Goal: Task Accomplishment & Management: Use online tool/utility

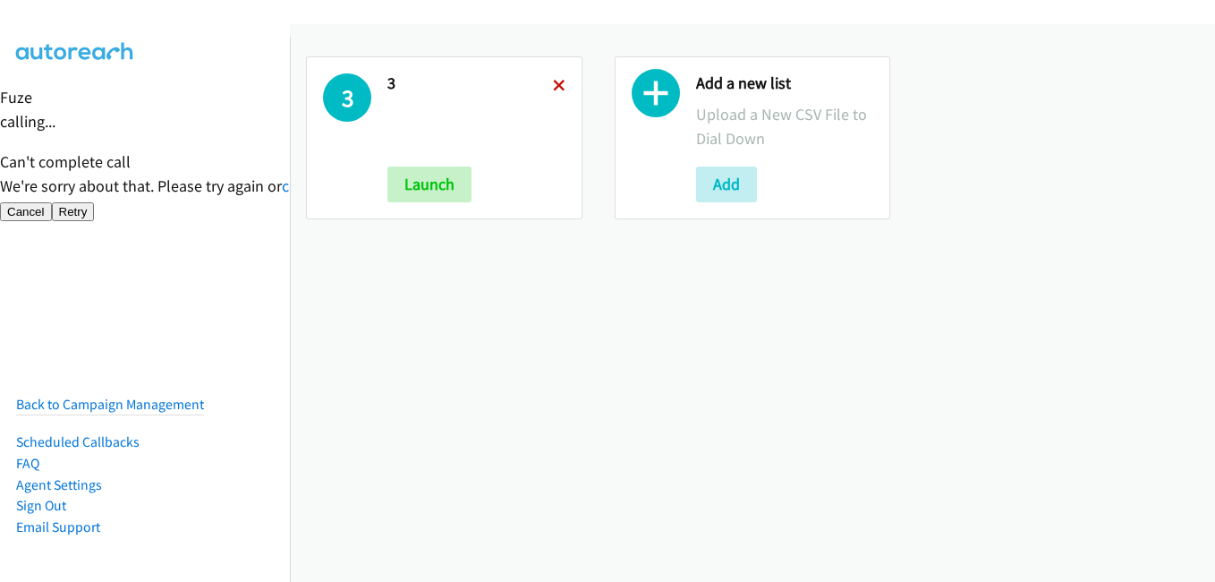
click at [553, 81] on icon at bounding box center [559, 87] width 13 height 13
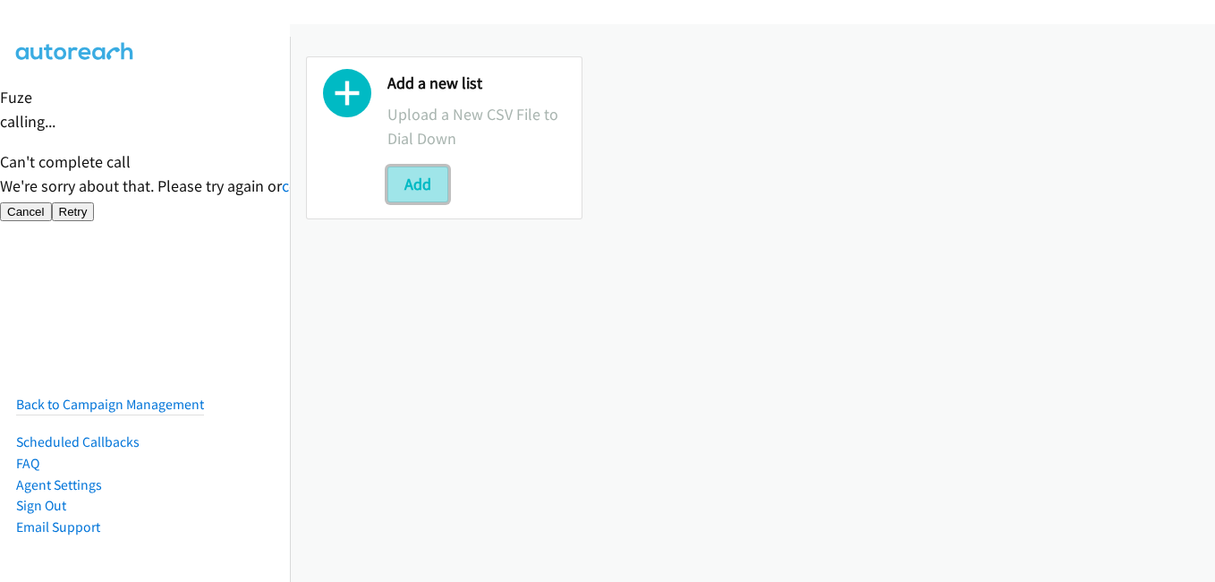
click at [413, 185] on button "Add" at bounding box center [417, 184] width 61 height 36
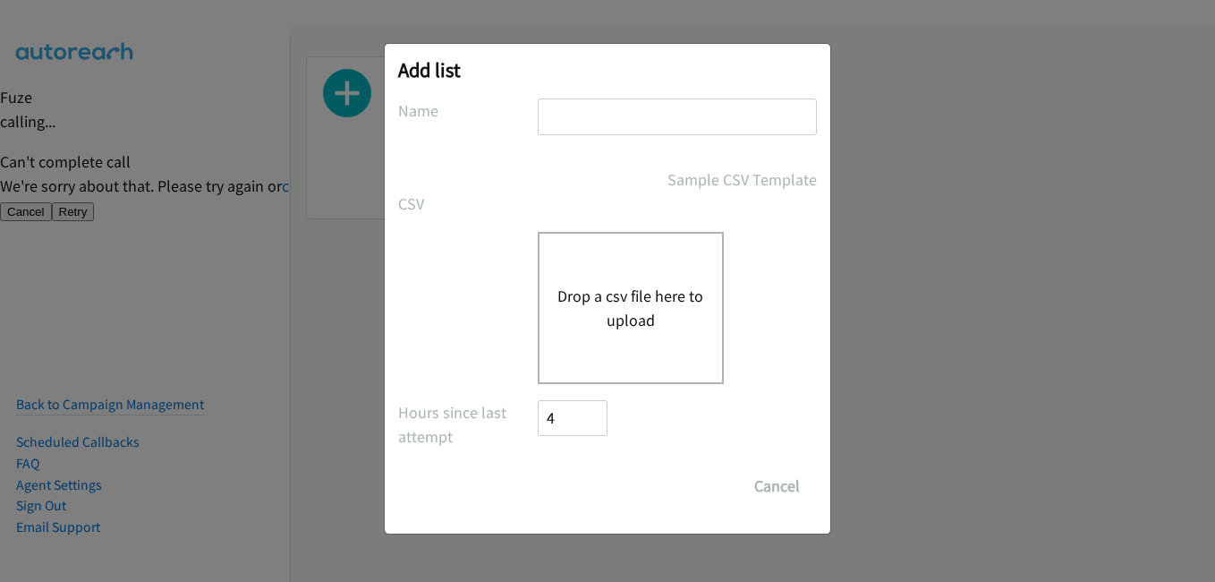
click at [651, 334] on div "Drop a csv file here to upload" at bounding box center [631, 308] width 186 height 152
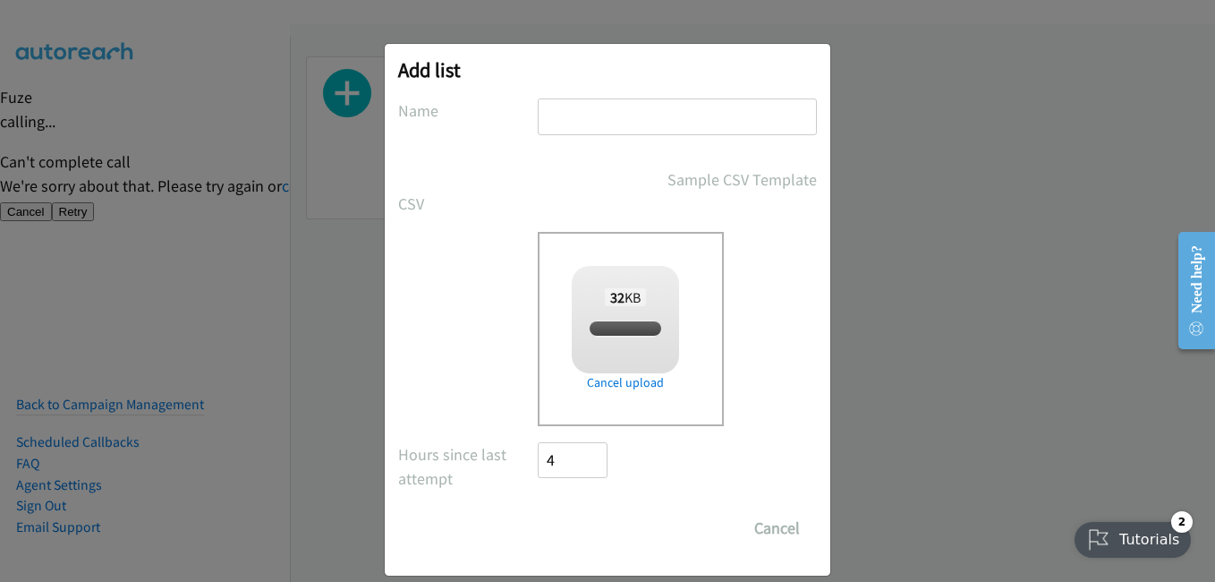
click at [688, 101] on input "text" at bounding box center [677, 116] width 279 height 37
checkbox input "true"
type input "1"
click at [568, 528] on input "Save List" at bounding box center [585, 528] width 94 height 36
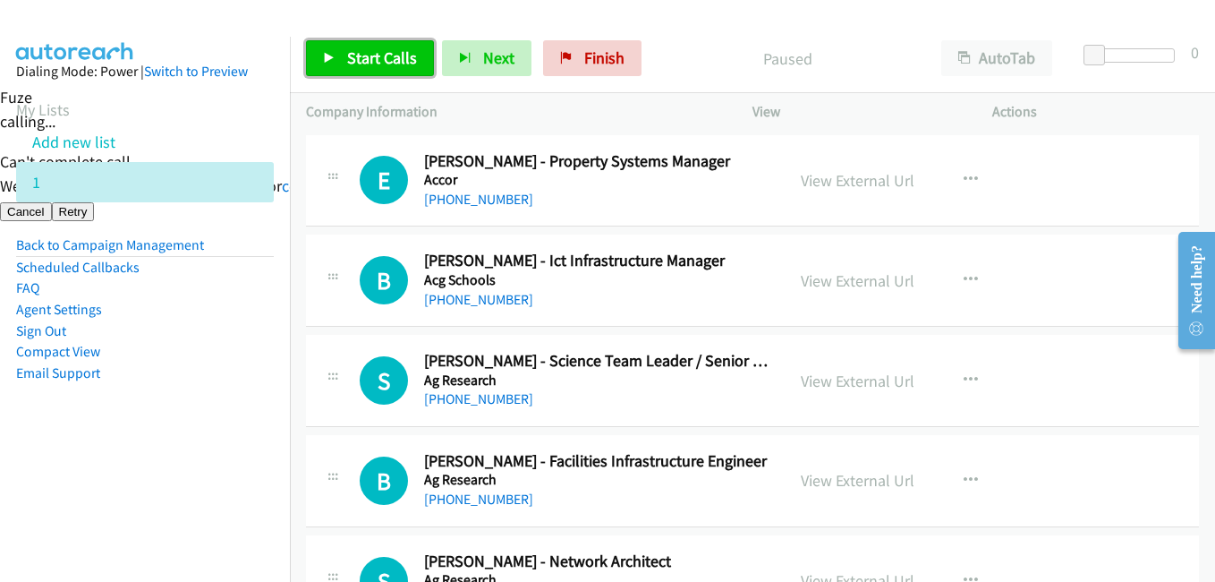
click at [384, 54] on span "Start Calls" at bounding box center [382, 57] width 70 height 21
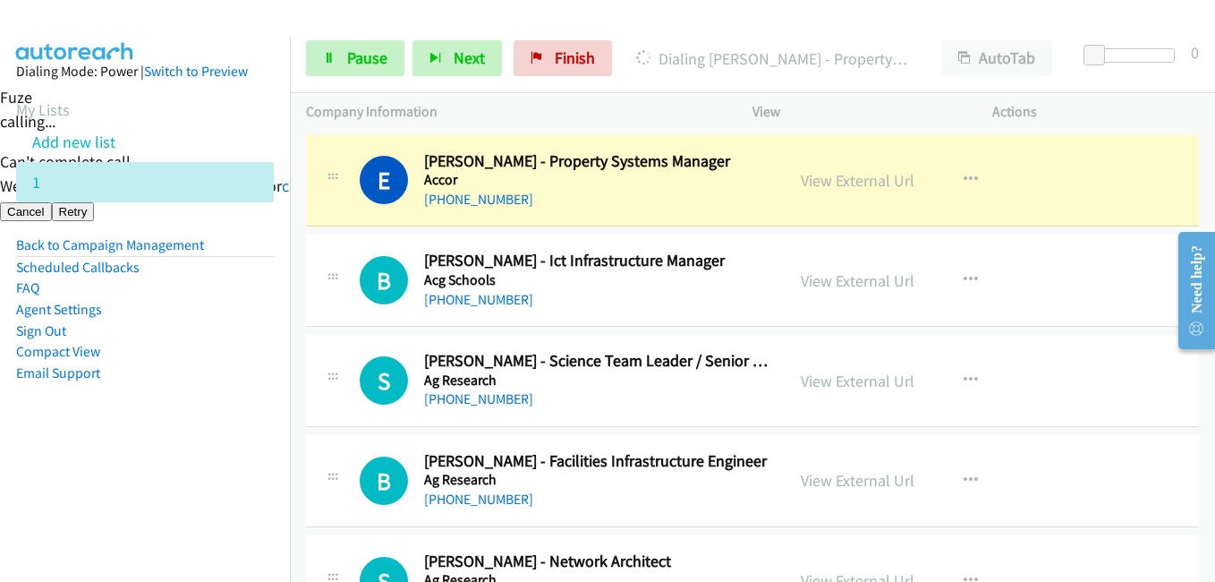
click at [193, 310] on ul "Back to Campaign Management Scheduled Callbacks FAQ Agent Settings Sign Out Com…" at bounding box center [145, 308] width 258 height 149
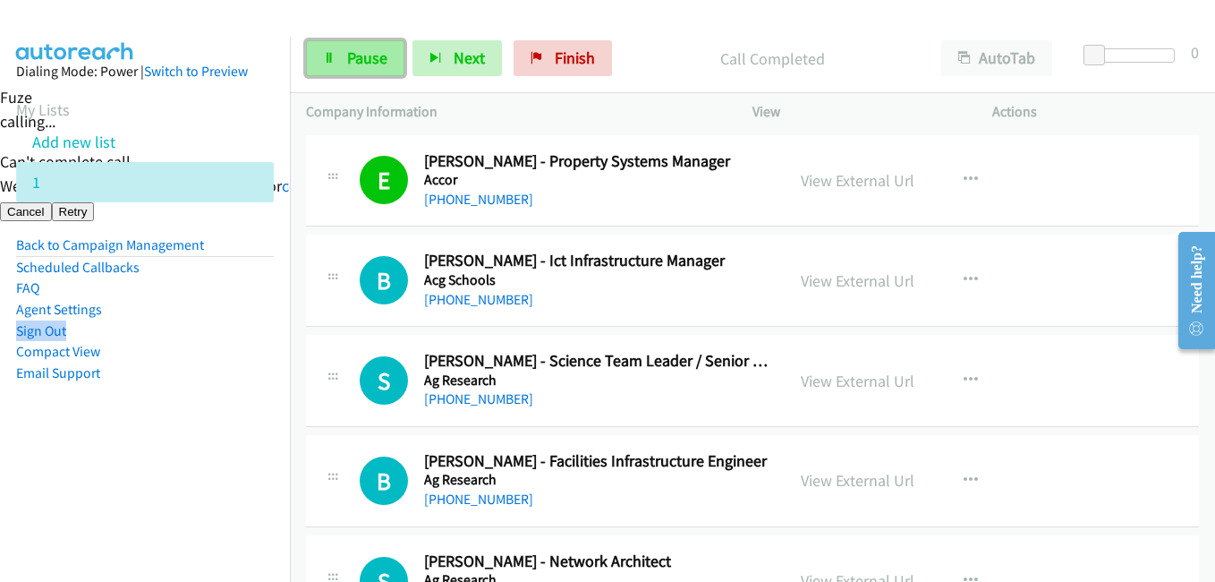
click at [361, 49] on span "Pause" at bounding box center [367, 57] width 40 height 21
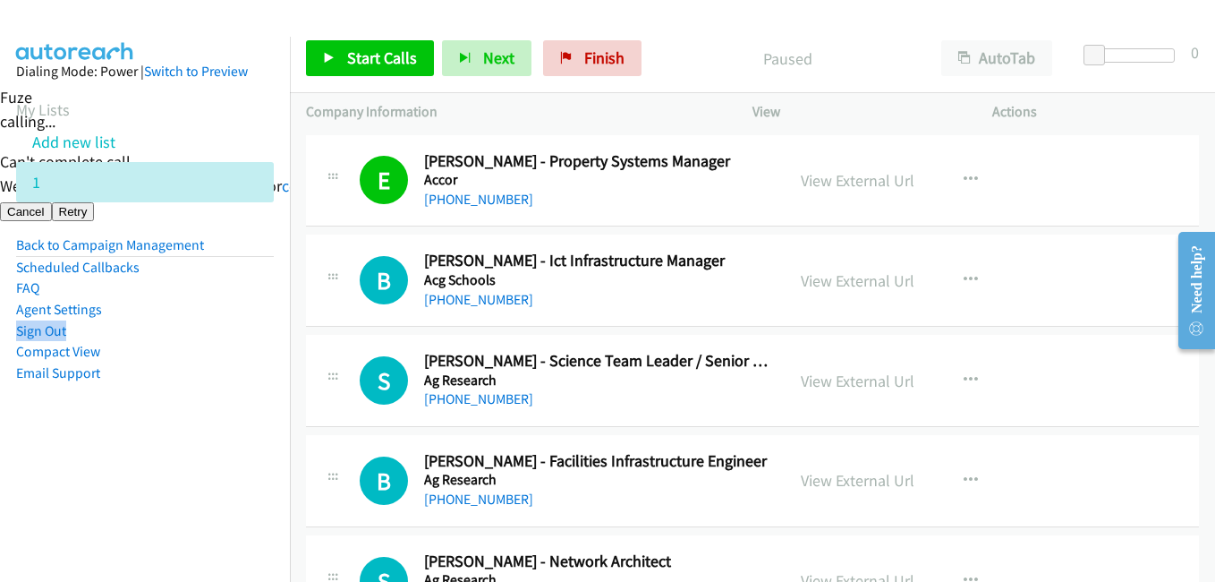
drag, startPoint x: 242, startPoint y: 456, endPoint x: 371, endPoint y: 110, distance: 369.8
click at [243, 455] on aside "Dialing Mode: Power | Switch to Preview My Lists Add new list 1 Back to Campaig…" at bounding box center [145, 251] width 290 height 428
click at [402, 64] on span "Start Calls" at bounding box center [382, 57] width 70 height 21
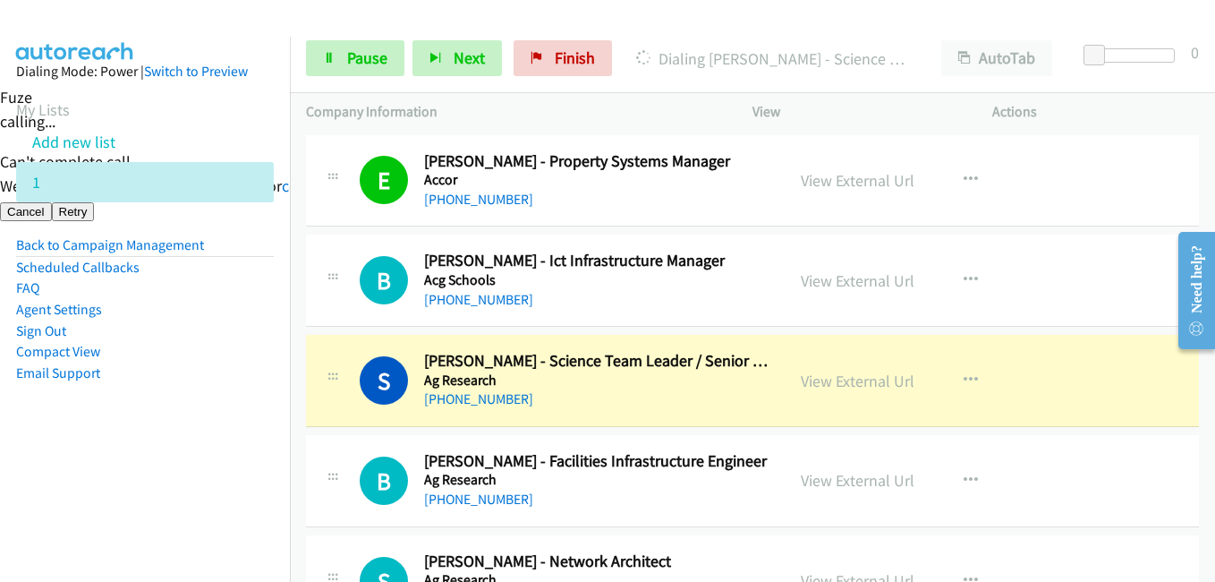
drag, startPoint x: 191, startPoint y: 391, endPoint x: 316, endPoint y: 246, distance: 191.0
click at [195, 382] on aside "Dialing Mode: Power | Switch to Preview My Lists Add new list 1 Back to Campaig…" at bounding box center [145, 251] width 290 height 428
click at [372, 57] on span "Pause" at bounding box center [367, 57] width 40 height 21
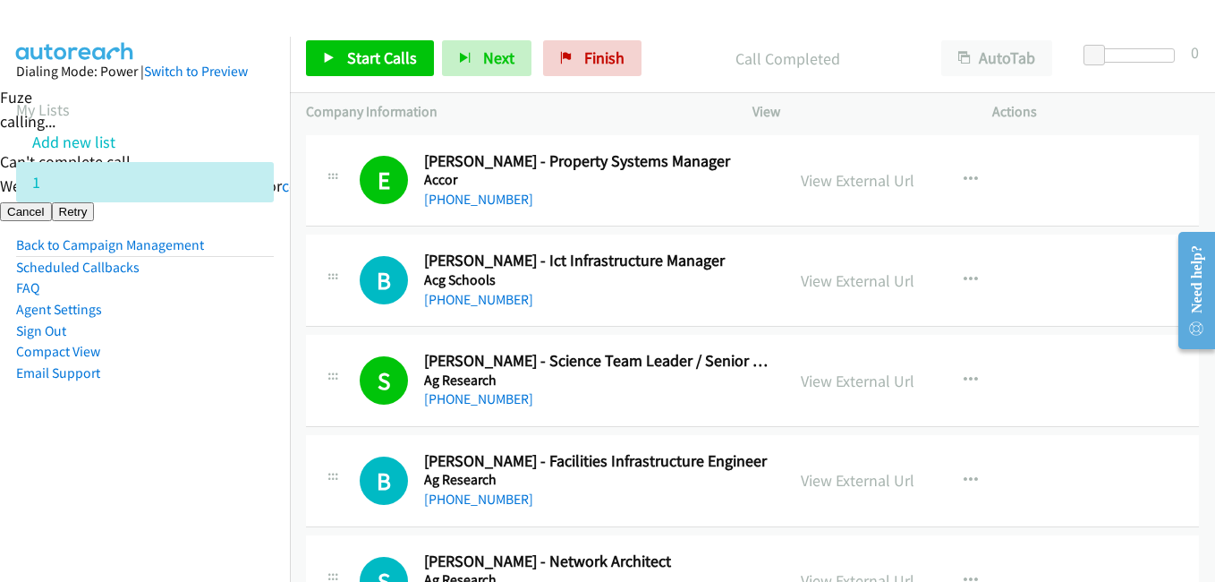
drag, startPoint x: 154, startPoint y: 497, endPoint x: 183, endPoint y: 494, distance: 29.7
click at [154, 497] on nav "Dialing Mode: Power | Switch to Preview My Lists Add new list 1 Back to Campaig…" at bounding box center [145, 328] width 291 height 582
click at [362, 68] on link "Start Calls" at bounding box center [370, 58] width 128 height 36
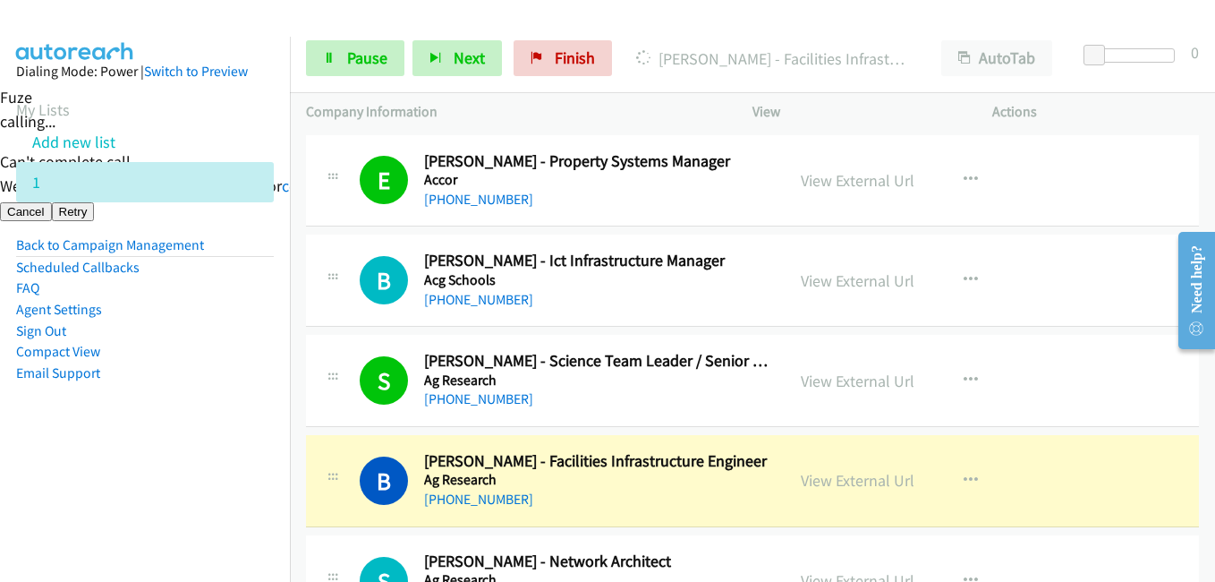
click at [190, 458] on aside "Dialing Mode: Power | Switch to Preview My Lists Add new list 1 Back to Campaig…" at bounding box center [145, 251] width 290 height 428
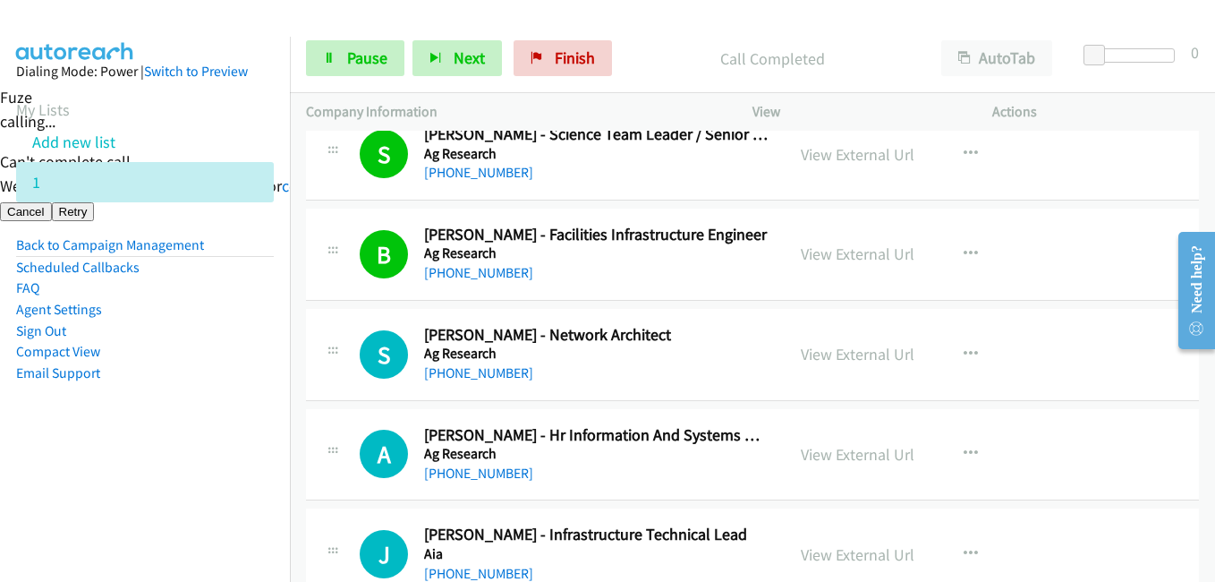
scroll to position [268, 0]
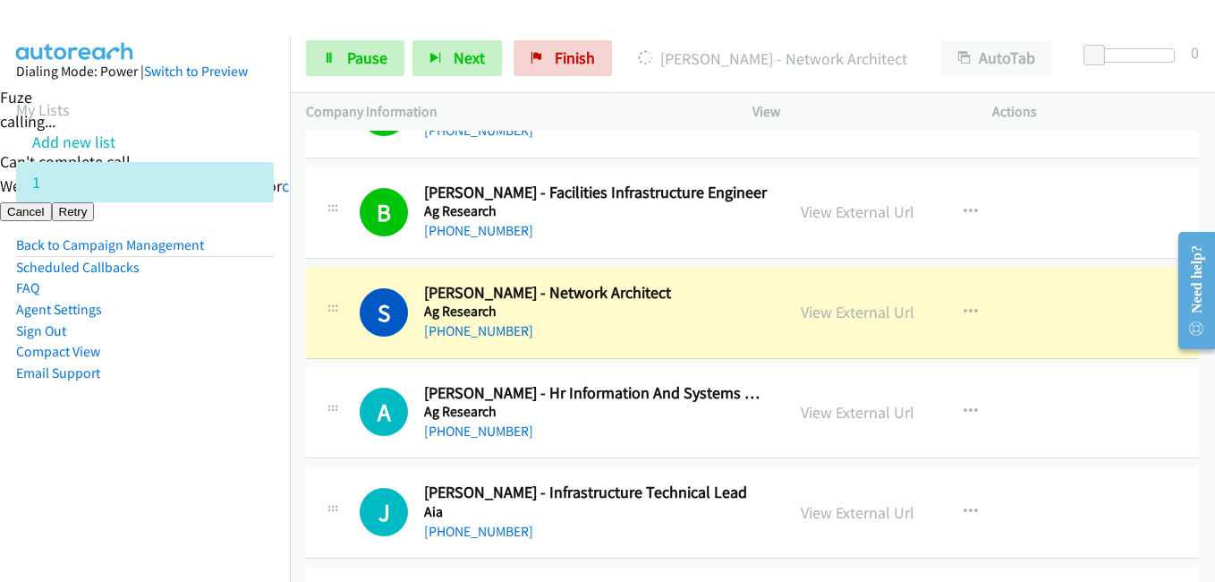
drag, startPoint x: 190, startPoint y: 385, endPoint x: 460, endPoint y: 353, distance: 272.1
click at [195, 386] on aside "Dialing Mode: Power | Switch to Preview My Lists Add new list 1 Back to Campaig…" at bounding box center [145, 251] width 290 height 428
drag, startPoint x: 231, startPoint y: 472, endPoint x: 294, endPoint y: 472, distance: 62.6
click at [236, 472] on nav "Dialing Mode: Power | Switch to Preview My Lists Add new list 1 Back to Campaig…" at bounding box center [145, 328] width 291 height 582
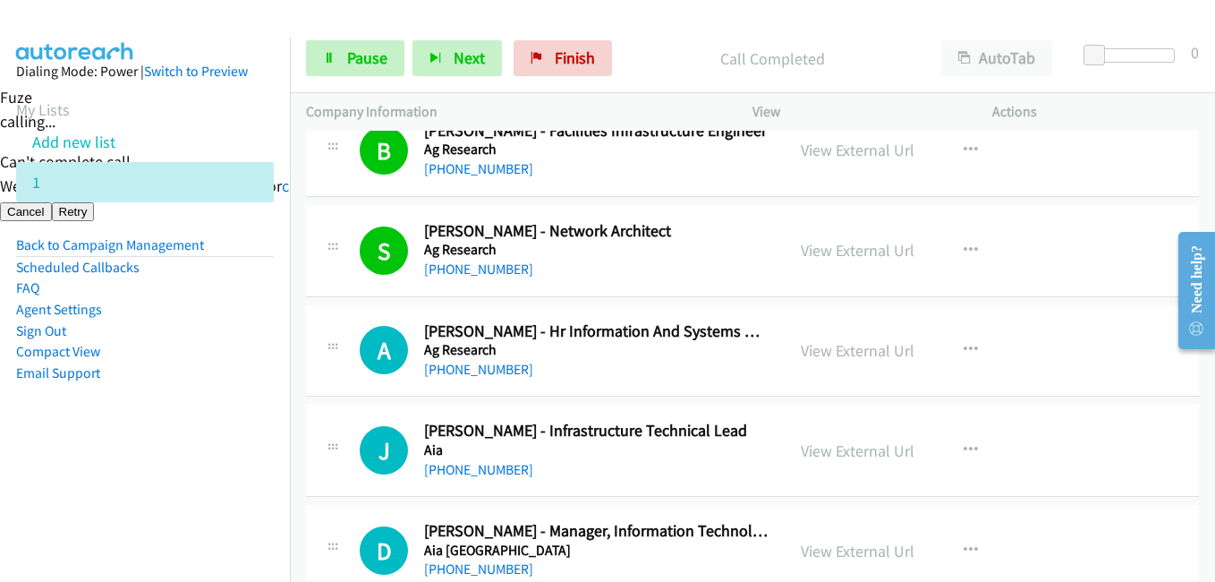
scroll to position [358, 0]
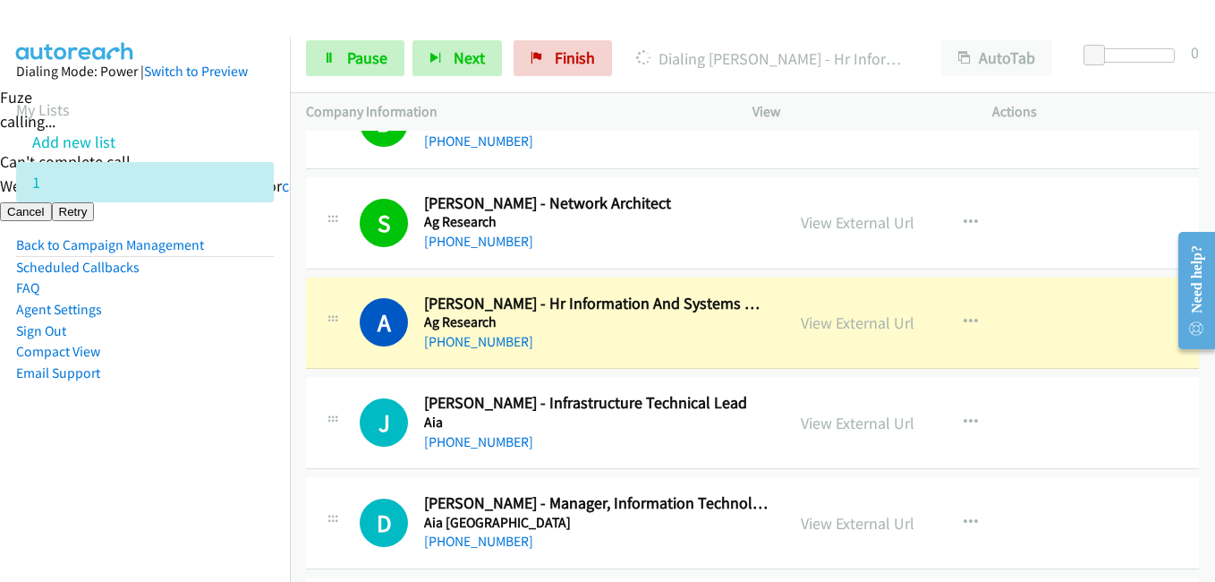
click at [236, 331] on li "Sign Out" at bounding box center [145, 330] width 258 height 21
click at [378, 55] on span "Pause" at bounding box center [367, 57] width 40 height 21
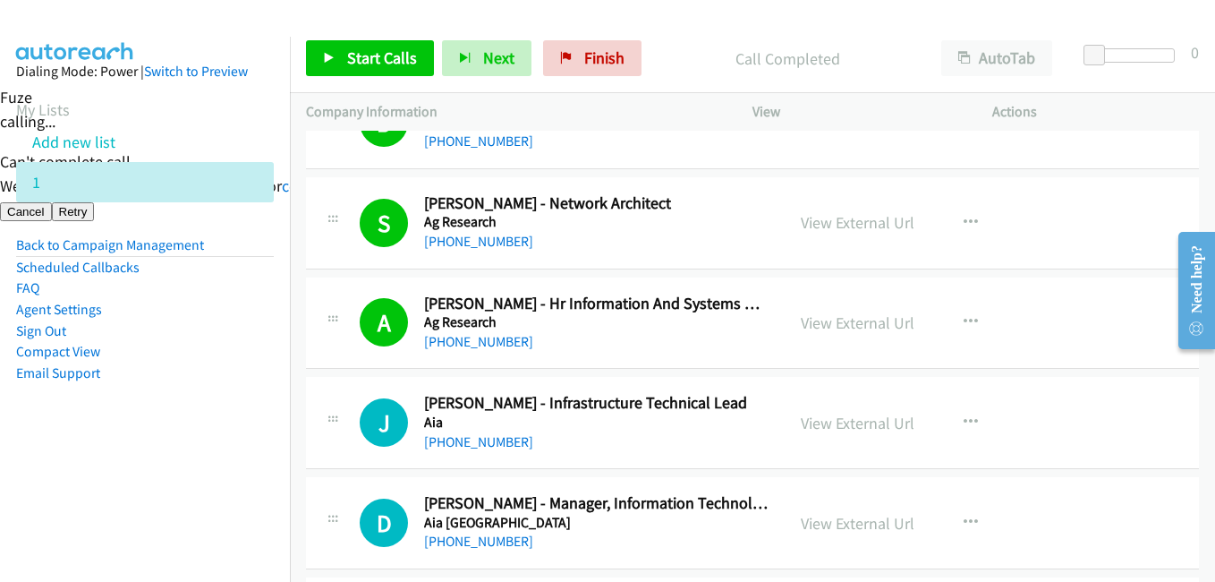
click at [229, 390] on aside "Dialing Mode: Power | Switch to Preview My Lists Add new list 1 Back to Campaig…" at bounding box center [145, 251] width 290 height 428
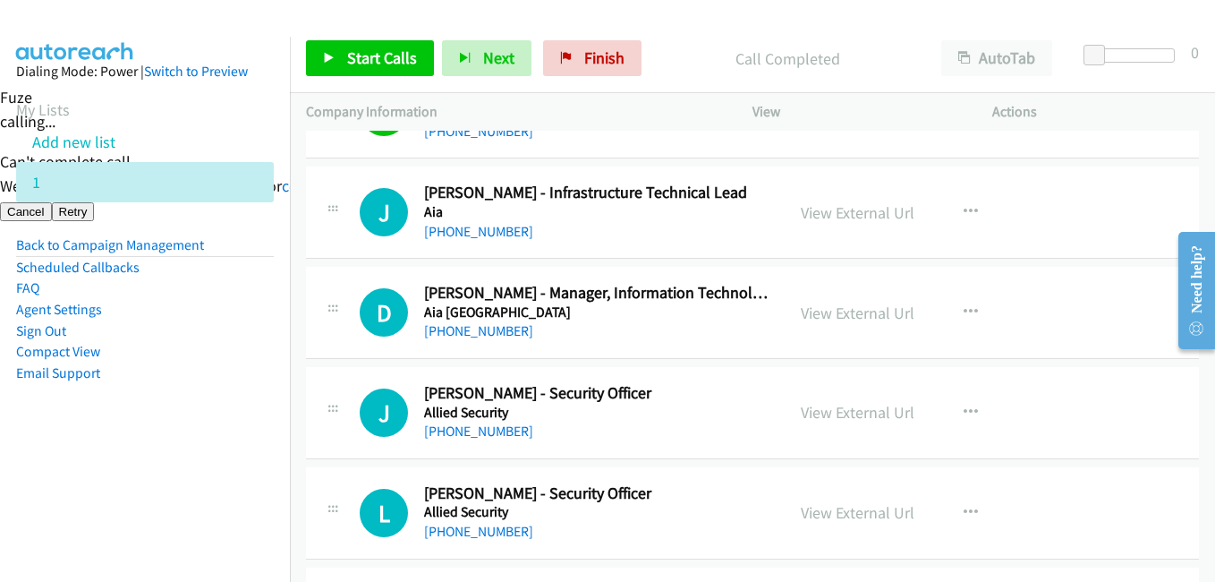
scroll to position [537, 0]
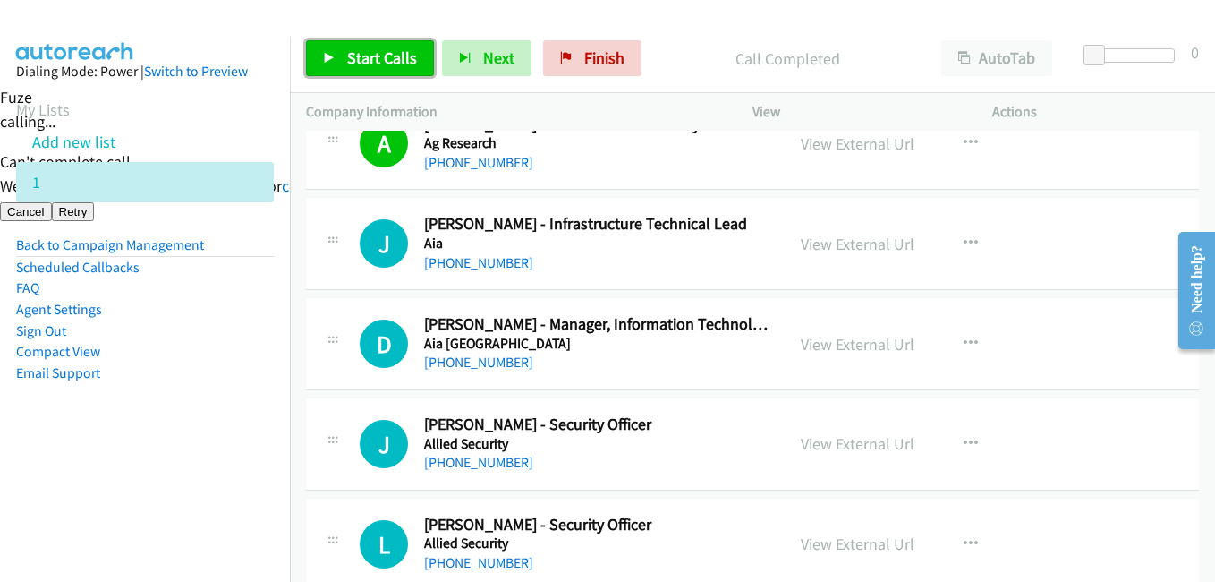
click at [371, 61] on span "Start Calls" at bounding box center [382, 57] width 70 height 21
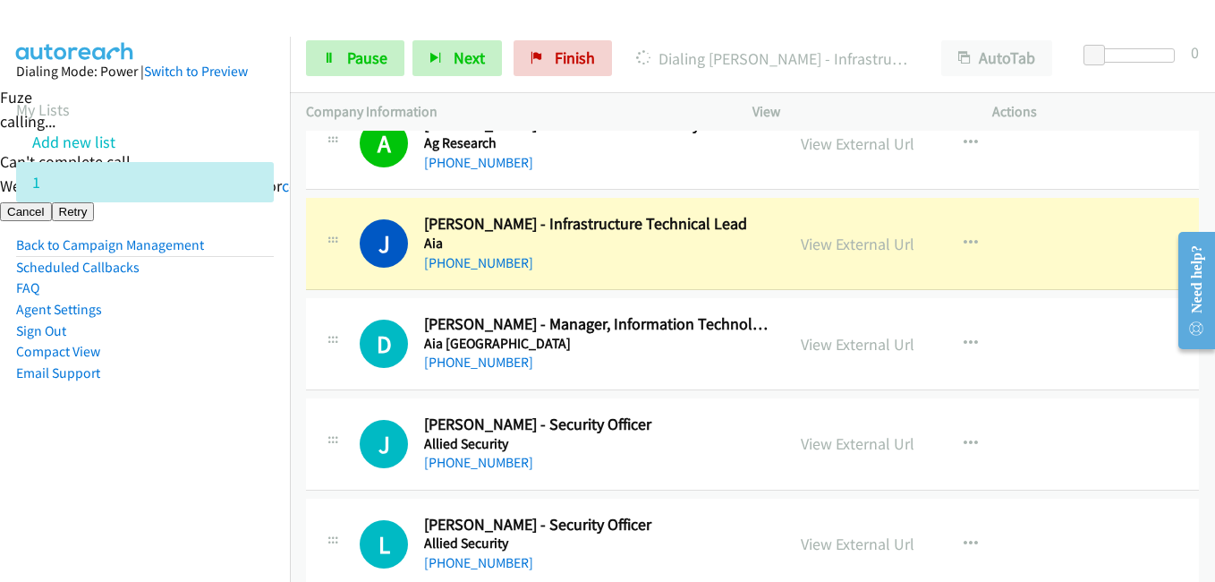
click at [258, 422] on aside "Dialing Mode: Power | Switch to Preview My Lists Add new list 1 Back to Campaig…" at bounding box center [145, 251] width 290 height 428
drag, startPoint x: 137, startPoint y: 447, endPoint x: 391, endPoint y: 447, distance: 254.1
click at [145, 447] on aside "Dialing Mode: Power | Switch to Preview My Lists Add new list 1 Back to Campaig…" at bounding box center [145, 251] width 290 height 428
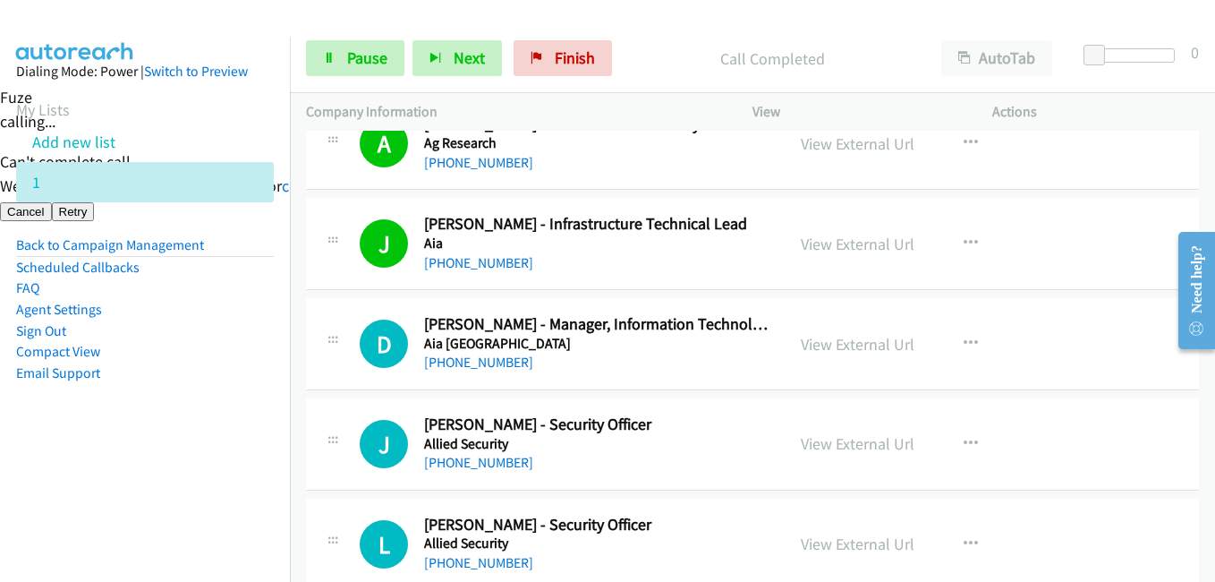
scroll to position [626, 0]
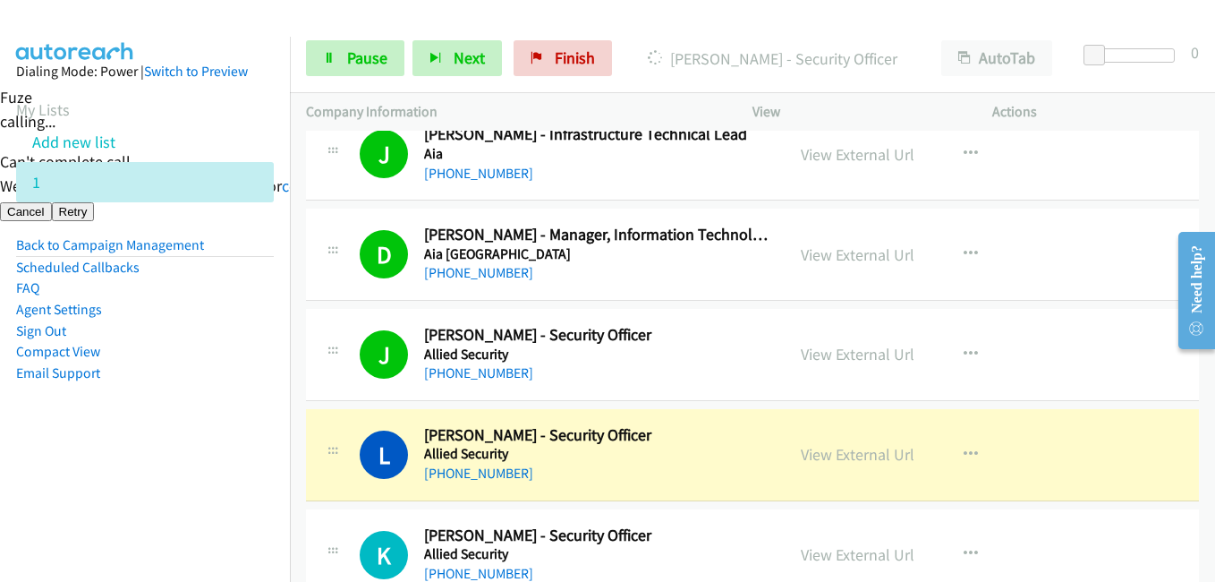
drag, startPoint x: 181, startPoint y: 496, endPoint x: 243, endPoint y: 472, distance: 66.8
click at [182, 493] on nav "Dialing Mode: Power | Switch to Preview My Lists Add new list 1 Back to Campaig…" at bounding box center [145, 328] width 291 height 582
click at [353, 47] on span "Pause" at bounding box center [367, 57] width 40 height 21
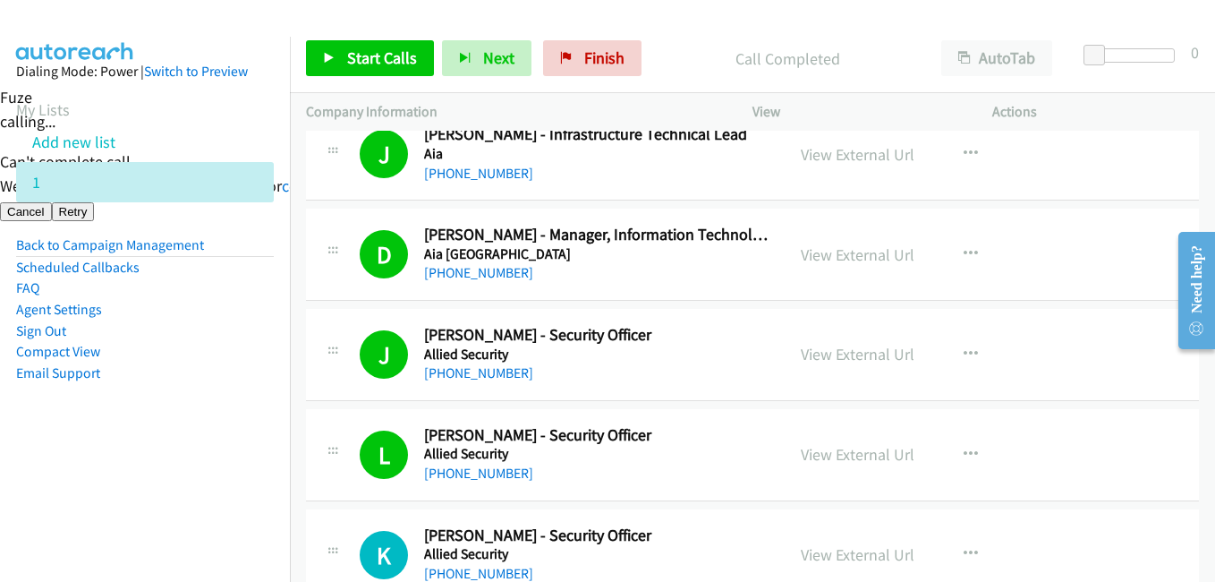
drag, startPoint x: 135, startPoint y: 471, endPoint x: 193, endPoint y: 468, distance: 58.2
click at [136, 471] on nav "Dialing Mode: Power | Switch to Preview My Lists Add new list 1 Back to Campaig…" at bounding box center [145, 328] width 291 height 582
click at [390, 59] on span "Start Calls" at bounding box center [382, 57] width 70 height 21
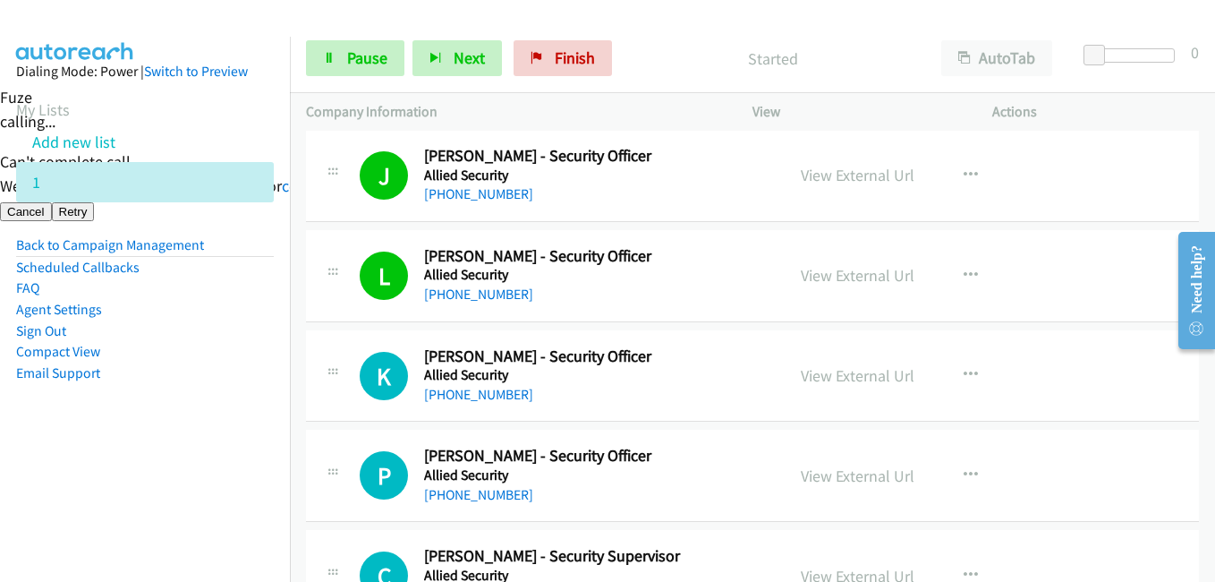
drag, startPoint x: 149, startPoint y: 461, endPoint x: 496, endPoint y: 279, distance: 391.9
click at [155, 461] on aside "Dialing Mode: Power | Switch to Preview My Lists Add new list 1 Back to Campaig…" at bounding box center [145, 251] width 290 height 428
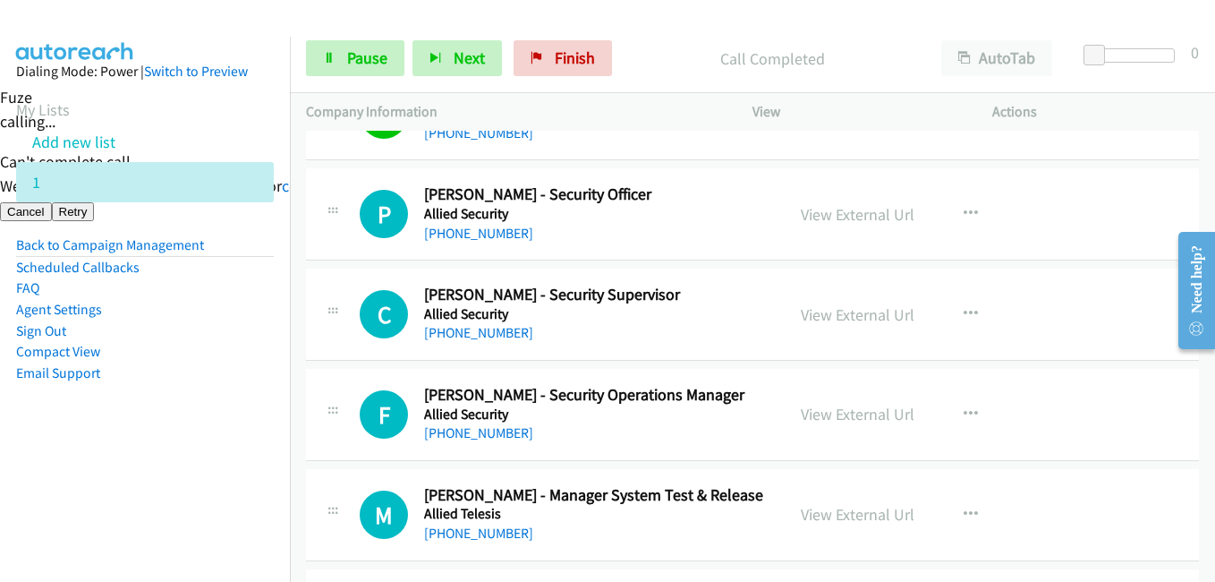
scroll to position [1074, 0]
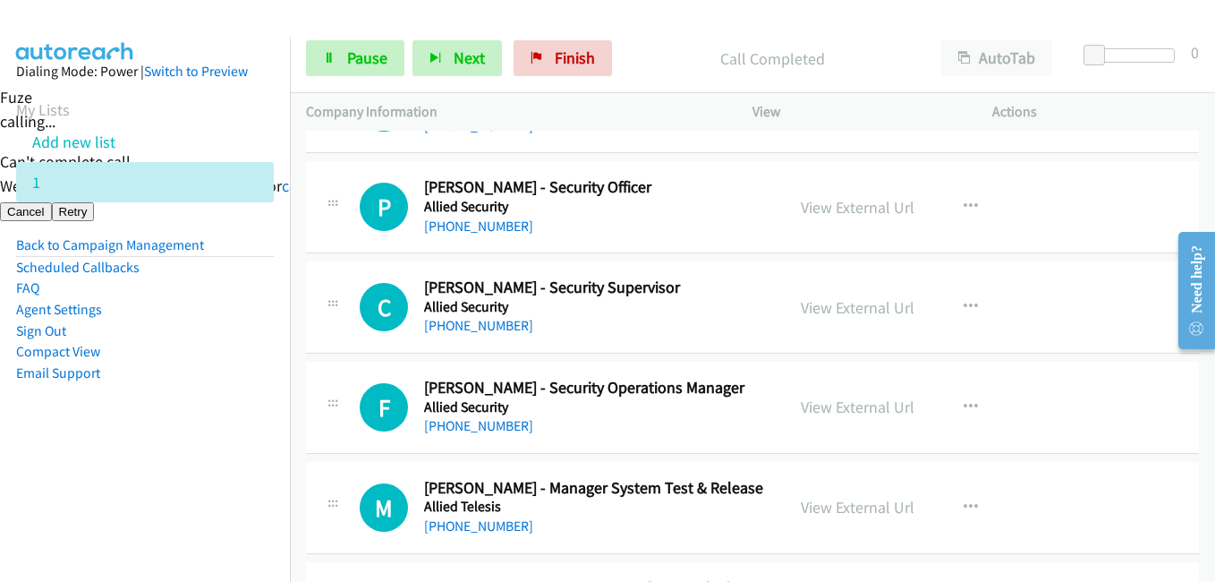
click at [137, 395] on aside "Dialing Mode: Power | Switch to Preview My Lists Add new list 1 Back to Campaig…" at bounding box center [145, 251] width 290 height 428
drag, startPoint x: 160, startPoint y: 459, endPoint x: 471, endPoint y: 405, distance: 315.1
click at [168, 459] on aside "Dialing Mode: Power | Switch to Preview My Lists Add new list 1 Back to Campaig…" at bounding box center [145, 251] width 290 height 428
click at [179, 457] on aside "Dialing Mode: Power | Switch to Preview My Lists Add new list 1 Back to Campaig…" at bounding box center [145, 251] width 290 height 428
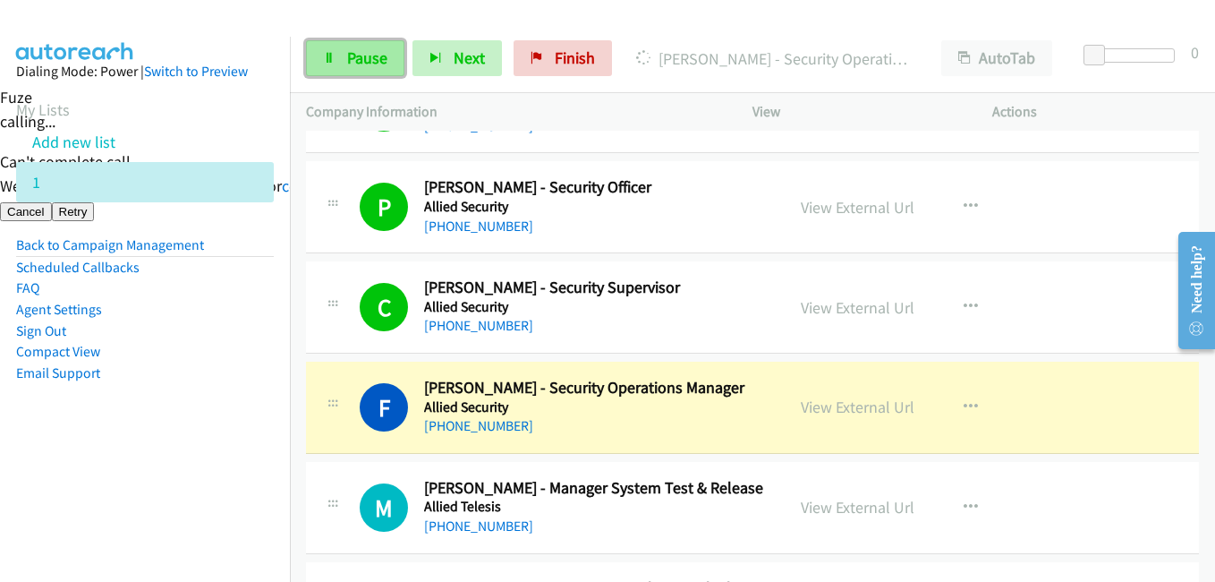
click at [362, 59] on span "Pause" at bounding box center [367, 57] width 40 height 21
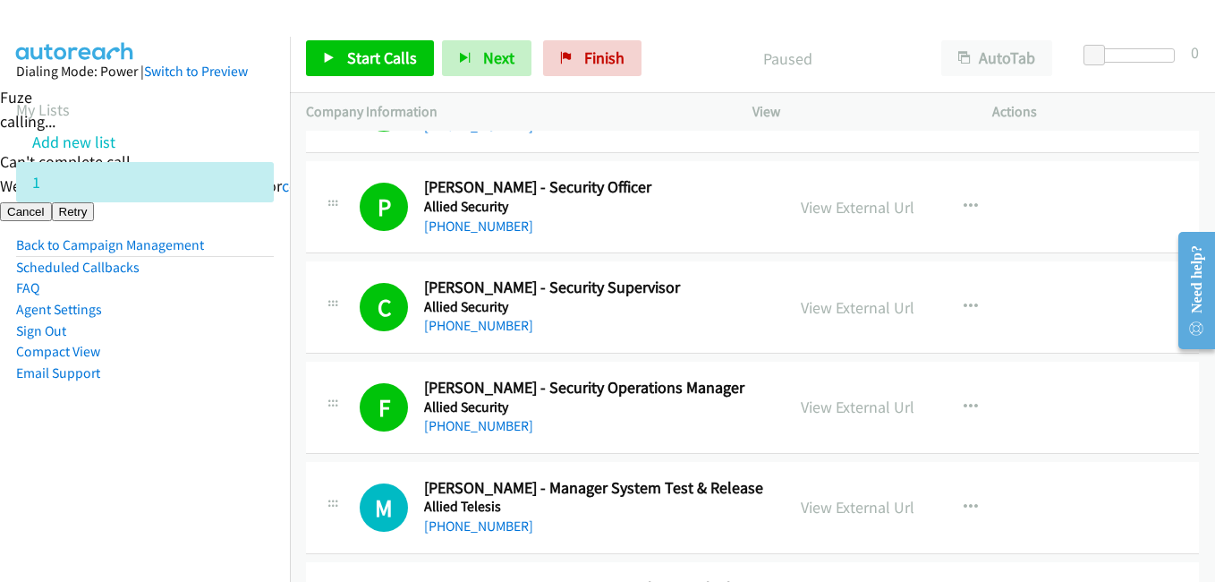
scroll to position [1253, 0]
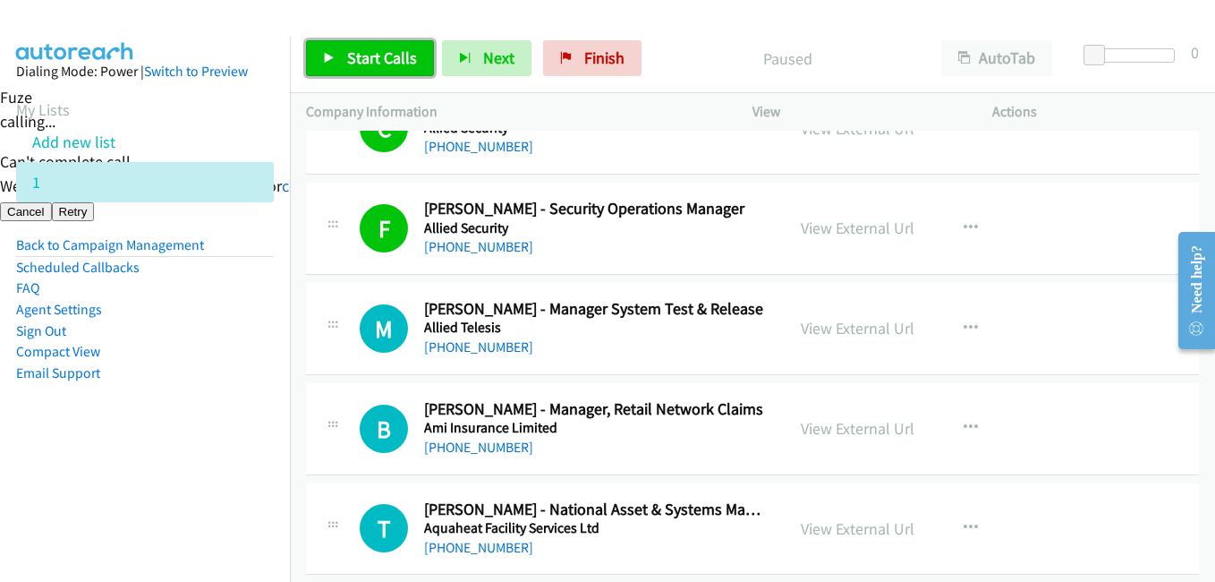
click at [361, 55] on span "Start Calls" at bounding box center [382, 57] width 70 height 21
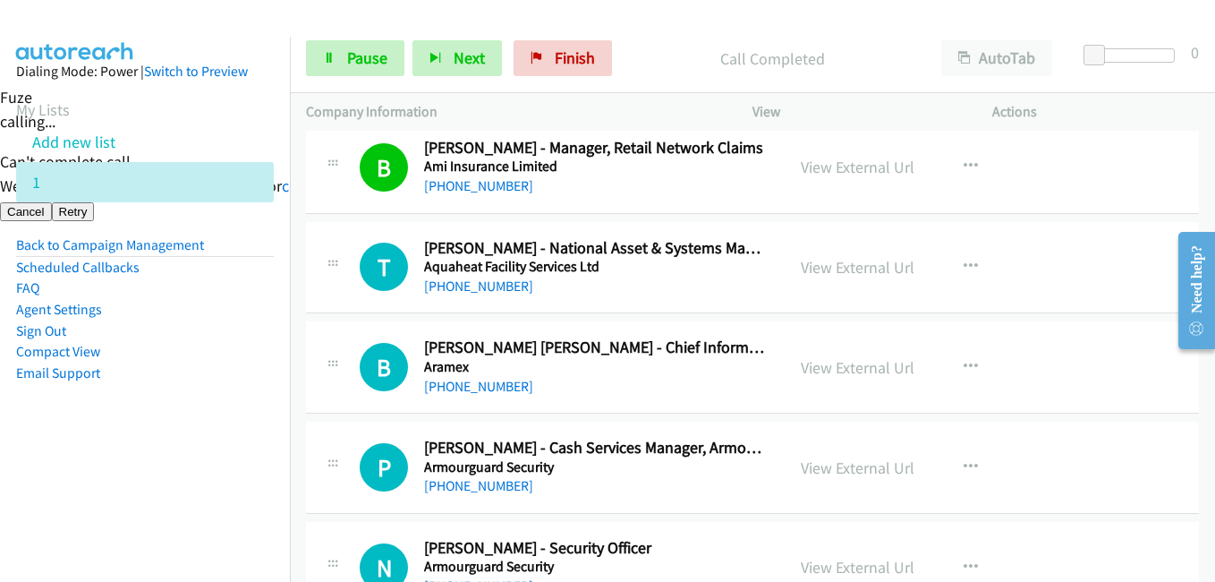
scroll to position [1521, 0]
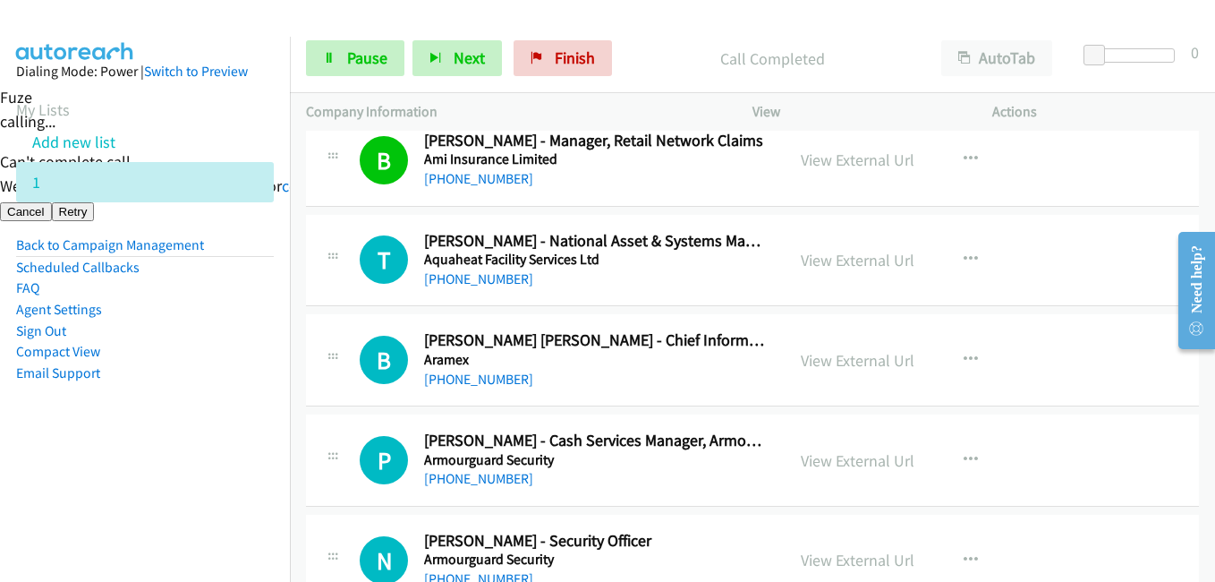
drag, startPoint x: 251, startPoint y: 476, endPoint x: 265, endPoint y: 473, distance: 13.7
click at [251, 476] on nav "Dialing Mode: Power | Switch to Preview My Lists Add new list 1 Back to Campaig…" at bounding box center [145, 328] width 291 height 582
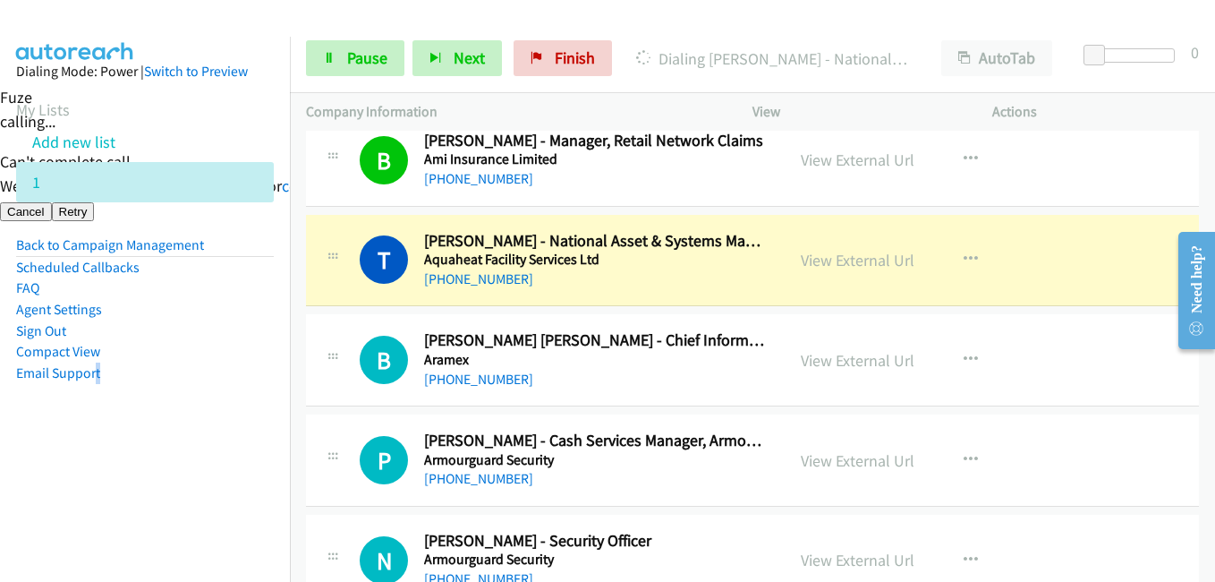
drag, startPoint x: 98, startPoint y: 459, endPoint x: 200, endPoint y: 450, distance: 103.3
click at [98, 460] on aside "Dialing Mode: Power | Switch to Preview My Lists Add new list 1 Back to Campaig…" at bounding box center [145, 251] width 290 height 428
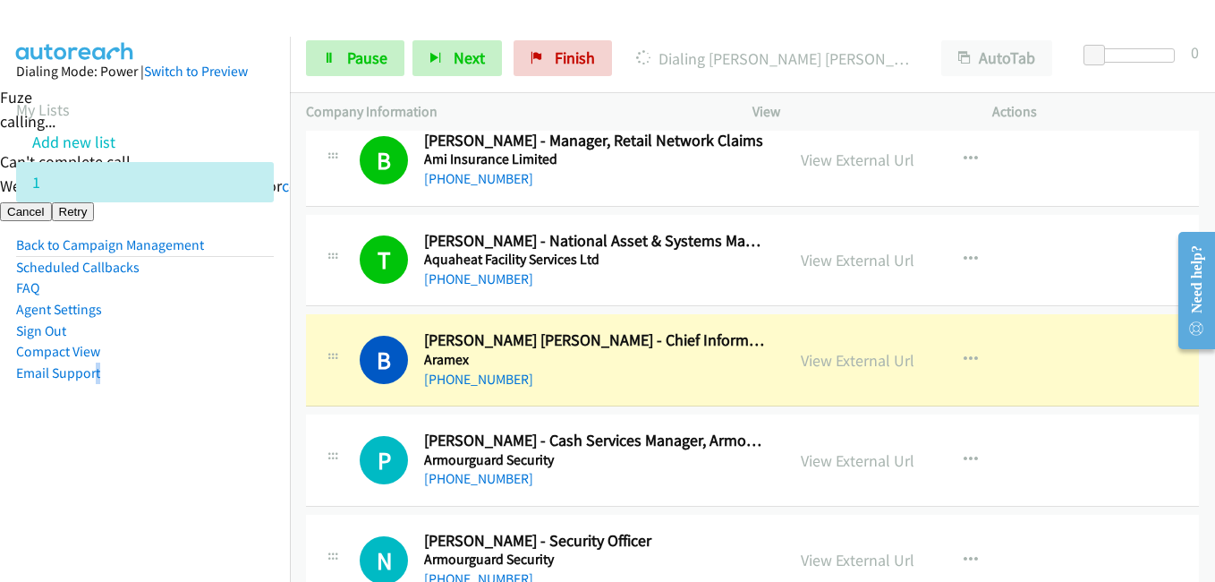
drag, startPoint x: 135, startPoint y: 371, endPoint x: 384, endPoint y: 156, distance: 329.2
click at [135, 371] on li "Email Support" at bounding box center [145, 372] width 258 height 21
click at [377, 59] on span "Pause" at bounding box center [367, 57] width 40 height 21
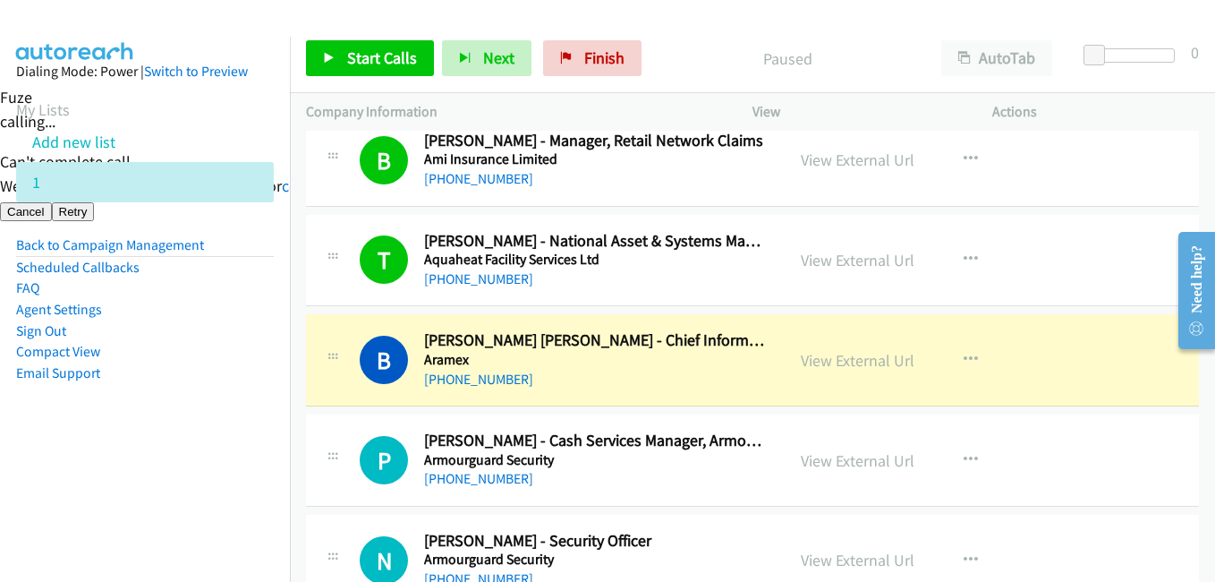
click at [274, 456] on aside "Dialing Mode: Power | Switch to Preview My Lists Add new list 1 Back to Campaig…" at bounding box center [145, 251] width 290 height 428
drag, startPoint x: 122, startPoint y: 482, endPoint x: 319, endPoint y: 479, distance: 197.8
click at [126, 481] on nav "Dialing Mode: Power | Switch to Preview My Lists Add new list 1 Back to Campaig…" at bounding box center [145, 328] width 291 height 582
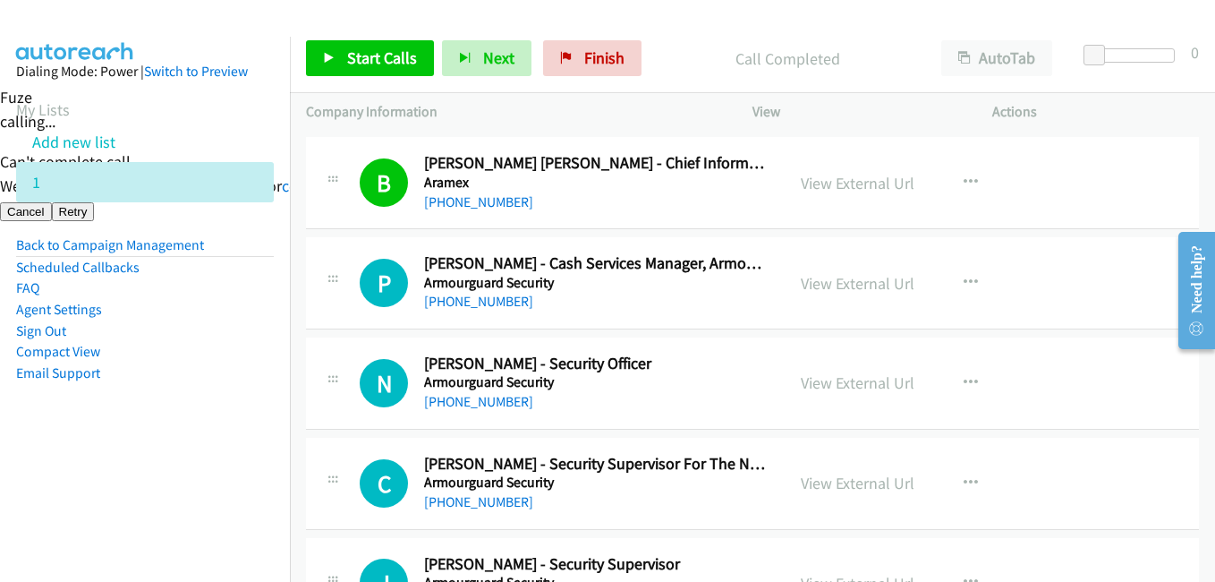
scroll to position [1700, 0]
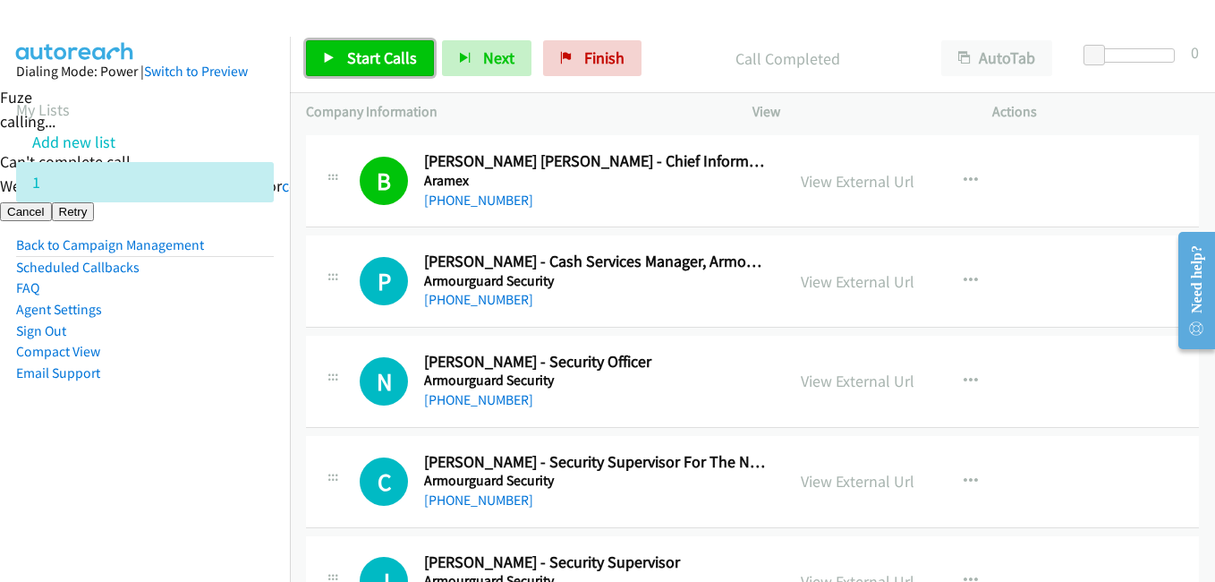
drag, startPoint x: 353, startPoint y: 57, endPoint x: 330, endPoint y: 79, distance: 31.7
click at [354, 57] on span "Start Calls" at bounding box center [382, 57] width 70 height 21
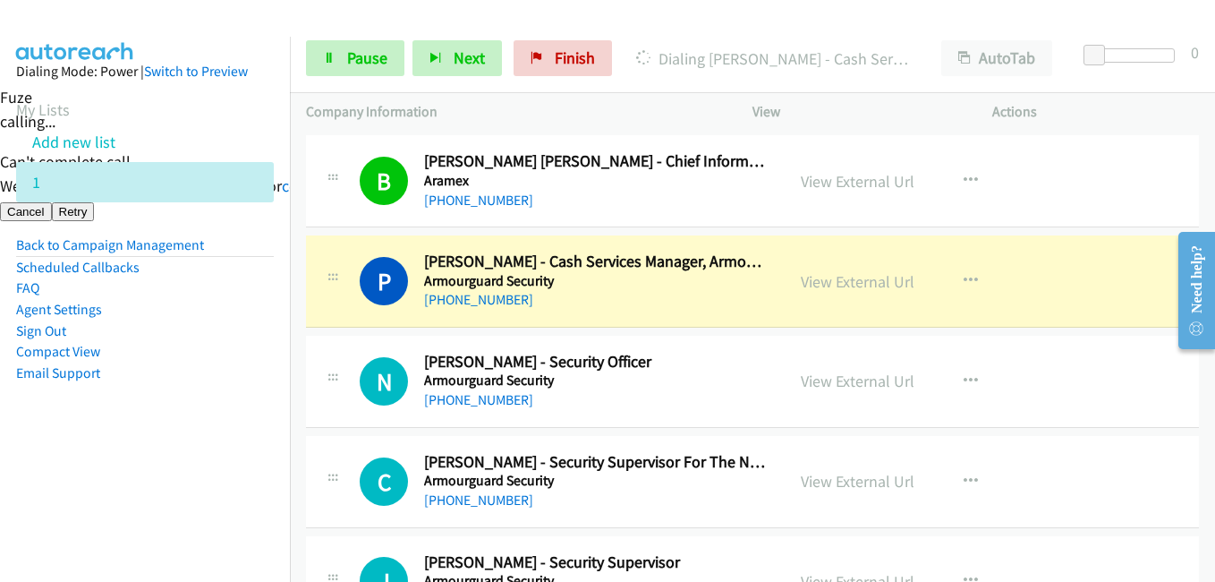
click at [258, 415] on aside "Dialing Mode: Power | Switch to Preview My Lists Add new list 1 Back to Campaig…" at bounding box center [145, 251] width 290 height 428
drag, startPoint x: 378, startPoint y: 54, endPoint x: 420, endPoint y: 54, distance: 42.1
click at [378, 54] on span "Pause" at bounding box center [367, 57] width 40 height 21
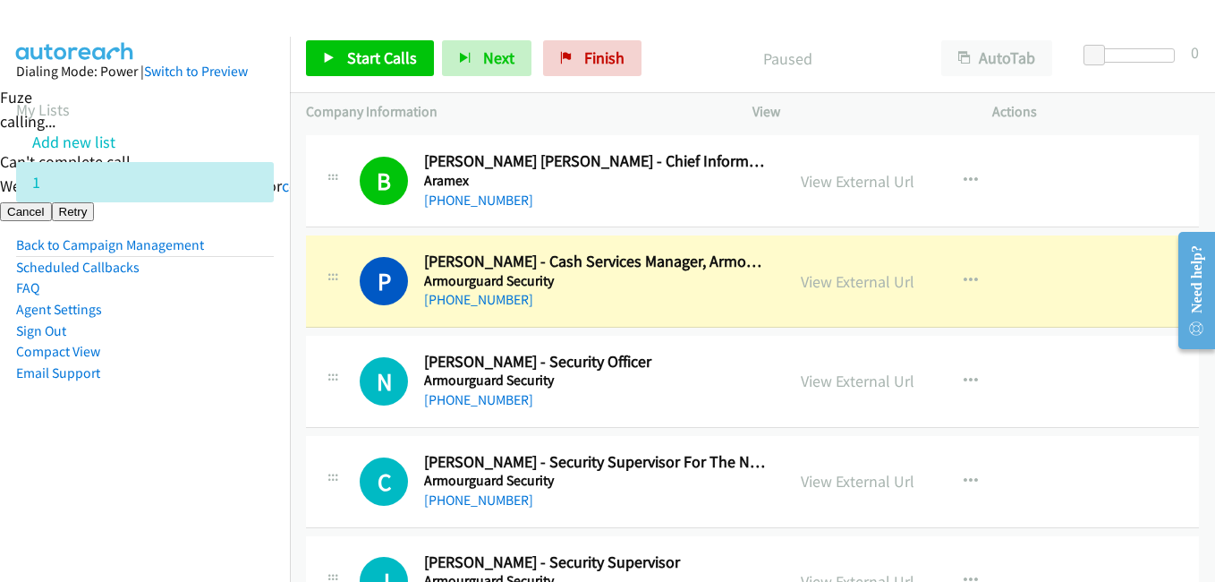
click at [251, 455] on aside "Dialing Mode: Power | Switch to Preview My Lists Add new list 1 Back to Campaig…" at bounding box center [145, 251] width 290 height 428
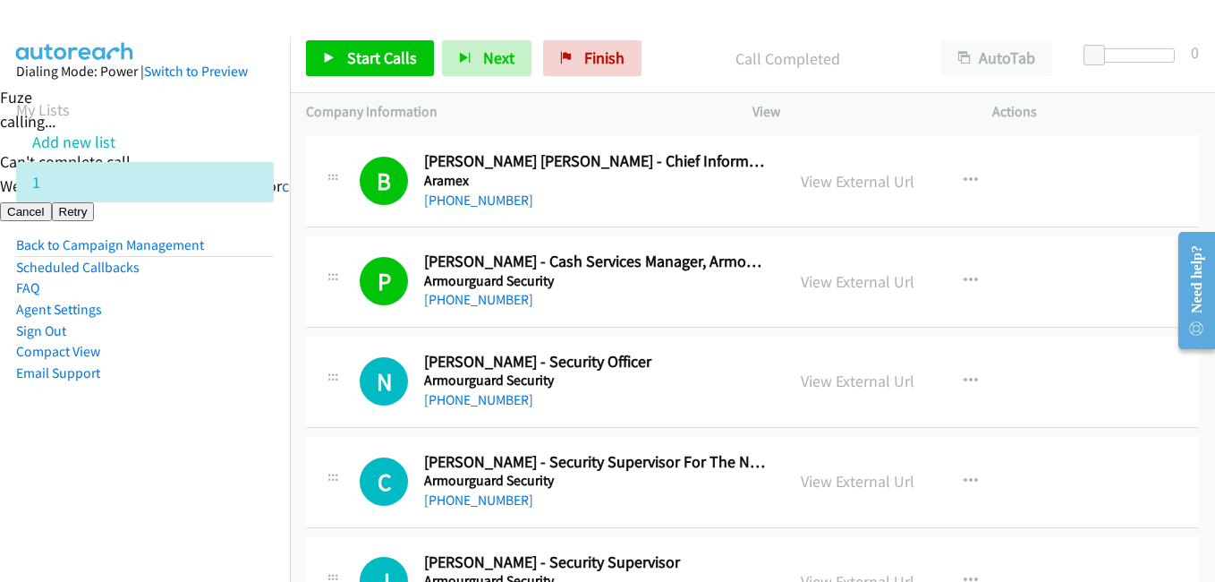
click at [113, 489] on nav "Dialing Mode: Power | Switch to Preview My Lists Add new list 1 Back to Campaig…" at bounding box center [145, 328] width 291 height 582
click at [216, 481] on nav "Dialing Mode: Power | Switch to Preview My Lists Add new list 1 Back to Campaig…" at bounding box center [145, 328] width 291 height 582
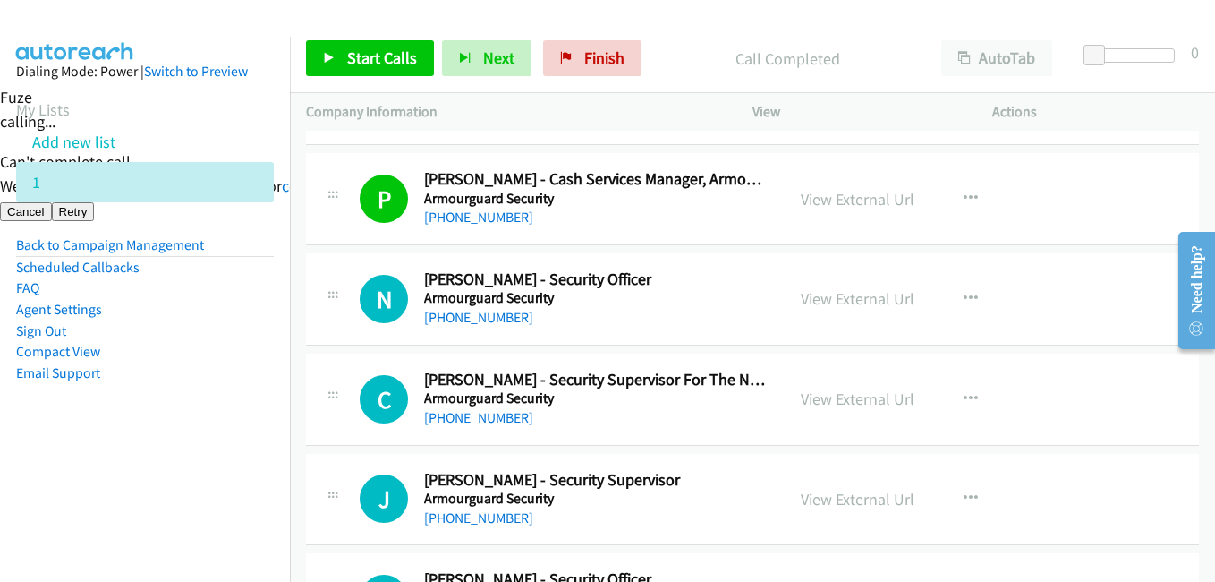
scroll to position [1879, 0]
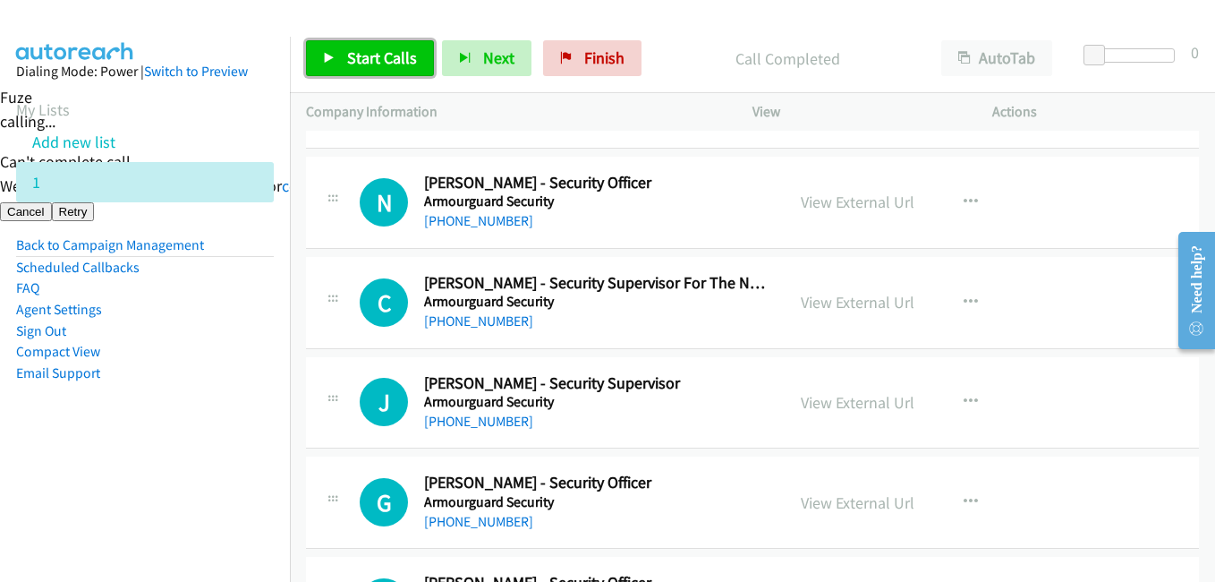
click at [365, 42] on link "Start Calls" at bounding box center [370, 58] width 128 height 36
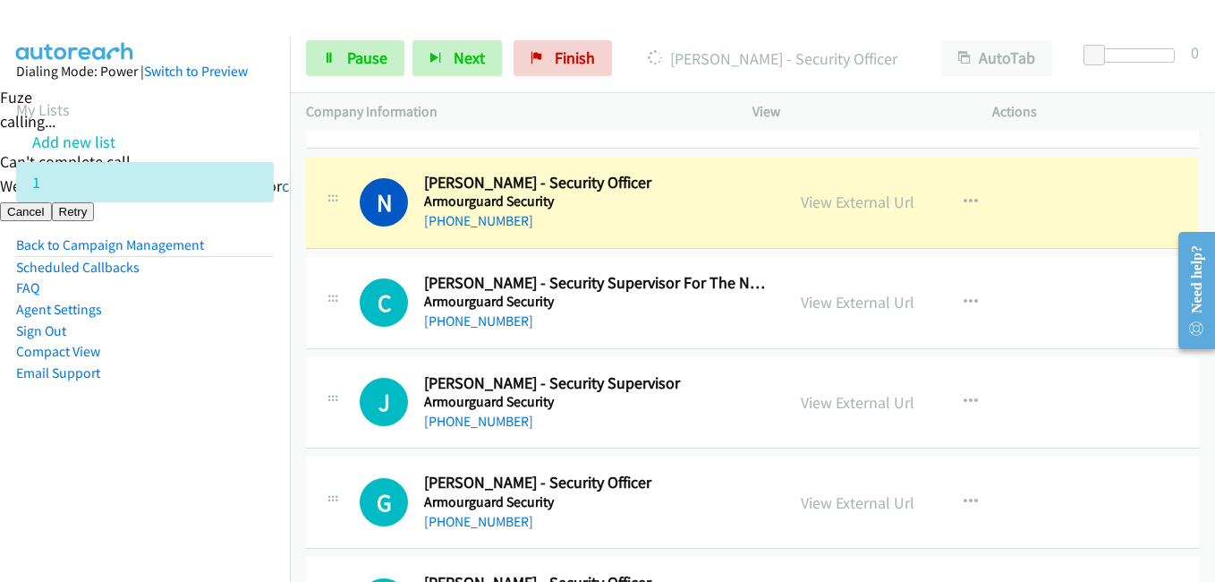
drag, startPoint x: 81, startPoint y: 454, endPoint x: 153, endPoint y: 459, distance: 71.8
click at [89, 459] on aside "Dialing Mode: Power | Switch to Preview My Lists Add new list 1 Back to Campaig…" at bounding box center [145, 251] width 290 height 428
click at [156, 468] on nav "Dialing Mode: Power | Switch to Preview My Lists Add new list 1 Back to Campaig…" at bounding box center [145, 328] width 291 height 582
drag, startPoint x: 179, startPoint y: 441, endPoint x: 189, endPoint y: 438, distance: 10.2
click at [179, 441] on aside "Dialing Mode: Power | Switch to Preview My Lists Add new list 1 Back to Campaig…" at bounding box center [145, 251] width 290 height 428
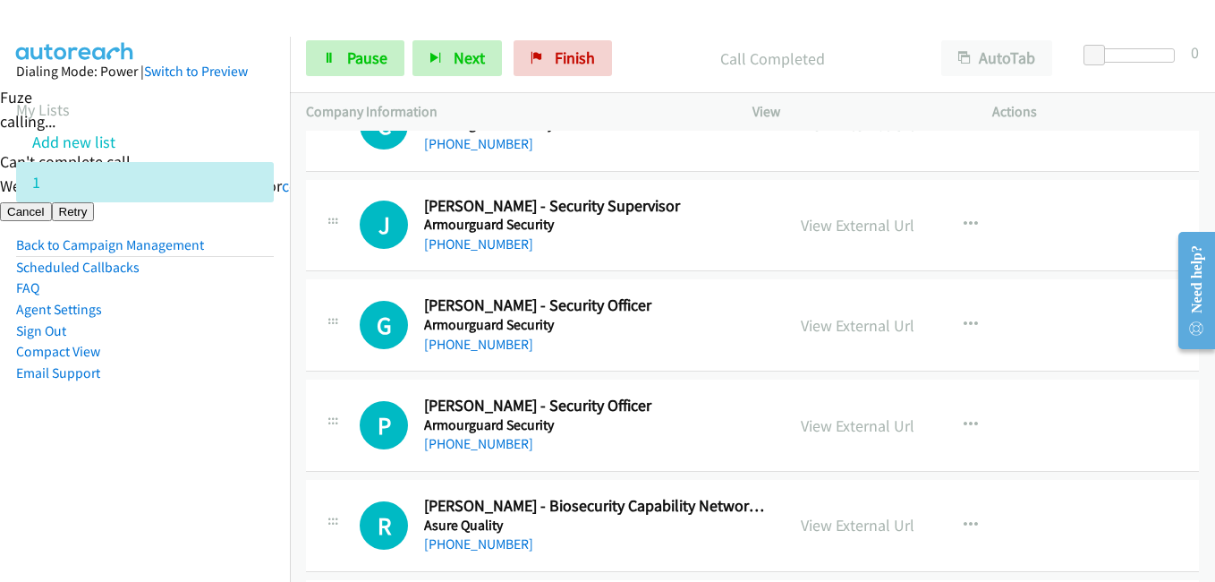
scroll to position [2058, 0]
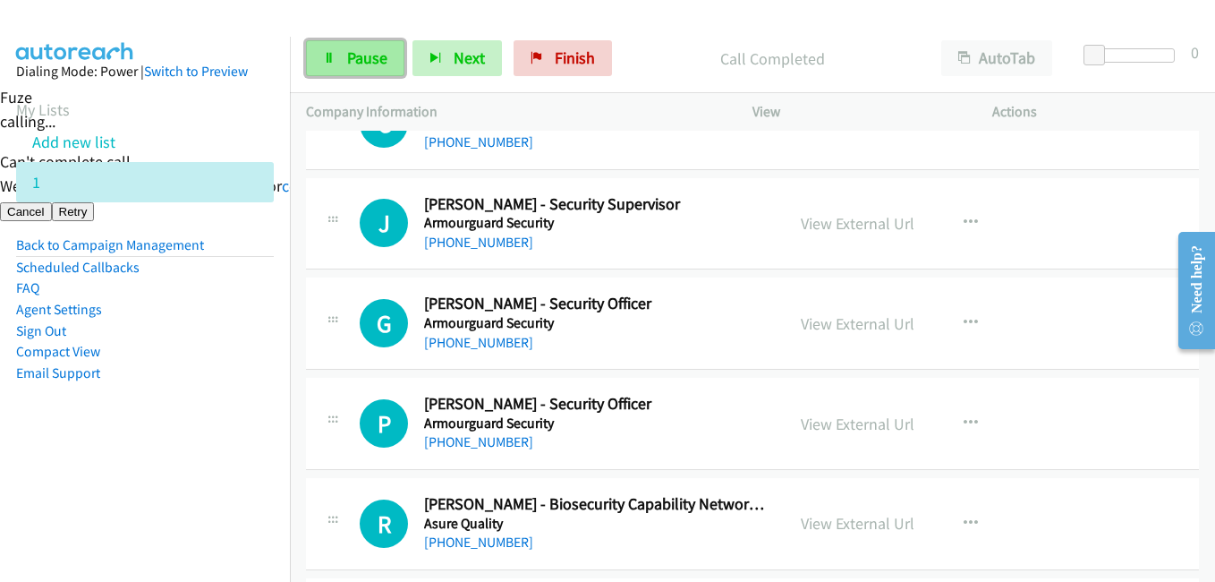
click at [387, 65] on link "Pause" at bounding box center [355, 58] width 98 height 36
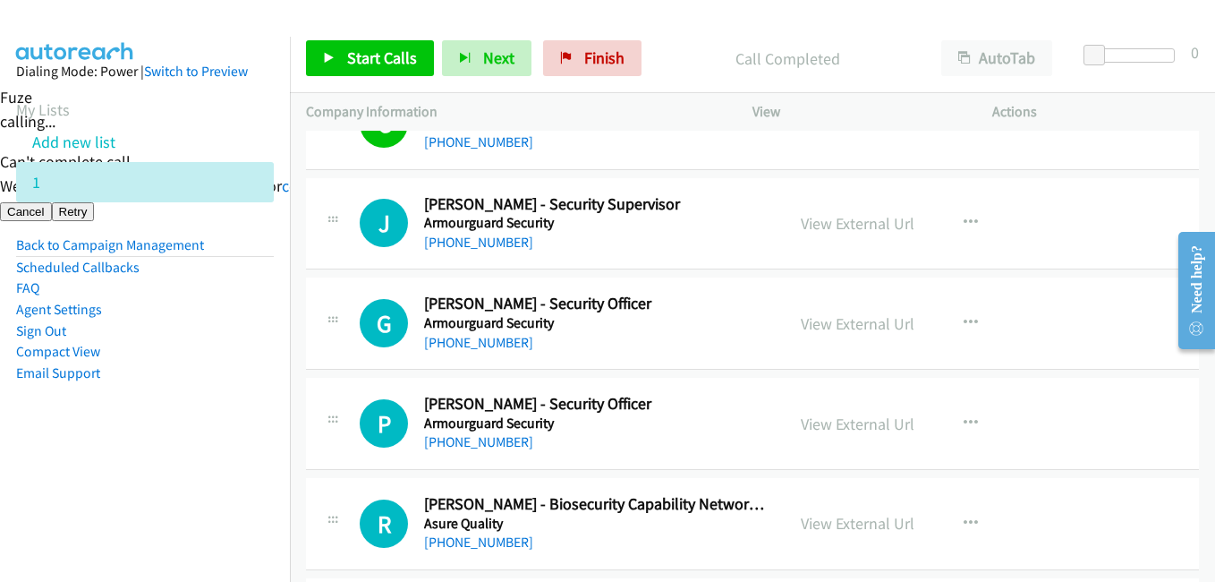
drag, startPoint x: 216, startPoint y: 443, endPoint x: 235, endPoint y: 438, distance: 20.2
click at [217, 443] on aside "Dialing Mode: Power | Switch to Preview My Lists Add new list 1 Back to Campaig…" at bounding box center [145, 251] width 290 height 428
click at [379, 65] on span "Start Calls" at bounding box center [382, 57] width 70 height 21
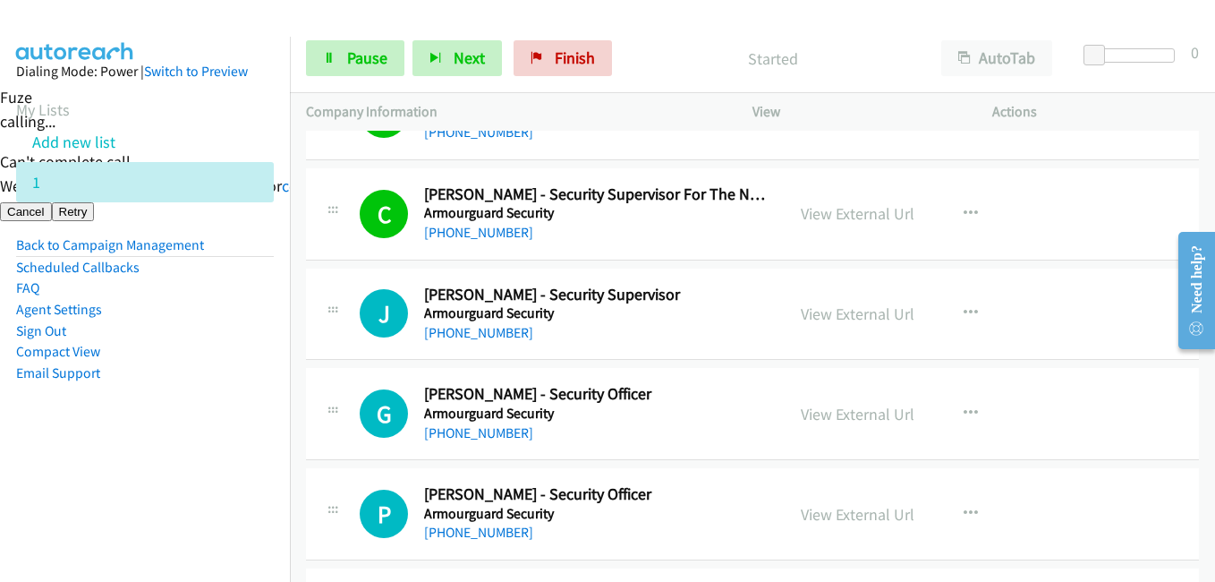
scroll to position [1969, 0]
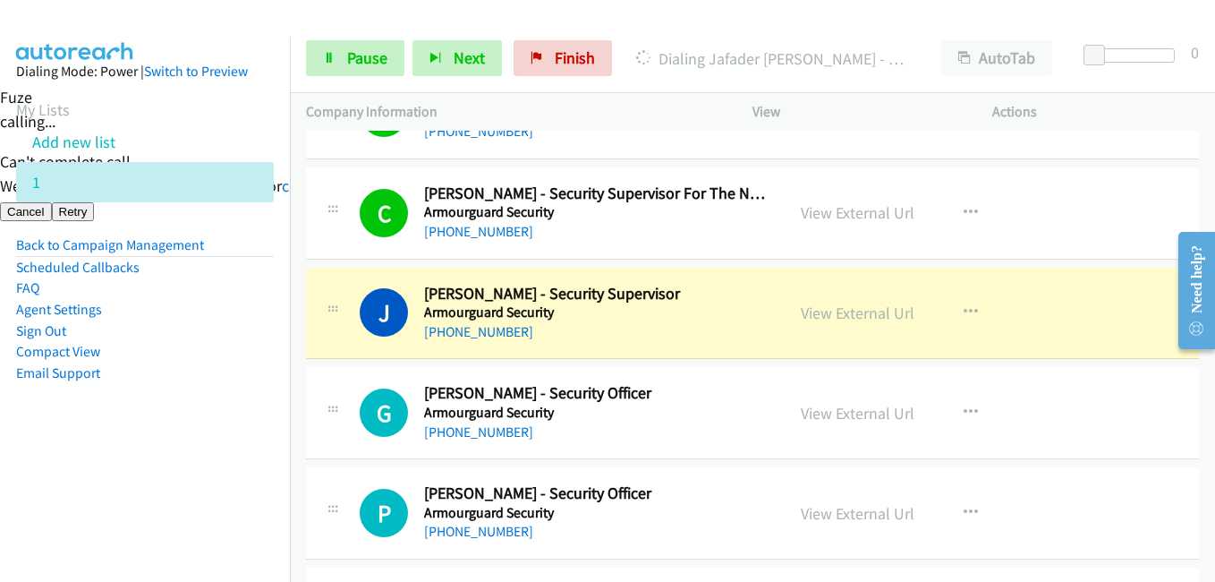
drag, startPoint x: 72, startPoint y: 470, endPoint x: 88, endPoint y: 471, distance: 16.1
click at [74, 471] on nav "Dialing Mode: Power | Switch to Preview My Lists Add new list 1 Back to Campaig…" at bounding box center [145, 328] width 291 height 582
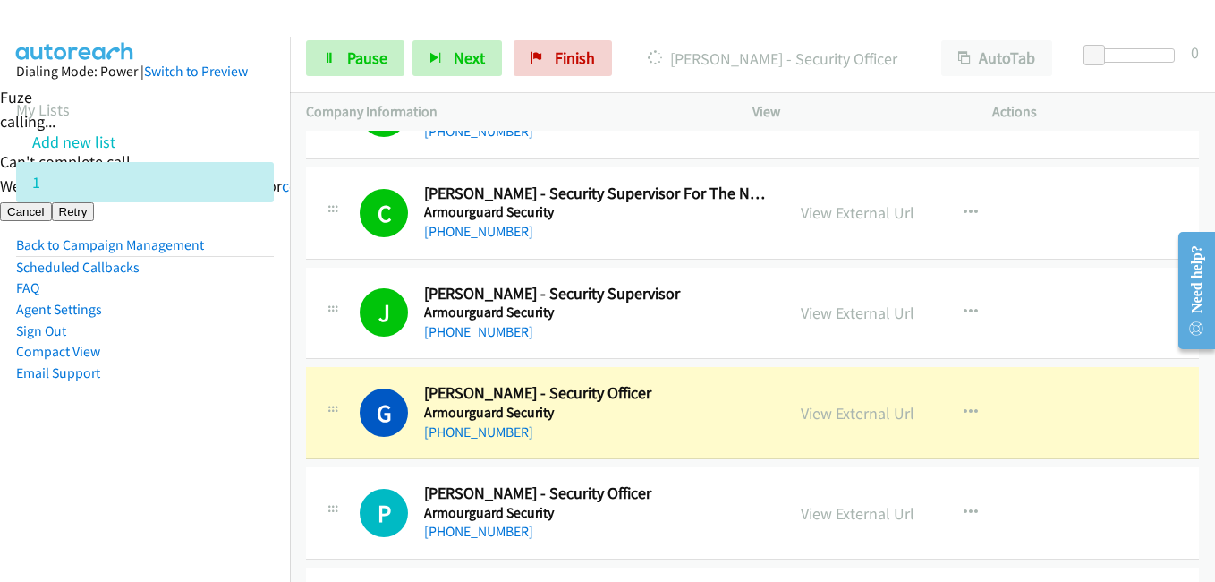
drag, startPoint x: 156, startPoint y: 478, endPoint x: 199, endPoint y: 478, distance: 43.0
click at [157, 482] on nav "Dialing Mode: Power | Switch to Preview My Lists Add new list 1 Back to Campaig…" at bounding box center [145, 328] width 291 height 582
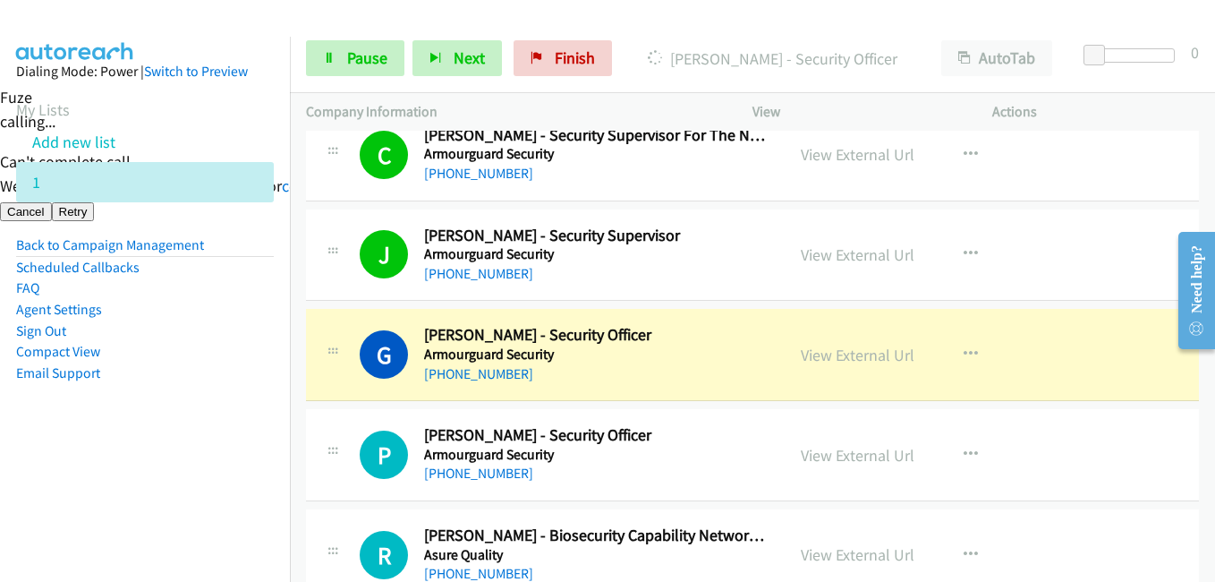
scroll to position [2058, 0]
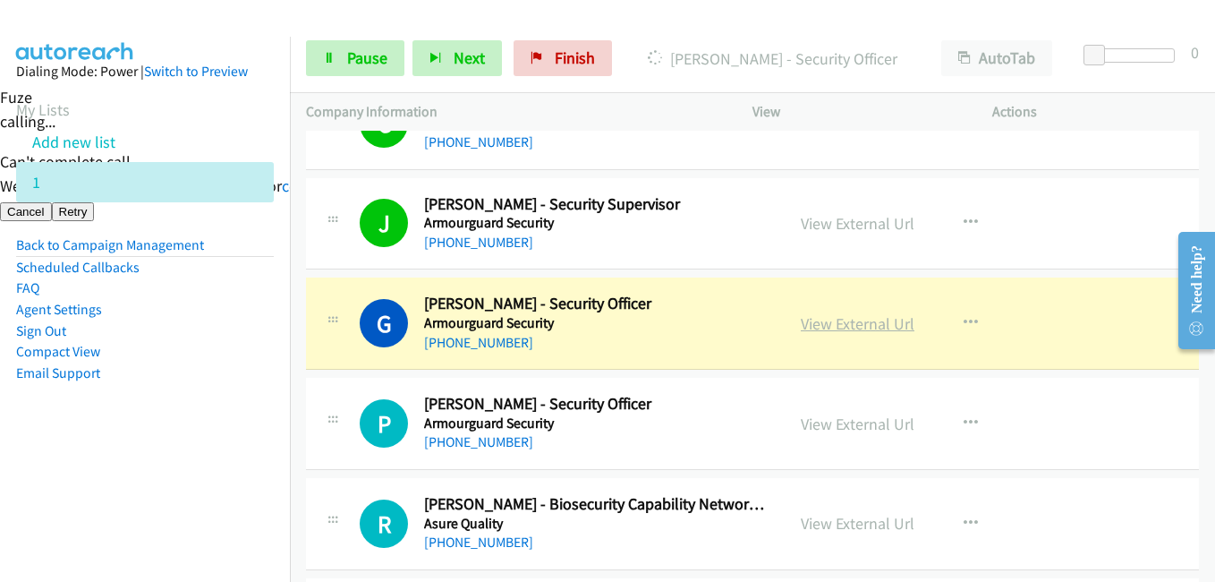
click at [878, 326] on link "View External Url" at bounding box center [858, 323] width 114 height 21
click at [330, 60] on icon at bounding box center [329, 59] width 13 height 13
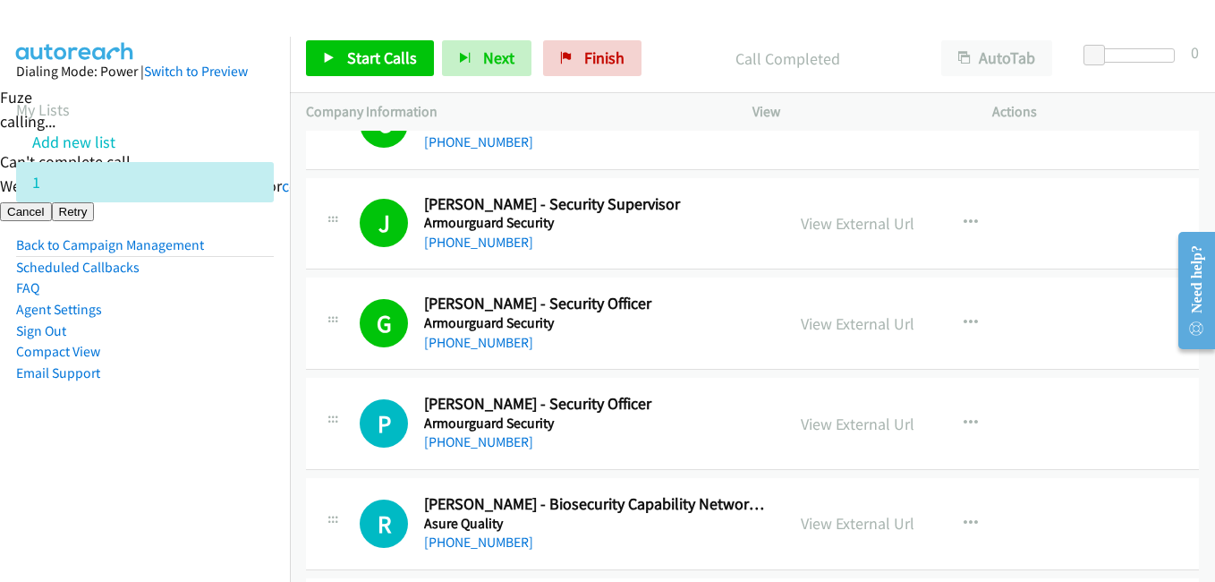
drag, startPoint x: 182, startPoint y: 465, endPoint x: 200, endPoint y: 464, distance: 18.9
click at [183, 465] on nav "Dialing Mode: Power | Switch to Preview My Lists Add new list 1 Back to Campaig…" at bounding box center [145, 328] width 291 height 582
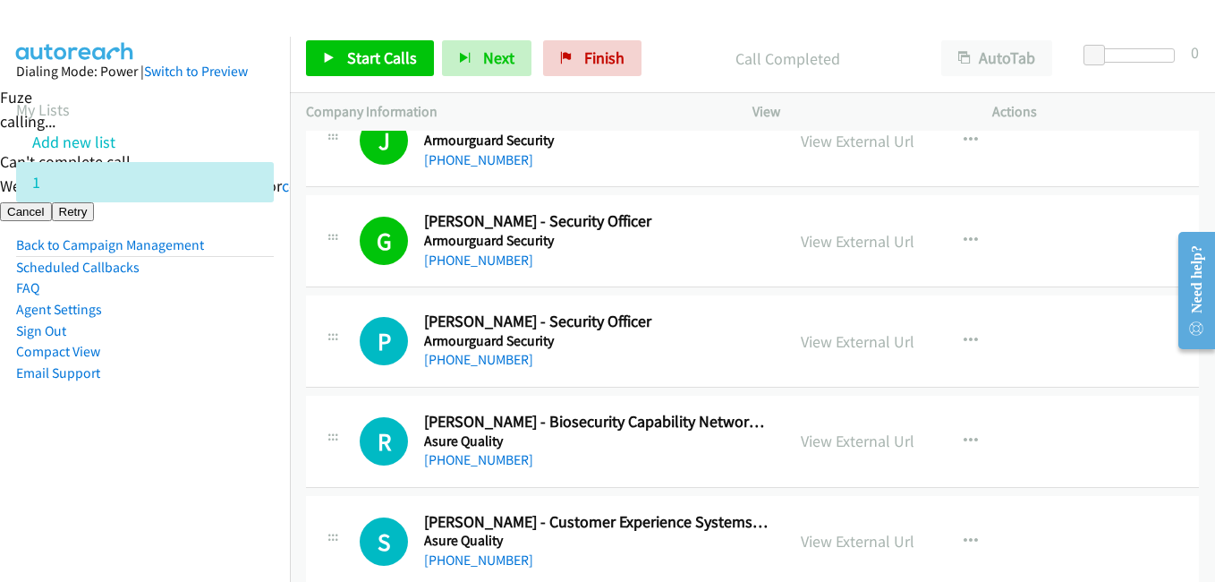
scroll to position [2237, 0]
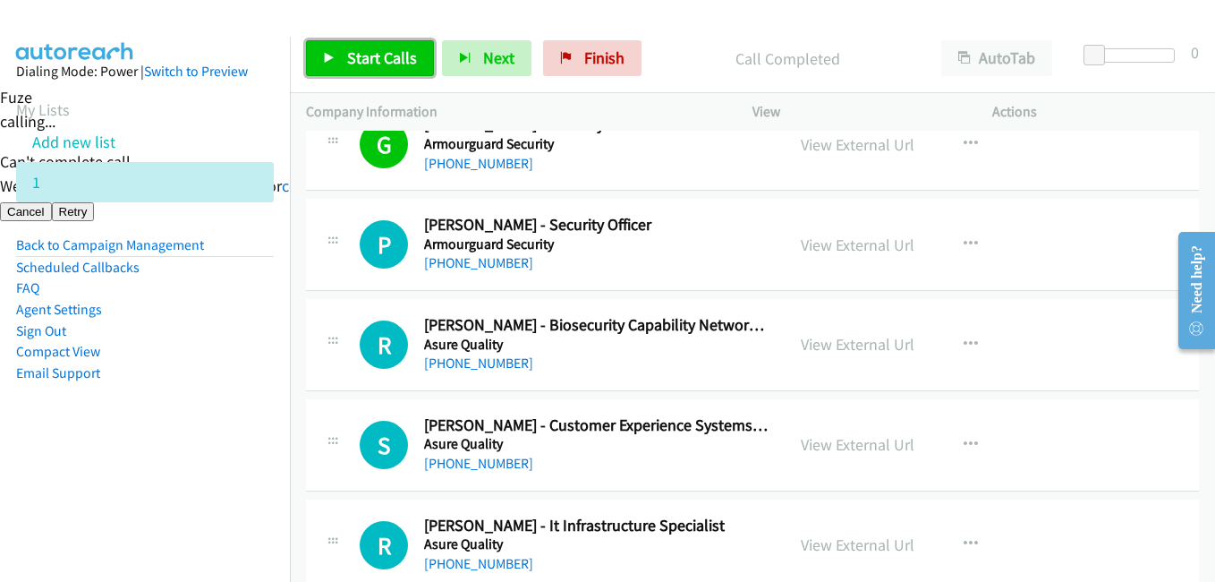
click at [401, 61] on span "Start Calls" at bounding box center [382, 57] width 70 height 21
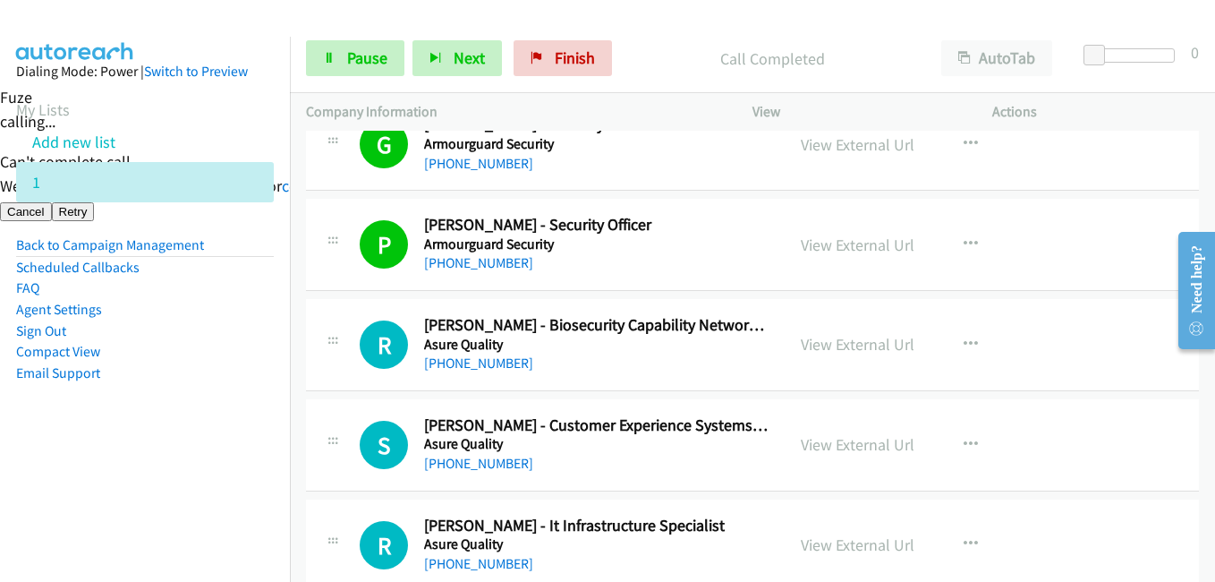
click at [214, 396] on aside "Dialing Mode: Power | Switch to Preview My Lists Add new list 1 Back to Campaig…" at bounding box center [145, 251] width 290 height 428
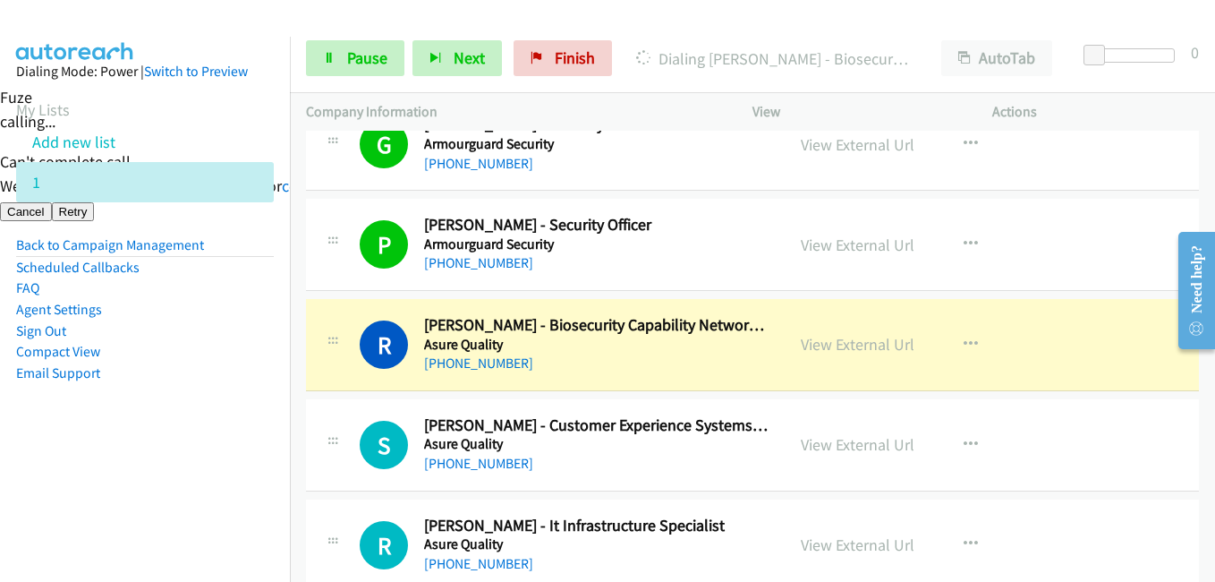
drag, startPoint x: 195, startPoint y: 439, endPoint x: 342, endPoint y: 433, distance: 146.9
click at [200, 440] on aside "Dialing Mode: Power | Switch to Preview My Lists Add new list 1 Back to Campaig…" at bounding box center [145, 251] width 290 height 428
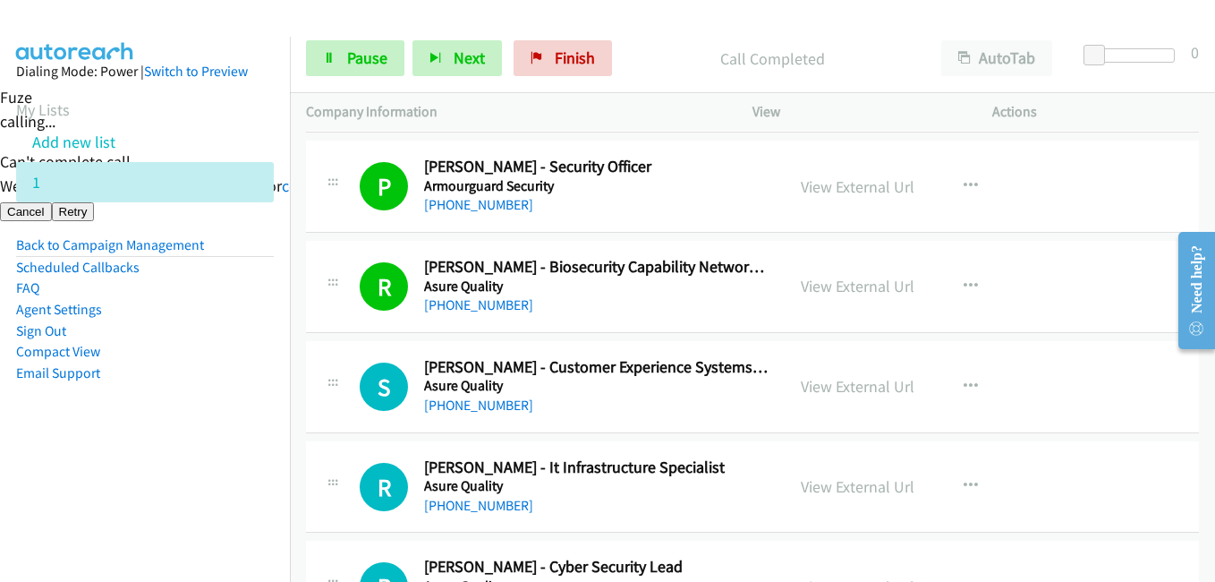
scroll to position [2327, 0]
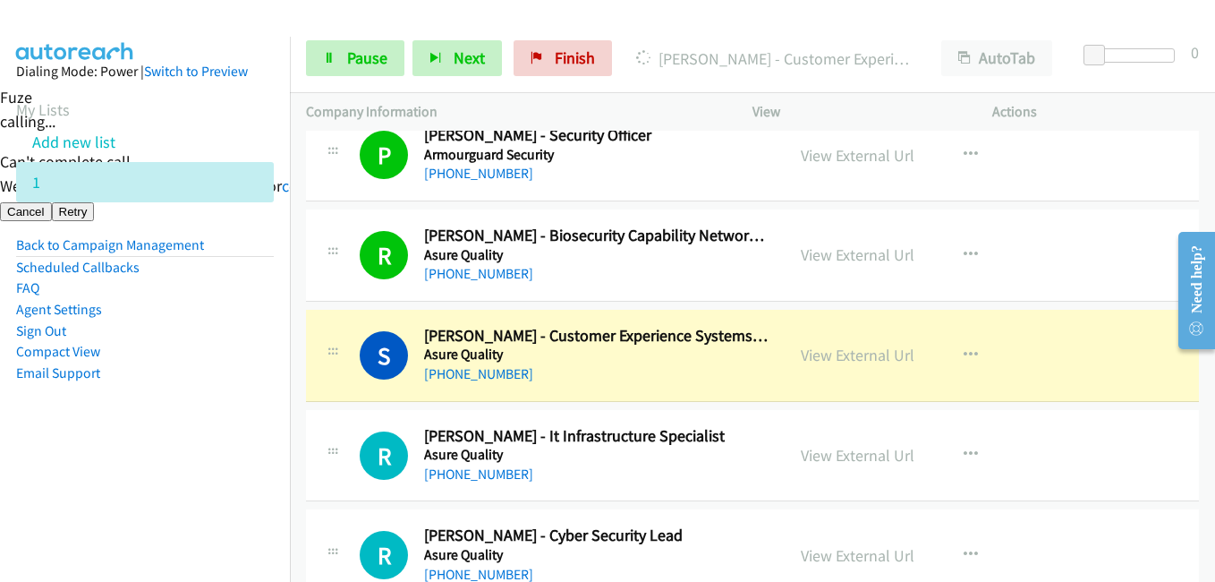
click at [124, 477] on nav "Dialing Mode: Power | Switch to Preview My Lists Add new list 1 Back to Campaig…" at bounding box center [145, 328] width 291 height 582
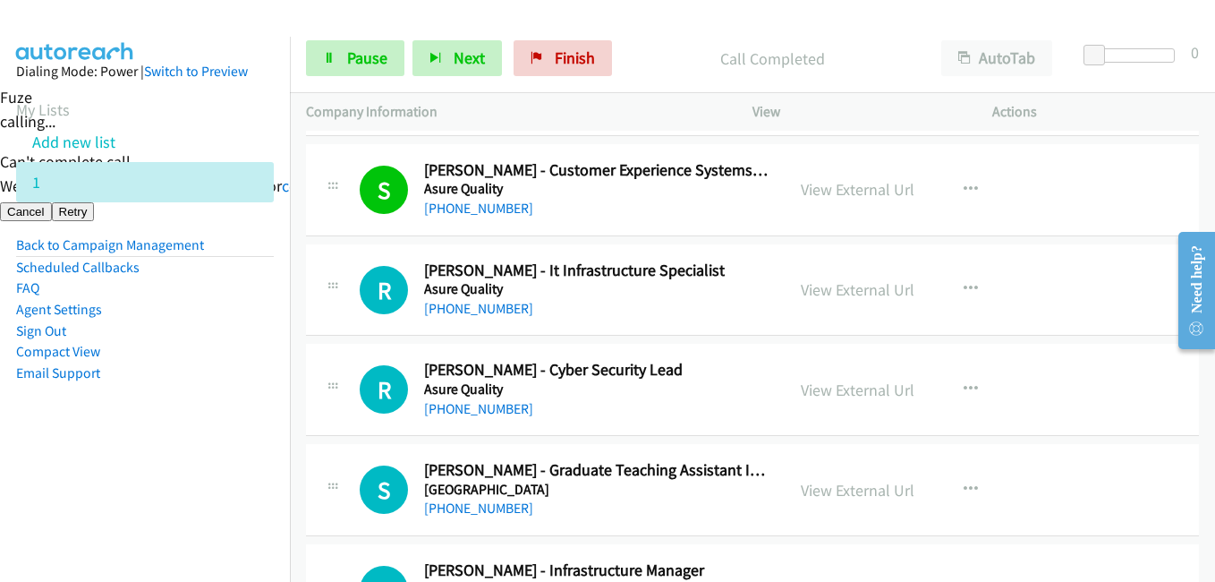
scroll to position [2506, 0]
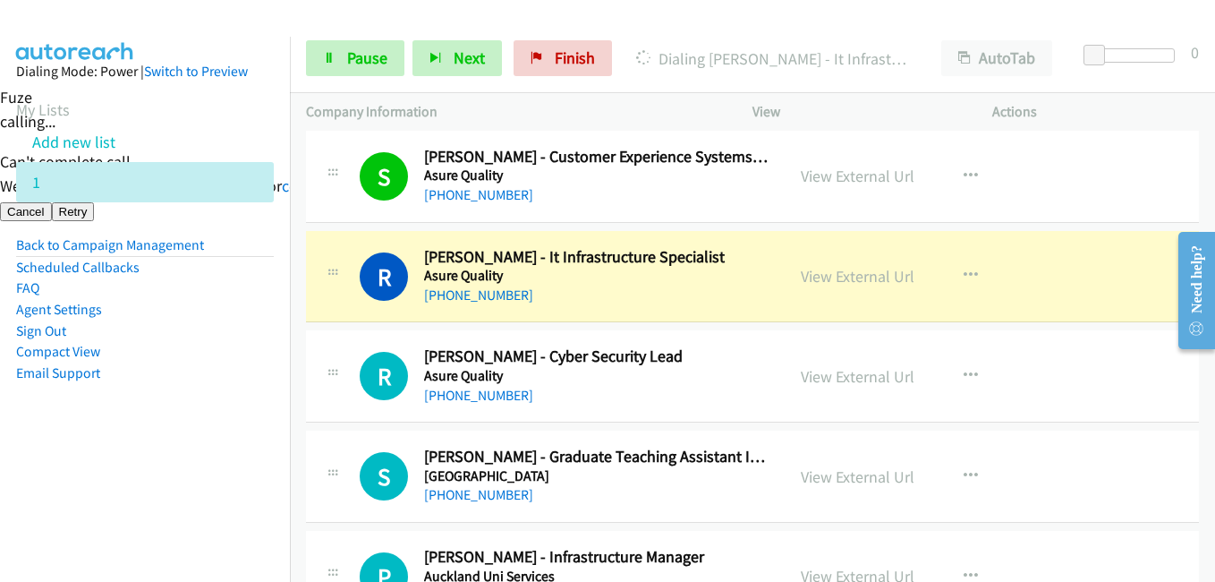
click at [175, 472] on nav "Dialing Mode: Power | Switch to Preview My Lists Add new list 1 Back to Campaig…" at bounding box center [145, 328] width 291 height 582
click at [864, 266] on link "View External Url" at bounding box center [858, 276] width 114 height 21
click at [328, 57] on icon at bounding box center [329, 59] width 13 height 13
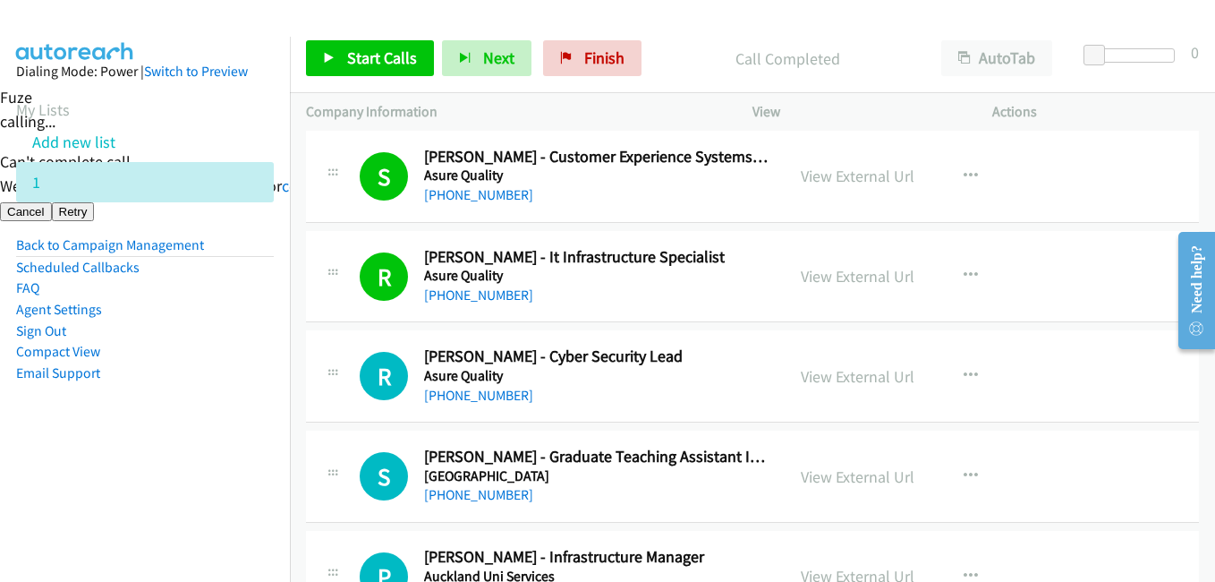
drag, startPoint x: 112, startPoint y: 431, endPoint x: 215, endPoint y: 413, distance: 104.5
click at [112, 431] on aside "Dialing Mode: Power | Switch to Preview My Lists Add new list 1 Back to Campaig…" at bounding box center [145, 251] width 290 height 428
click at [353, 59] on span "Start Calls" at bounding box center [382, 57] width 70 height 21
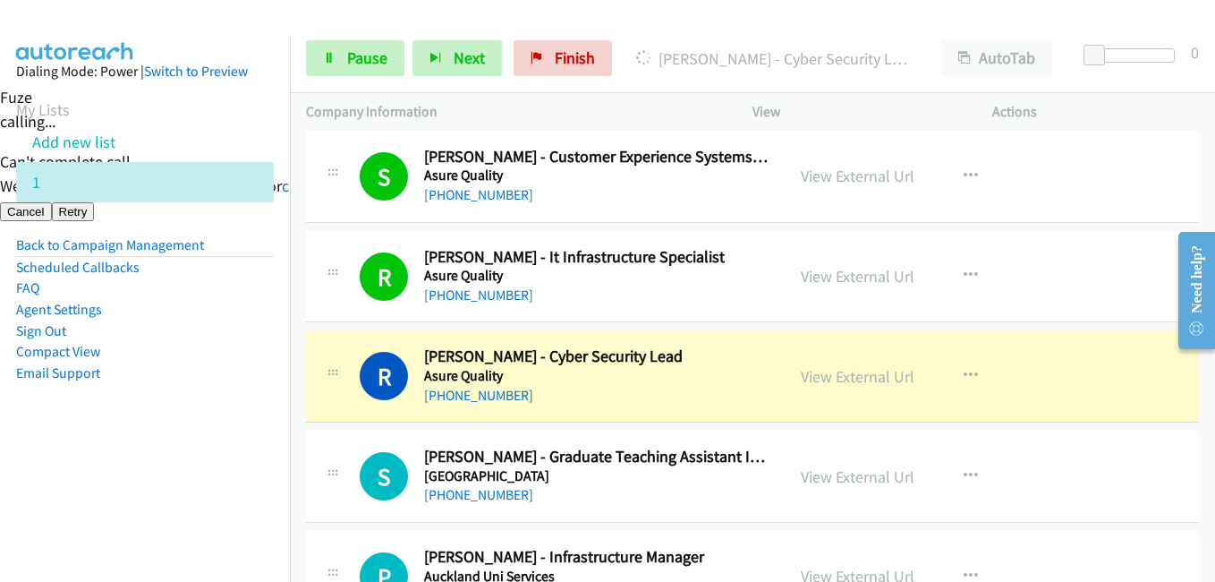
click at [104, 503] on nav "Dialing Mode: Power | Switch to Preview My Lists Add new list 1 Back to Campaig…" at bounding box center [145, 328] width 291 height 582
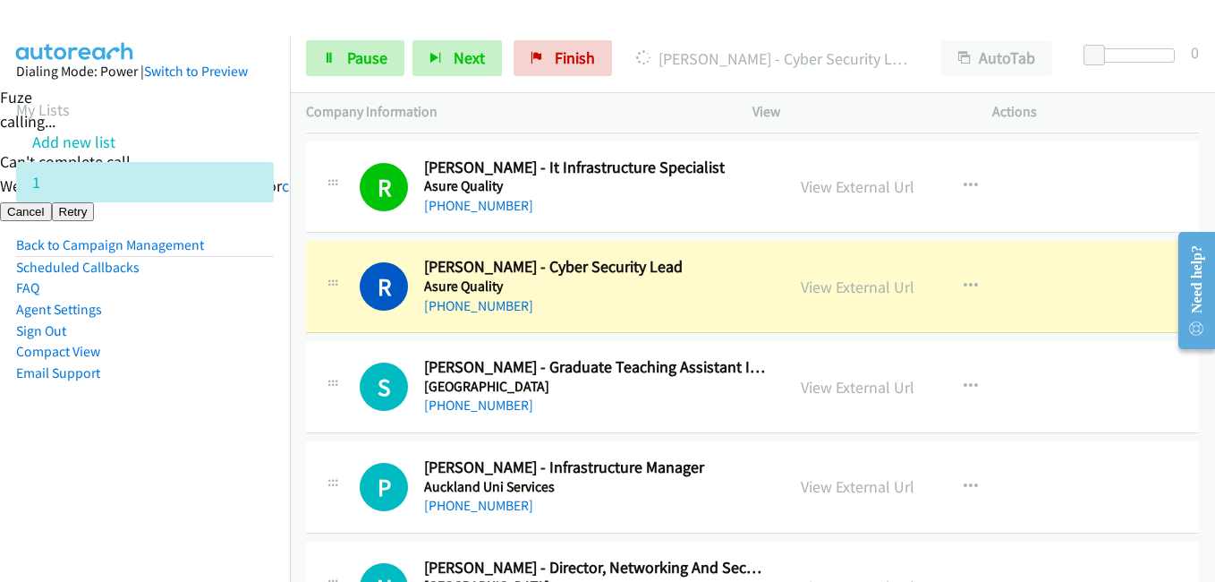
click at [157, 484] on nav "Dialing Mode: Power | Switch to Preview My Lists Add new list 1 Back to Campaig…" at bounding box center [145, 328] width 291 height 582
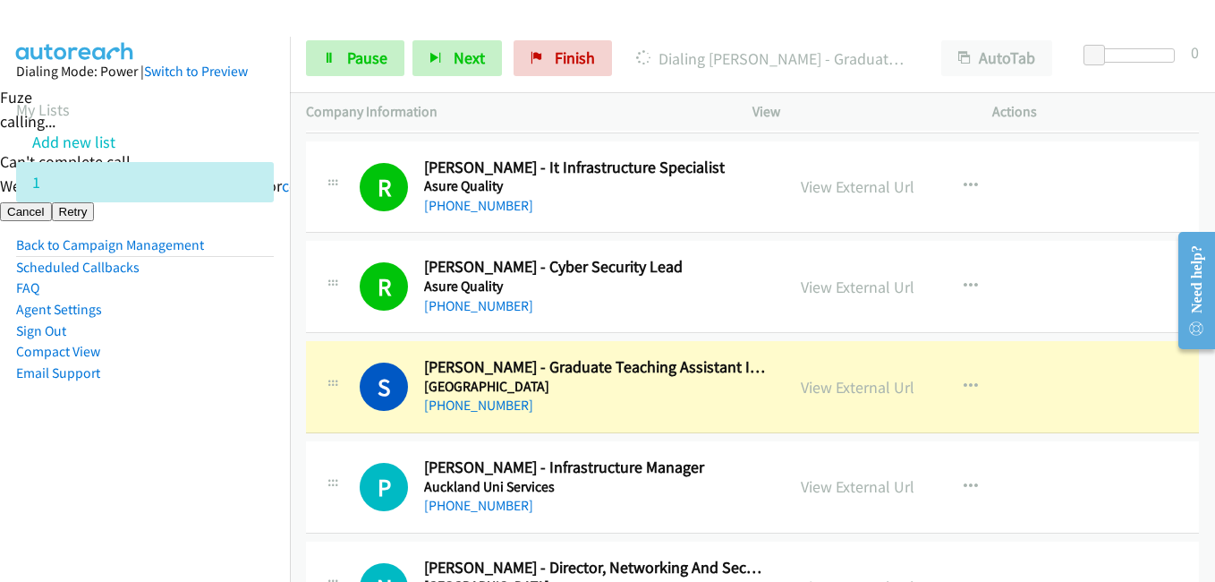
click at [86, 456] on aside "Dialing Mode: Power | Switch to Preview My Lists Add new list 1 Back to Campaig…" at bounding box center [145, 251] width 290 height 428
click at [269, 447] on aside "Dialing Mode: Power | Switch to Preview My Lists Add new list 1 Back to Campaig…" at bounding box center [145, 251] width 290 height 428
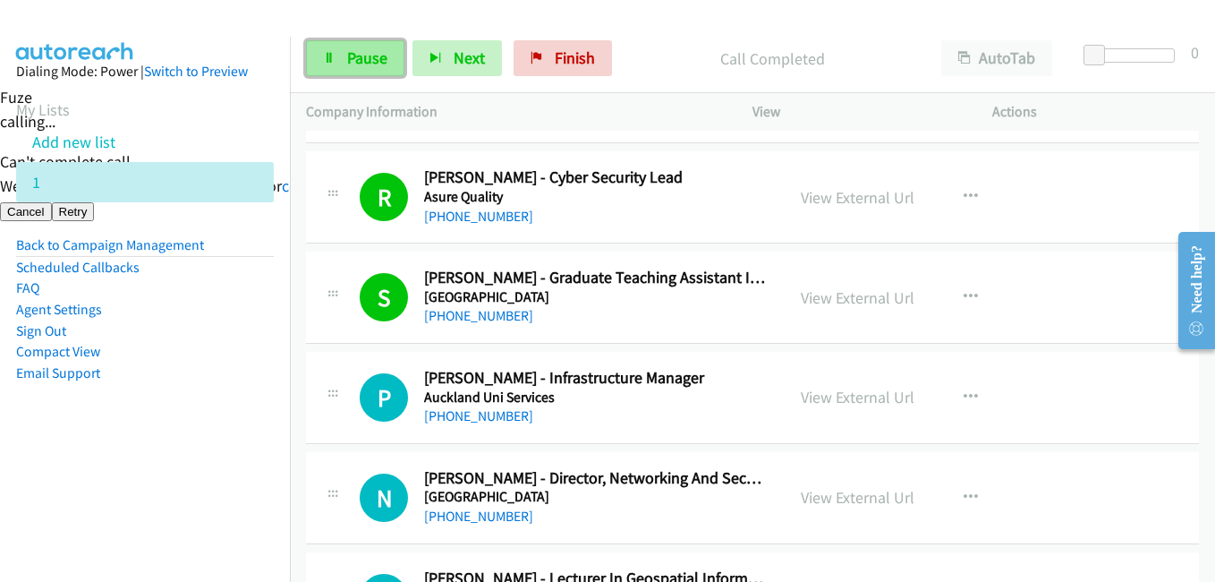
click at [377, 45] on link "Pause" at bounding box center [355, 58] width 98 height 36
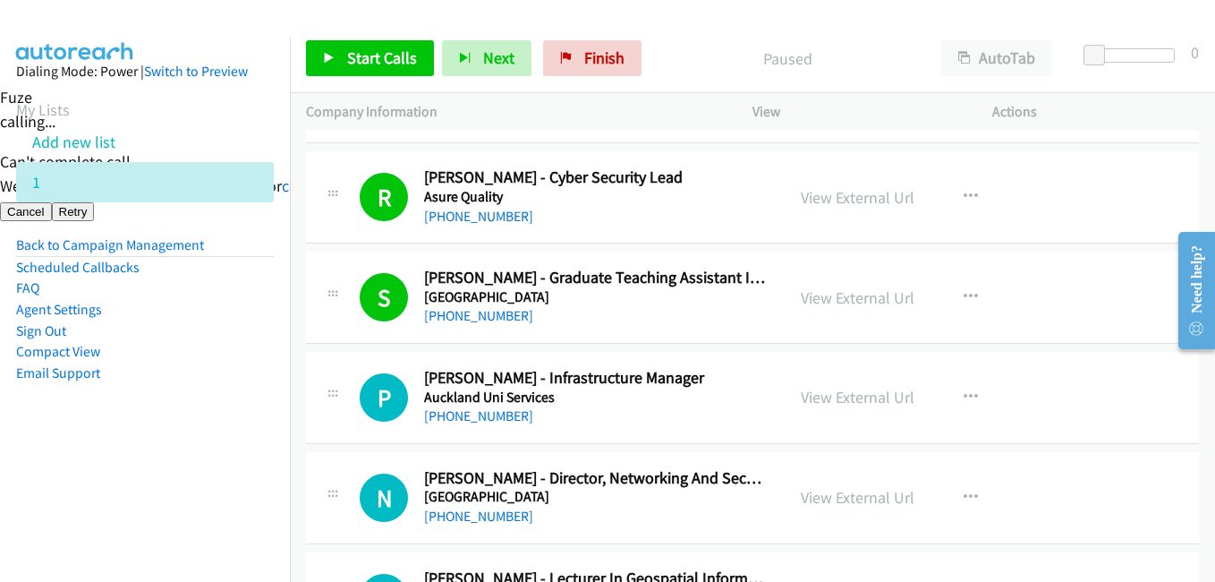
drag, startPoint x: 142, startPoint y: 446, endPoint x: 239, endPoint y: 420, distance: 100.1
click at [142, 446] on aside "Dialing Mode: Power | Switch to Preview My Lists Add new list 1 Back to Campaig…" at bounding box center [145, 251] width 290 height 428
drag, startPoint x: 208, startPoint y: 431, endPoint x: 277, endPoint y: 423, distance: 69.4
click at [208, 431] on aside "Dialing Mode: Power | Switch to Preview My Lists Add new list 1 Back to Campaig…" at bounding box center [145, 251] width 290 height 428
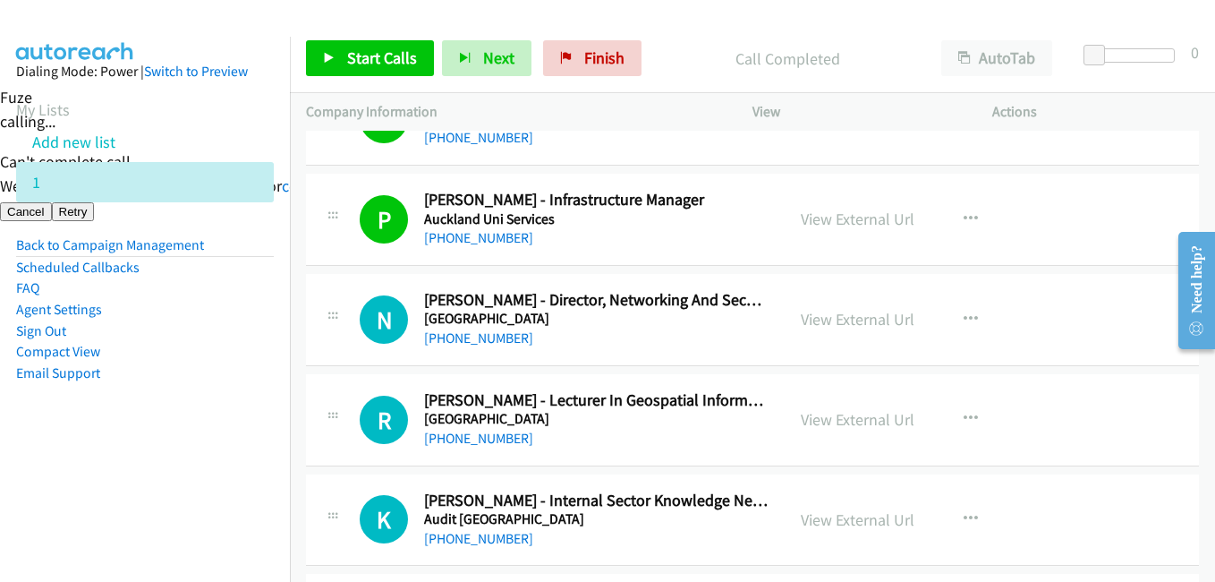
scroll to position [2864, 0]
click at [392, 69] on link "Start Calls" at bounding box center [370, 58] width 128 height 36
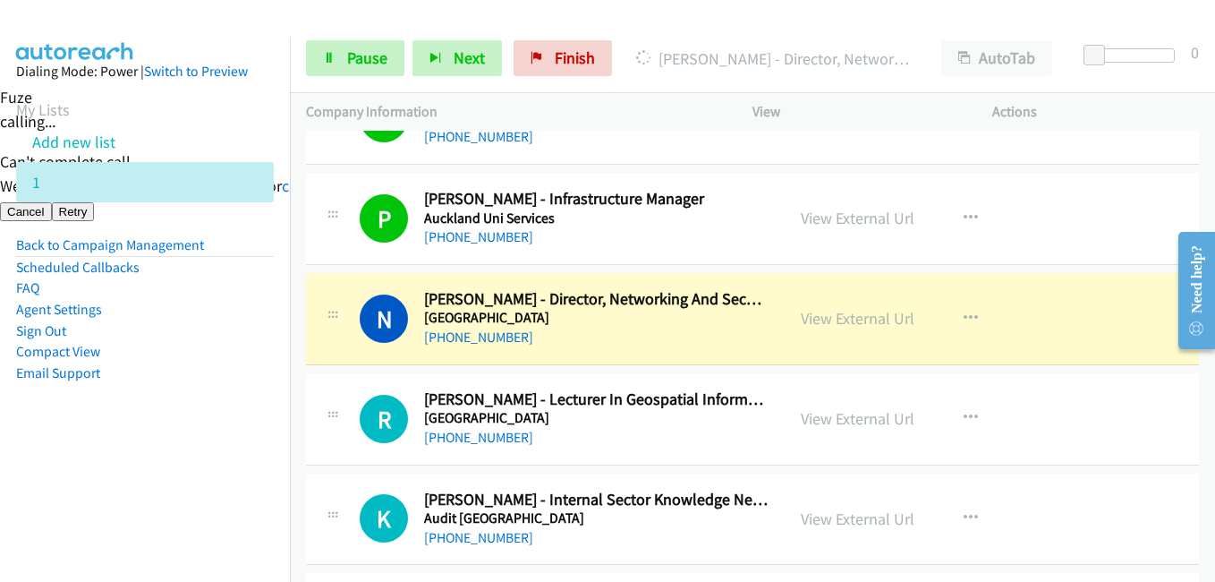
drag, startPoint x: 187, startPoint y: 314, endPoint x: 201, endPoint y: 282, distance: 35.3
click at [187, 314] on li "Agent Settings" at bounding box center [145, 309] width 258 height 21
click at [362, 60] on span "Pause" at bounding box center [367, 57] width 40 height 21
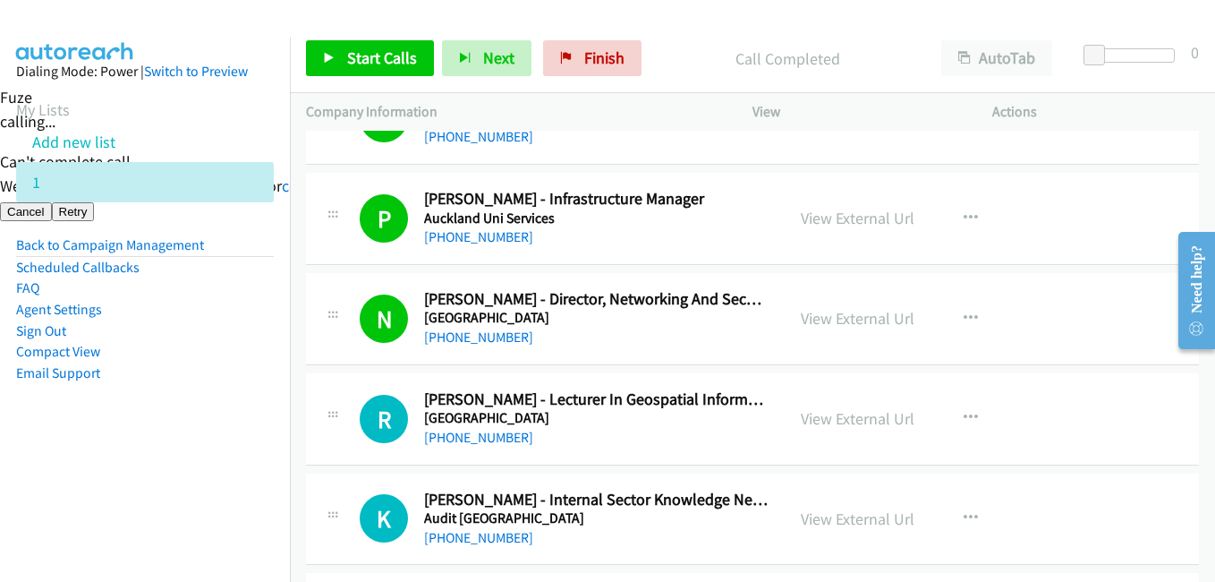
click at [185, 367] on li "Email Support" at bounding box center [145, 372] width 258 height 21
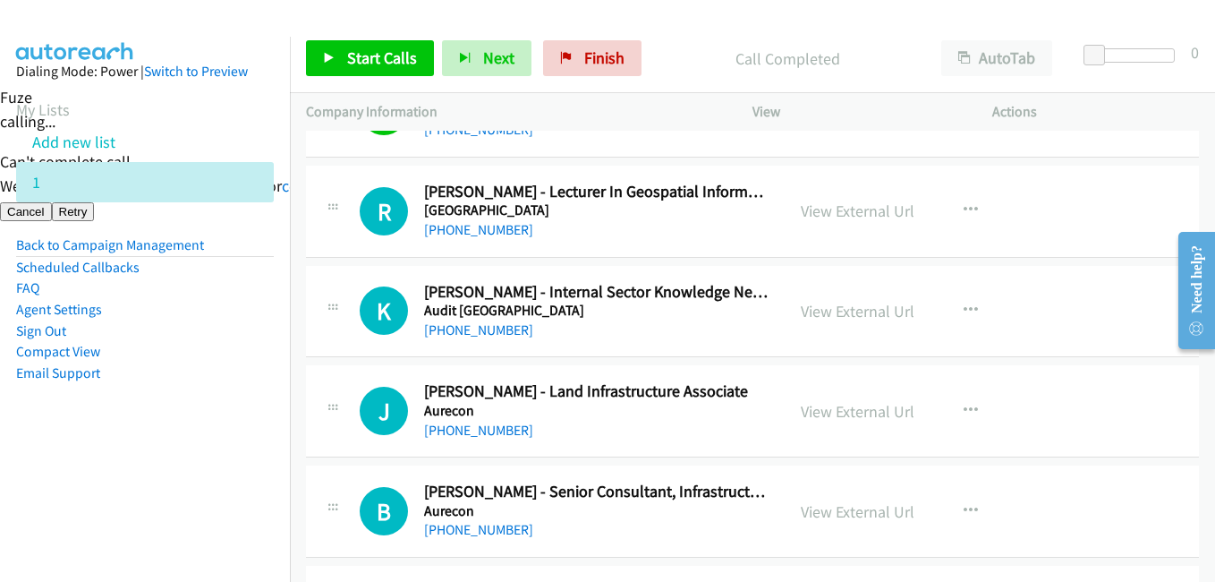
scroll to position [3043, 0]
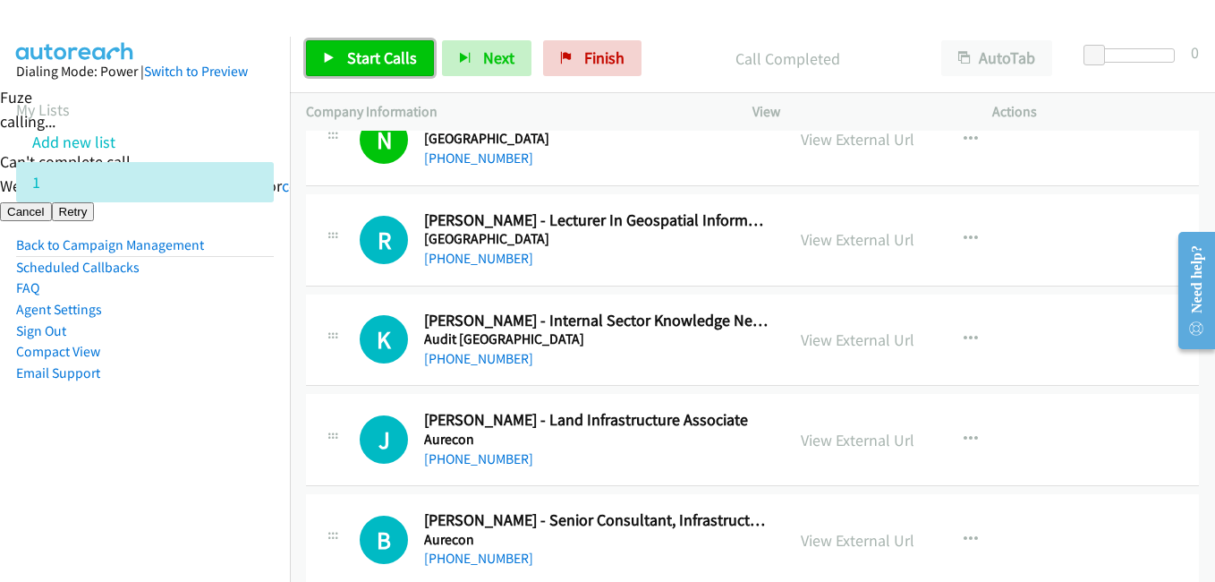
click at [362, 47] on link "Start Calls" at bounding box center [370, 58] width 128 height 36
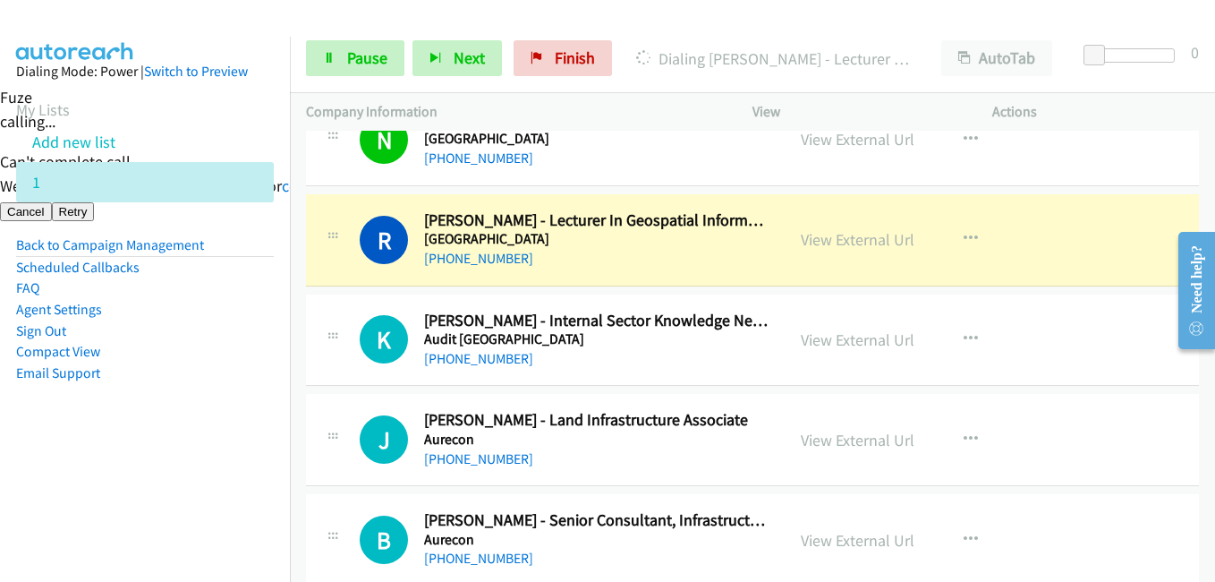
drag, startPoint x: 101, startPoint y: 430, endPoint x: 242, endPoint y: 422, distance: 140.7
click at [106, 430] on aside "Dialing Mode: Power | Switch to Preview My Lists Add new list 1 Back to Campaig…" at bounding box center [145, 251] width 290 height 428
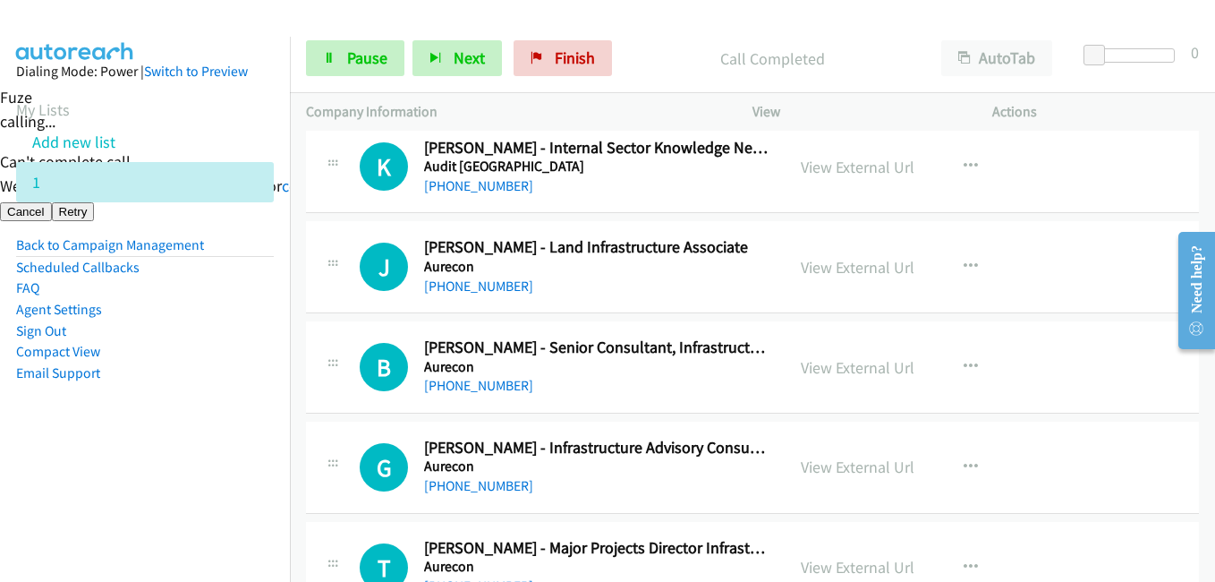
scroll to position [3221, 0]
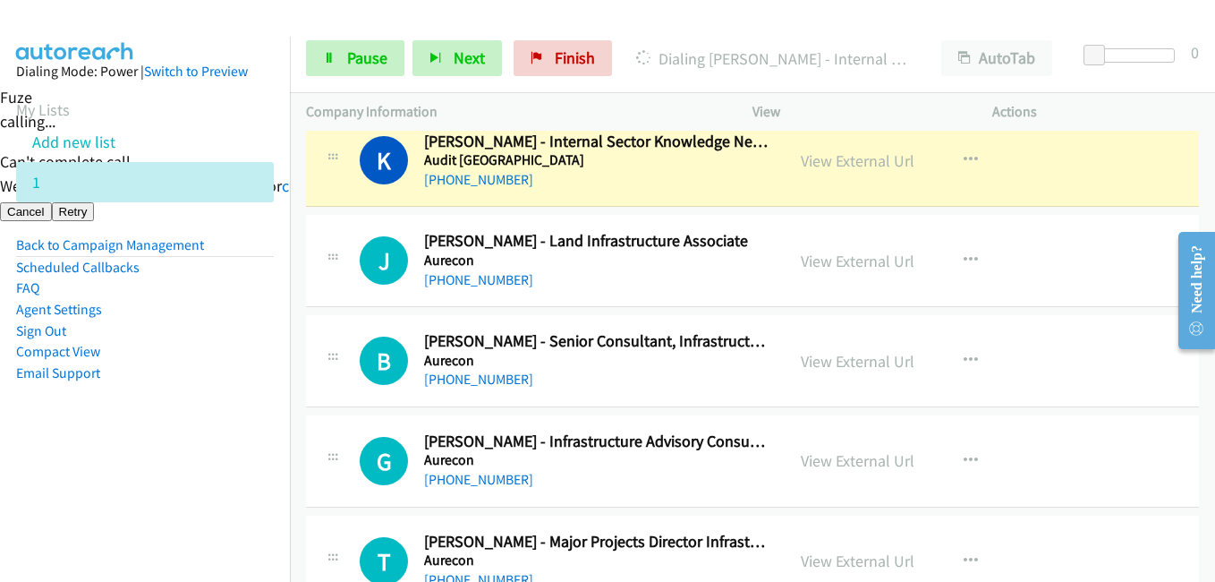
drag, startPoint x: 168, startPoint y: 458, endPoint x: 265, endPoint y: 302, distance: 184.0
click at [167, 456] on aside "Dialing Mode: Power | Switch to Preview My Lists Add new list 1 Back to Campaig…" at bounding box center [145, 251] width 290 height 428
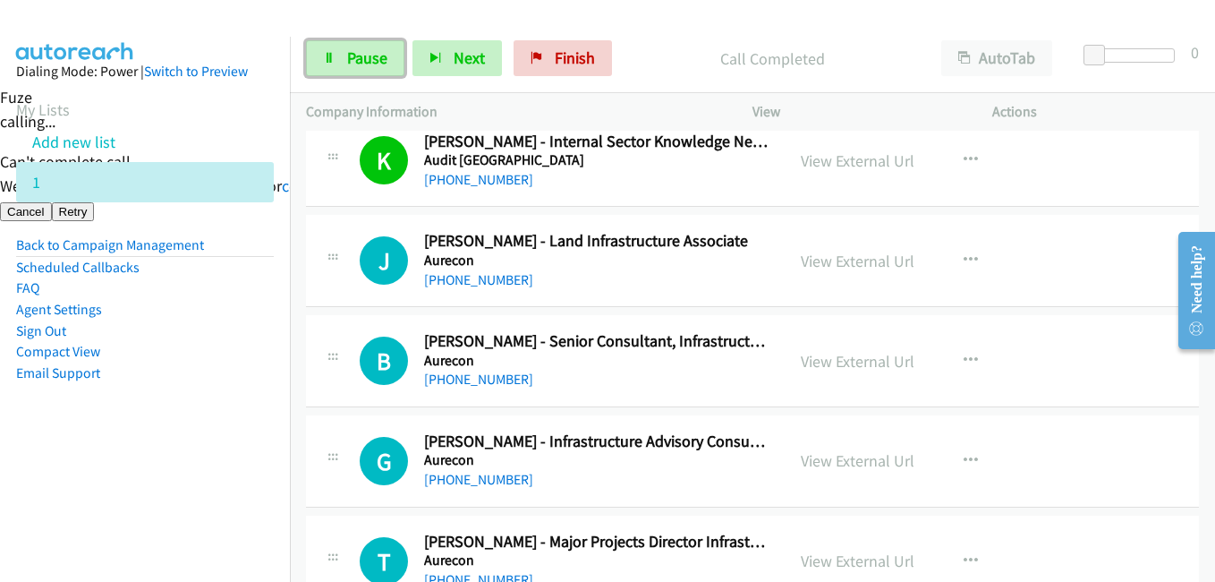
drag, startPoint x: 374, startPoint y: 57, endPoint x: 410, endPoint y: 69, distance: 37.6
click at [374, 57] on span "Pause" at bounding box center [367, 57] width 40 height 21
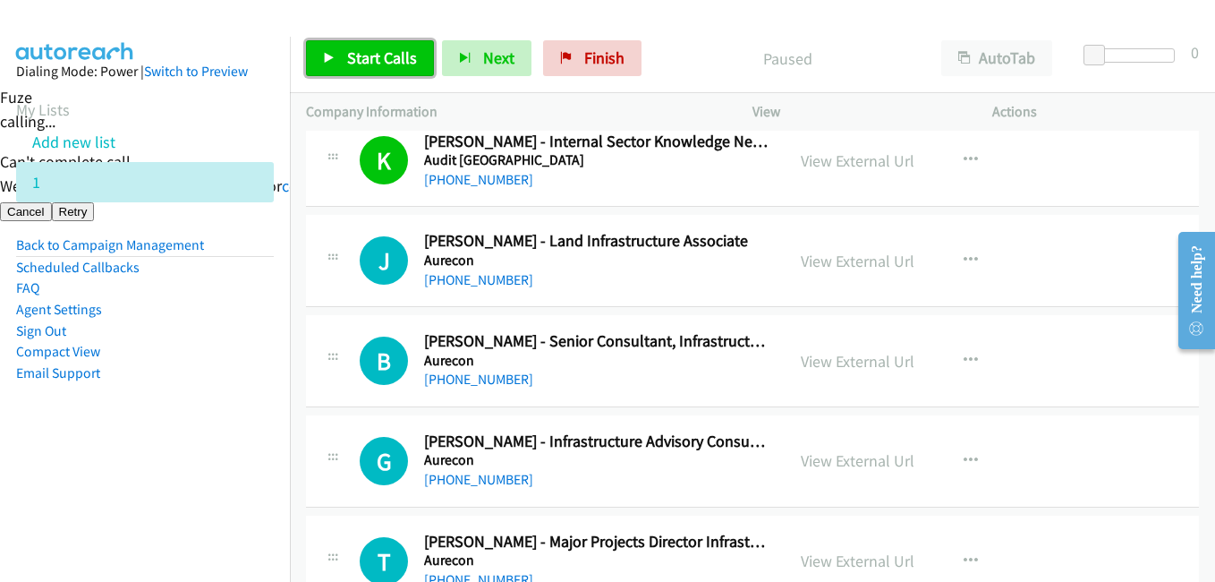
click at [366, 50] on span "Start Calls" at bounding box center [382, 57] width 70 height 21
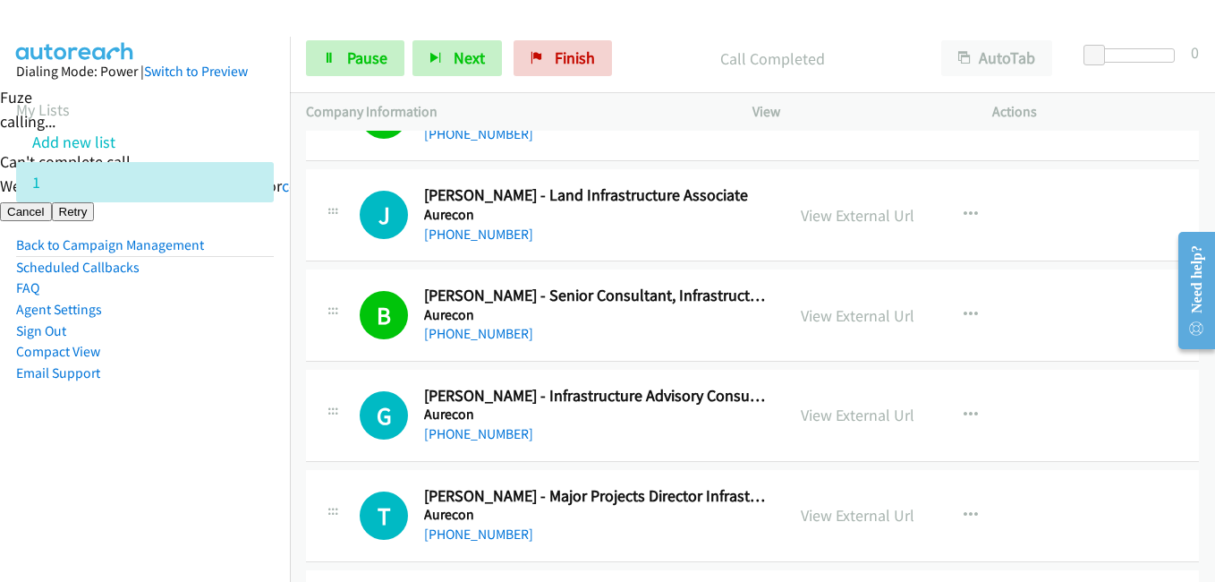
scroll to position [3311, 0]
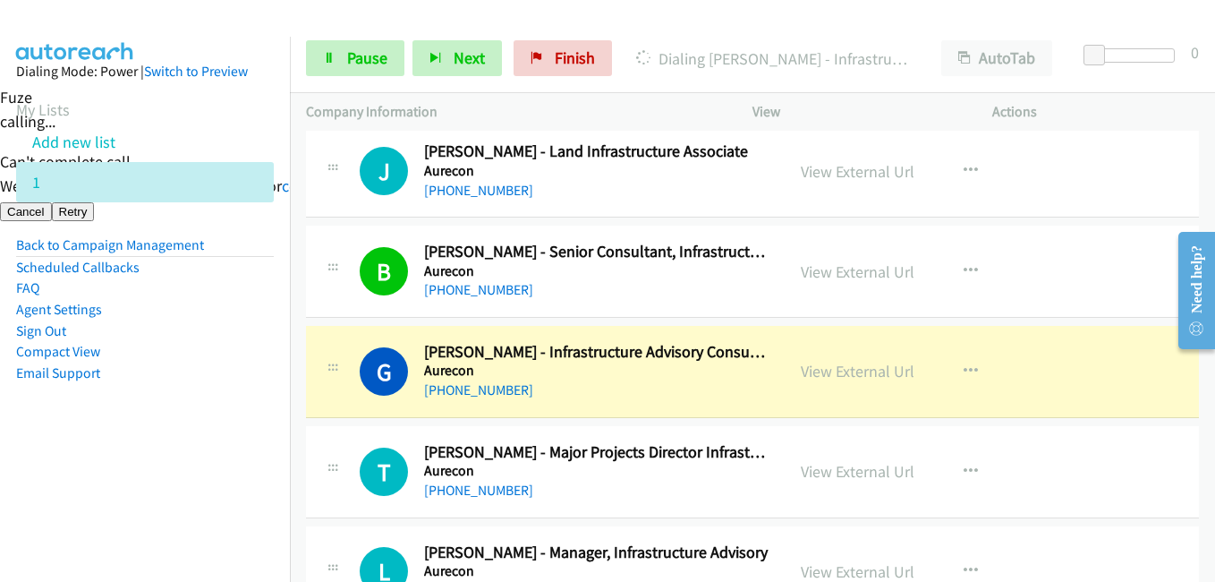
drag, startPoint x: 177, startPoint y: 481, endPoint x: 399, endPoint y: 467, distance: 222.4
click at [177, 481] on nav "Dialing Mode: Power | Switch to Preview My Lists Add new list 1 Back to Campaig…" at bounding box center [145, 328] width 291 height 582
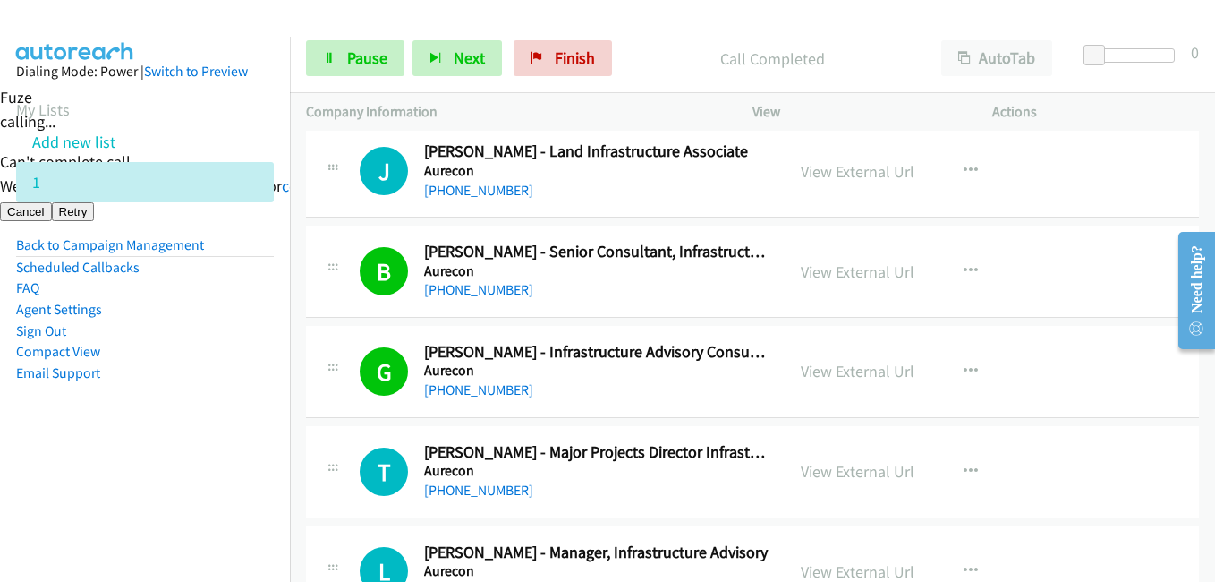
click at [140, 518] on nav "Dialing Mode: Power | Switch to Preview My Lists Add new list 1 Back to Campaig…" at bounding box center [145, 328] width 291 height 582
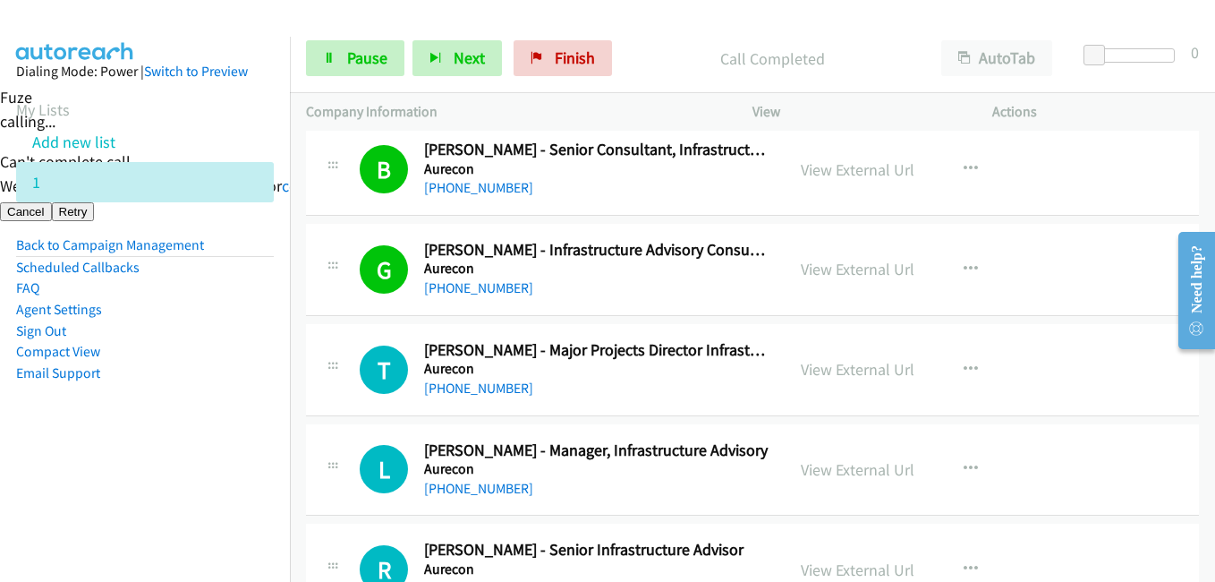
scroll to position [3490, 0]
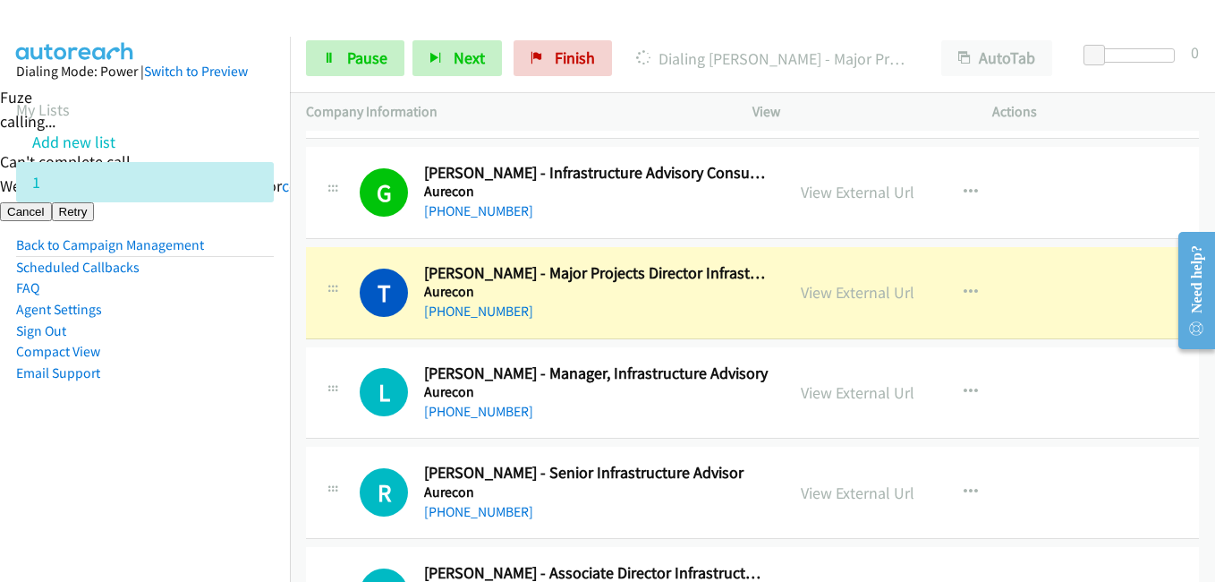
click at [267, 502] on nav "Dialing Mode: Power | Switch to Preview My Lists Add new list 1 Back to Campaig…" at bounding box center [145, 328] width 291 height 582
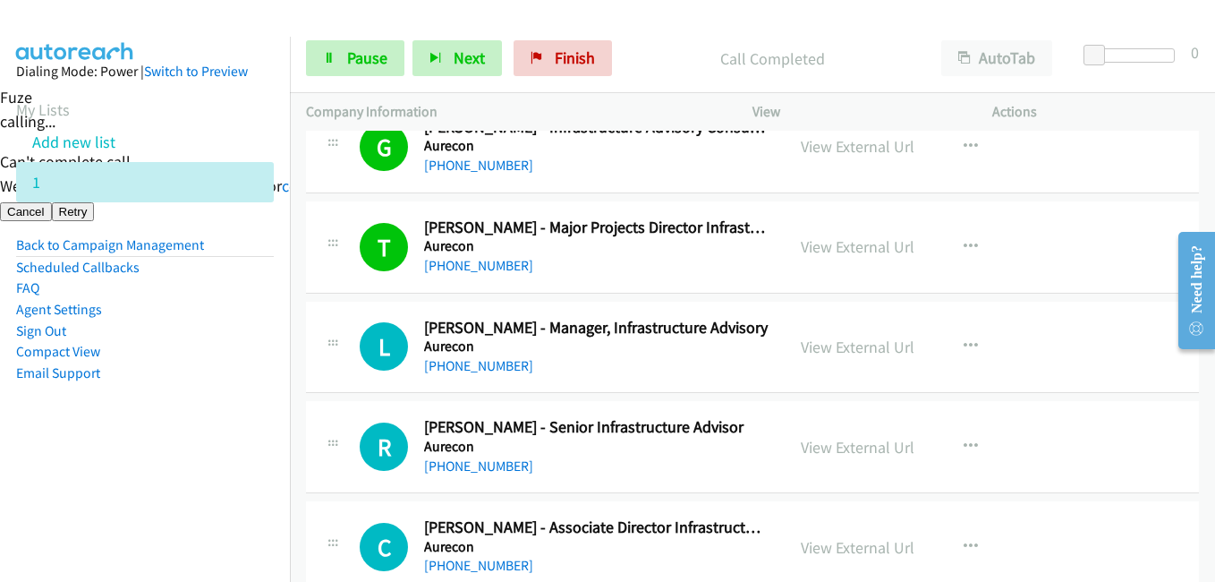
scroll to position [3579, 0]
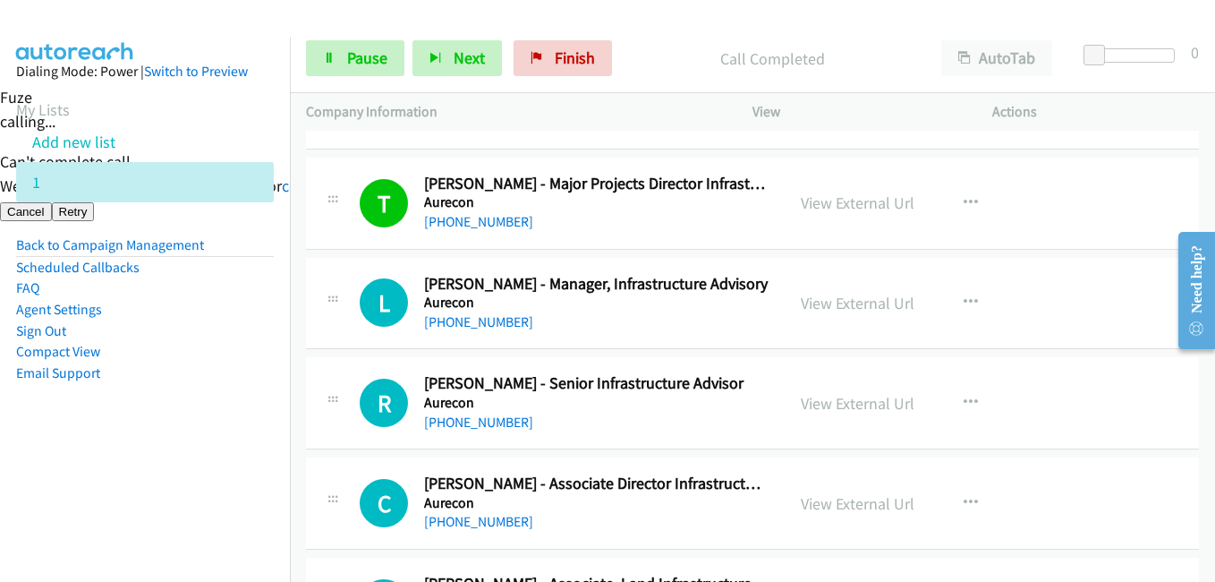
click at [231, 417] on aside "Dialing Mode: Power | Switch to Preview My Lists Add new list 1 Back to Campaig…" at bounding box center [145, 251] width 290 height 428
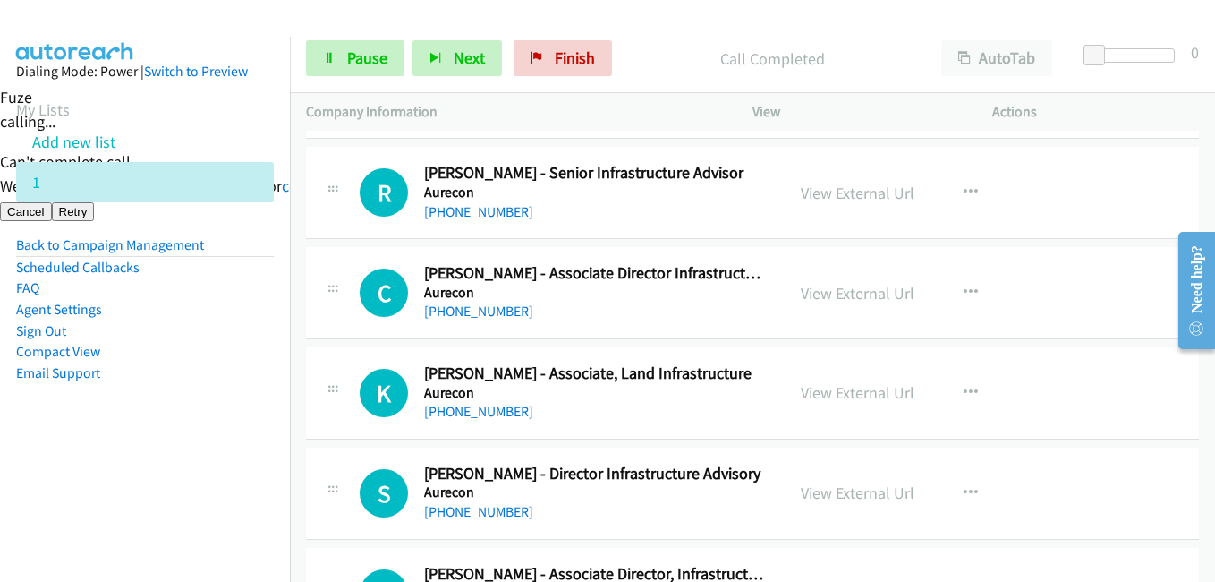
scroll to position [3758, 0]
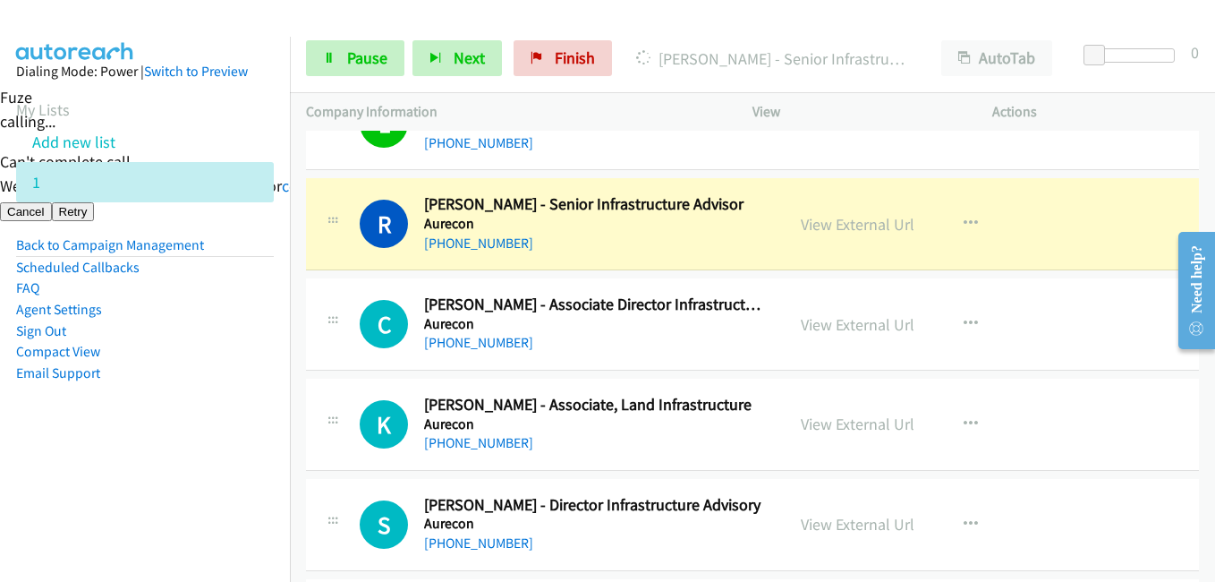
drag, startPoint x: 64, startPoint y: 451, endPoint x: 166, endPoint y: 451, distance: 102.9
click at [64, 451] on aside "Dialing Mode: Power | Switch to Preview My Lists Add new list 1 Back to Campaig…" at bounding box center [145, 251] width 290 height 428
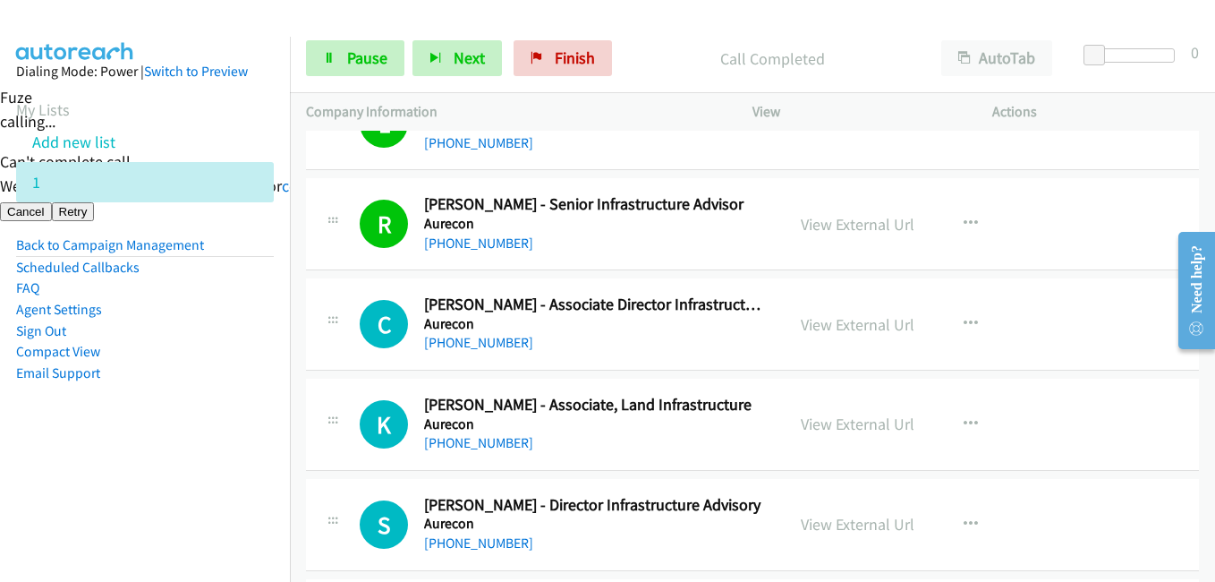
click at [183, 385] on aside "Dialing Mode: Power | Switch to Preview My Lists Add new list 1 Back to Campaig…" at bounding box center [145, 251] width 290 height 428
click at [230, 418] on aside "Dialing Mode: Power | Switch to Preview My Lists Add new list 1 Back to Campaig…" at bounding box center [145, 251] width 290 height 428
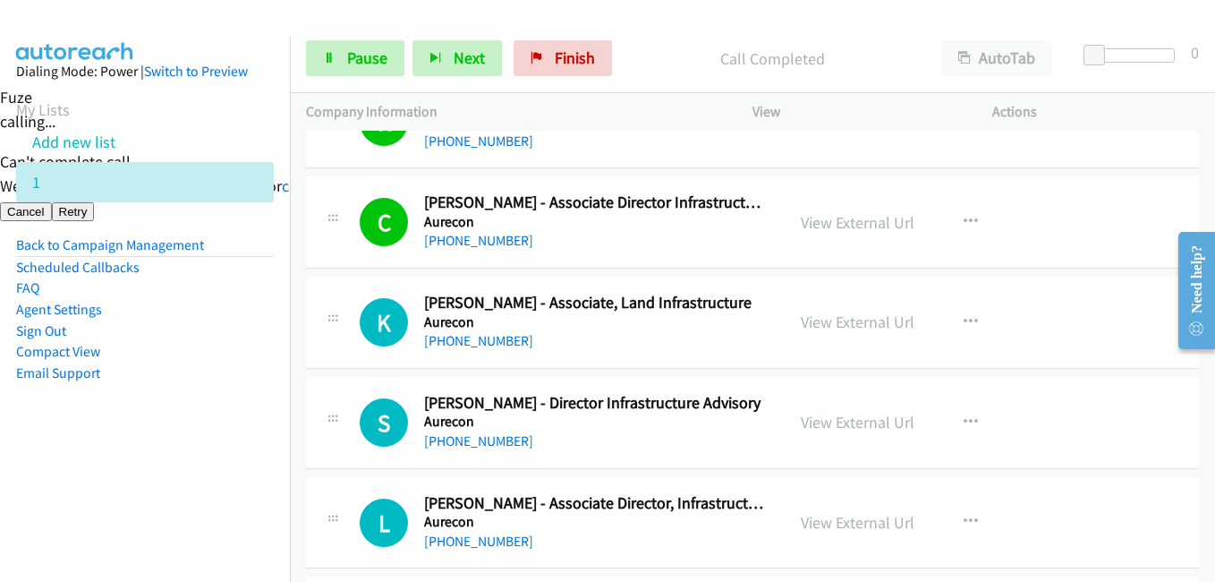
scroll to position [3937, 0]
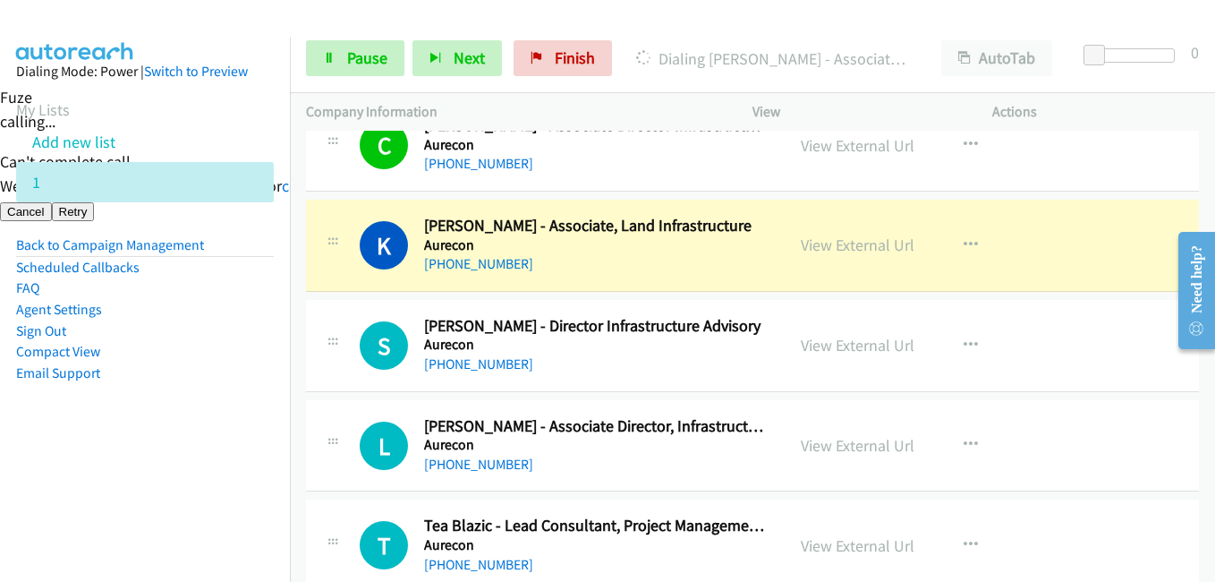
drag, startPoint x: 169, startPoint y: 453, endPoint x: 422, endPoint y: 431, distance: 254.2
click at [169, 453] on aside "Dialing Mode: Power | Switch to Preview My Lists Add new list 1 Back to Campaig…" at bounding box center [145, 251] width 290 height 428
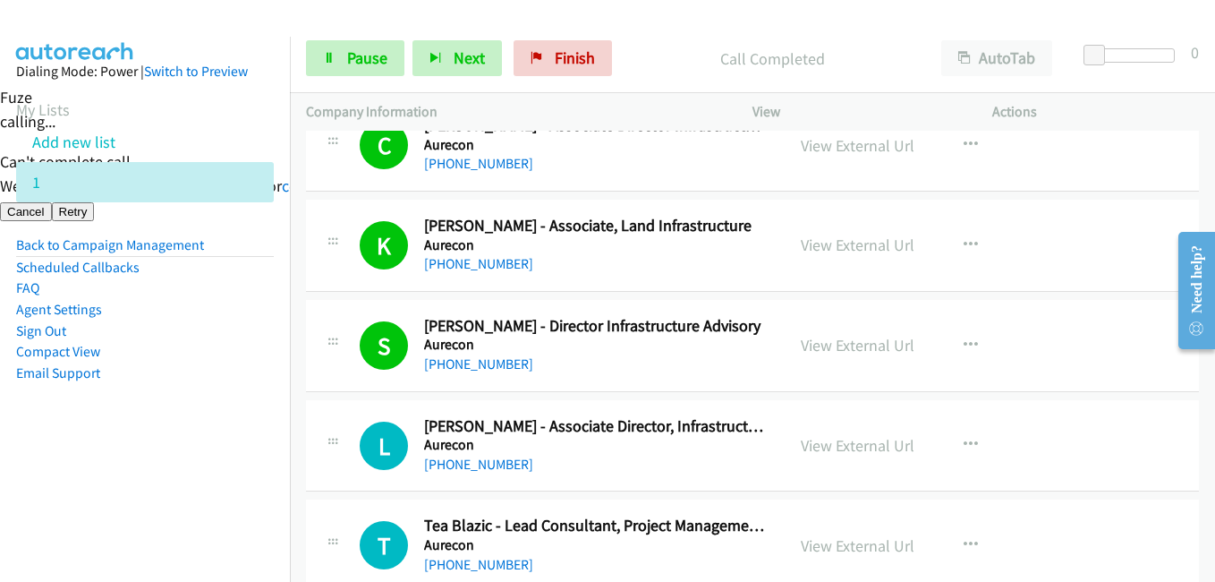
click at [63, 430] on aside "Dialing Mode: Power | Switch to Preview My Lists Add new list 1 Back to Campaig…" at bounding box center [145, 251] width 290 height 428
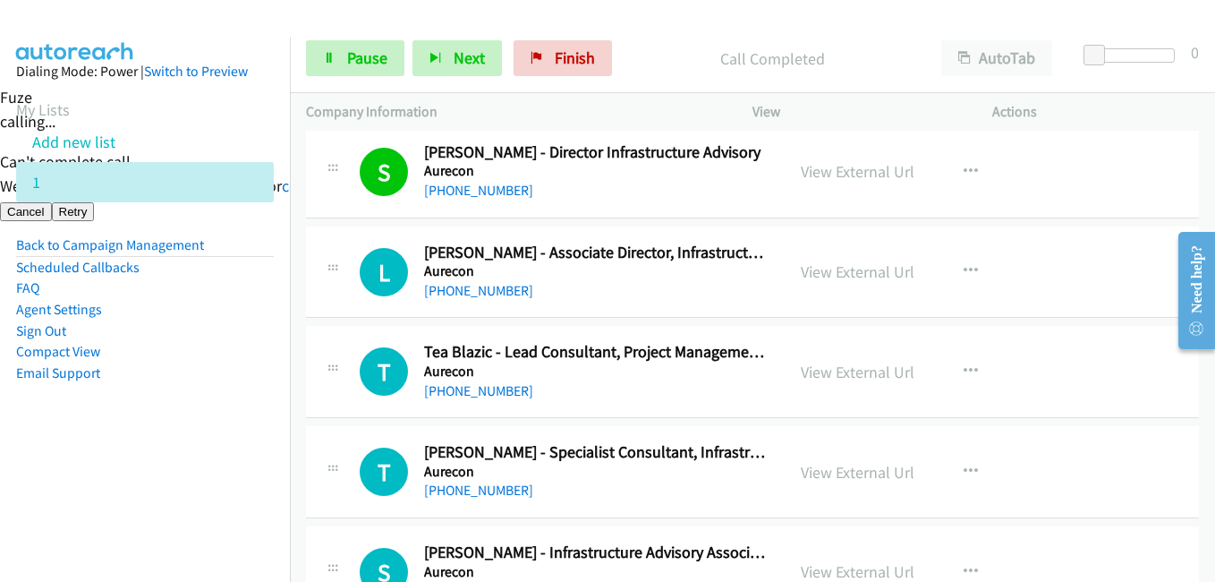
scroll to position [4116, 0]
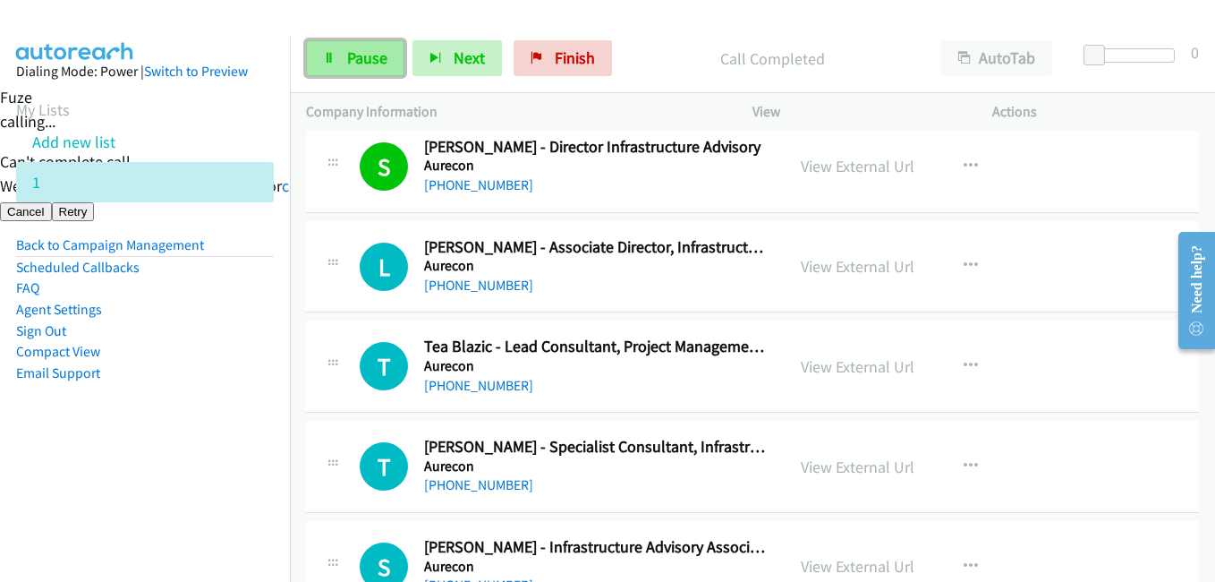
click at [373, 68] on link "Pause" at bounding box center [355, 58] width 98 height 36
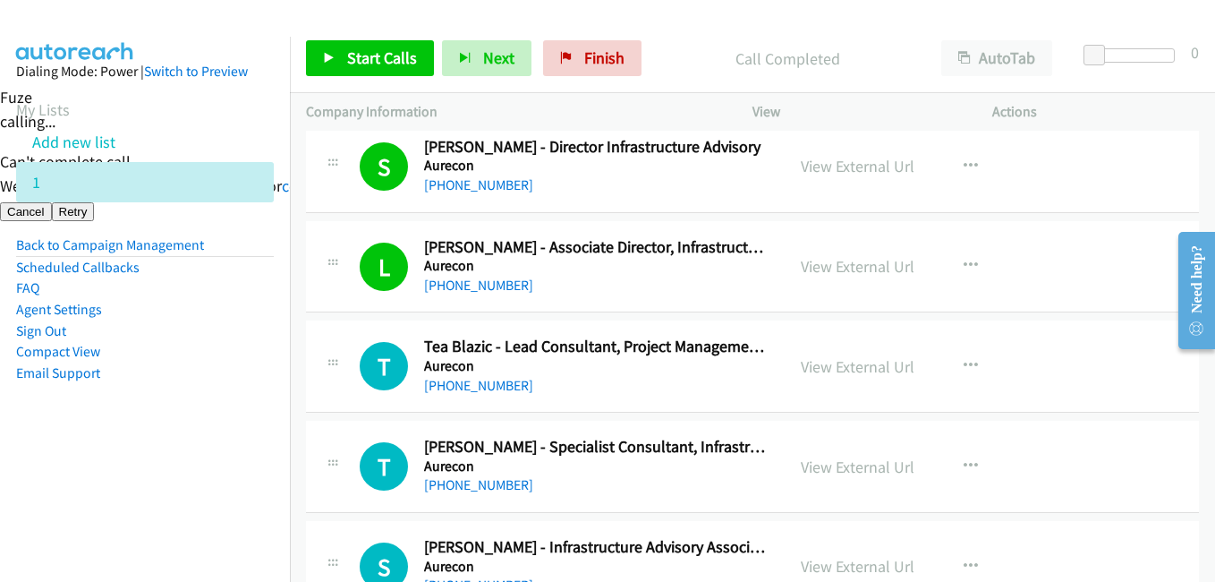
click at [223, 455] on aside "Dialing Mode: Power | Switch to Preview My Lists Add new list 1 Back to Campaig…" at bounding box center [145, 251] width 290 height 428
click at [391, 68] on link "Start Calls" at bounding box center [370, 58] width 128 height 36
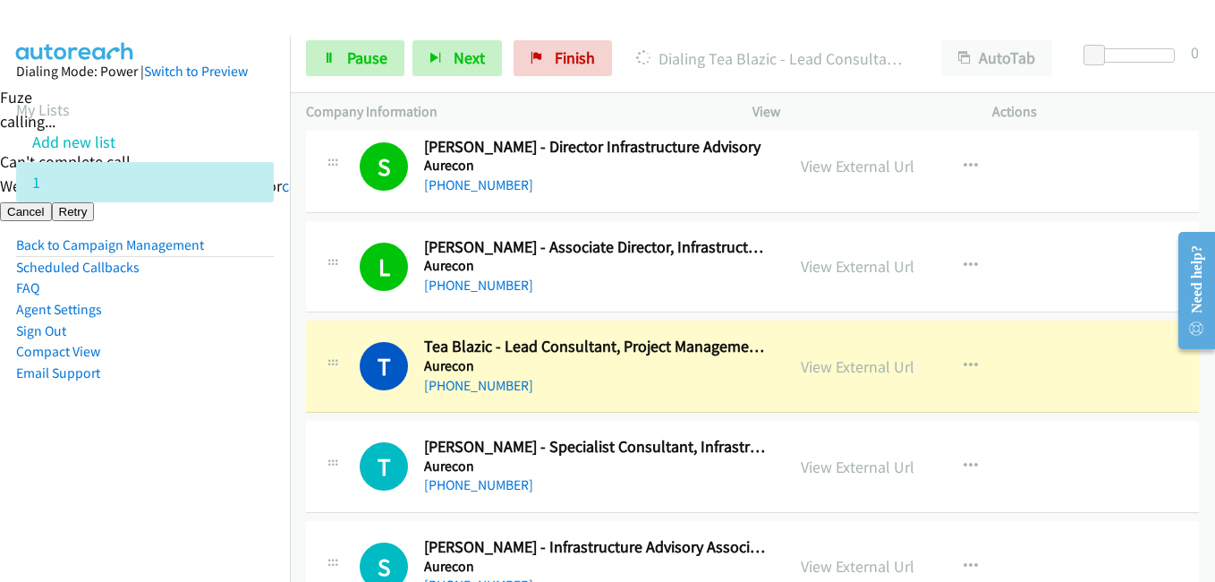
drag, startPoint x: 106, startPoint y: 444, endPoint x: 142, endPoint y: 434, distance: 37.1
click at [112, 444] on aside "Dialing Mode: Power | Switch to Preview My Lists Add new list 1 Back to Campaig…" at bounding box center [145, 251] width 290 height 428
drag, startPoint x: 191, startPoint y: 451, endPoint x: 495, endPoint y: 440, distance: 303.5
click at [192, 451] on aside "Dialing Mode: Power | Switch to Preview My Lists Add new list 1 Back to Campaig…" at bounding box center [145, 251] width 290 height 428
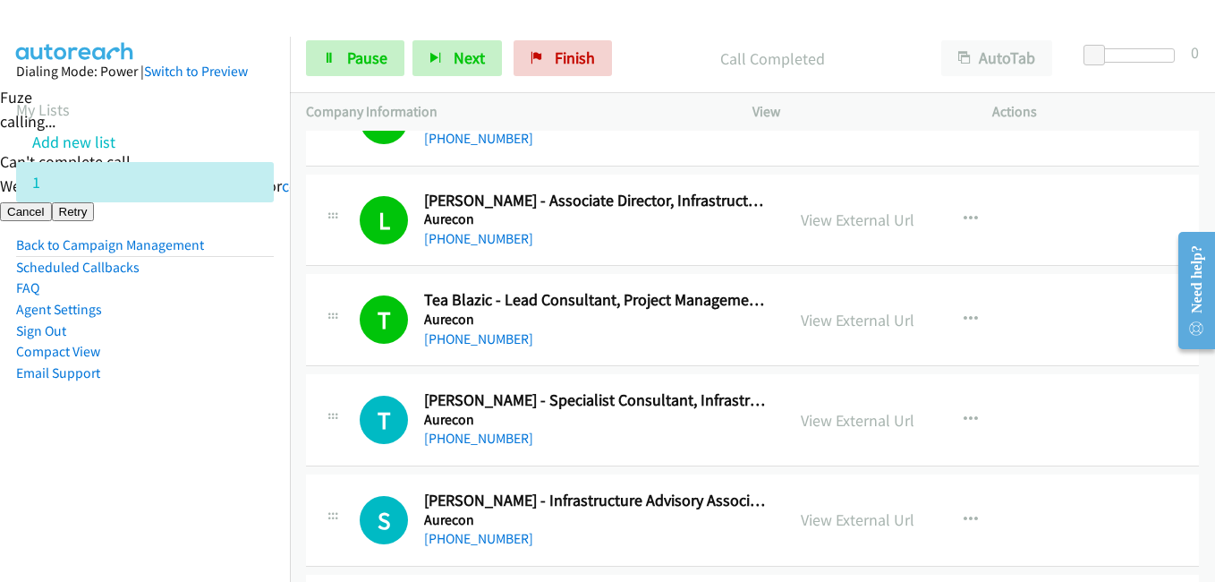
scroll to position [4206, 0]
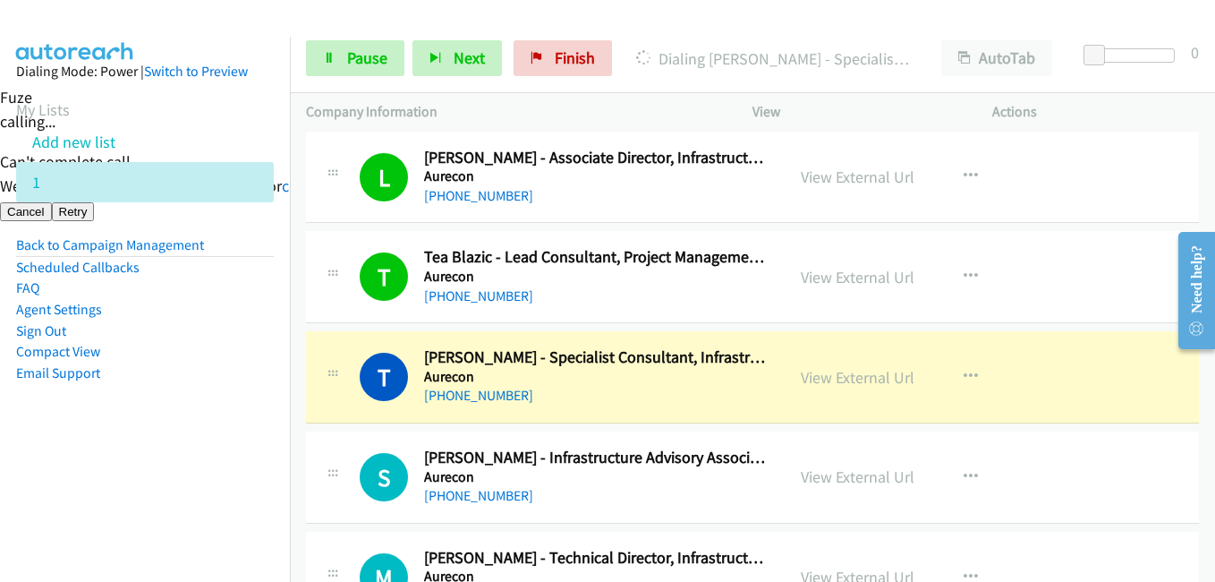
drag, startPoint x: 106, startPoint y: 482, endPoint x: 598, endPoint y: 430, distance: 495.0
click at [121, 481] on nav "Dialing Mode: Power | Switch to Preview My Lists Add new list 1 Back to Campaig…" at bounding box center [145, 328] width 291 height 582
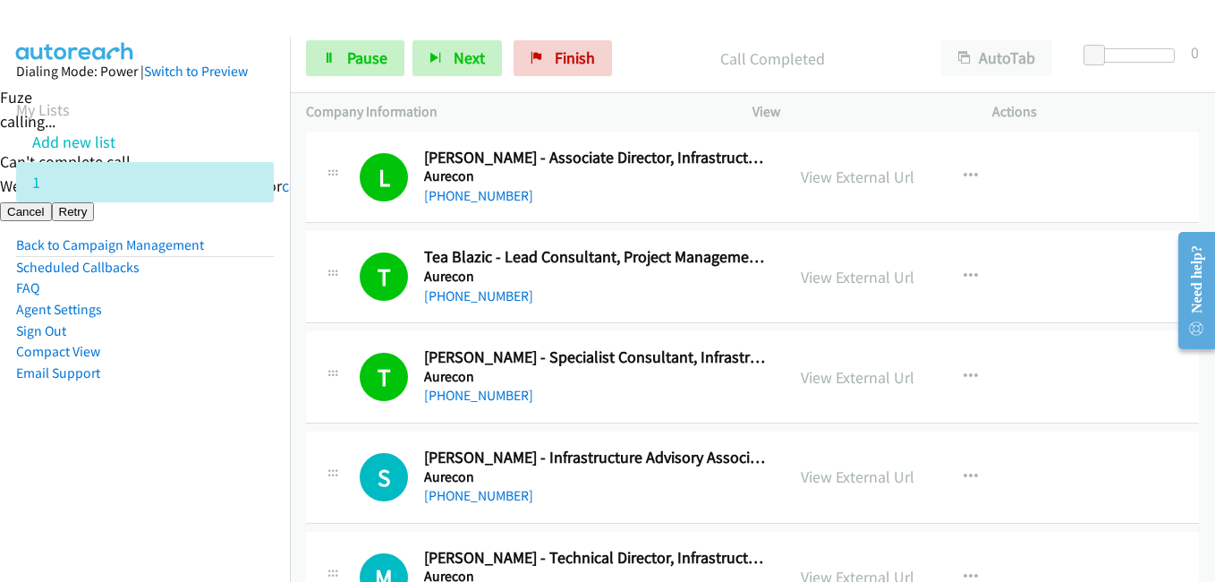
scroll to position [4385, 0]
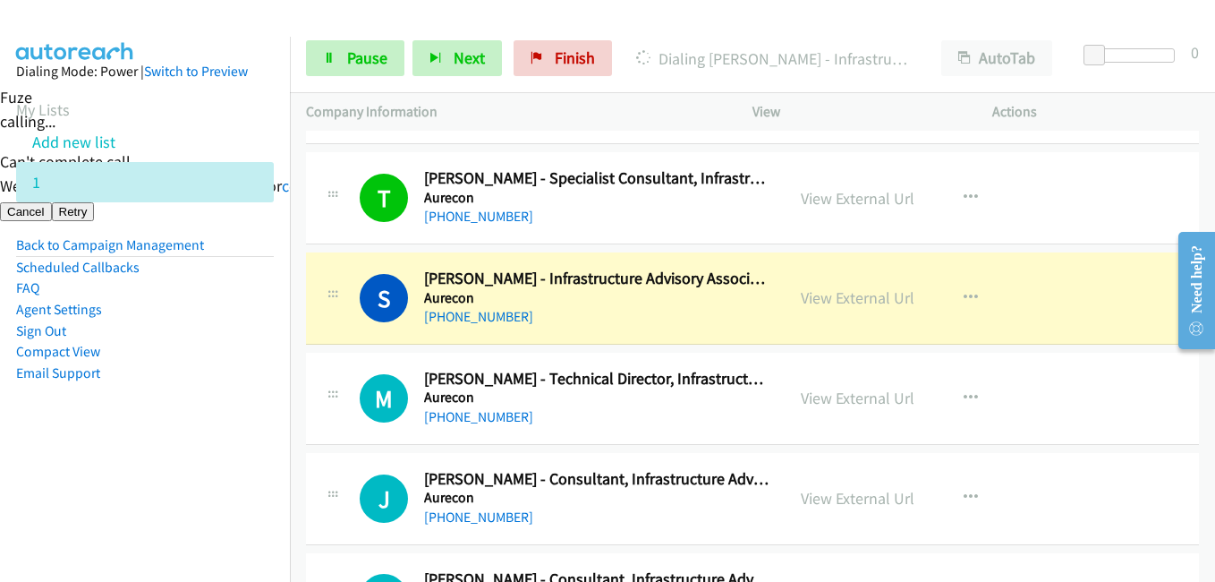
drag, startPoint x: 107, startPoint y: 480, endPoint x: 123, endPoint y: 476, distance: 16.5
click at [109, 480] on nav "Dialing Mode: Power | Switch to Preview My Lists Add new list 1 Back to Campaig…" at bounding box center [145, 328] width 291 height 582
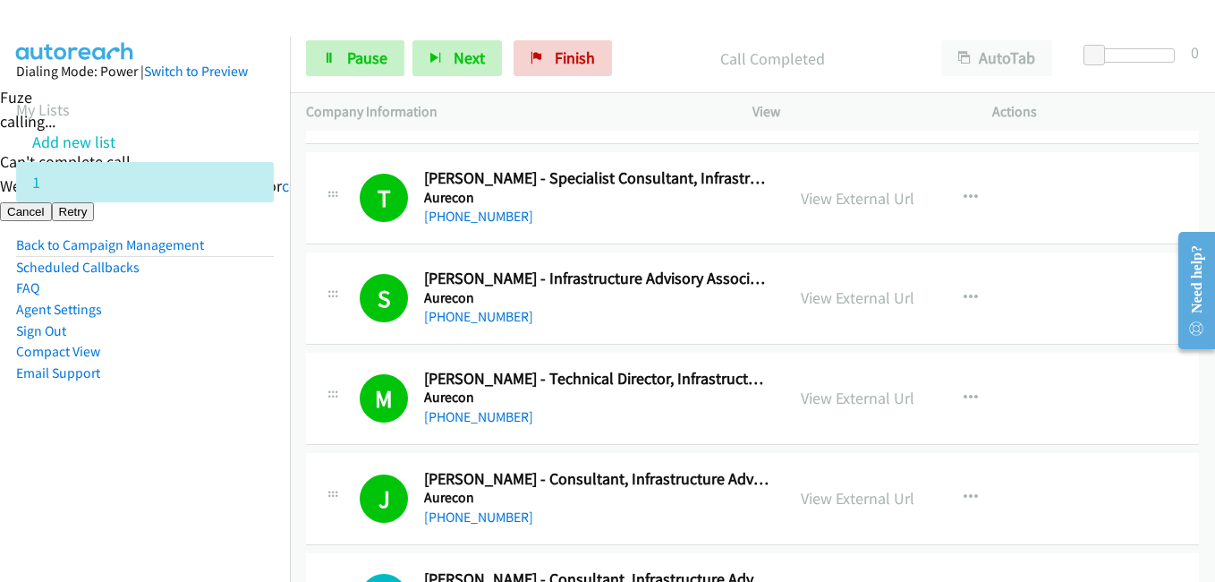
click at [66, 430] on aside "Dialing Mode: Power | Switch to Preview My Lists Add new list 1 Back to Campaig…" at bounding box center [145, 251] width 290 height 428
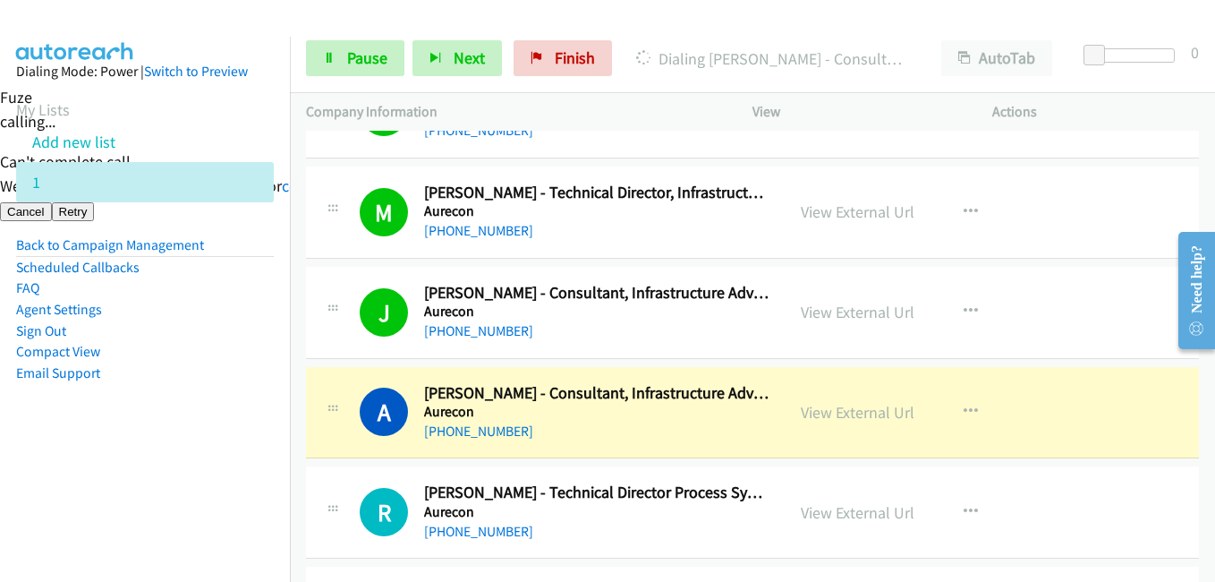
scroll to position [4743, 0]
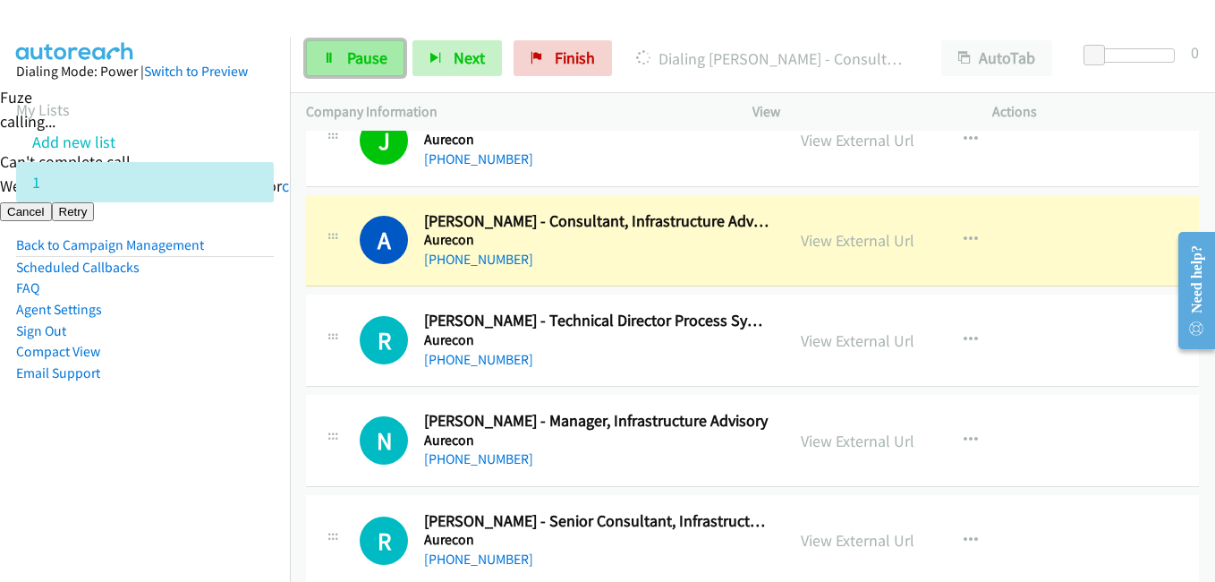
click at [349, 60] on span "Pause" at bounding box center [367, 57] width 40 height 21
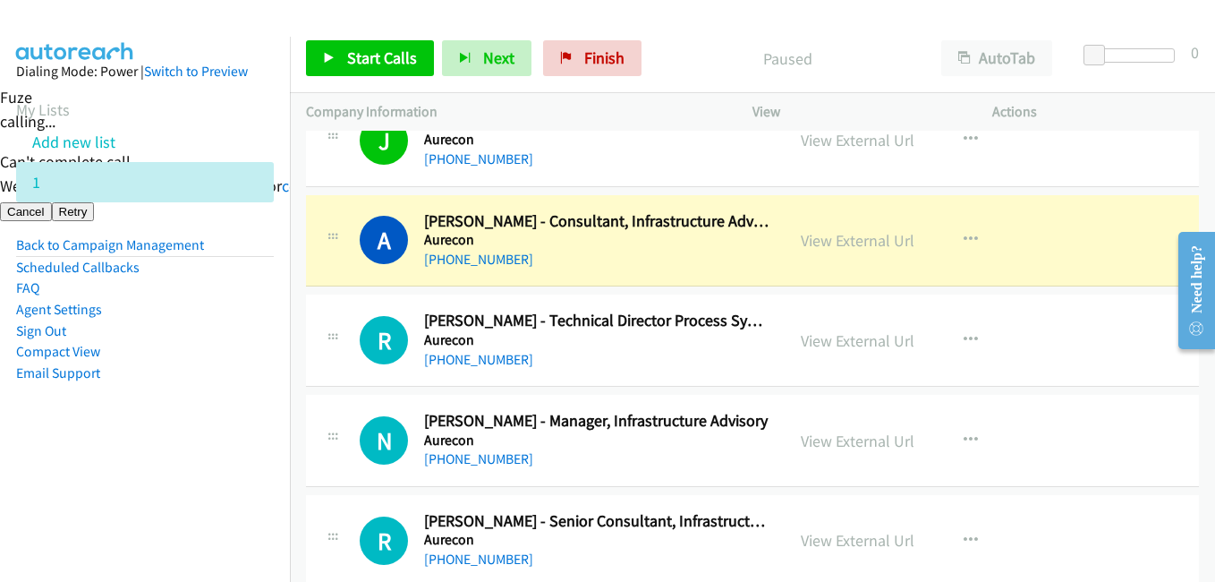
drag, startPoint x: 140, startPoint y: 487, endPoint x: 225, endPoint y: 478, distance: 85.5
click at [140, 487] on nav "Dialing Mode: Power | Switch to Preview My Lists Add new list 1 Back to Campaig…" at bounding box center [145, 328] width 291 height 582
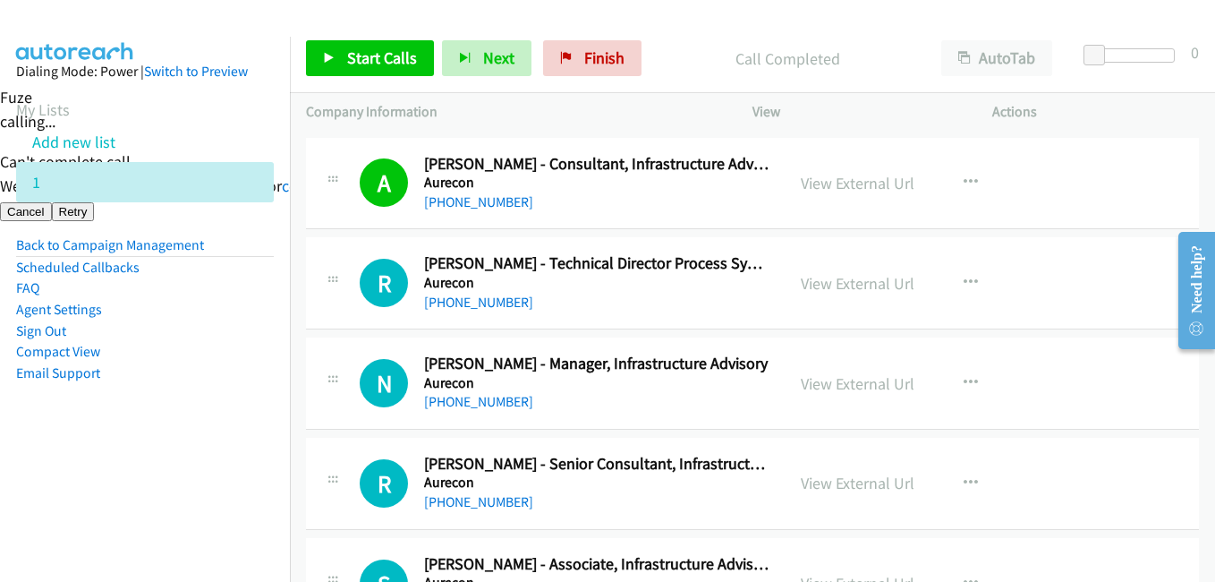
scroll to position [4832, 0]
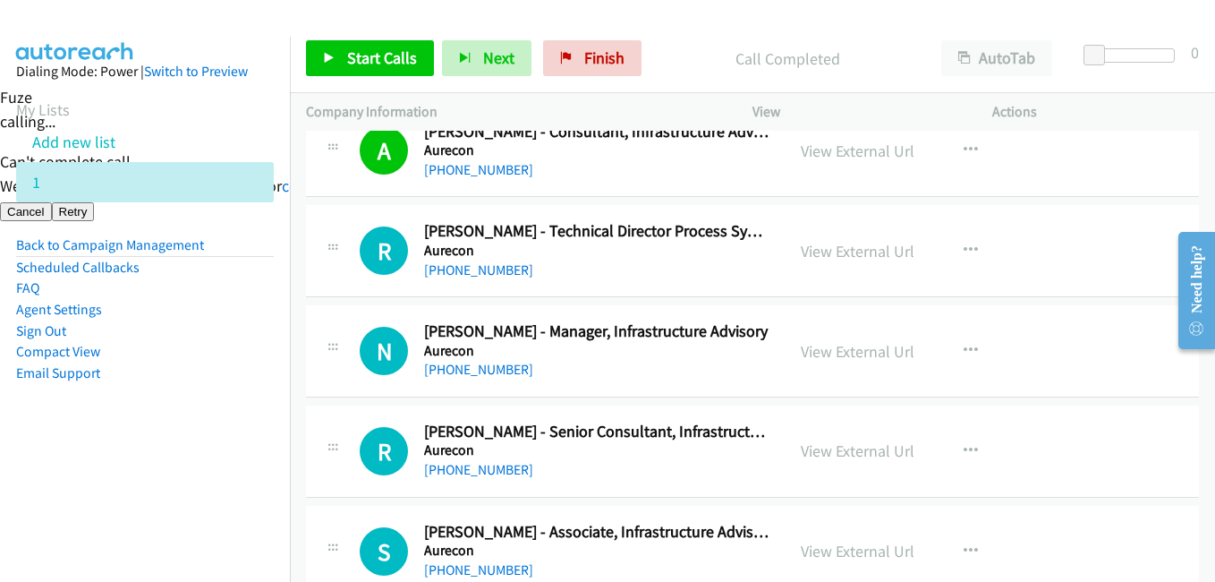
click at [379, 32] on div "Start Calls Pause Next Finish Call Completed AutoTab AutoTab 0" at bounding box center [752, 58] width 925 height 69
click at [413, 47] on link "Start Calls" at bounding box center [370, 58] width 128 height 36
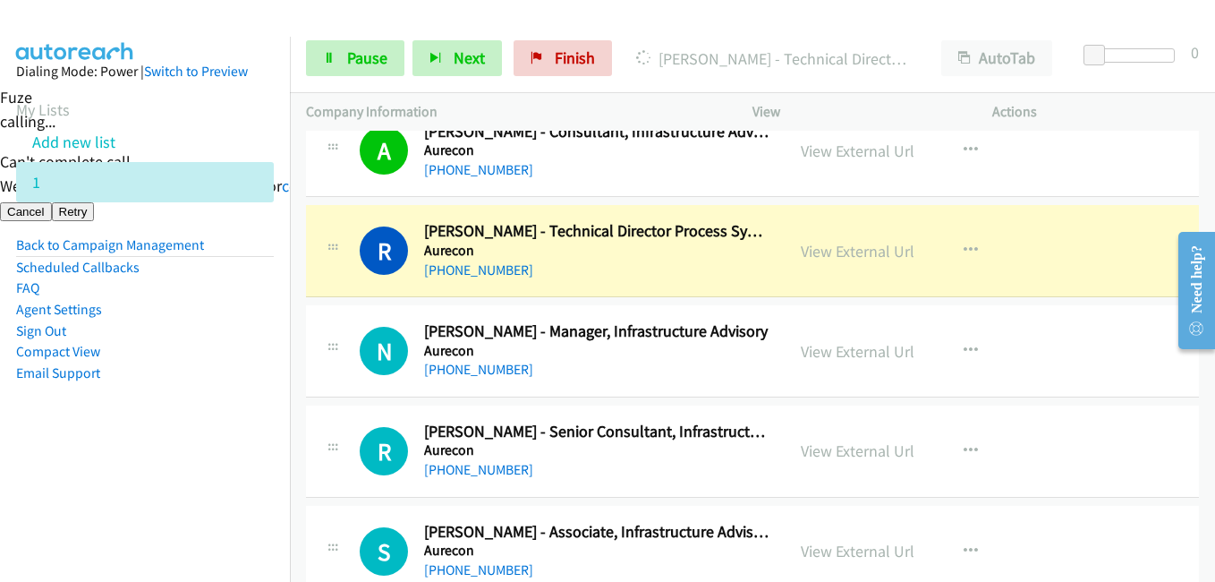
click at [147, 466] on nav "Dialing Mode: Power | Switch to Preview My Lists Add new list 1 Back to Campaig…" at bounding box center [145, 328] width 291 height 582
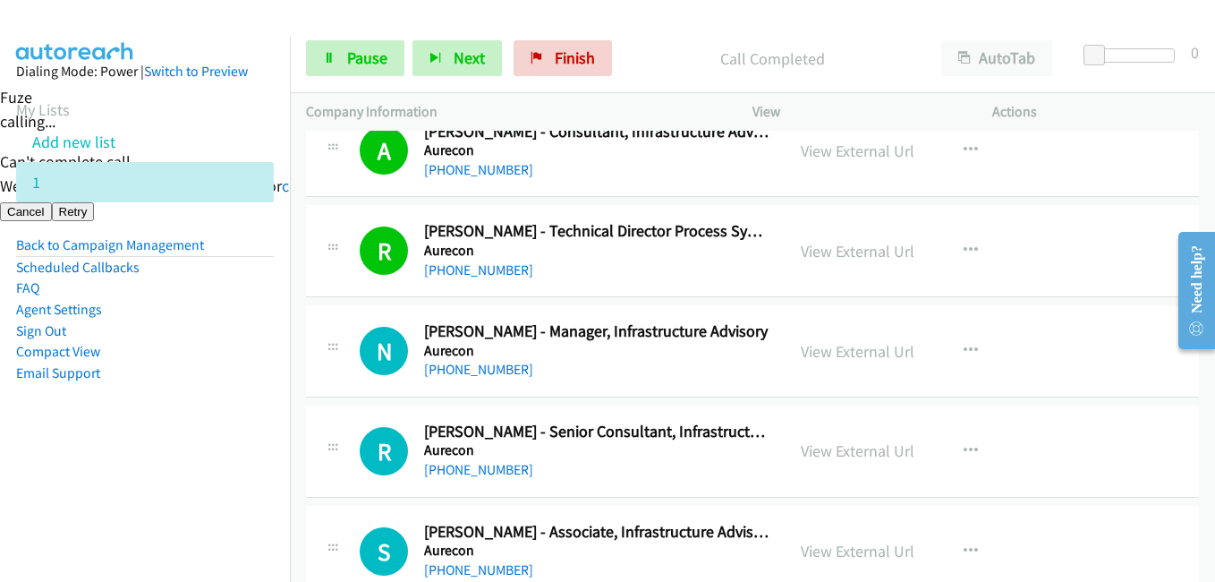
drag, startPoint x: 130, startPoint y: 479, endPoint x: 297, endPoint y: 431, distance: 173.9
click at [130, 479] on nav "Dialing Mode: Power | Switch to Preview My Lists Add new list 1 Back to Campaig…" at bounding box center [145, 328] width 291 height 582
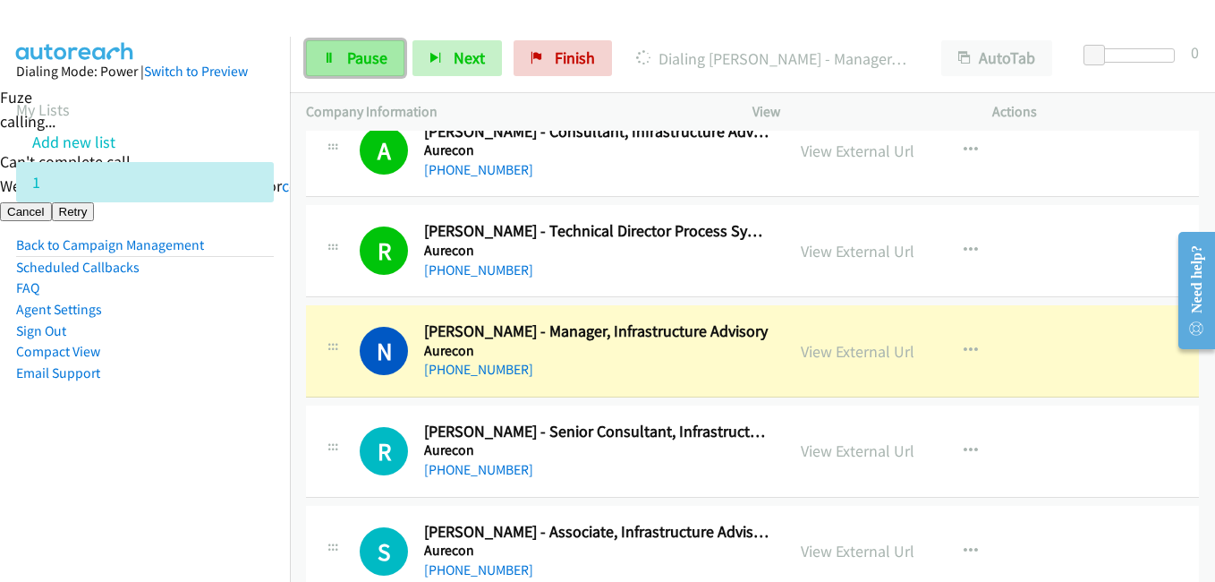
click at [380, 50] on span "Pause" at bounding box center [367, 57] width 40 height 21
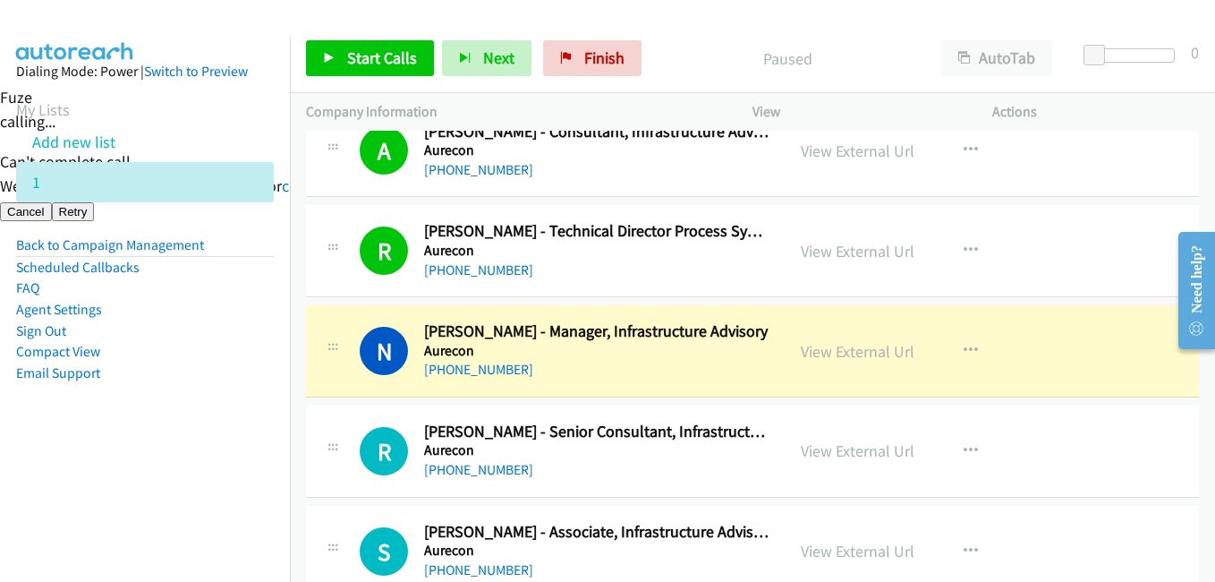
drag, startPoint x: 866, startPoint y: 450, endPoint x: 863, endPoint y: 538, distance: 87.8
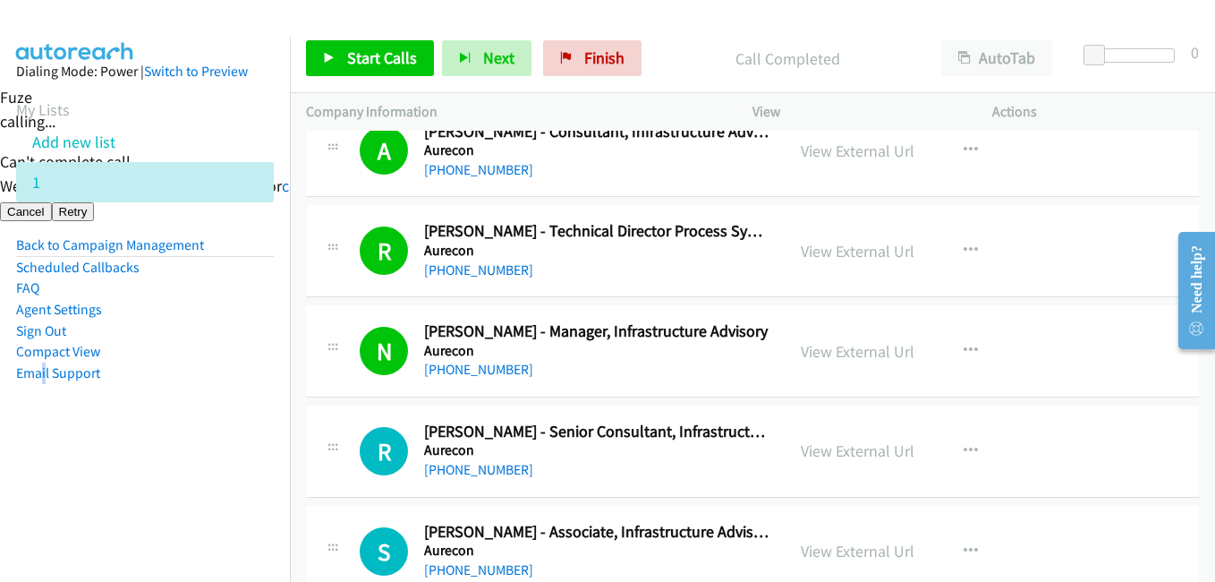
drag, startPoint x: 44, startPoint y: 468, endPoint x: 188, endPoint y: 439, distance: 146.9
click at [53, 469] on nav "Dialing Mode: Power | Switch to Preview My Lists Add new list 1 Back to Campaig…" at bounding box center [145, 328] width 291 height 582
click at [877, 454] on link "View External Url" at bounding box center [858, 450] width 114 height 21
click at [352, 60] on span "Start Calls" at bounding box center [382, 57] width 70 height 21
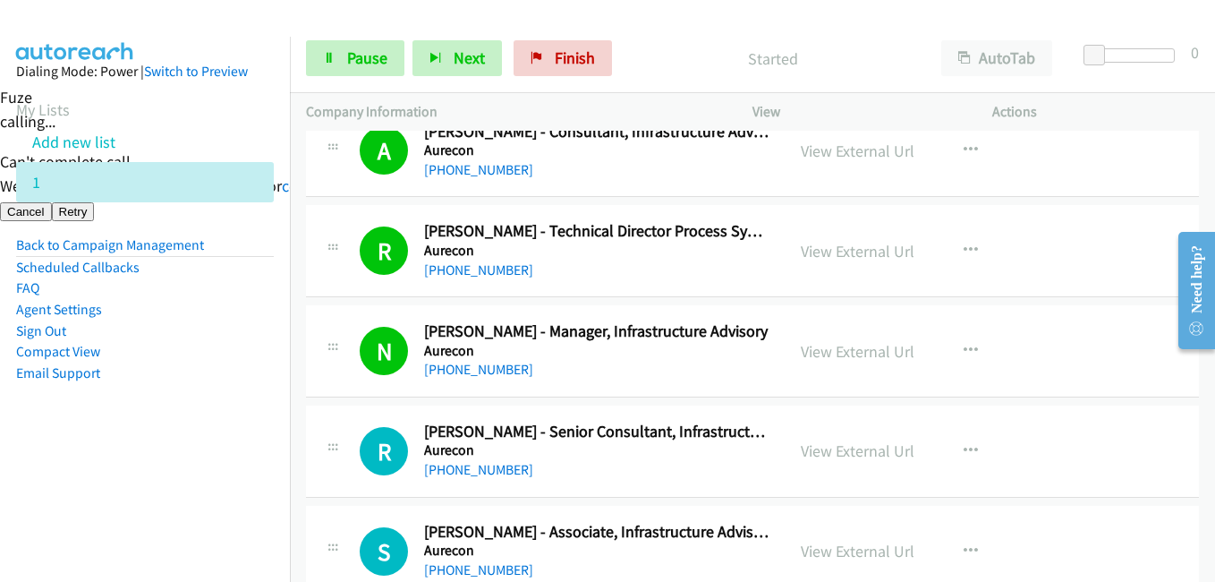
click at [202, 484] on nav "Dialing Mode: Power | Switch to Preview My Lists Add new list 1 Back to Campaig…" at bounding box center [145, 328] width 291 height 582
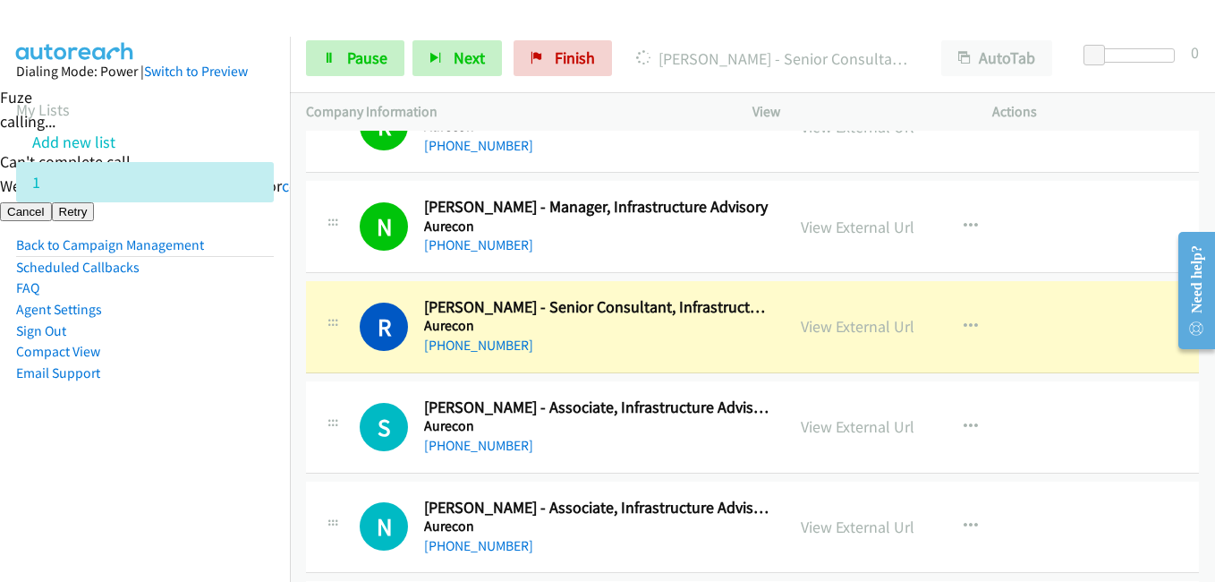
scroll to position [5101, 0]
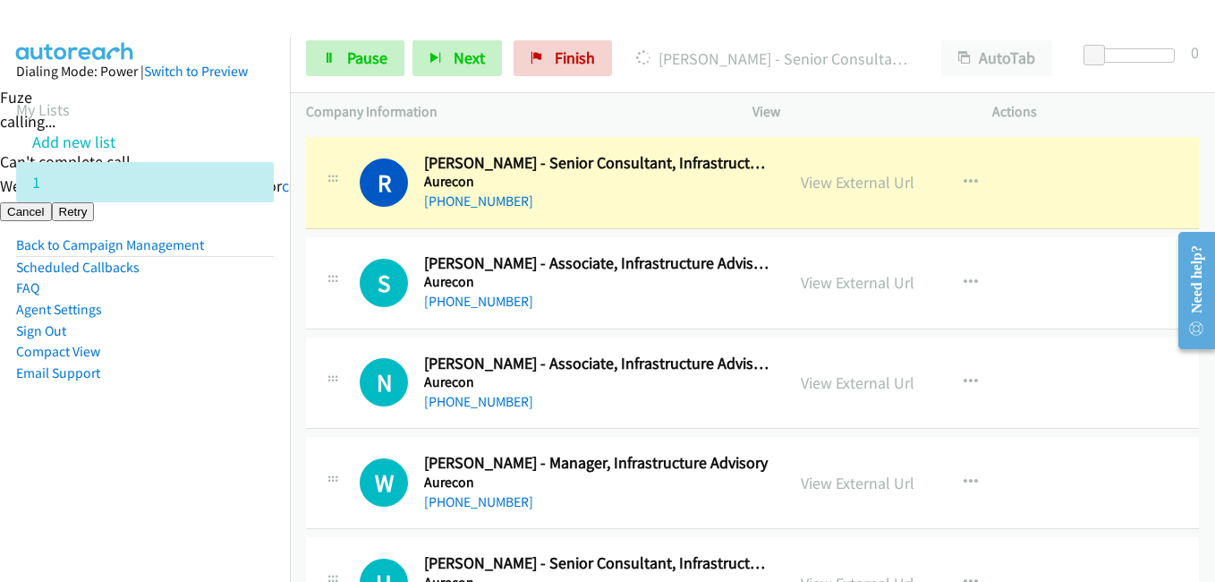
drag, startPoint x: 151, startPoint y: 430, endPoint x: 175, endPoint y: 426, distance: 24.4
click at [151, 430] on aside "Dialing Mode: Power | Switch to Preview My Lists Add new list 1 Back to Campaig…" at bounding box center [145, 251] width 290 height 428
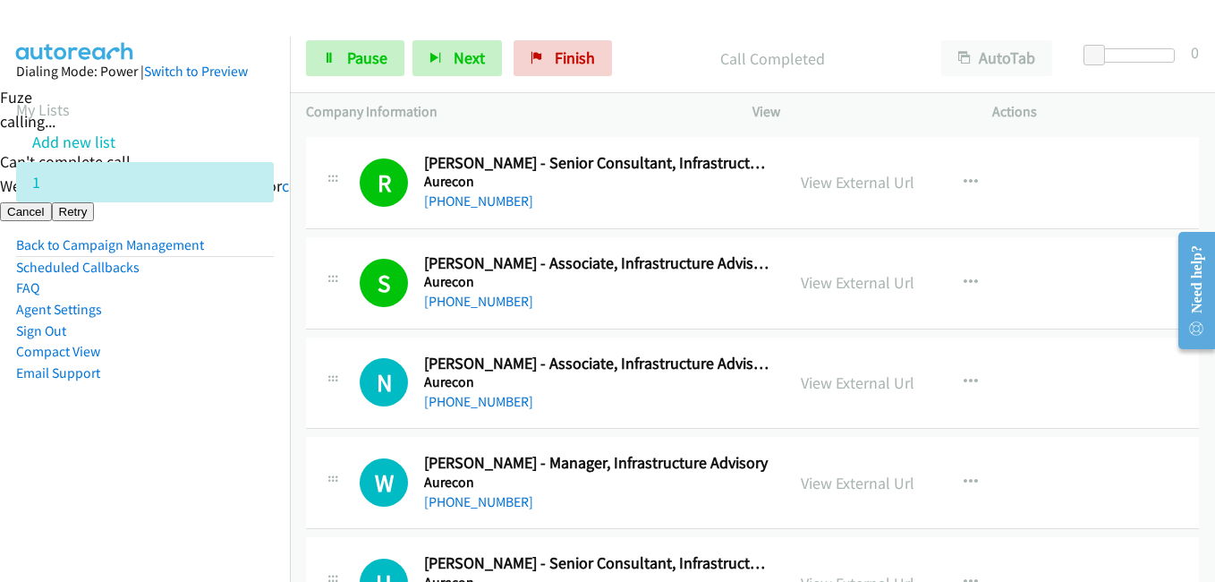
click at [192, 435] on aside "Dialing Mode: Power | Switch to Preview My Lists Add new list 1 Back to Campaig…" at bounding box center [145, 251] width 290 height 428
click at [362, 55] on span "Pause" at bounding box center [367, 57] width 40 height 21
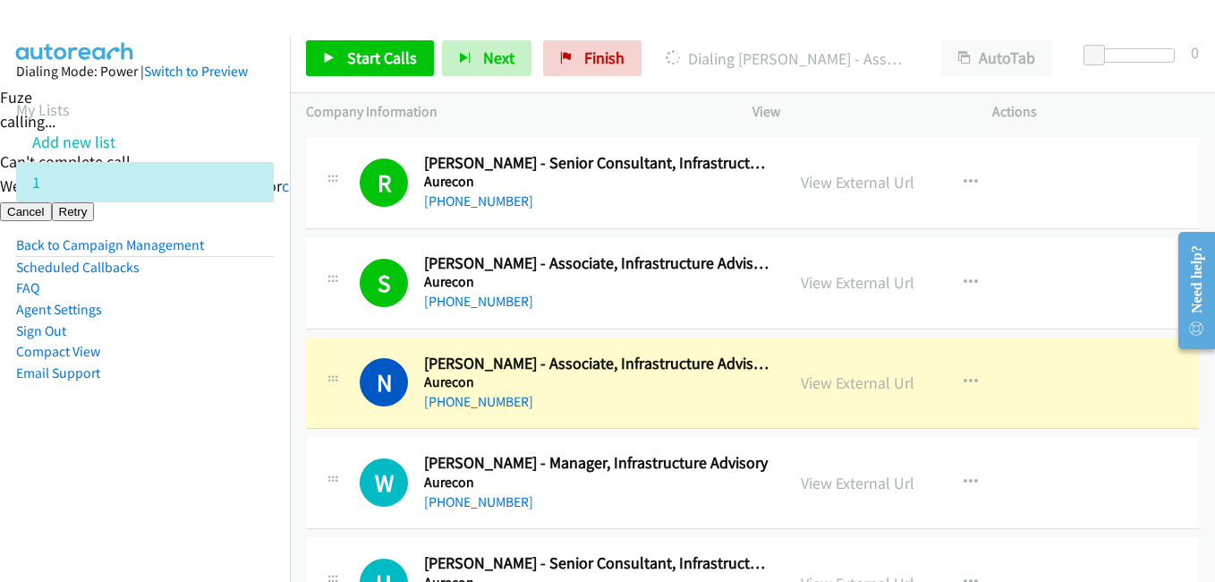
drag, startPoint x: 150, startPoint y: 475, endPoint x: 396, endPoint y: 434, distance: 248.6
click at [153, 475] on nav "Dialing Mode: Power | Switch to Preview My Lists Add new list 1 Back to Campaig…" at bounding box center [145, 328] width 291 height 582
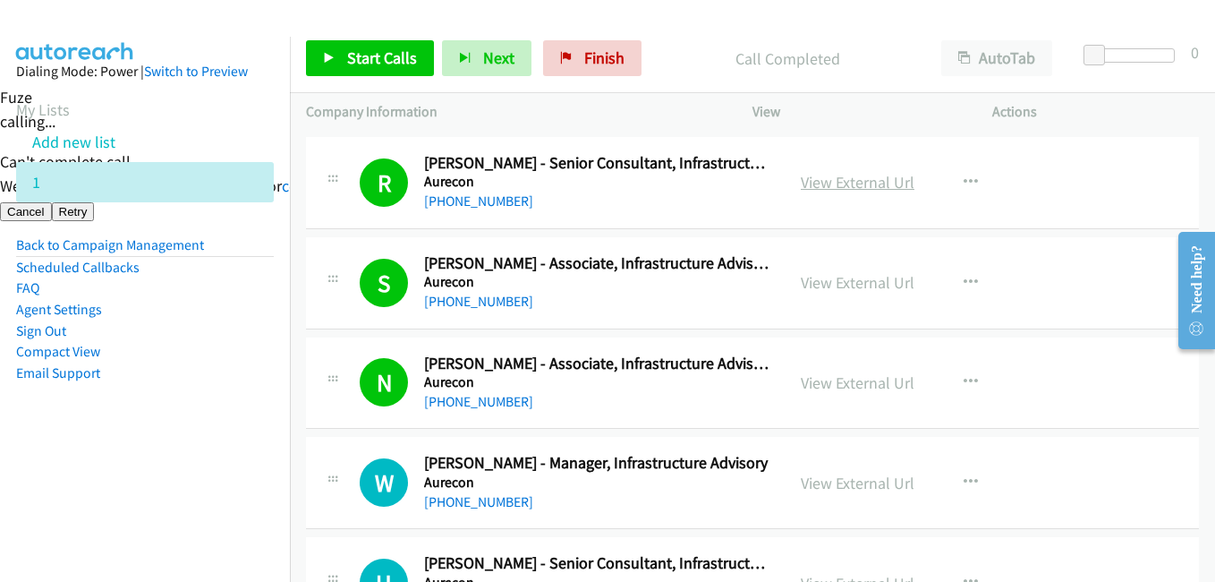
click at [872, 178] on link "View External Url" at bounding box center [858, 182] width 114 height 21
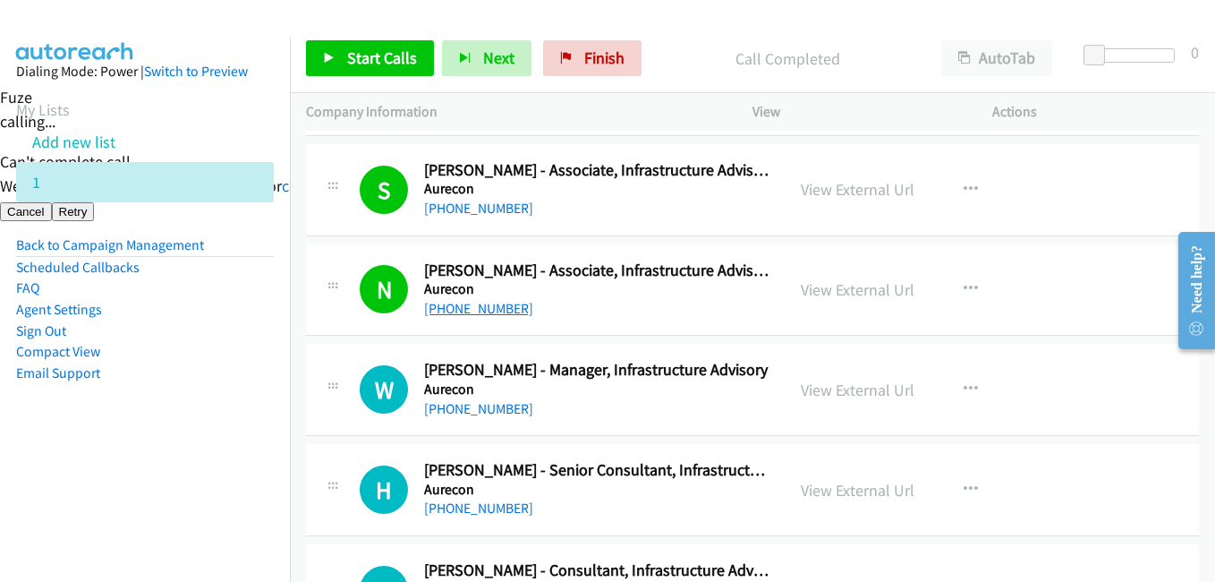
scroll to position [5369, 0]
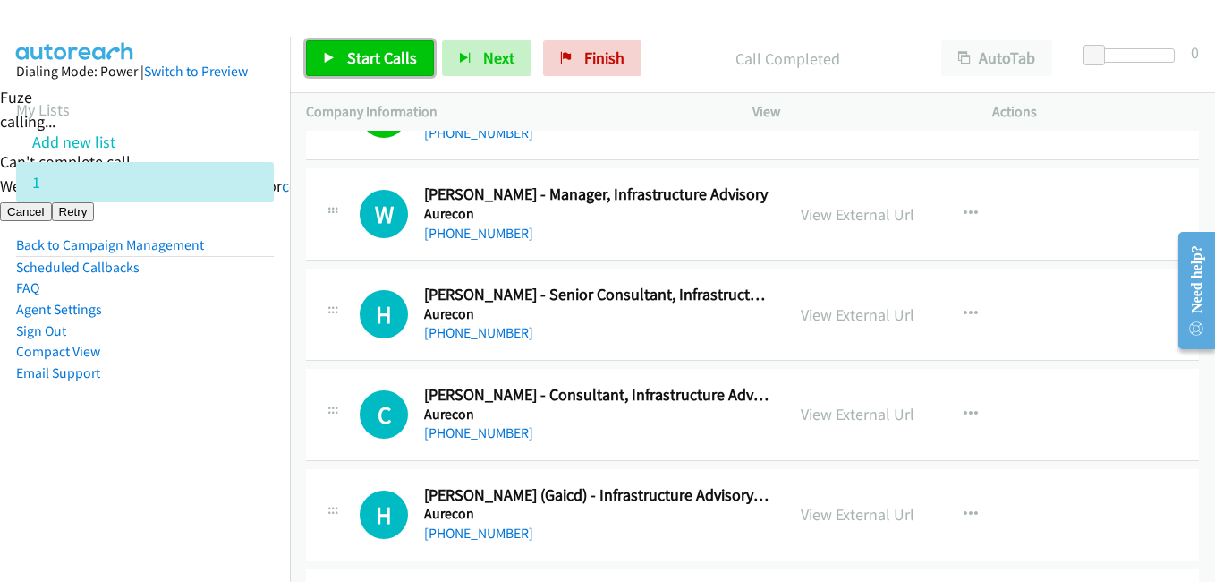
click at [398, 50] on span "Start Calls" at bounding box center [382, 57] width 70 height 21
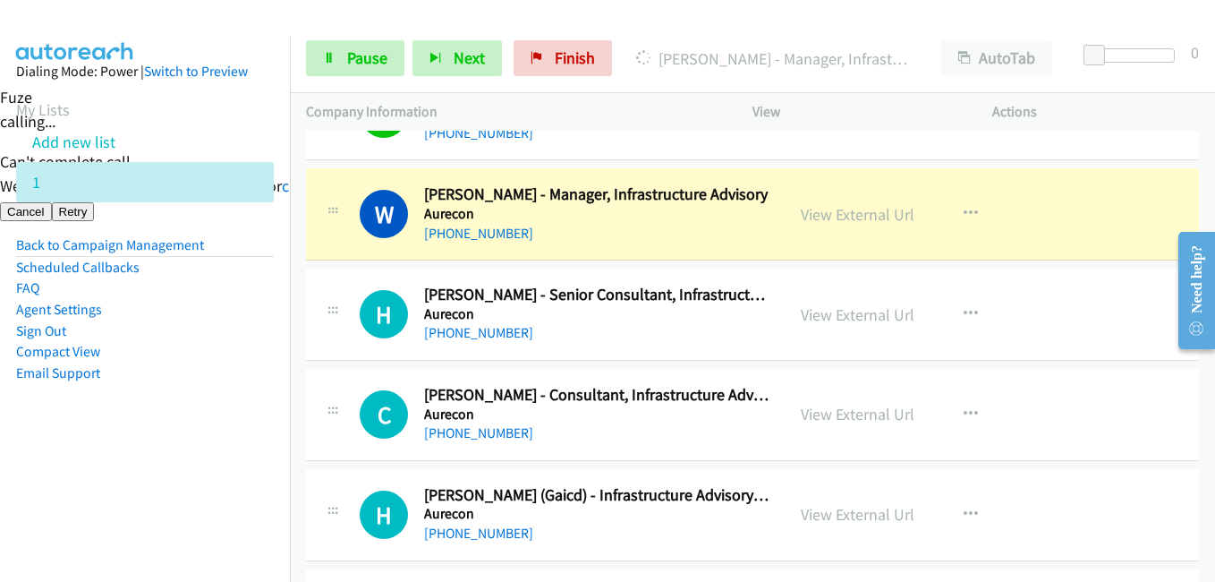
click at [248, 378] on li "Email Support" at bounding box center [145, 372] width 258 height 21
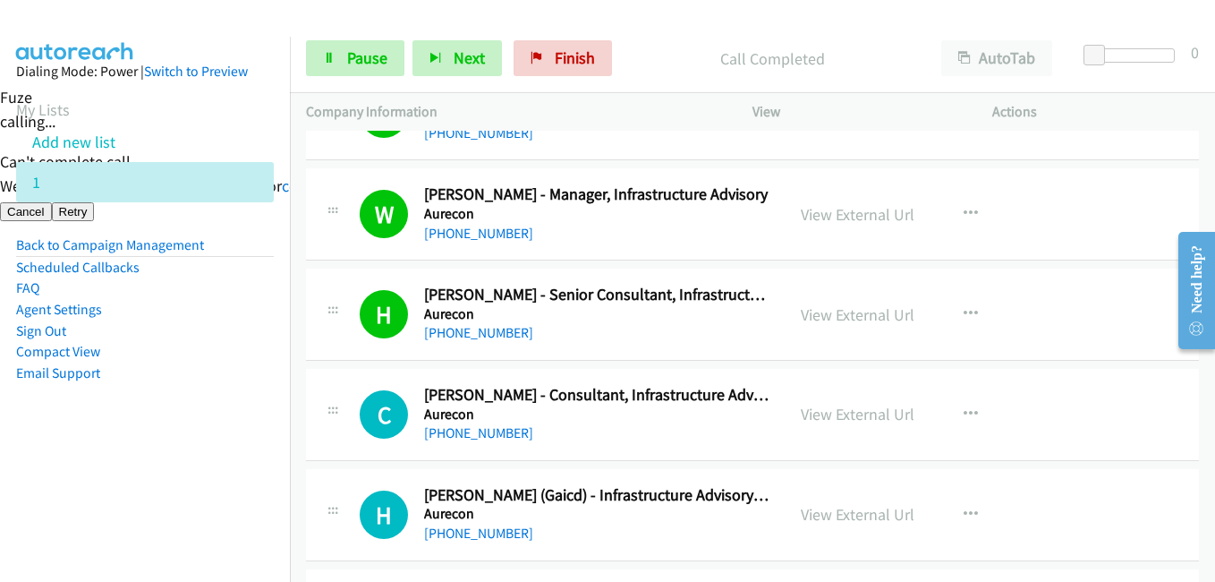
drag, startPoint x: 73, startPoint y: 448, endPoint x: 433, endPoint y: 448, distance: 359.7
click at [79, 448] on aside "Dialing Mode: Power | Switch to Preview My Lists Add new list 1 Back to Campaig…" at bounding box center [145, 251] width 290 height 428
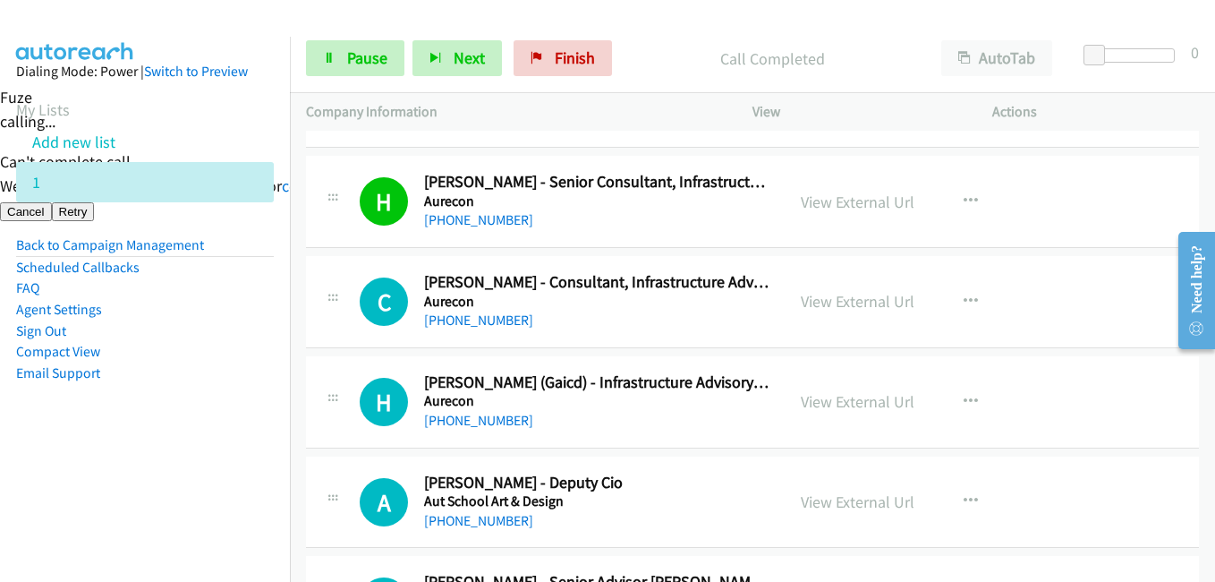
scroll to position [5638, 0]
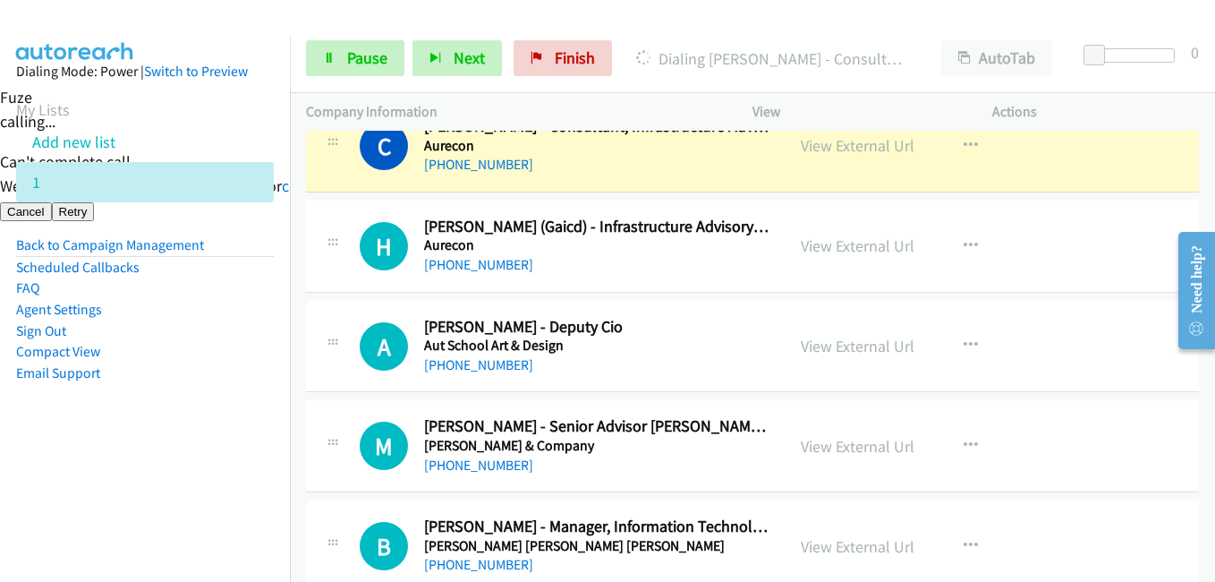
click at [174, 448] on aside "Dialing Mode: Power | Switch to Preview My Lists Add new list 1 Back to Campaig…" at bounding box center [145, 251] width 290 height 428
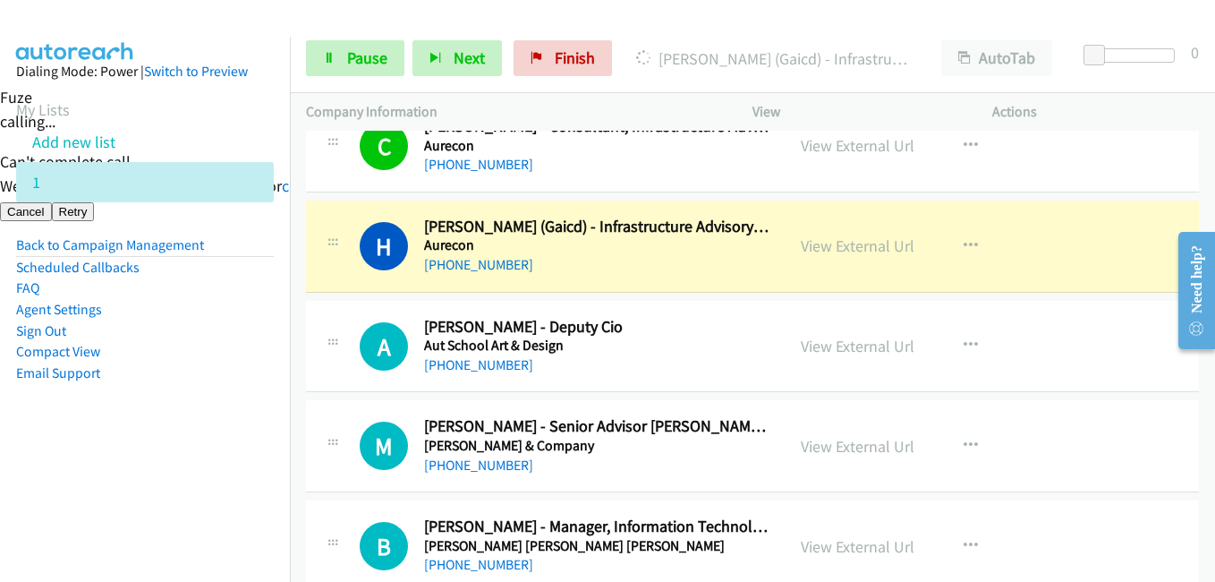
click at [191, 453] on aside "Dialing Mode: Power | Switch to Preview My Lists Add new list 1 Back to Campaig…" at bounding box center [145, 251] width 290 height 428
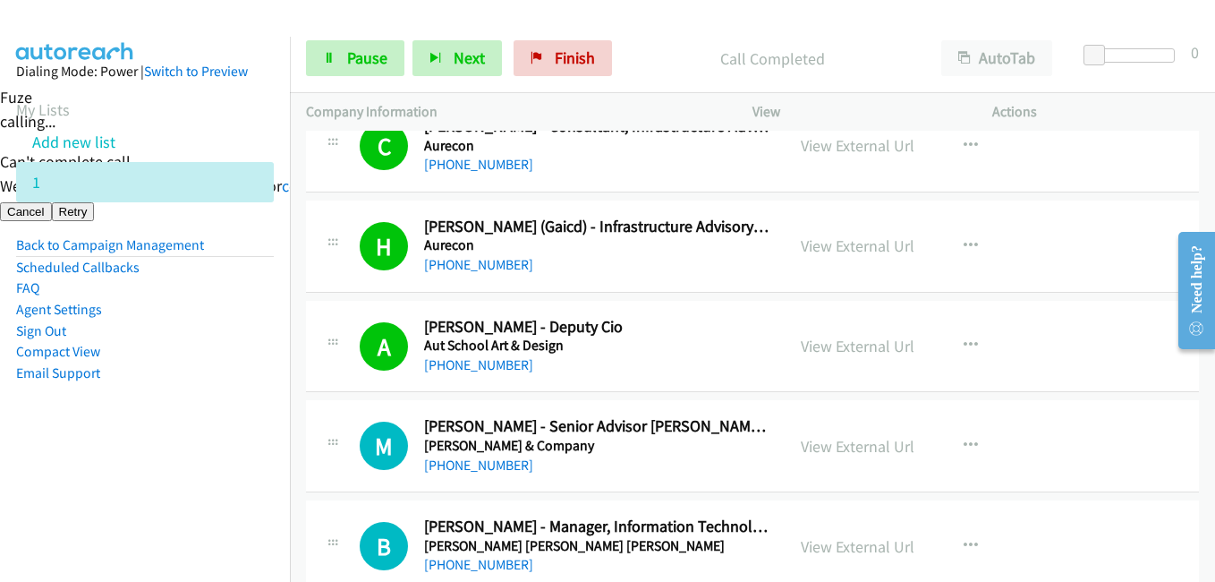
drag, startPoint x: 178, startPoint y: 455, endPoint x: 350, endPoint y: 194, distance: 312.0
click at [181, 455] on aside "Dialing Mode: Power | Switch to Preview My Lists Add new list 1 Back to Campaig…" at bounding box center [145, 251] width 290 height 428
click at [394, 55] on link "Pause" at bounding box center [355, 58] width 98 height 36
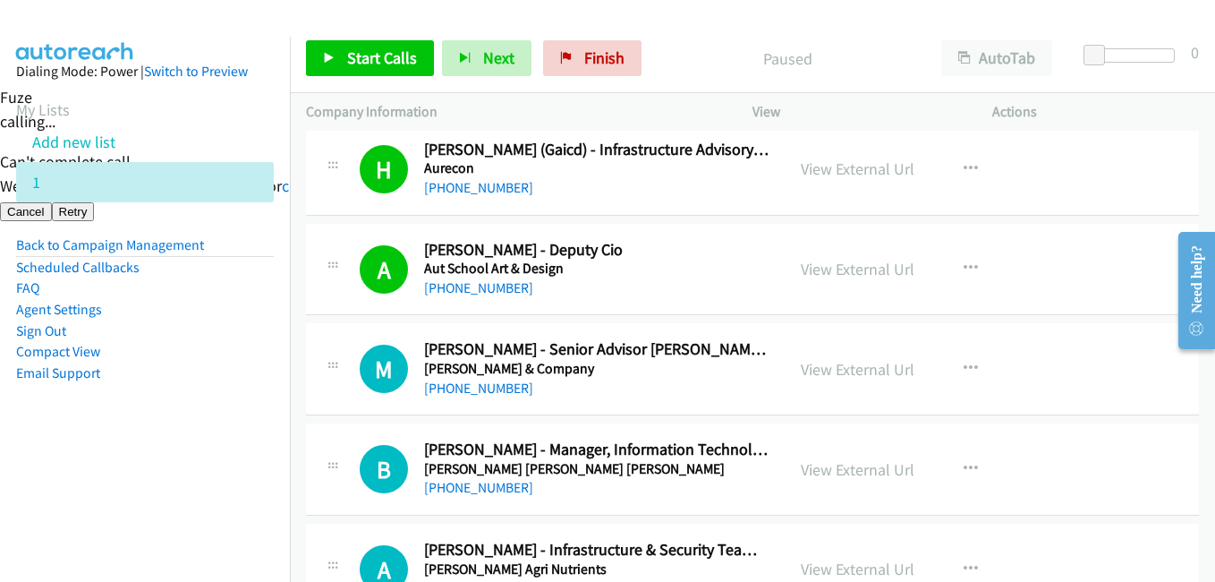
scroll to position [5817, 0]
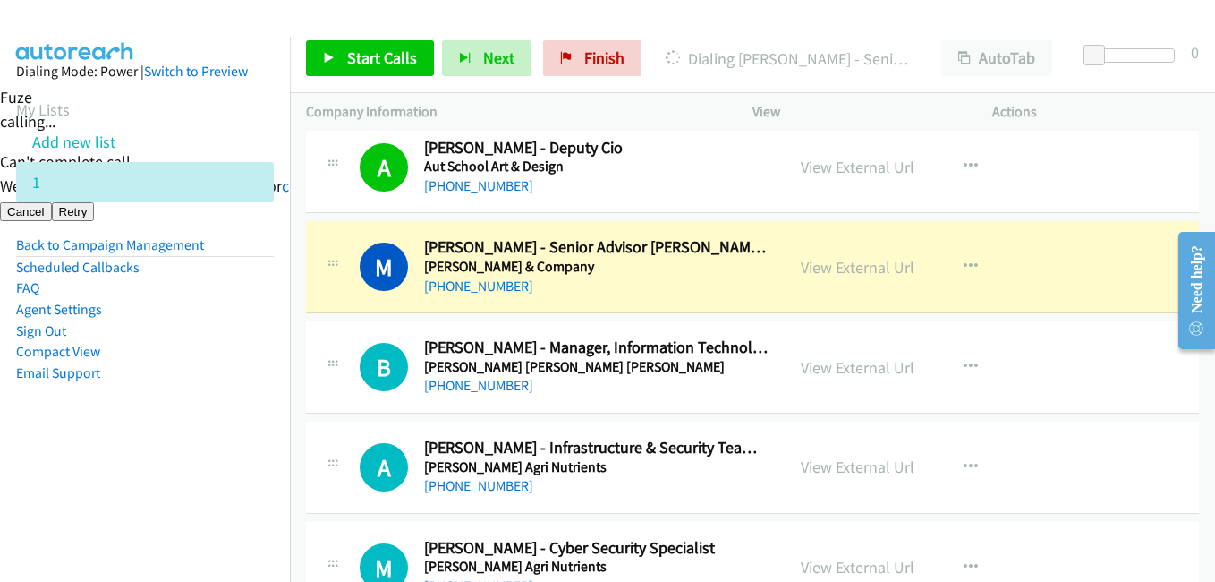
drag, startPoint x: 32, startPoint y: 447, endPoint x: 285, endPoint y: 448, distance: 253.3
click at [43, 448] on aside "Dialing Mode: Power | Switch to Preview My Lists Add new list 1 Back to Campaig…" at bounding box center [145, 251] width 290 height 428
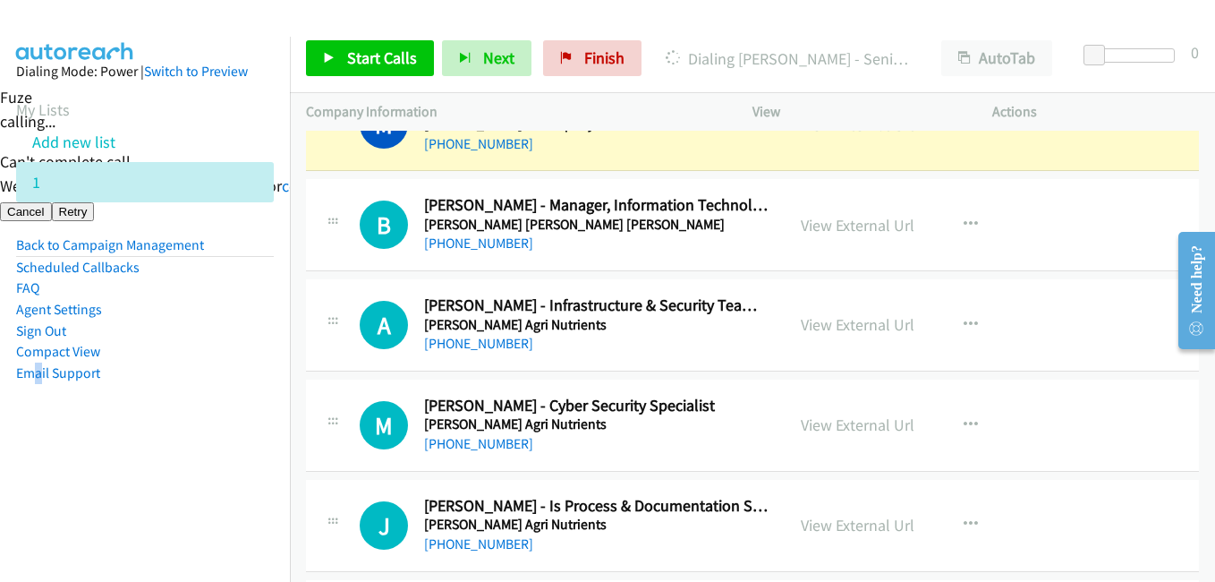
scroll to position [6085, 0]
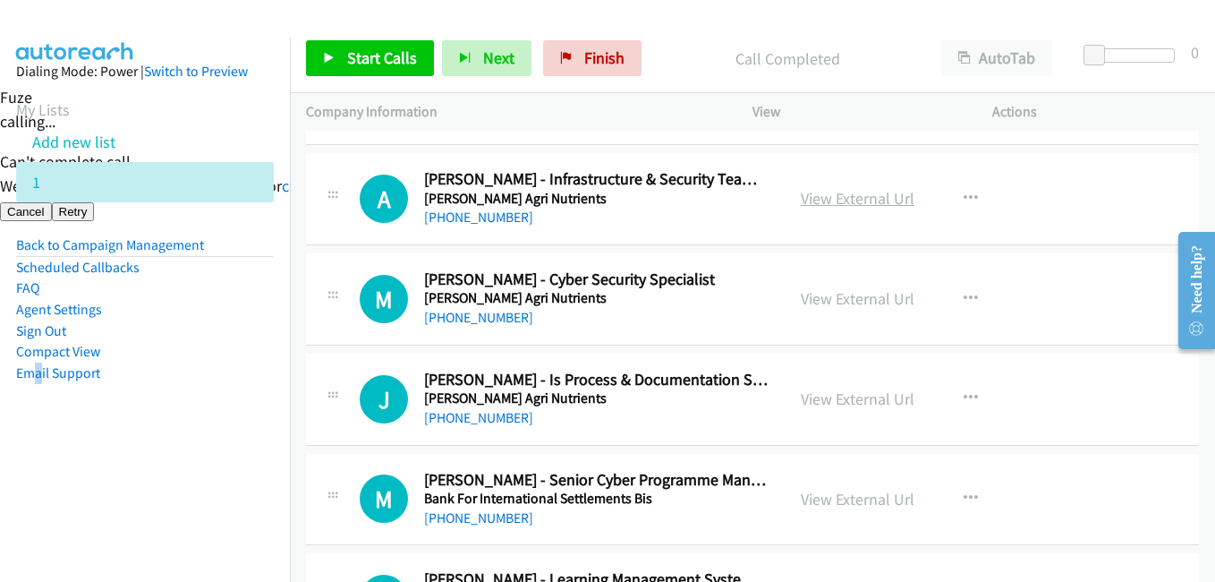
click at [858, 197] on link "View External Url" at bounding box center [858, 198] width 114 height 21
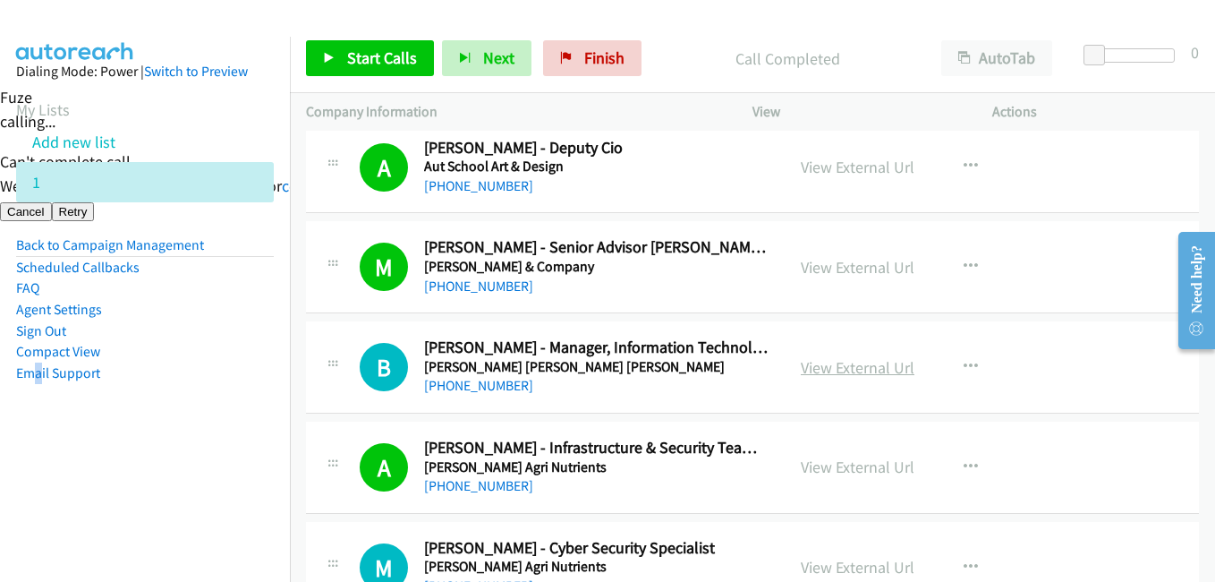
click at [873, 362] on link "View External Url" at bounding box center [858, 367] width 114 height 21
drag, startPoint x: 180, startPoint y: 393, endPoint x: 444, endPoint y: 428, distance: 266.3
click at [180, 394] on aside "Dialing Mode: Power | Switch to Preview My Lists Add new list 1 Back to Campaig…" at bounding box center [145, 251] width 290 height 428
drag, startPoint x: 241, startPoint y: 481, endPoint x: 253, endPoint y: 442, distance: 40.5
click at [244, 465] on nav "Dialing Mode: Power | Switch to Preview My Lists Add new list 1 Back to Campaig…" at bounding box center [145, 328] width 291 height 582
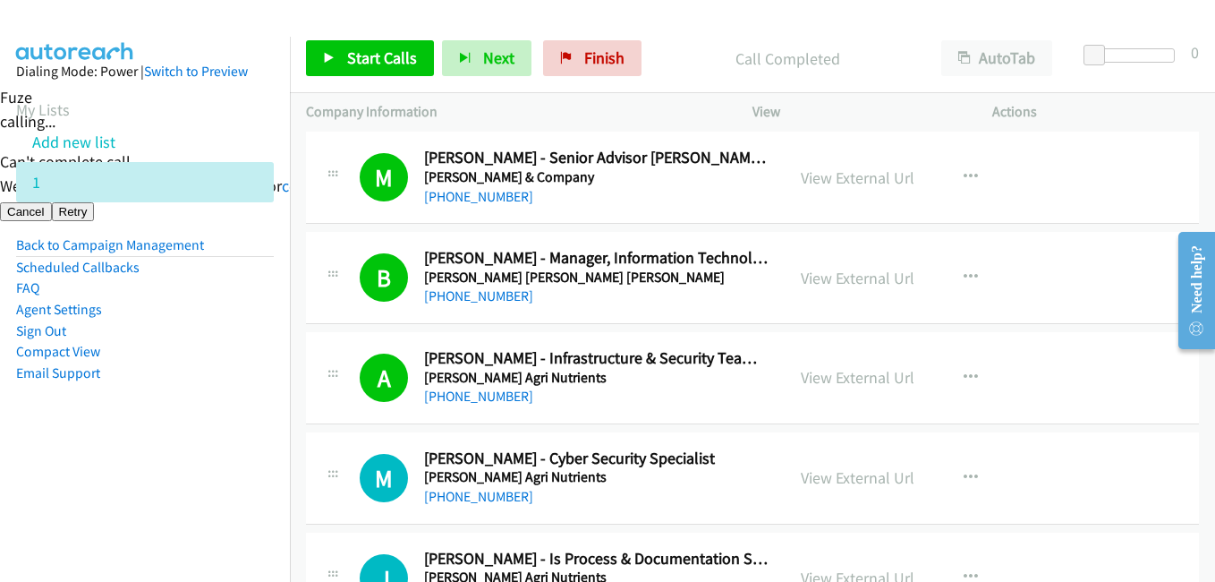
scroll to position [5996, 0]
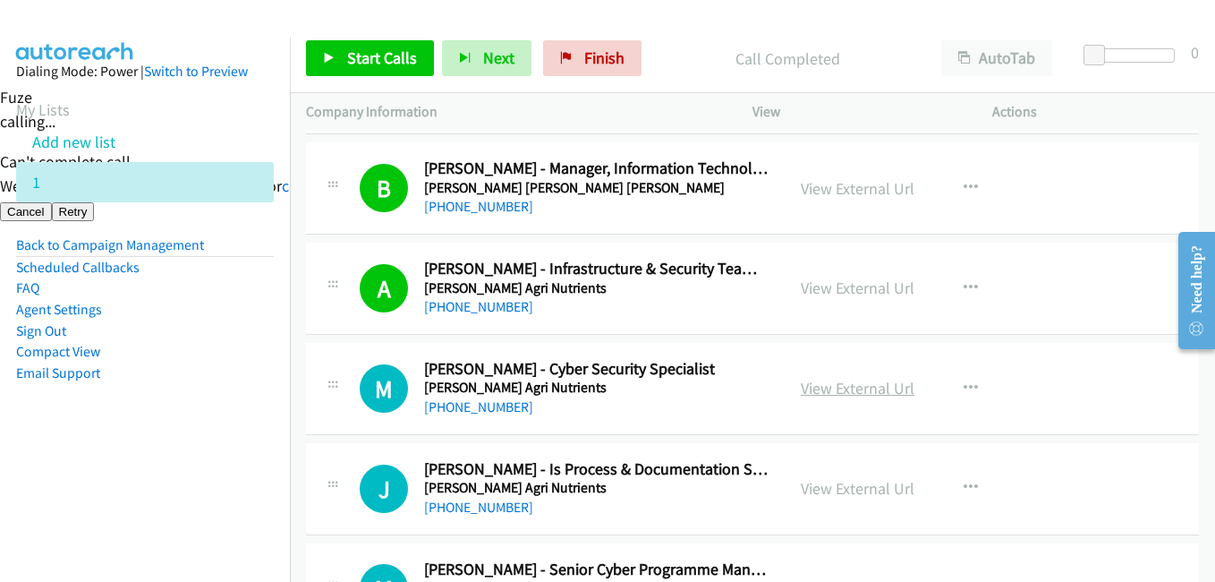
click at [851, 388] on link "View External Url" at bounding box center [858, 388] width 114 height 21
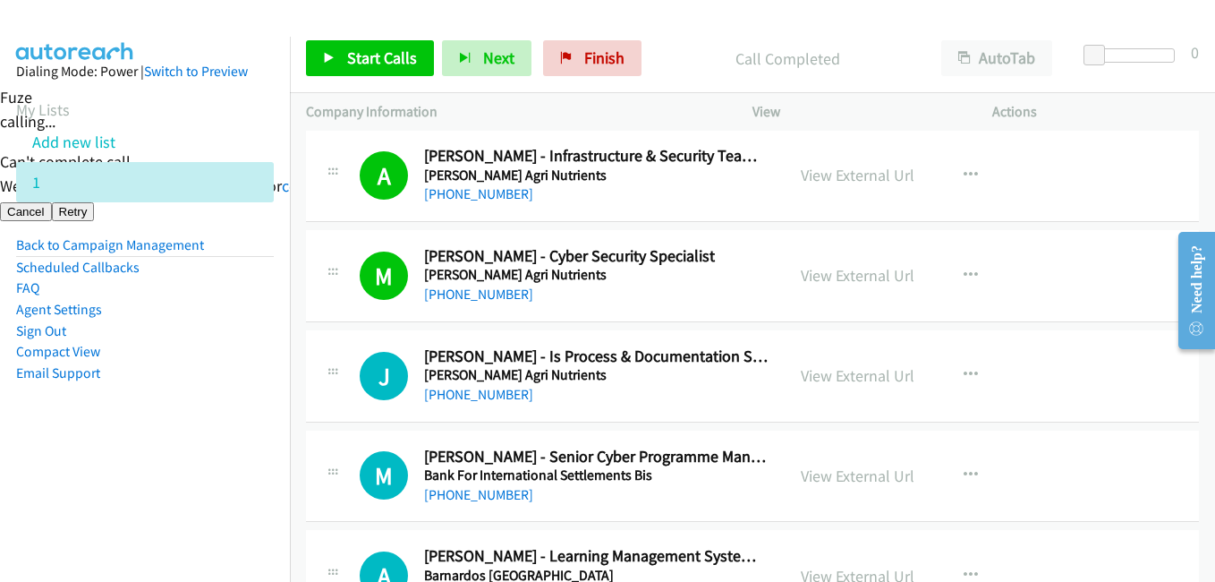
scroll to position [6264, 0]
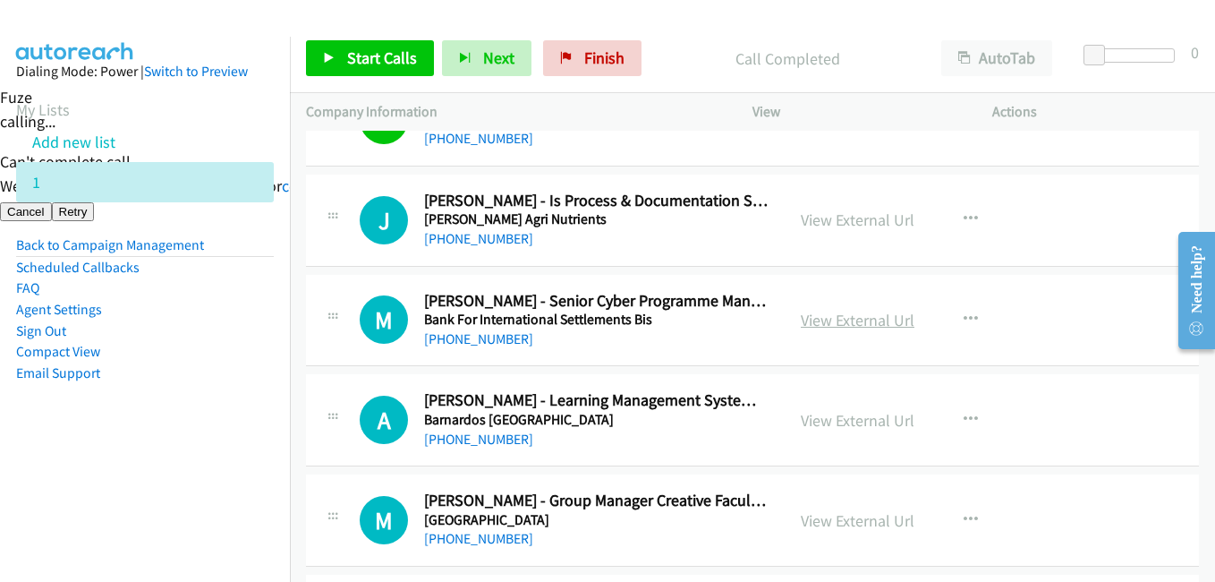
click at [874, 319] on link "View External Url" at bounding box center [858, 320] width 114 height 21
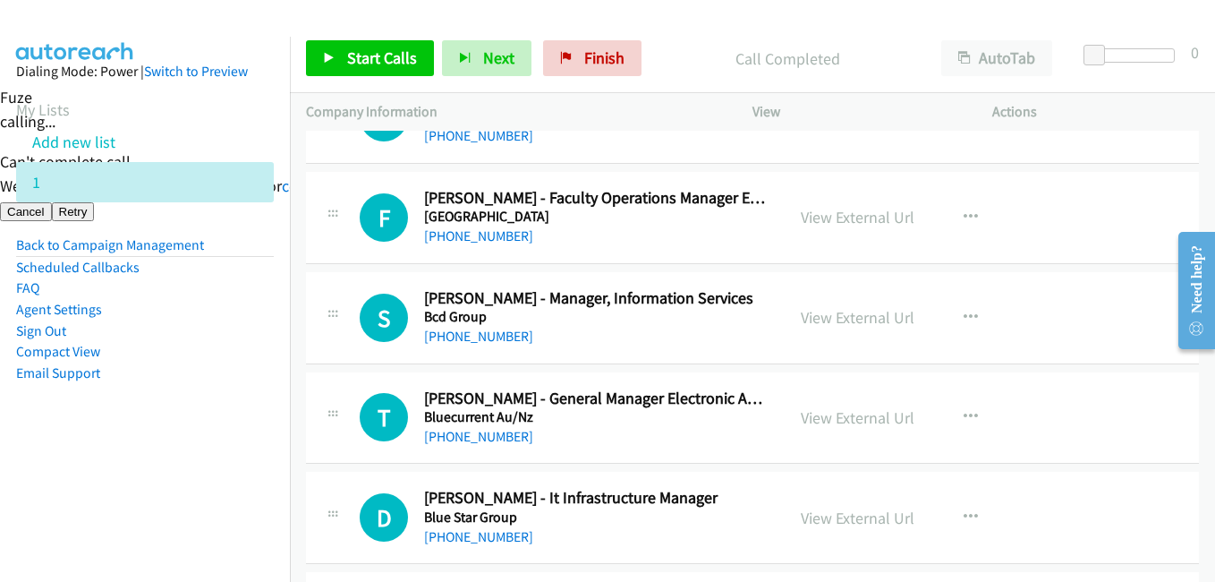
scroll to position [6711, 0]
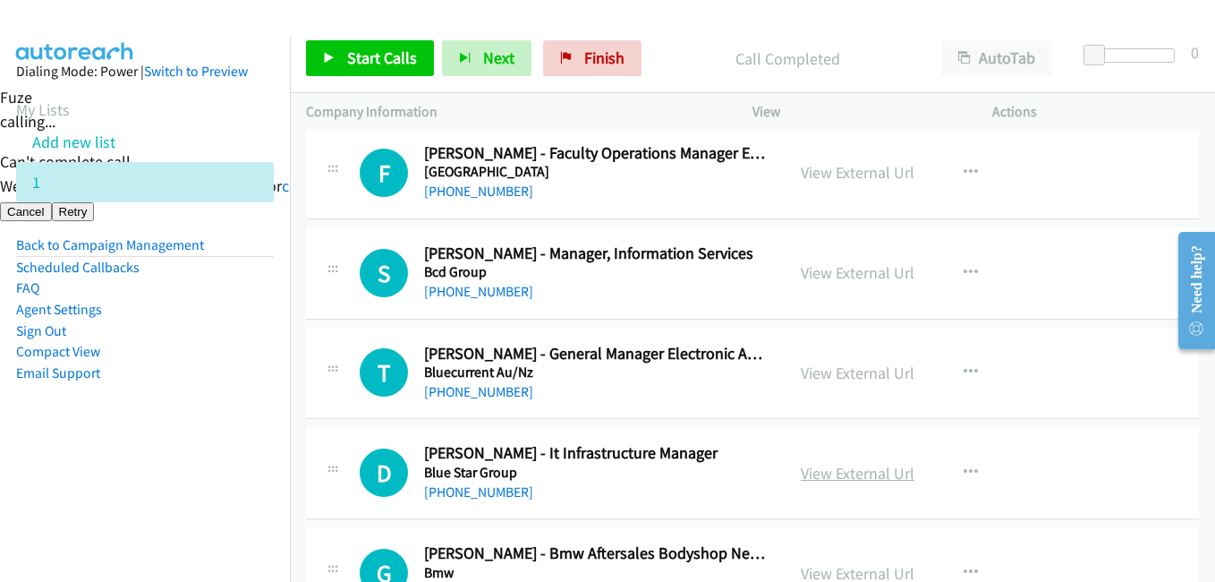
click at [844, 471] on link "View External Url" at bounding box center [858, 473] width 114 height 21
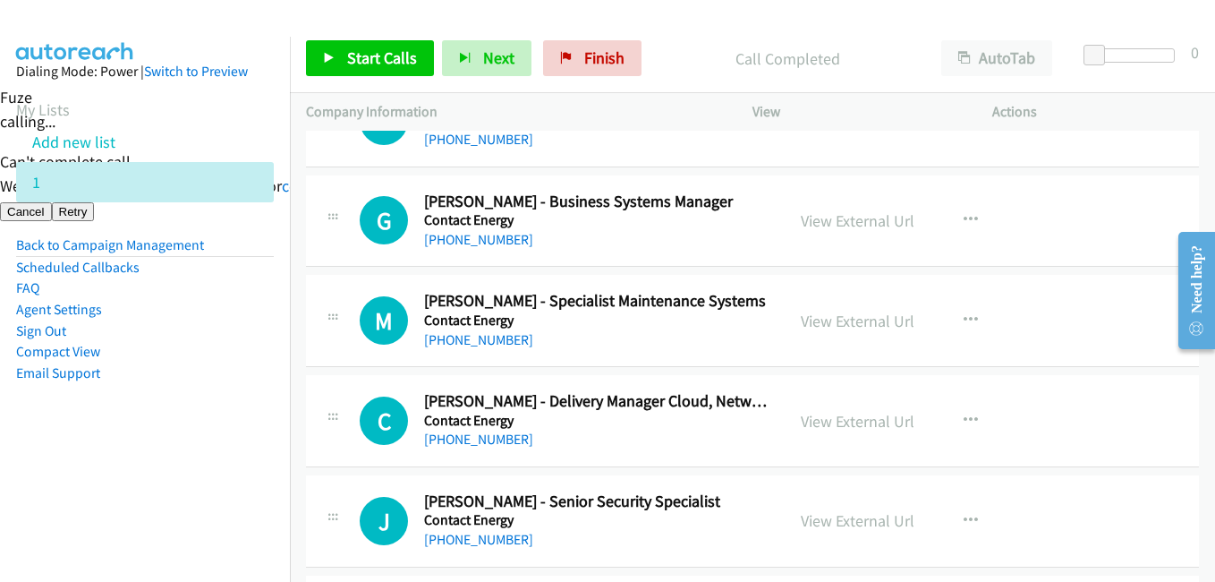
scroll to position [8143, 0]
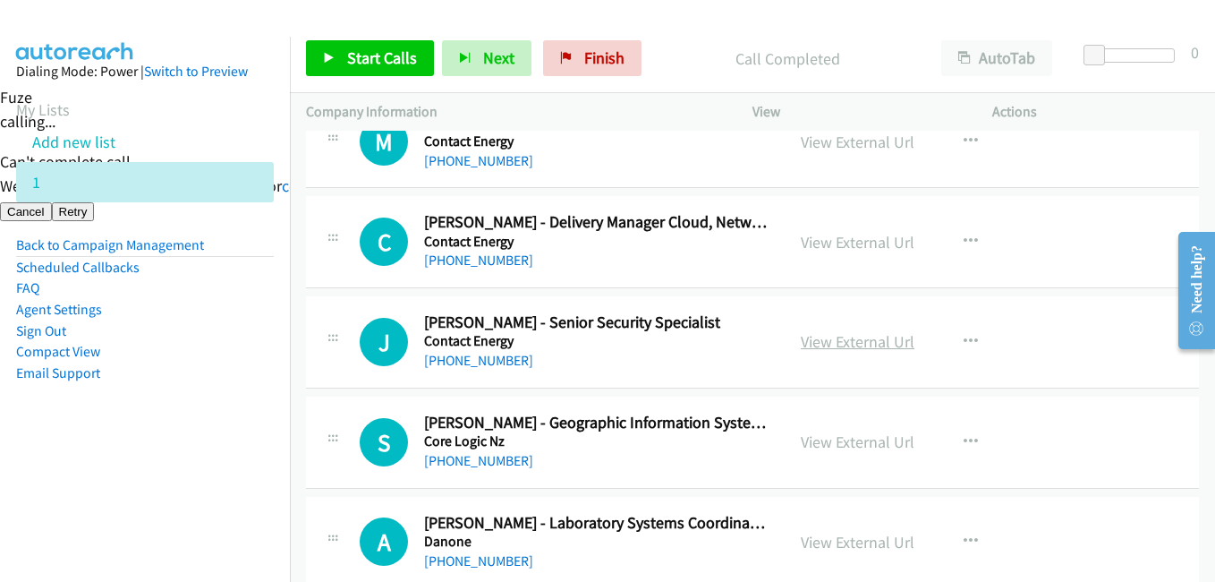
click at [856, 345] on link "View External Url" at bounding box center [858, 341] width 114 height 21
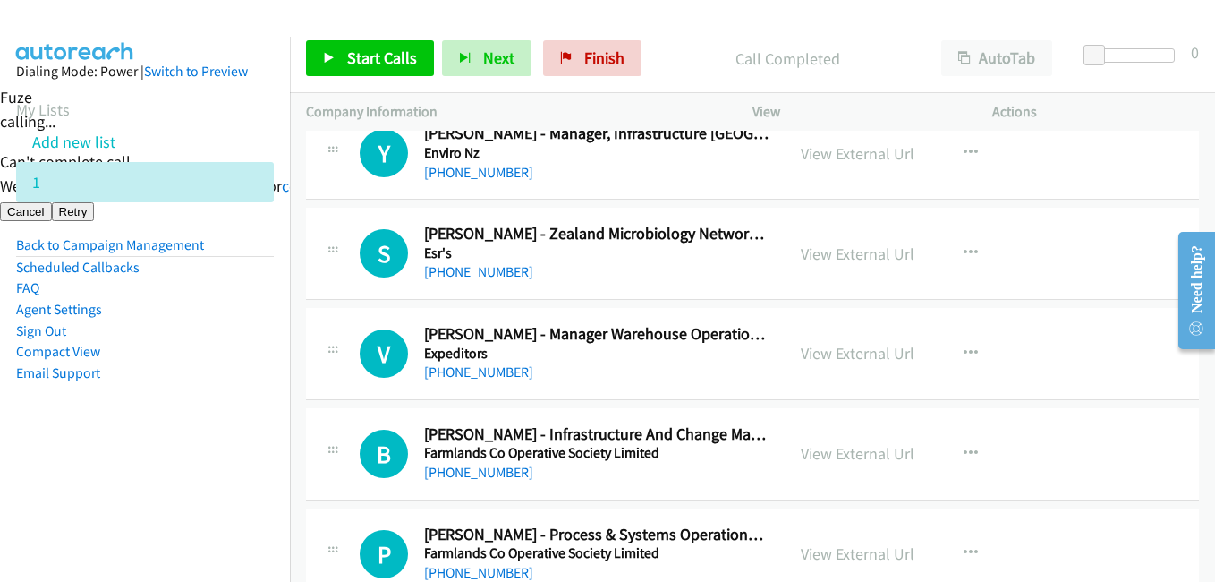
scroll to position [9307, 0]
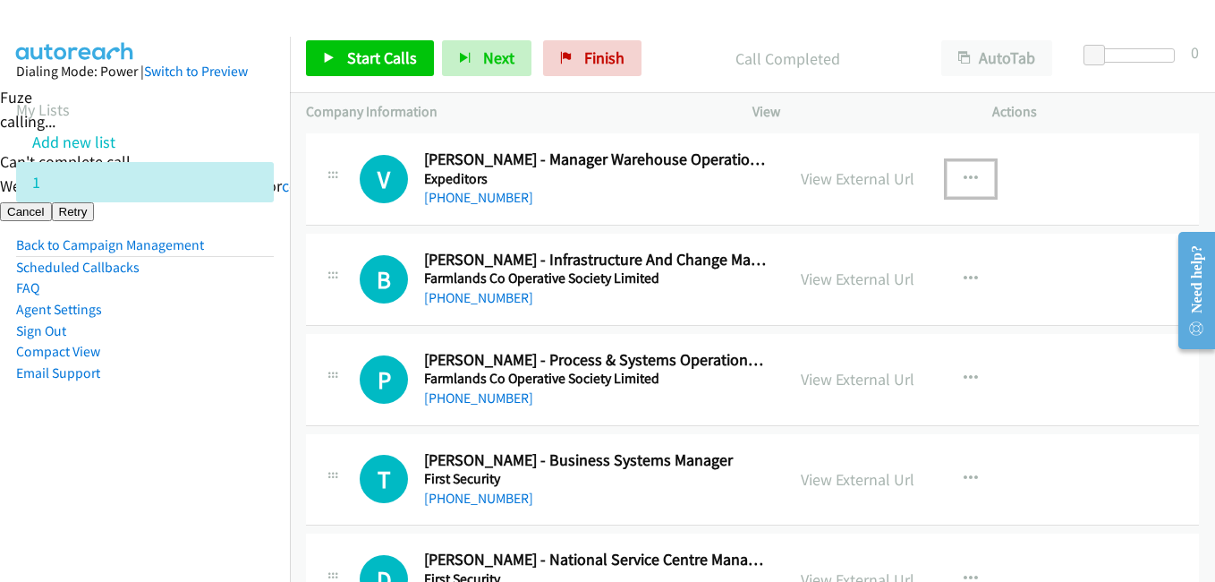
click at [964, 172] on icon "button" at bounding box center [971, 179] width 14 height 14
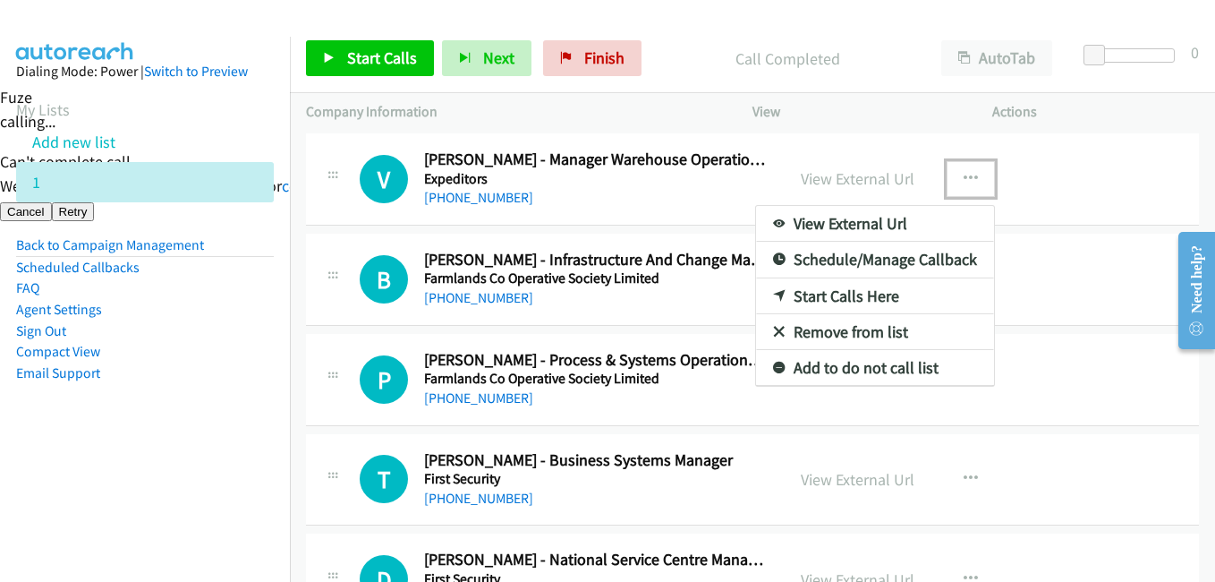
click at [851, 296] on link "Start Calls Here" at bounding box center [875, 296] width 238 height 36
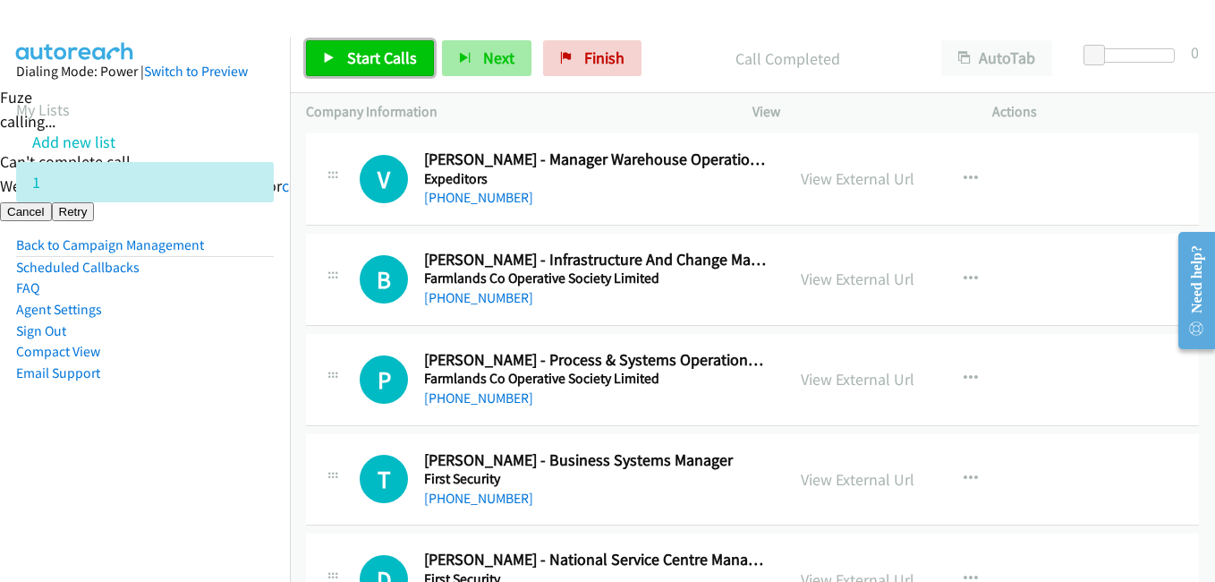
click at [345, 53] on link "Start Calls" at bounding box center [370, 58] width 128 height 36
click at [378, 50] on span "Start Calls" at bounding box center [382, 57] width 70 height 21
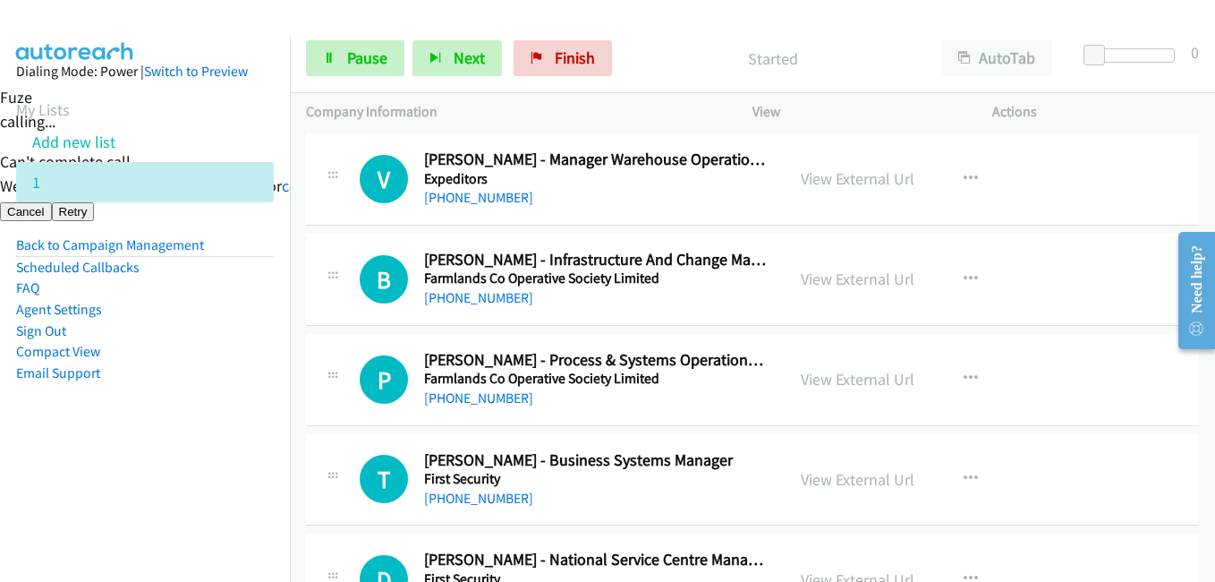
drag, startPoint x: 141, startPoint y: 444, endPoint x: 219, endPoint y: 436, distance: 78.3
click at [149, 444] on aside "Dialing Mode: Power | Switch to Preview My Lists Add new list 1 Back to Campaig…" at bounding box center [145, 251] width 290 height 428
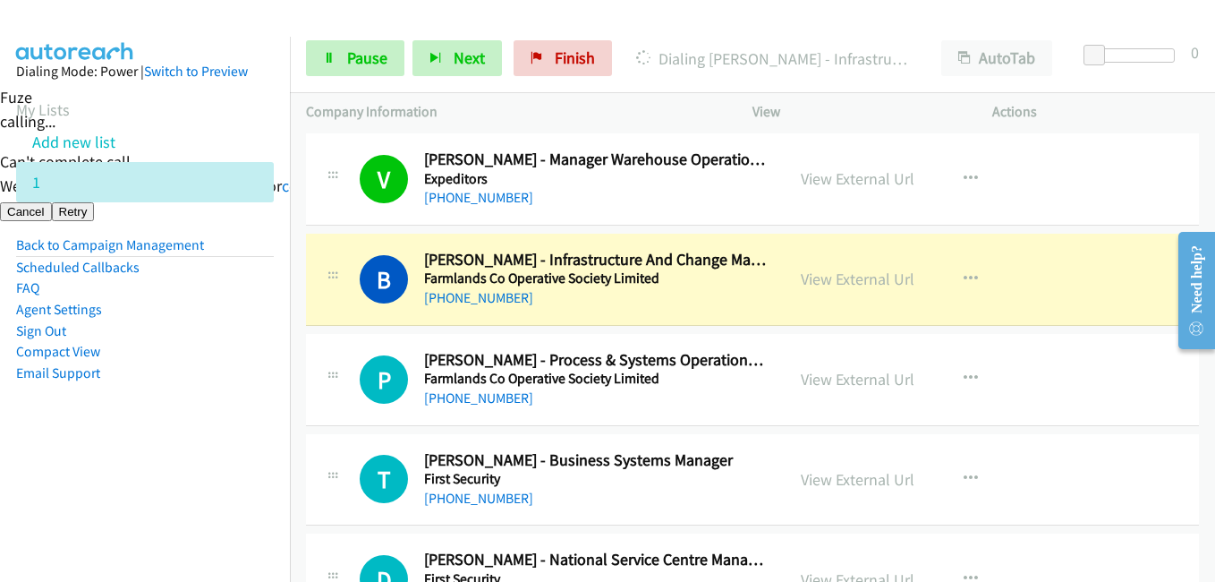
click at [259, 434] on aside "Dialing Mode: Power | Switch to Preview My Lists Add new list 1 Back to Campaig…" at bounding box center [145, 251] width 290 height 428
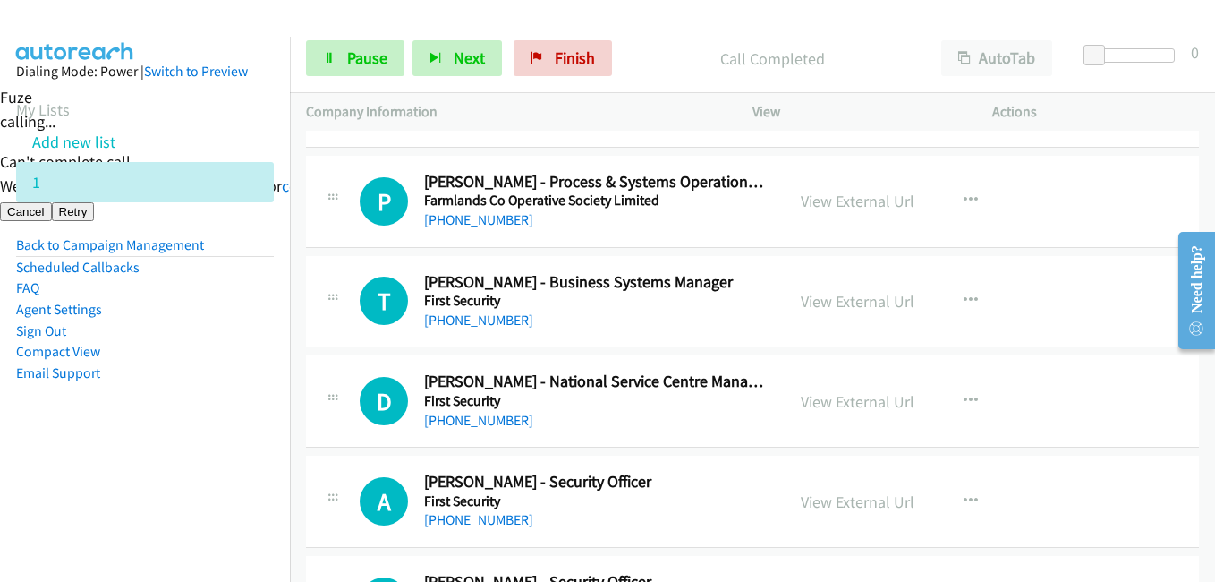
scroll to position [9485, 0]
drag, startPoint x: 212, startPoint y: 450, endPoint x: 366, endPoint y: 430, distance: 155.3
click at [213, 449] on aside "Dialing Mode: Power | Switch to Preview My Lists Add new list 1 Back to Campaig…" at bounding box center [145, 251] width 290 height 428
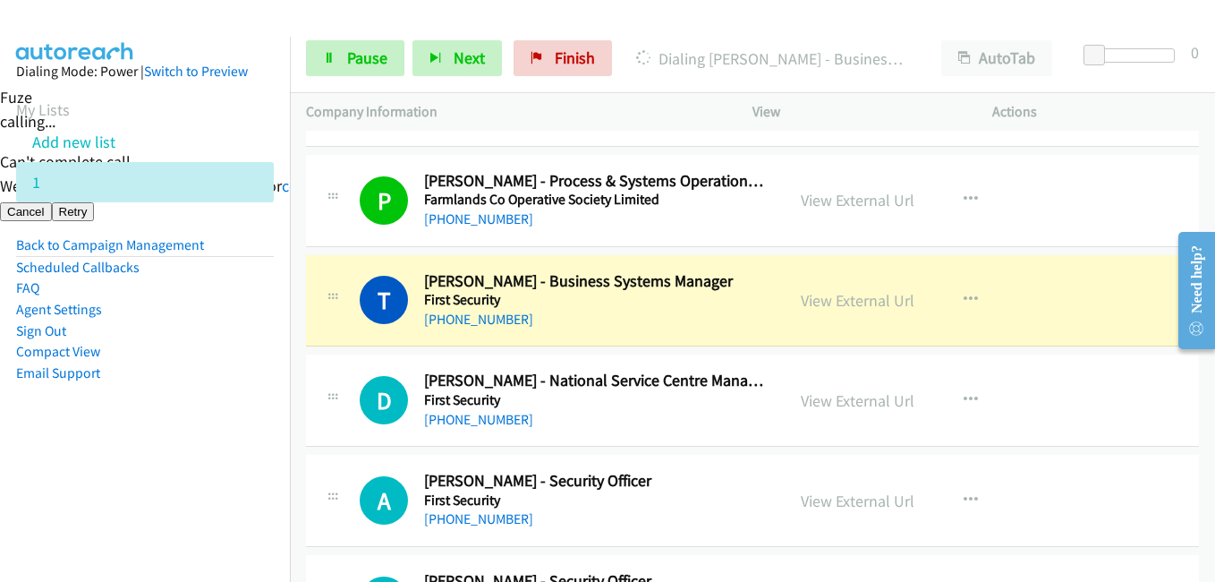
drag, startPoint x: 166, startPoint y: 418, endPoint x: 196, endPoint y: 417, distance: 30.4
click at [166, 418] on aside "Dialing Mode: Power | Switch to Preview My Lists Add new list 1 Back to Campaig…" at bounding box center [145, 251] width 290 height 428
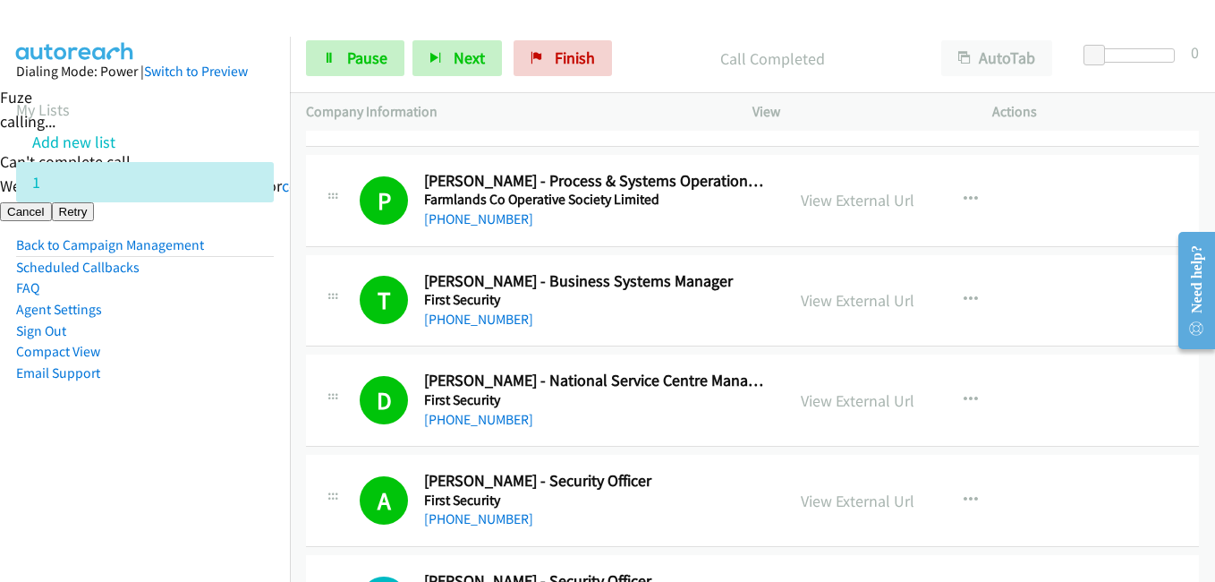
click at [91, 422] on aside "Dialing Mode: Power | Switch to Preview My Lists Add new list 1 Back to Campaig…" at bounding box center [145, 251] width 290 height 428
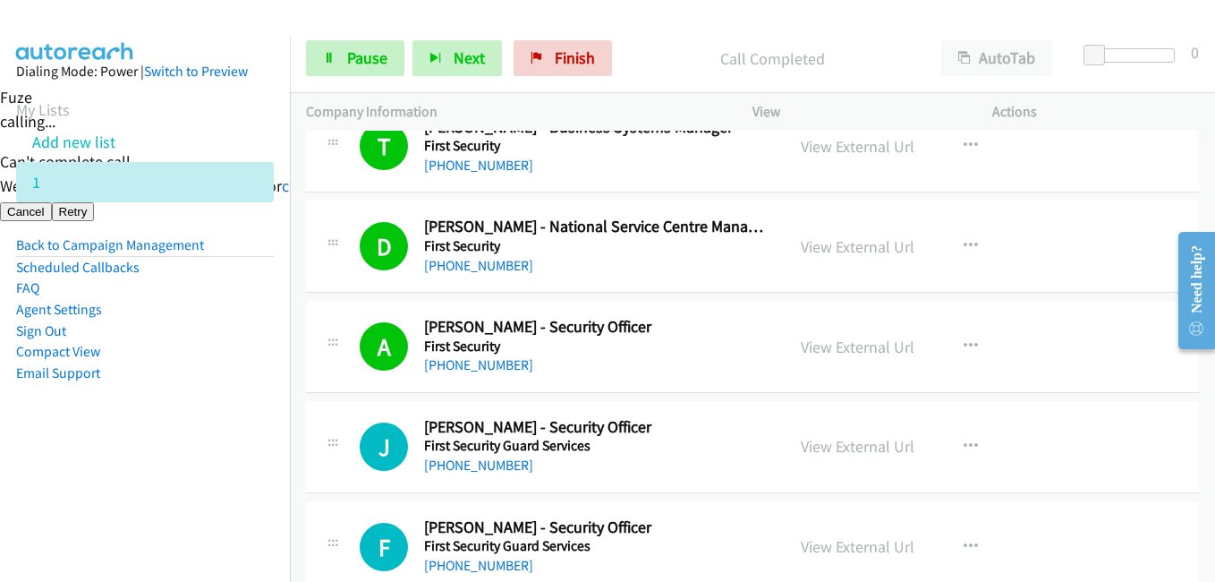
scroll to position [9843, 0]
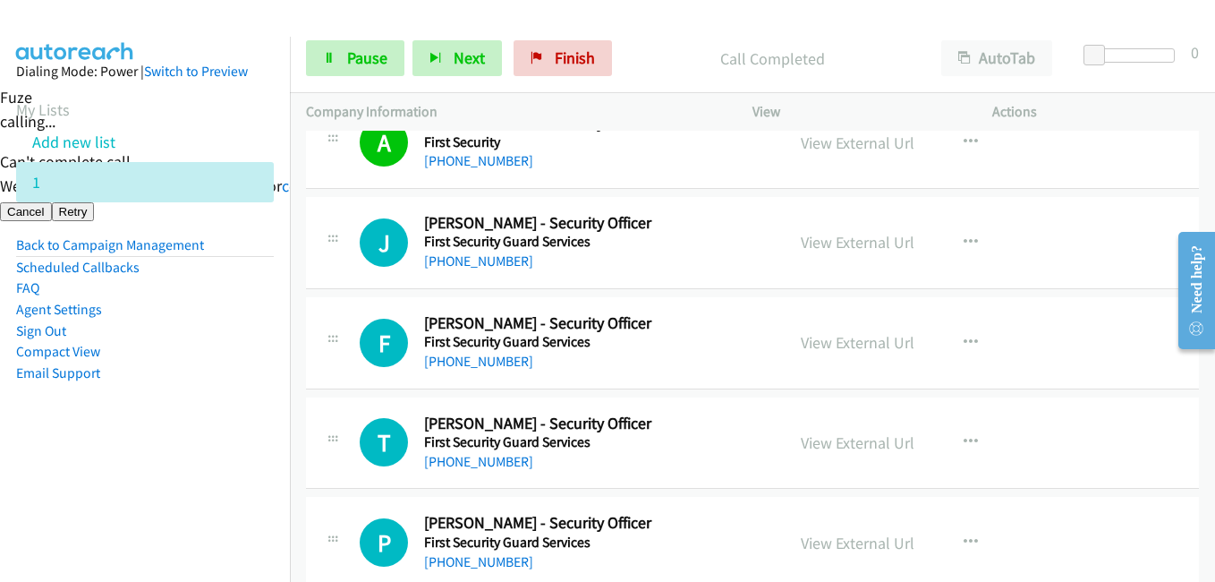
click at [218, 479] on nav "Dialing Mode: Power | Switch to Preview My Lists Add new list 1 Back to Campaig…" at bounding box center [145, 328] width 291 height 582
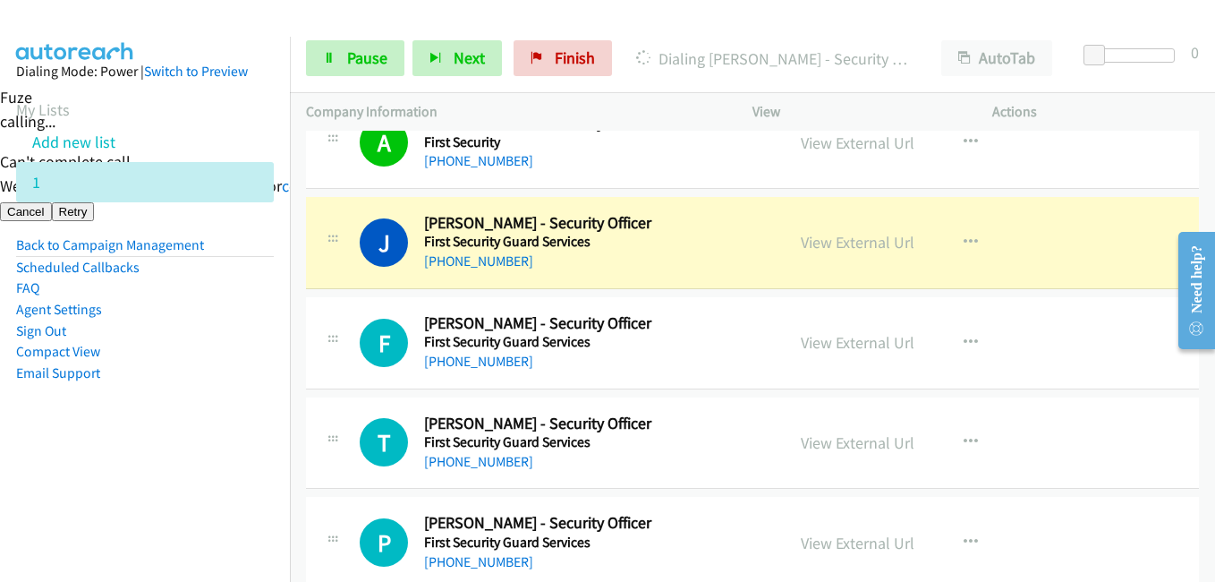
drag, startPoint x: 234, startPoint y: 464, endPoint x: 382, endPoint y: 441, distance: 149.5
click at [234, 464] on nav "Dialing Mode: Power | Switch to Preview My Lists Add new list 1 Back to Campaig…" at bounding box center [145, 328] width 291 height 582
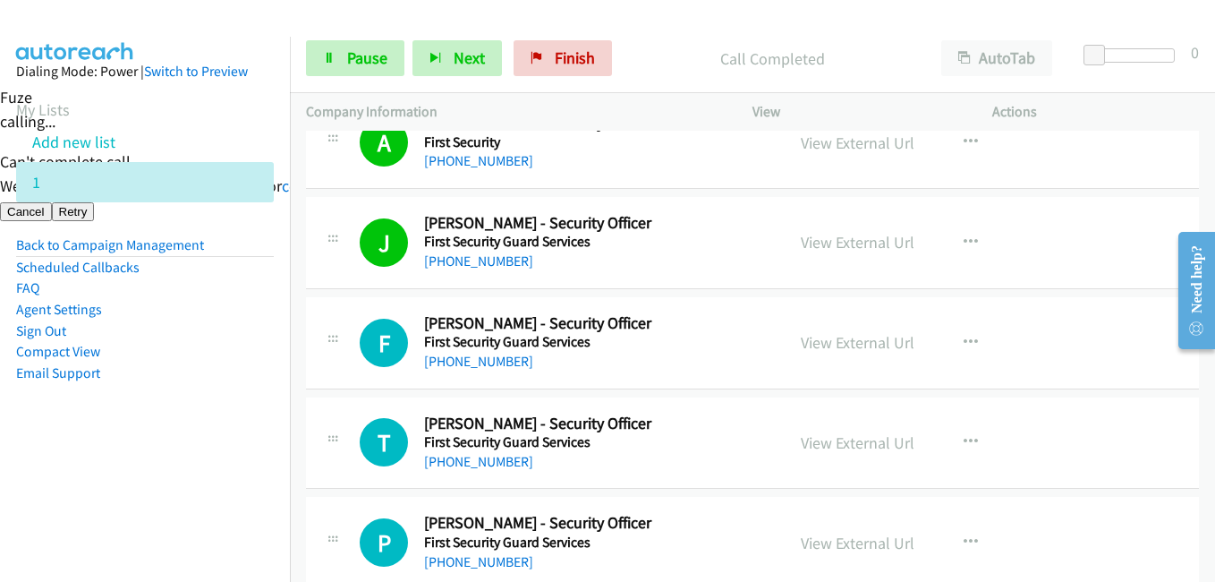
drag, startPoint x: 227, startPoint y: 388, endPoint x: 385, endPoint y: 132, distance: 300.5
click at [233, 381] on aside "Dialing Mode: Power | Switch to Preview My Lists Add new list 1 Back to Campaig…" at bounding box center [145, 251] width 290 height 428
click at [394, 57] on link "Pause" at bounding box center [355, 58] width 98 height 36
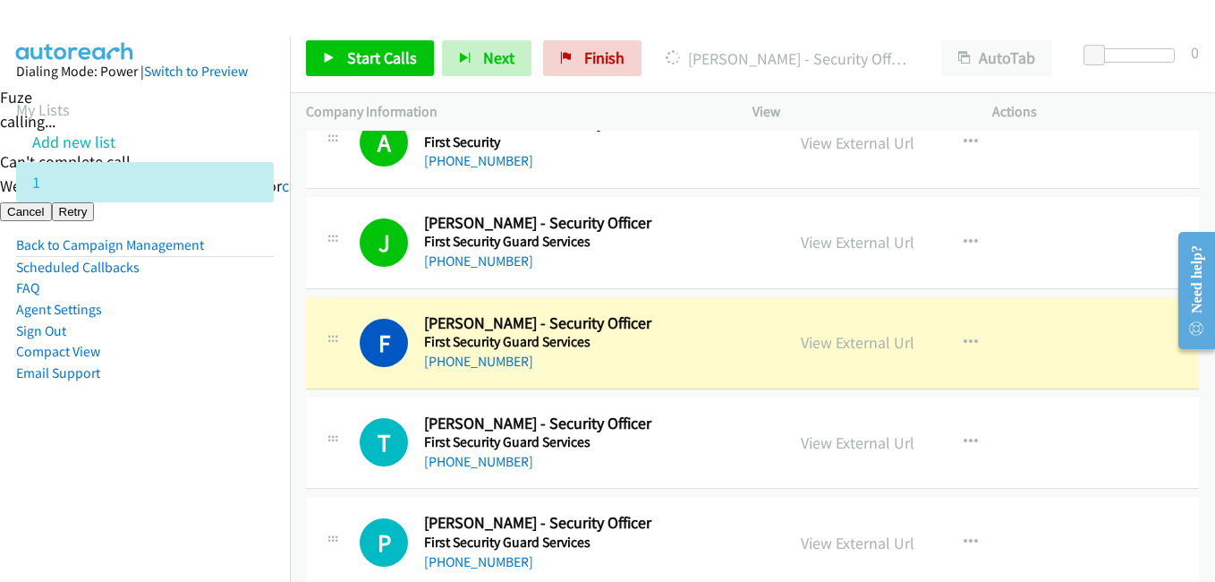
click at [202, 404] on aside "Dialing Mode: Power | Switch to Preview My Lists Add new list 1 Back to Campaig…" at bounding box center [145, 251] width 290 height 428
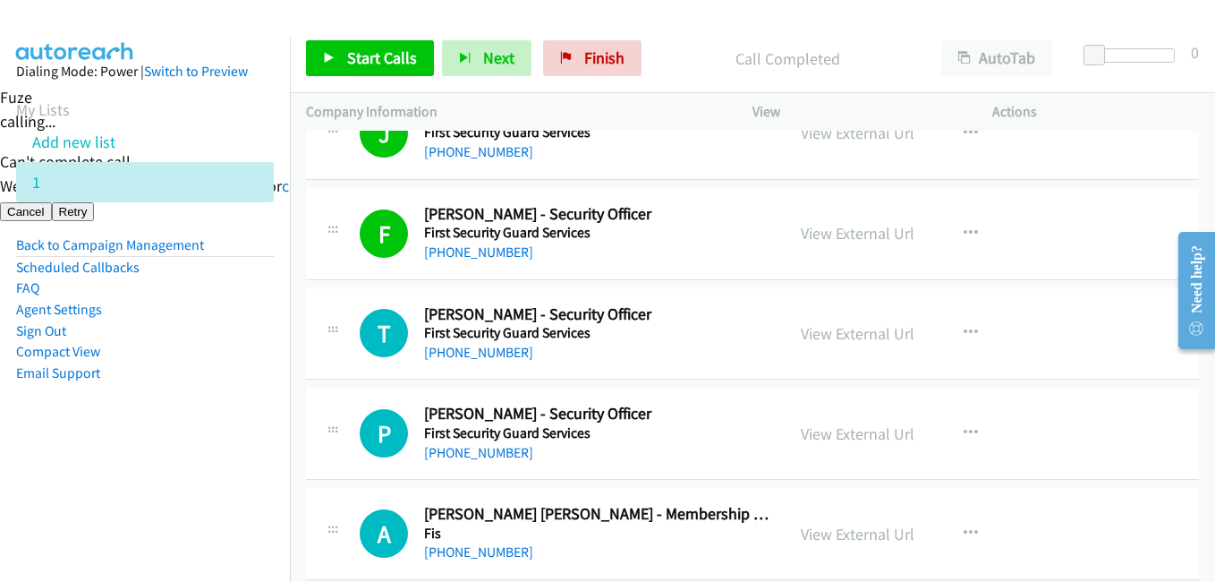
scroll to position [10022, 0]
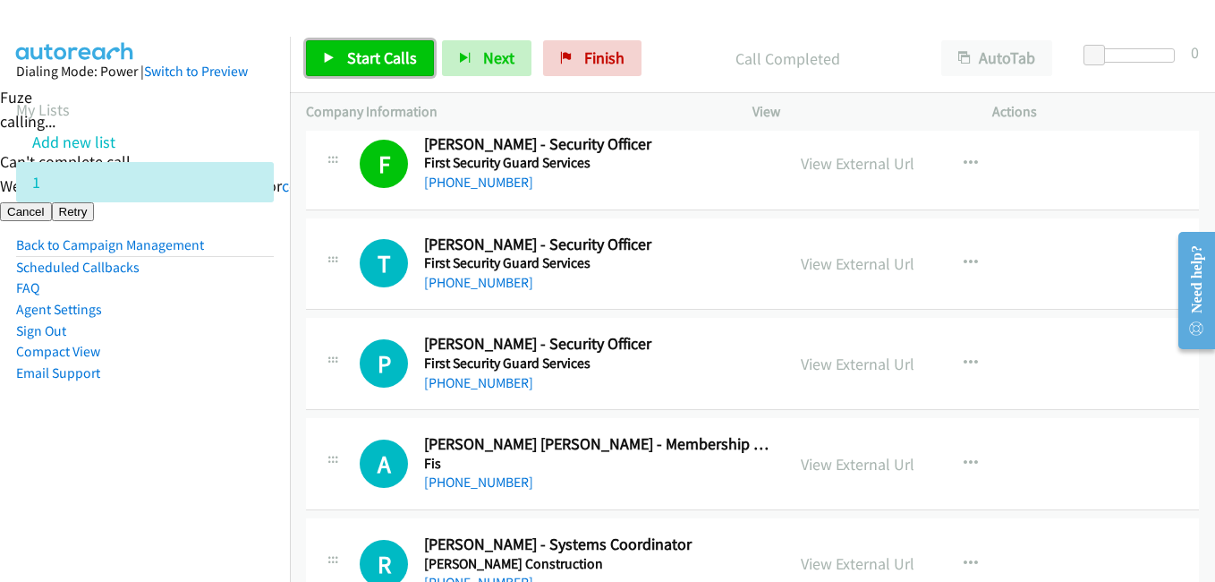
click at [389, 59] on span "Start Calls" at bounding box center [382, 57] width 70 height 21
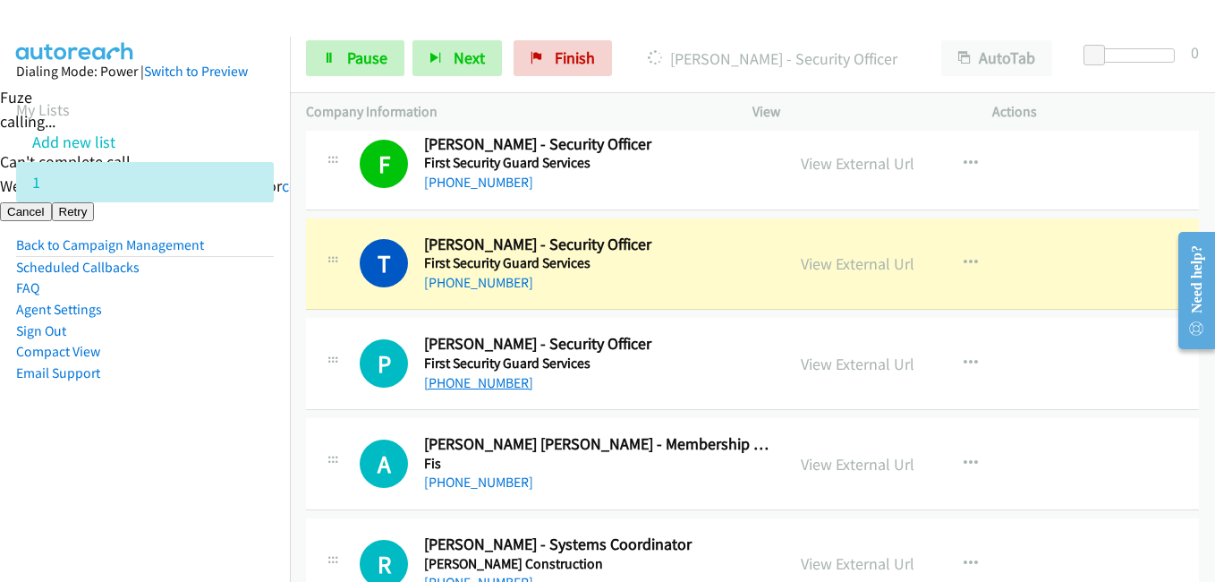
drag, startPoint x: 134, startPoint y: 425, endPoint x: 424, endPoint y: 377, distance: 293.9
click at [140, 425] on aside "Dialing Mode: Power | Switch to Preview My Lists Add new list 1 Back to Campaig…" at bounding box center [145, 251] width 290 height 428
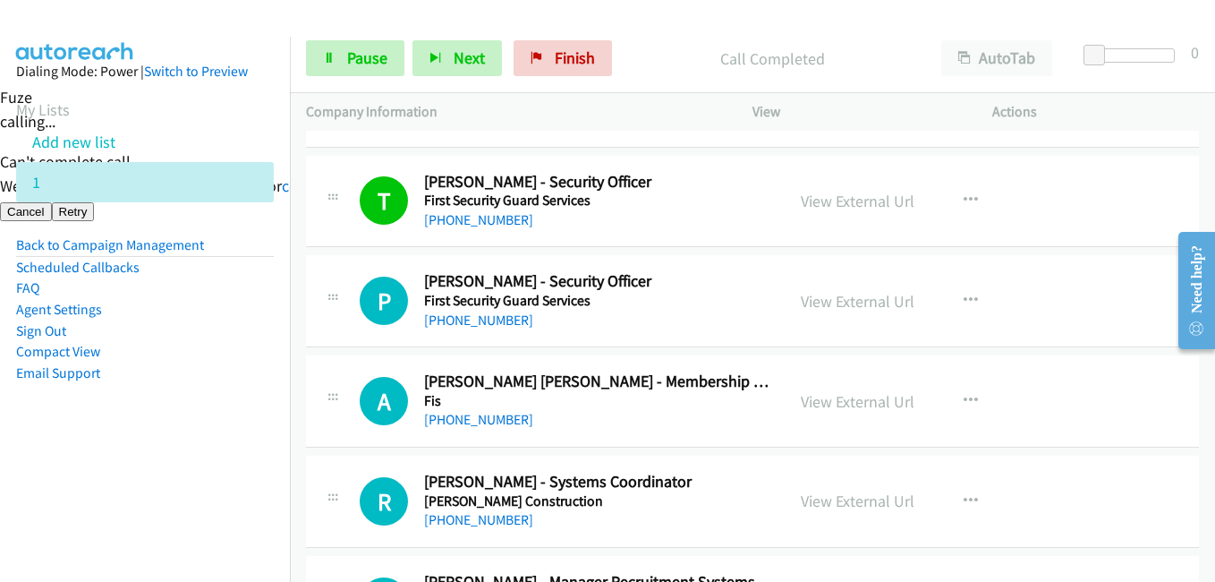
scroll to position [10112, 0]
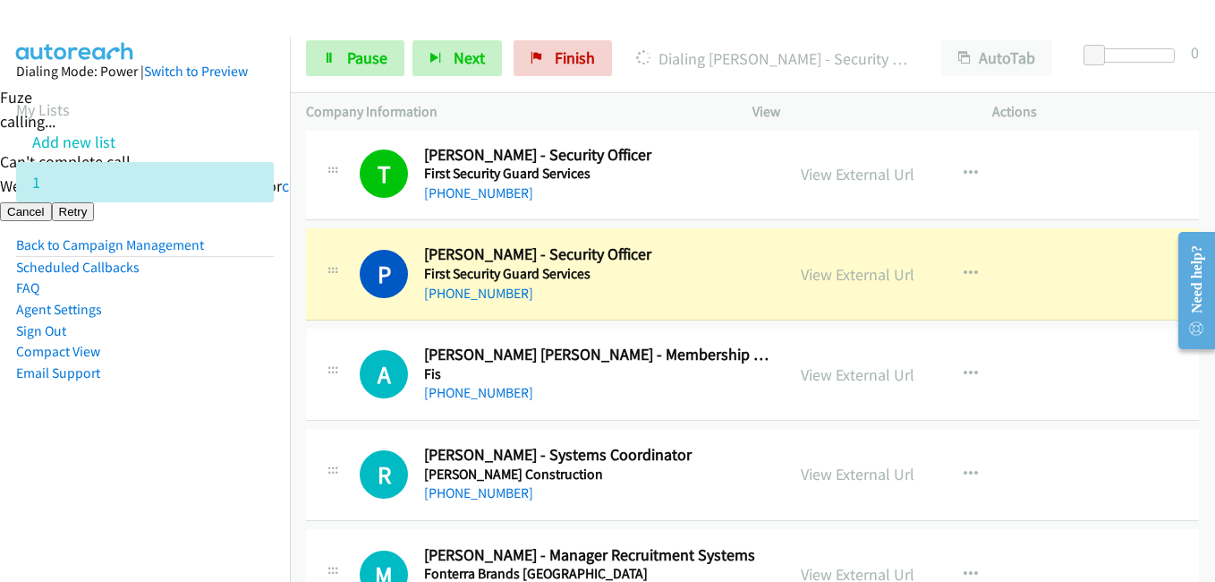
click at [249, 375] on aside "Dialing Mode: Power | Switch to Preview My Lists Add new list 1 Back to Campaig…" at bounding box center [145, 251] width 290 height 428
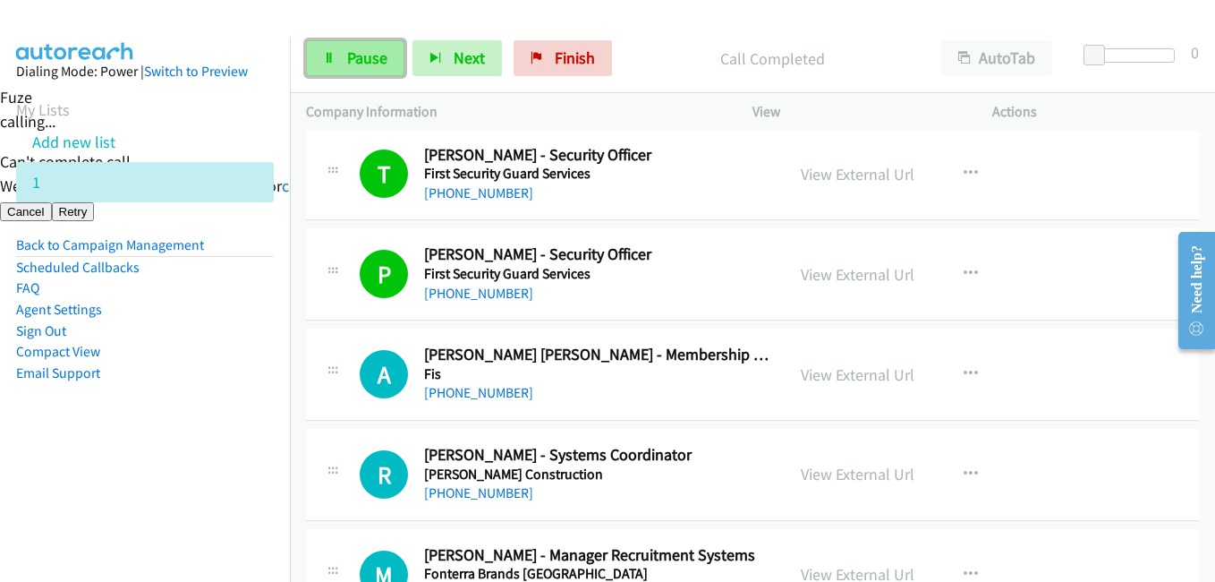
click at [377, 63] on span "Pause" at bounding box center [367, 57] width 40 height 21
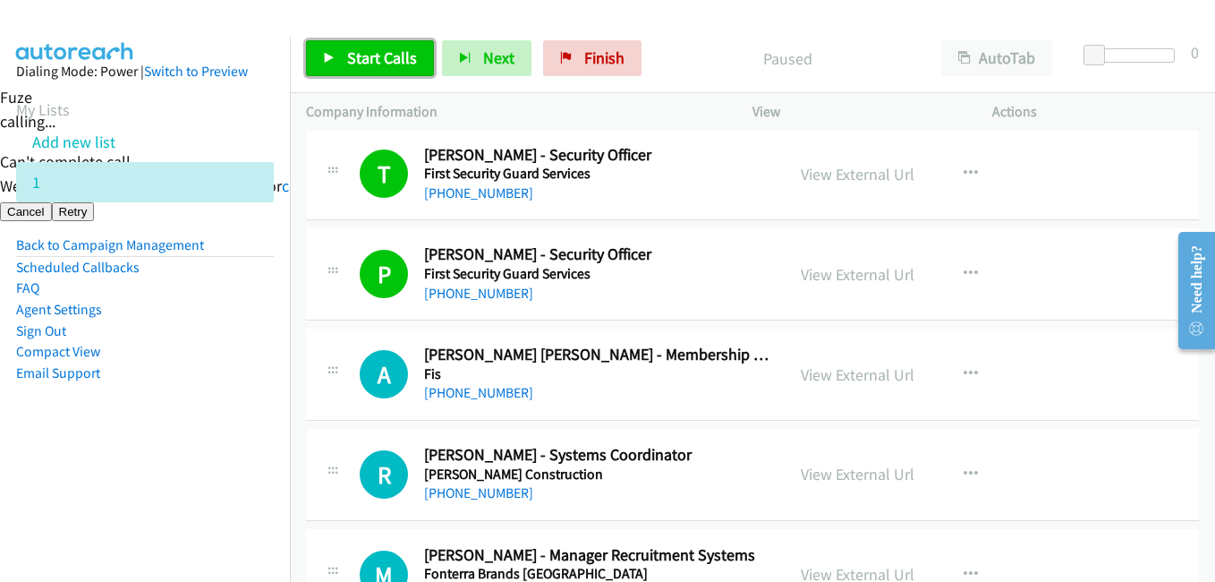
click at [398, 45] on link "Start Calls" at bounding box center [370, 58] width 128 height 36
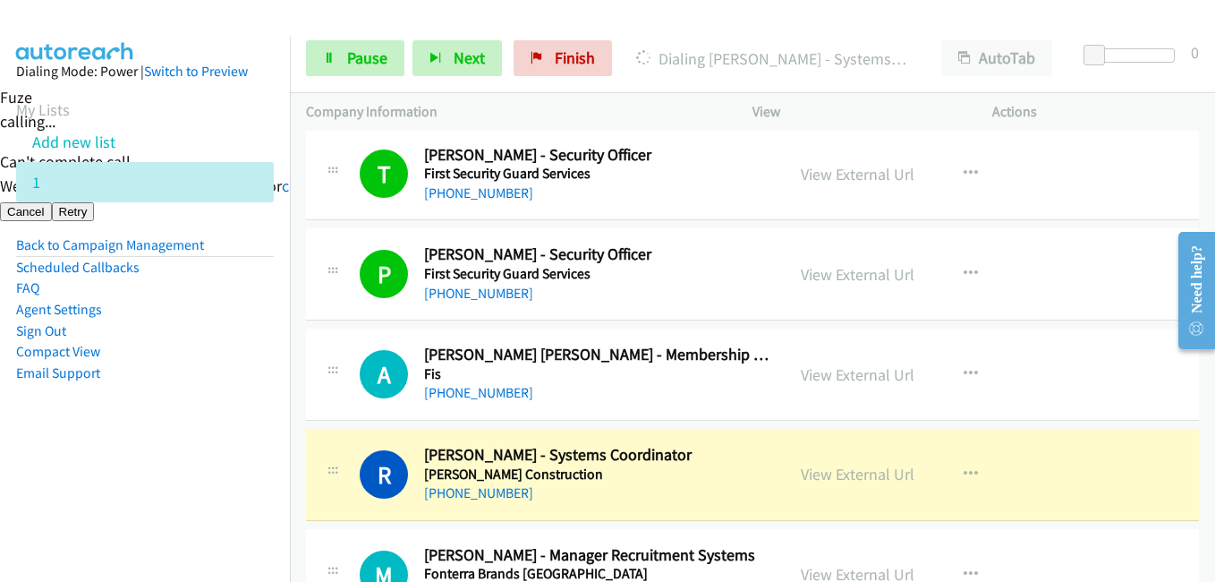
drag, startPoint x: 99, startPoint y: 464, endPoint x: 270, endPoint y: 452, distance: 171.3
click at [101, 464] on aside "Dialing Mode: Power | Switch to Preview My Lists Add new list 1 Back to Campaig…" at bounding box center [145, 251] width 290 height 428
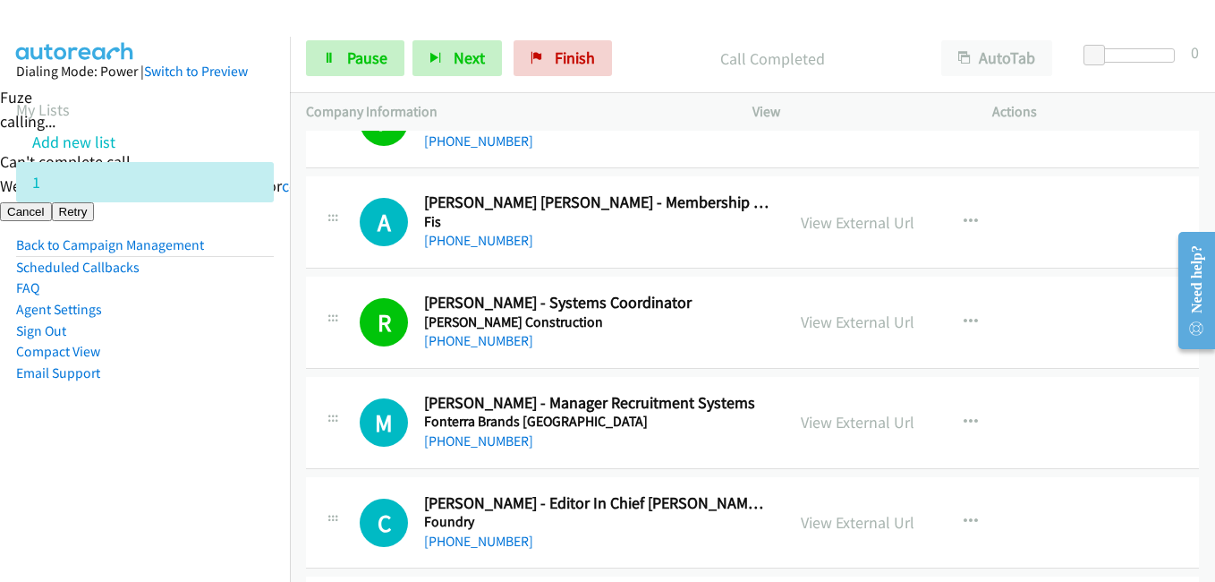
scroll to position [10380, 0]
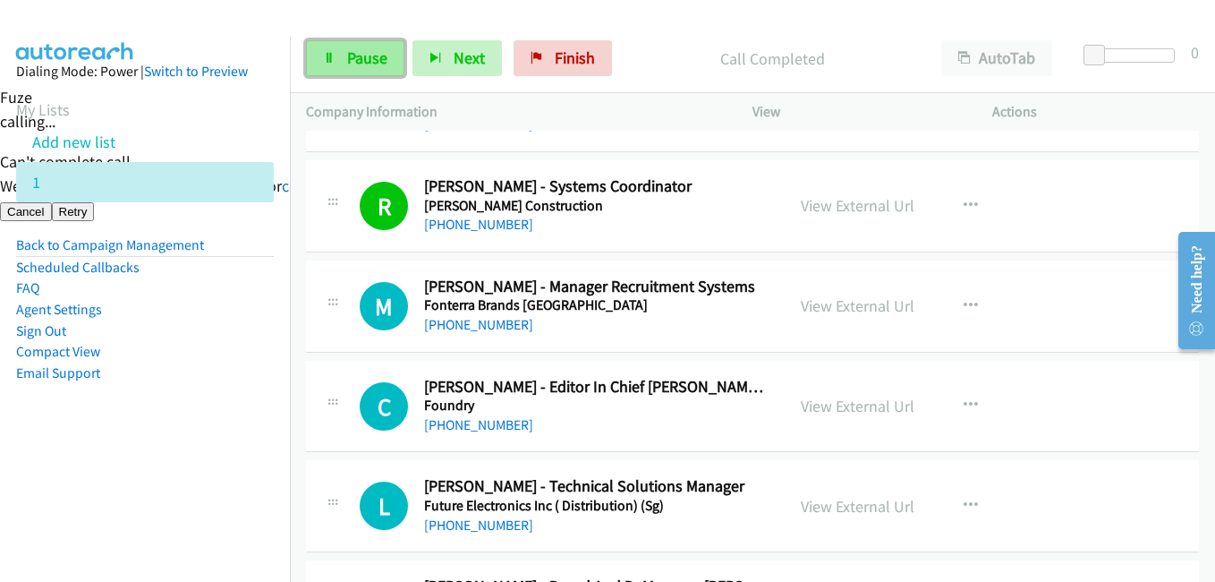
click at [352, 57] on span "Pause" at bounding box center [367, 57] width 40 height 21
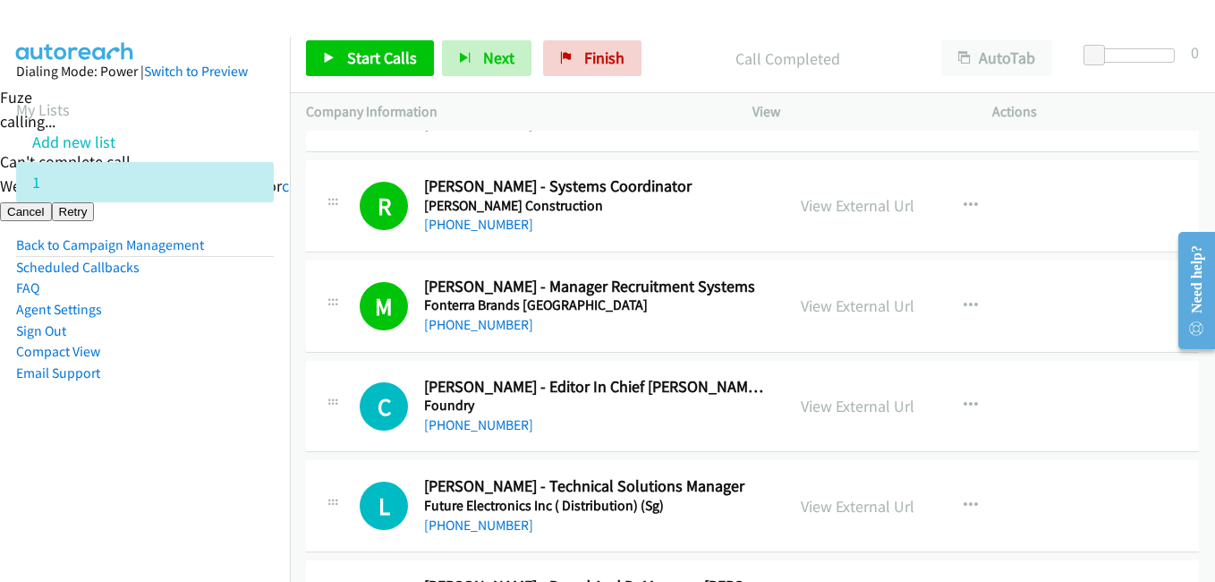
drag, startPoint x: 249, startPoint y: 328, endPoint x: 250, endPoint y: 319, distance: 9.0
click at [249, 323] on li "Sign Out" at bounding box center [145, 330] width 258 height 21
click at [379, 64] on span "Start Calls" at bounding box center [382, 57] width 70 height 21
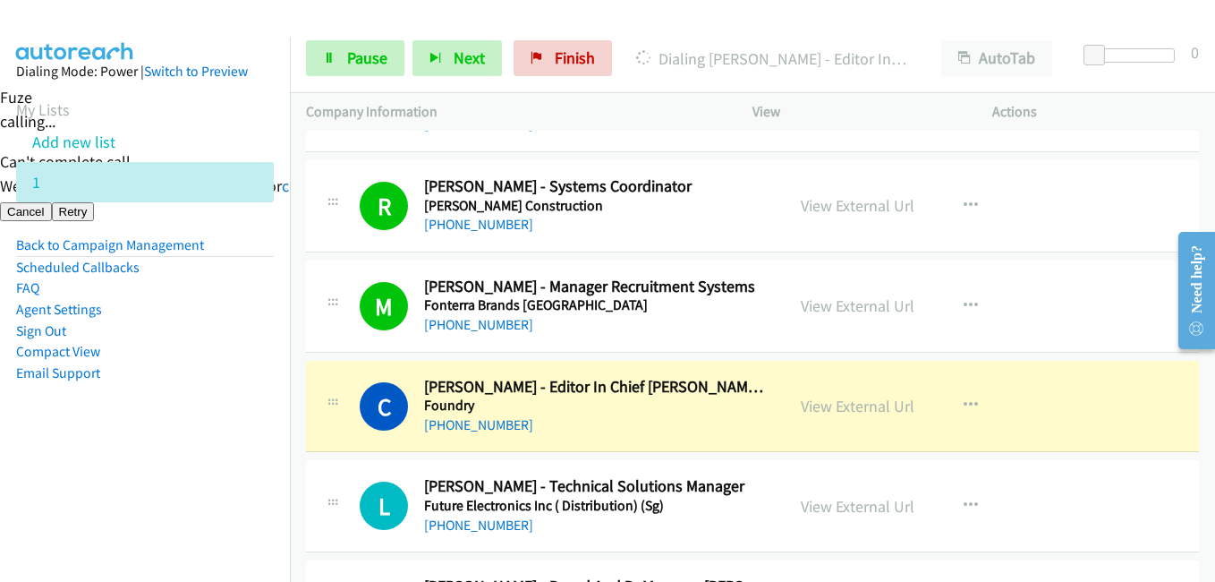
drag, startPoint x: 184, startPoint y: 382, endPoint x: 271, endPoint y: 417, distance: 93.6
click at [194, 392] on aside "Dialing Mode: Power | Switch to Preview My Lists Add new list 1 Back to Campaig…" at bounding box center [145, 251] width 290 height 428
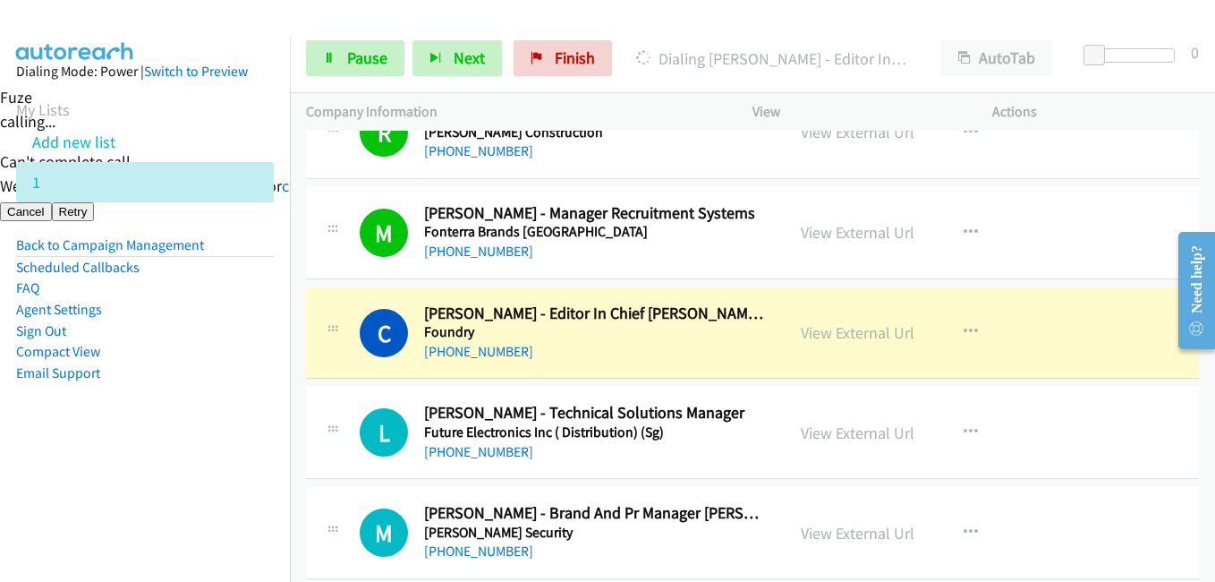
scroll to position [10559, 0]
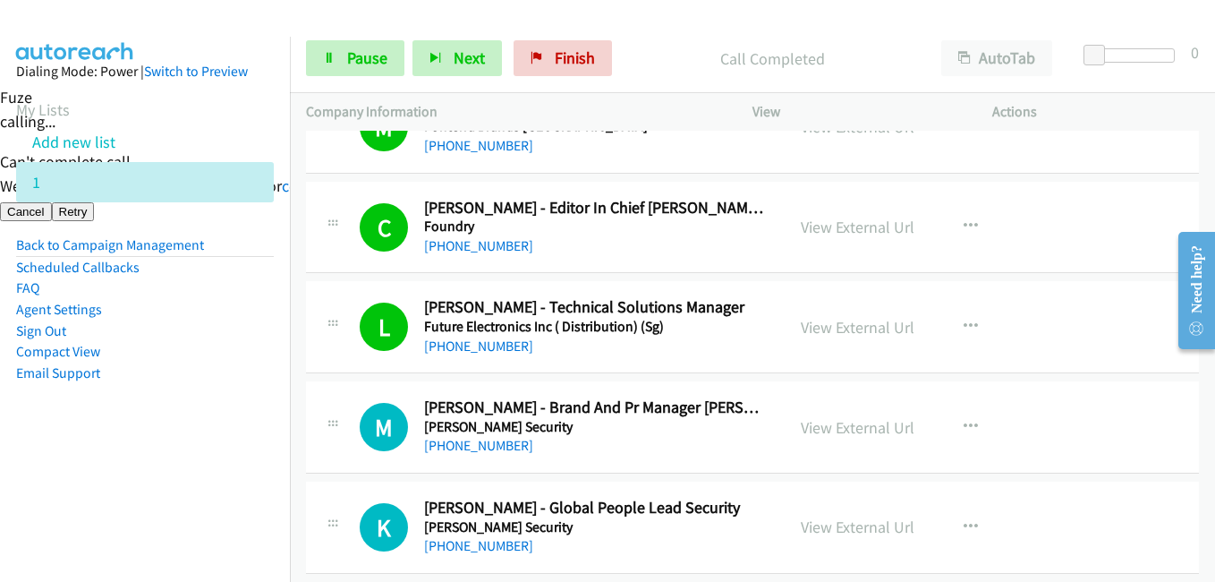
drag, startPoint x: 250, startPoint y: 388, endPoint x: 311, endPoint y: 390, distance: 61.8
click at [250, 388] on aside "Dialing Mode: Power | Switch to Preview My Lists Add new list 1 Back to Campaig…" at bounding box center [145, 251] width 290 height 428
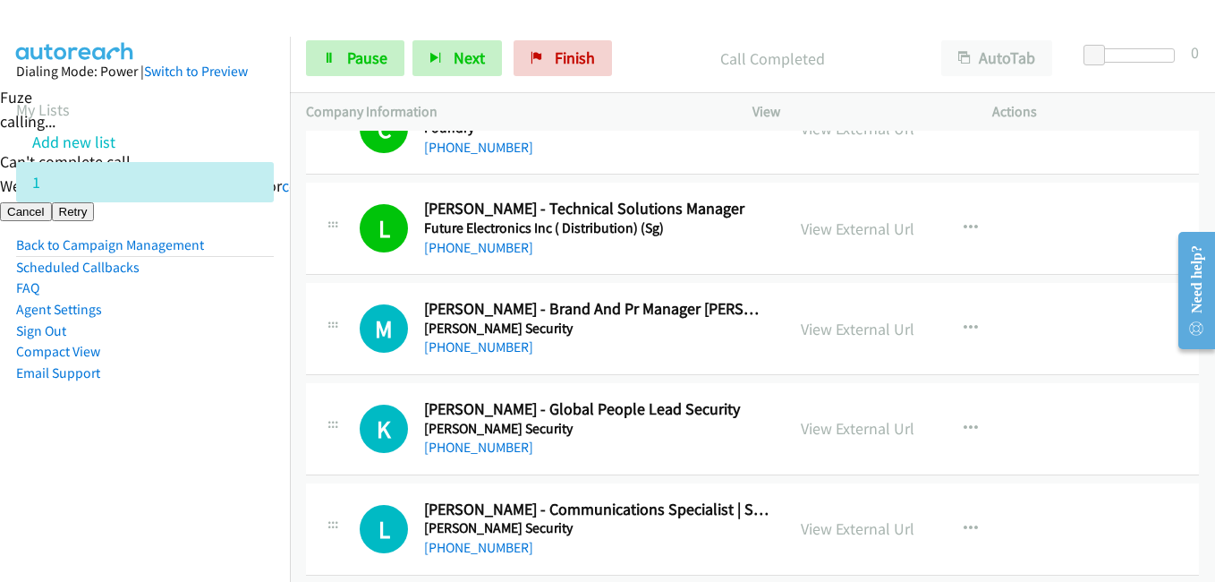
scroll to position [10828, 0]
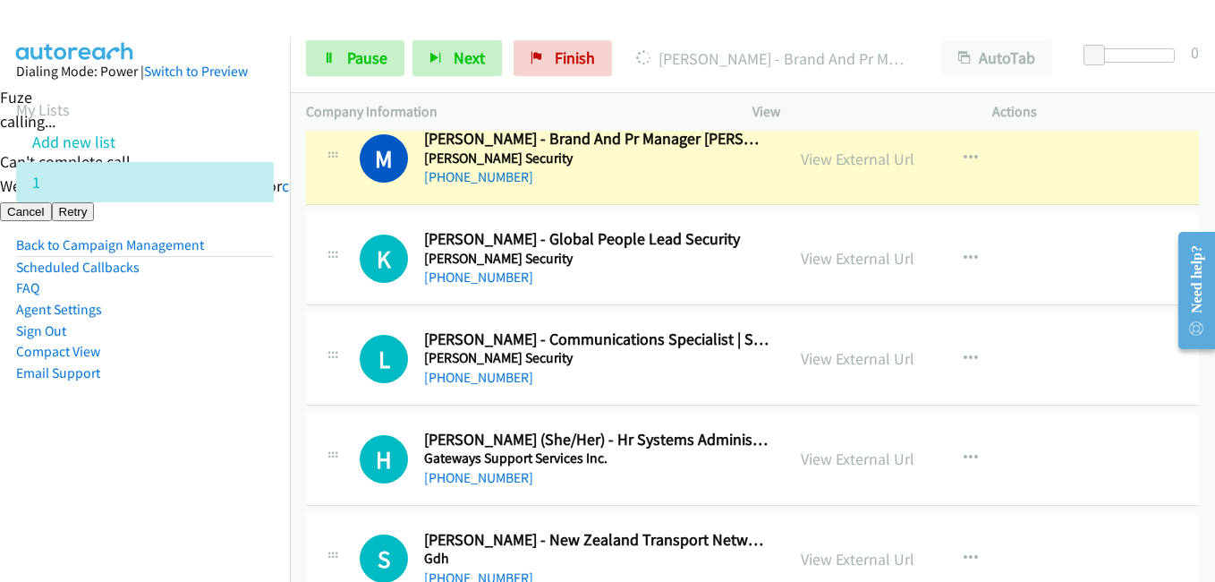
drag, startPoint x: 168, startPoint y: 472, endPoint x: 269, endPoint y: 463, distance: 101.6
click at [173, 472] on nav "Dialing Mode: Power | Switch to Preview My Lists Add new list 1 Back to Campaig…" at bounding box center [145, 328] width 291 height 582
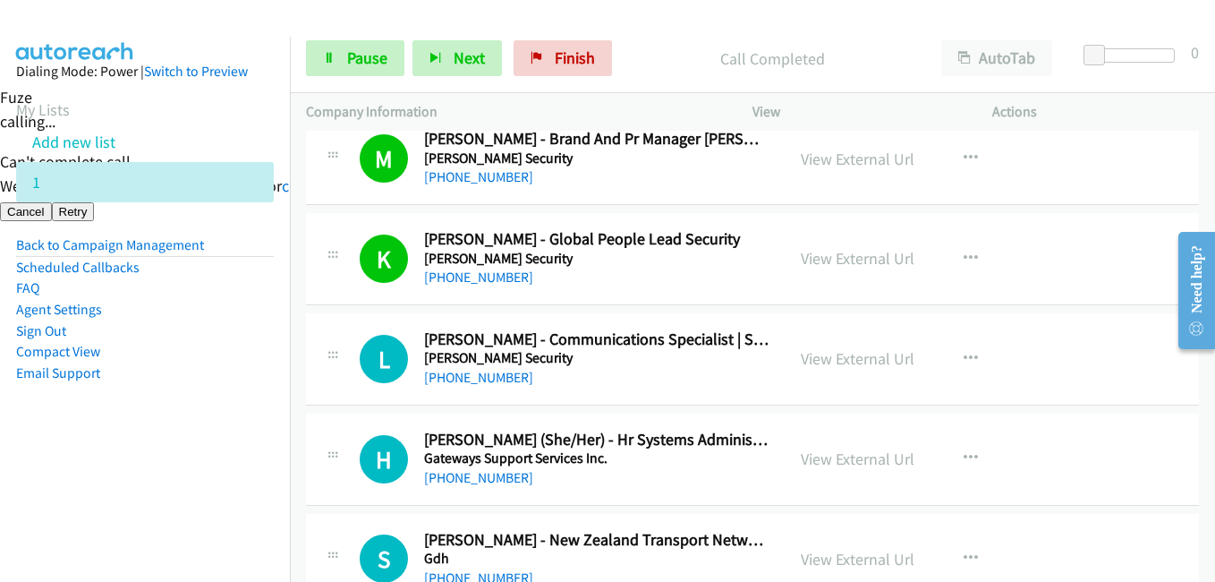
drag, startPoint x: 74, startPoint y: 431, endPoint x: 94, endPoint y: 431, distance: 19.7
click at [75, 431] on aside "Dialing Mode: Power | Switch to Preview My Lists Add new list 1 Back to Campaig…" at bounding box center [145, 251] width 290 height 428
click at [220, 351] on li "Compact View" at bounding box center [145, 351] width 258 height 21
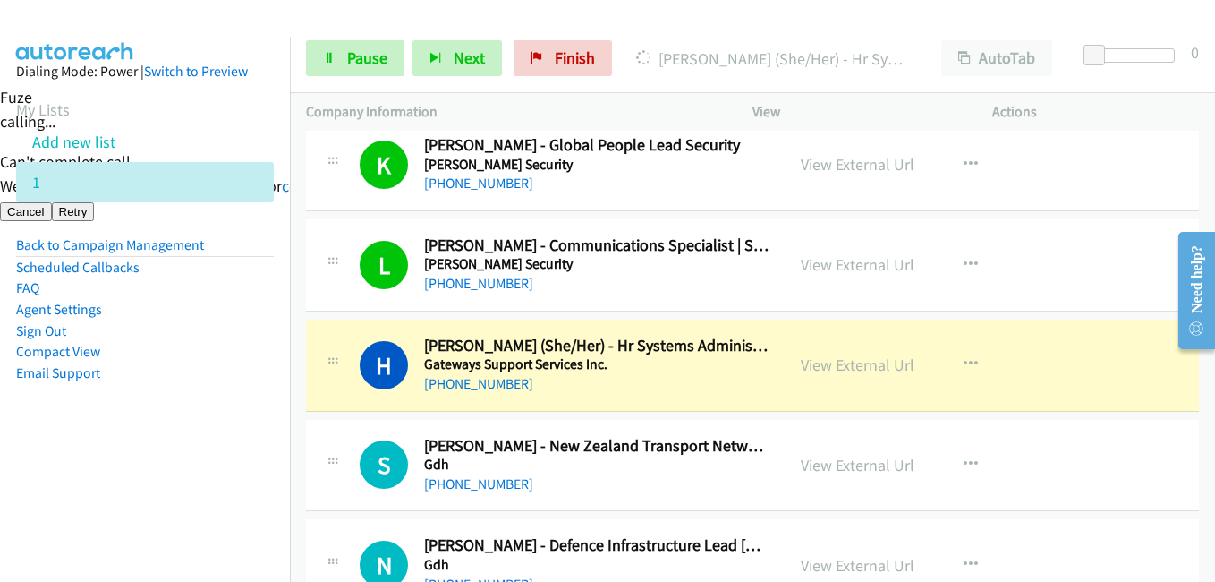
scroll to position [11007, 0]
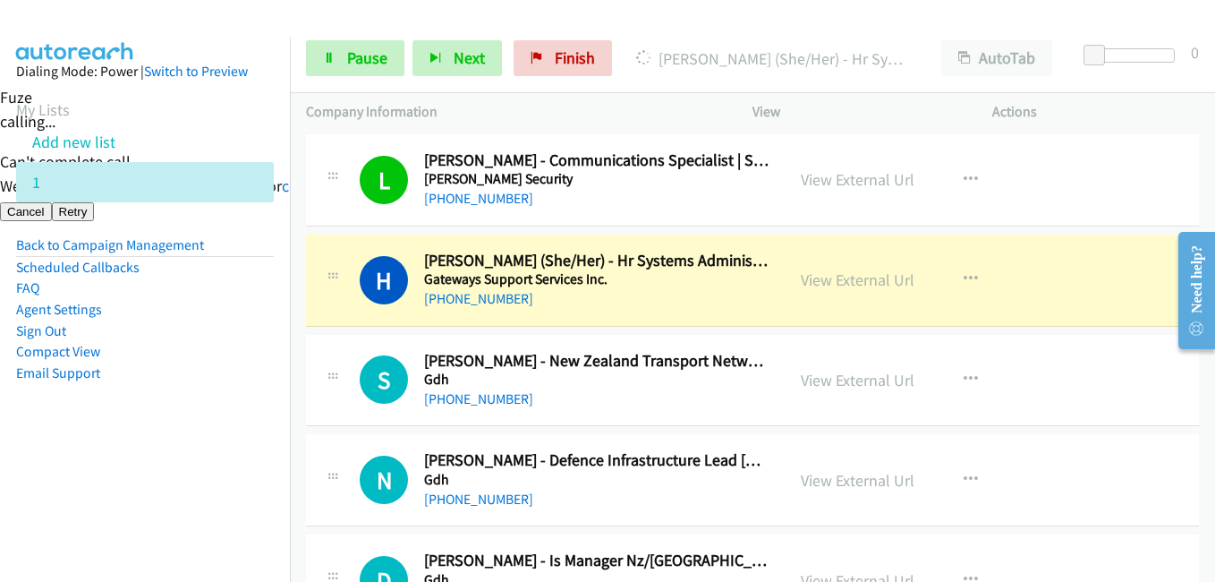
drag, startPoint x: 226, startPoint y: 400, endPoint x: 252, endPoint y: 403, distance: 27.0
click at [226, 400] on aside "Dialing Mode: Power | Switch to Preview My Lists Add new list 1 Back to Campaig…" at bounding box center [145, 251] width 290 height 428
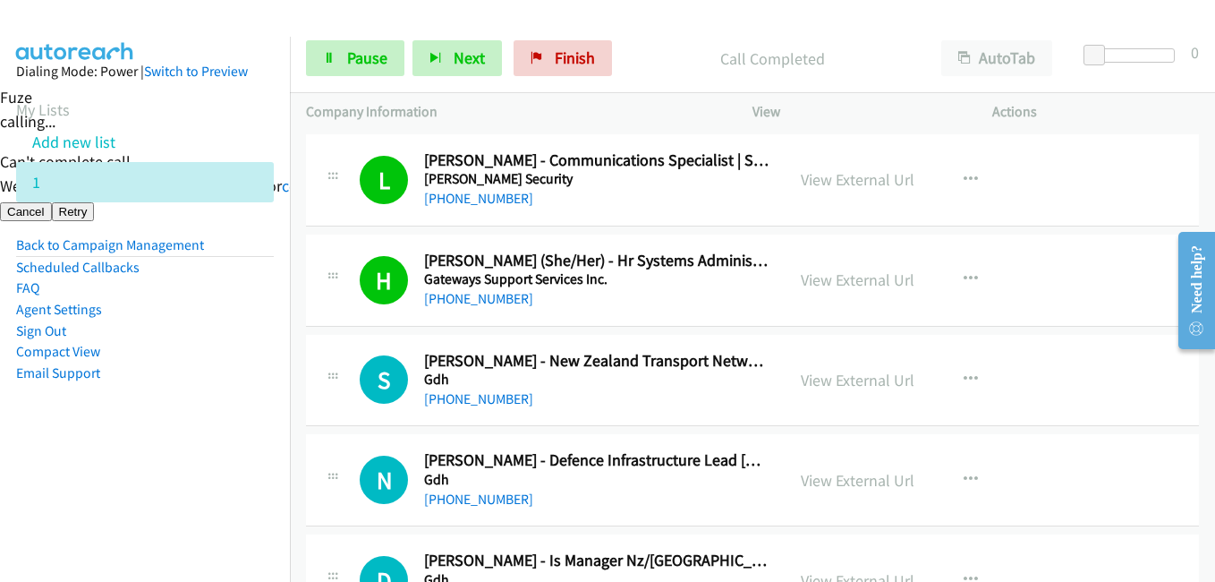
scroll to position [11186, 0]
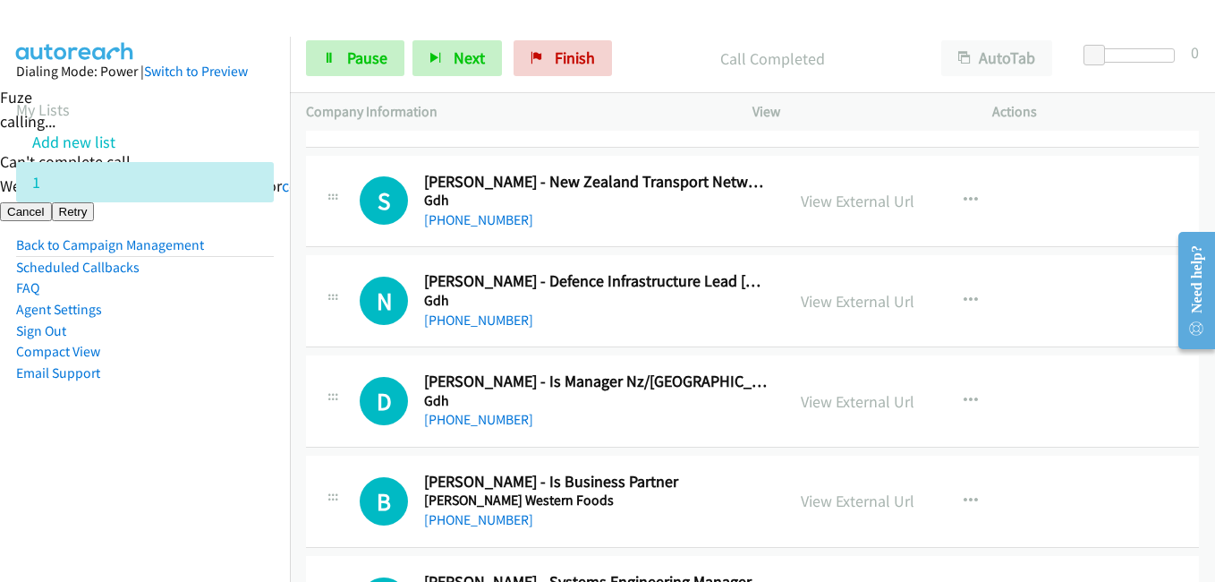
click at [259, 318] on ul "Back to Campaign Management Scheduled Callbacks FAQ Agent Settings Sign Out Com…" at bounding box center [145, 308] width 258 height 149
click at [388, 62] on link "Pause" at bounding box center [355, 58] width 98 height 36
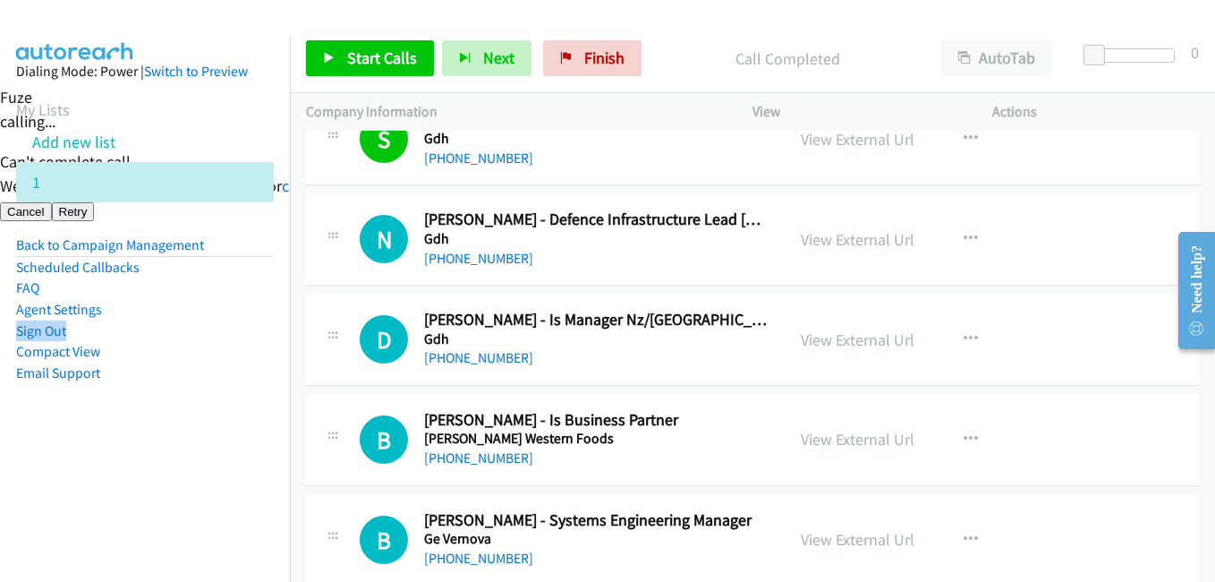
scroll to position [11275, 0]
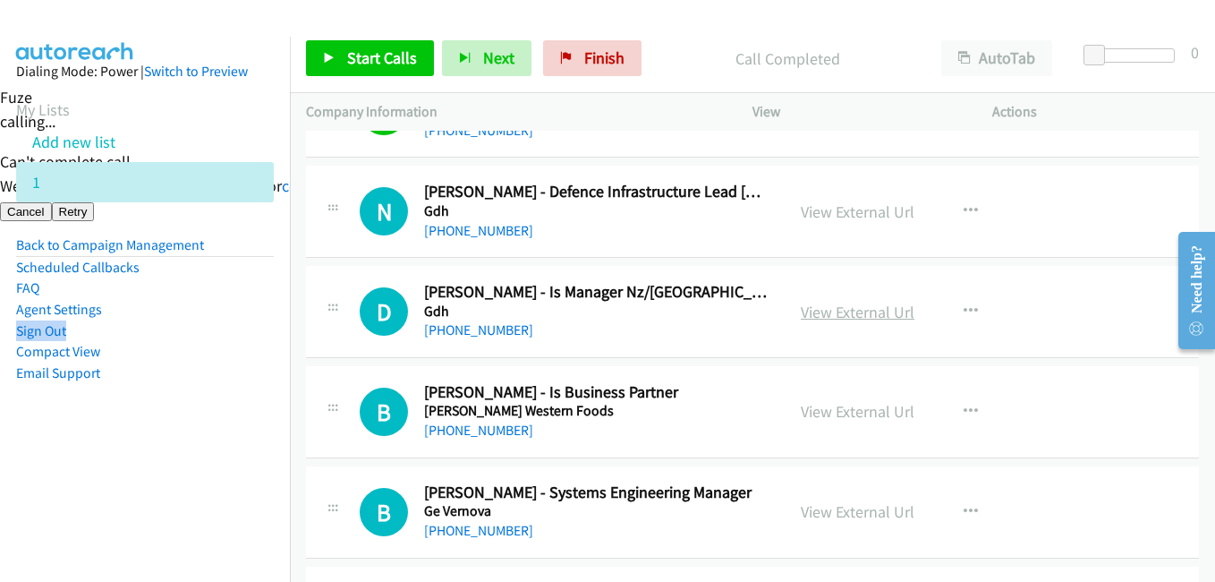
click at [851, 317] on link "View External Url" at bounding box center [858, 312] width 114 height 21
click at [336, 42] on link "Start Calls" at bounding box center [370, 58] width 128 height 36
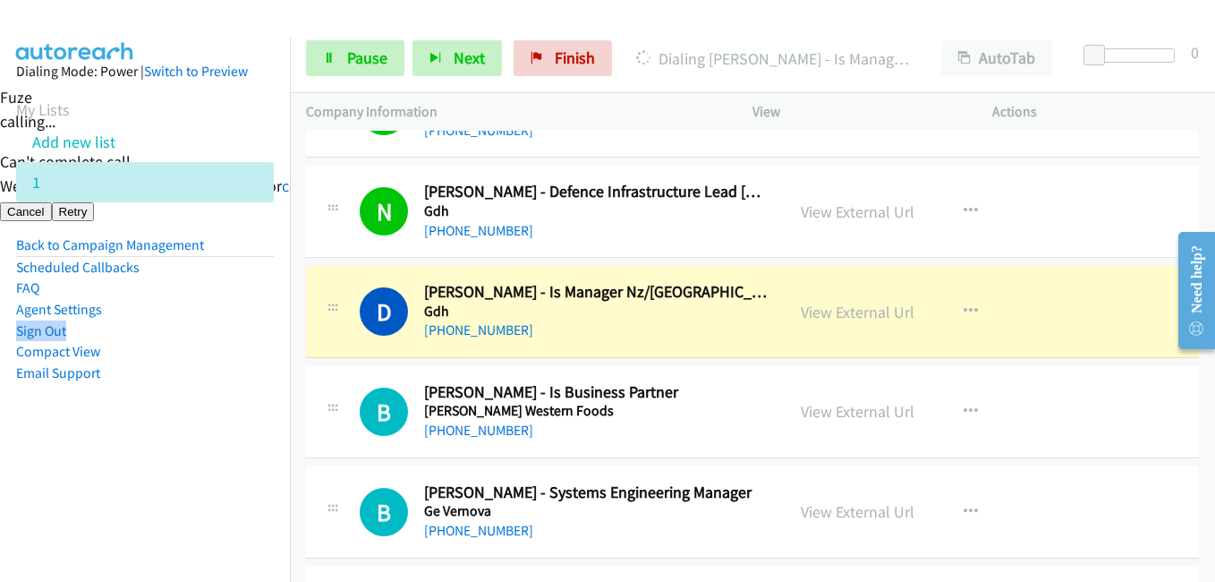
click at [219, 438] on aside "Dialing Mode: Power | Switch to Preview My Lists Add new list 1 Back to Campaig…" at bounding box center [145, 251] width 290 height 428
click at [232, 344] on li "Compact View" at bounding box center [145, 351] width 258 height 21
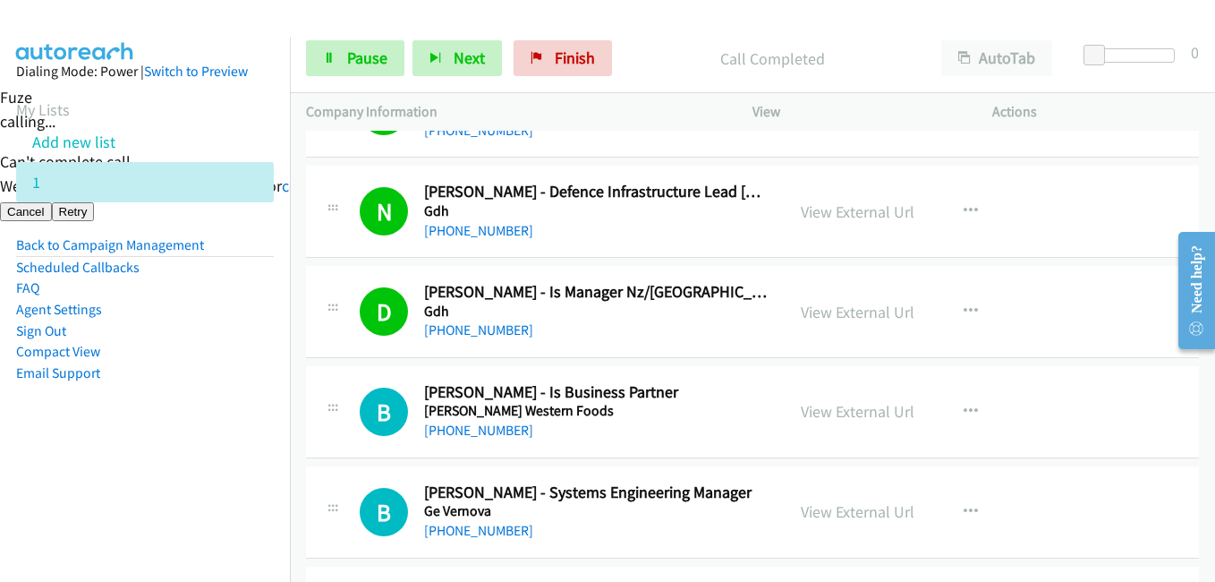
click at [253, 421] on aside "Dialing Mode: Power | Switch to Preview My Lists Add new list 1 Back to Campaig…" at bounding box center [145, 251] width 290 height 428
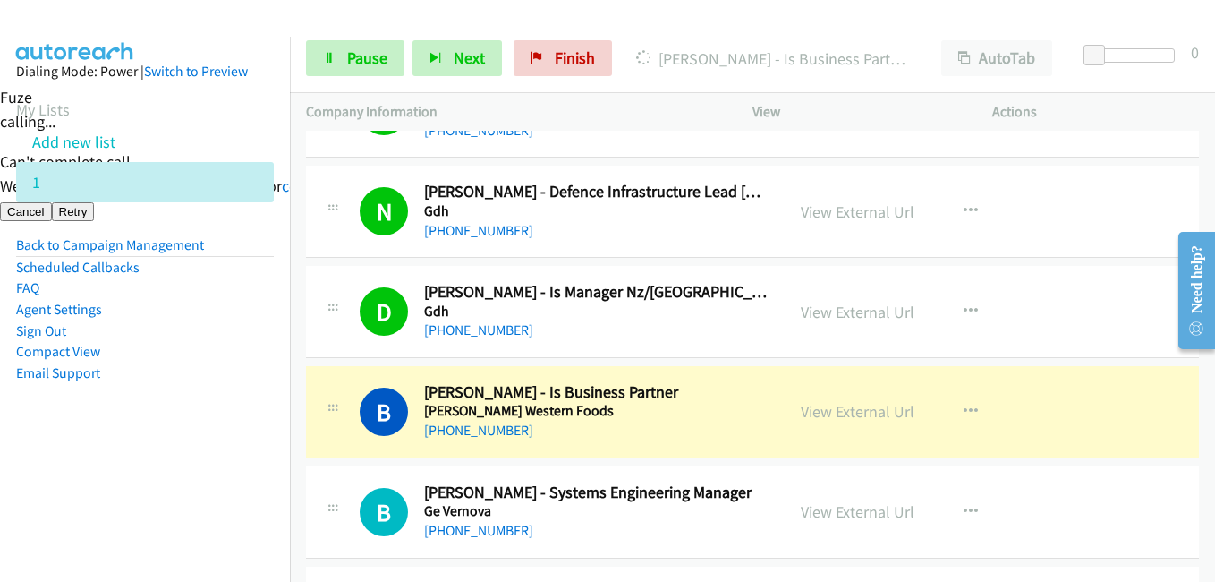
drag, startPoint x: 229, startPoint y: 412, endPoint x: 258, endPoint y: 403, distance: 30.0
click at [232, 406] on aside "Dialing Mode: Power | Switch to Preview My Lists Add new list 1 Back to Campaig…" at bounding box center [145, 251] width 290 height 428
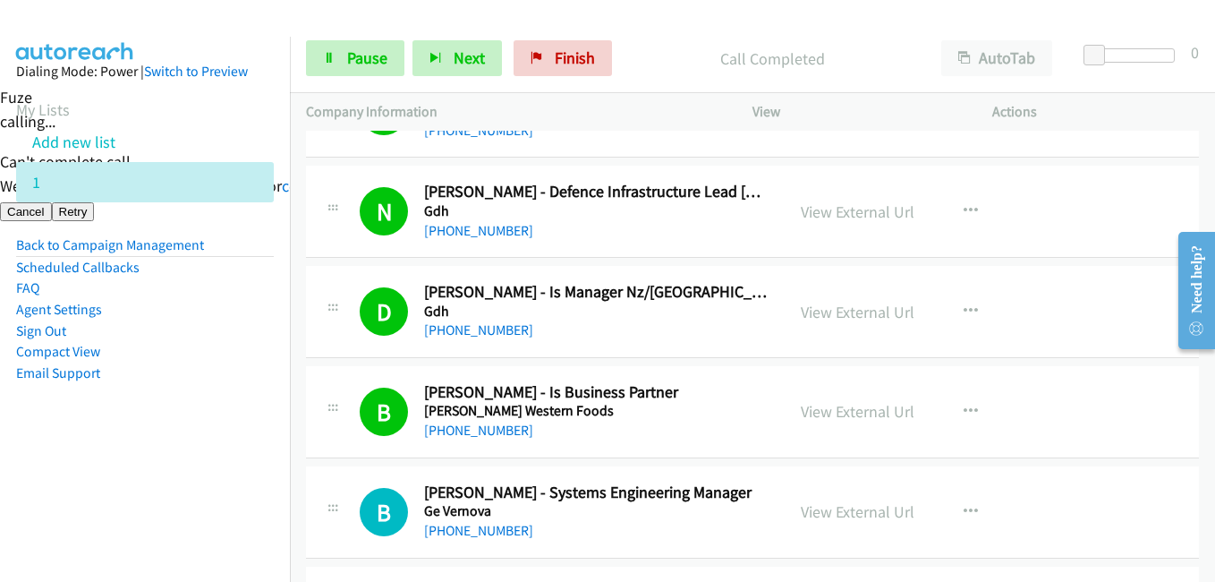
scroll to position [11454, 0]
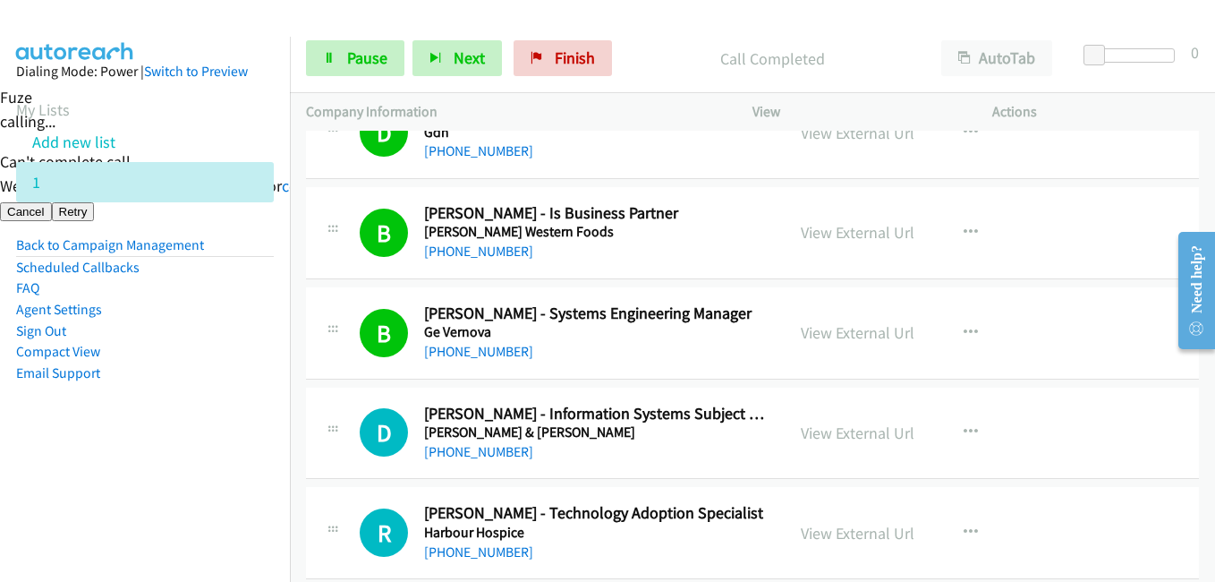
click at [103, 376] on aside "Dialing Mode: Power | Switch to Preview My Lists Add new list 1 Back to Campaig…" at bounding box center [145, 251] width 290 height 428
click at [263, 394] on aside "Dialing Mode: Power | Switch to Preview My Lists Add new list 1 Back to Campaig…" at bounding box center [145, 251] width 290 height 428
click at [125, 446] on aside "Dialing Mode: Power | Switch to Preview My Lists Add new list 1 Back to Campaig…" at bounding box center [145, 251] width 290 height 428
click at [176, 430] on aside "Dialing Mode: Power | Switch to Preview My Lists Add new list 1 Back to Campaig…" at bounding box center [145, 251] width 290 height 428
click at [110, 404] on aside "Dialing Mode: Power | Switch to Preview My Lists Add new list 1 Back to Campaig…" at bounding box center [145, 251] width 290 height 428
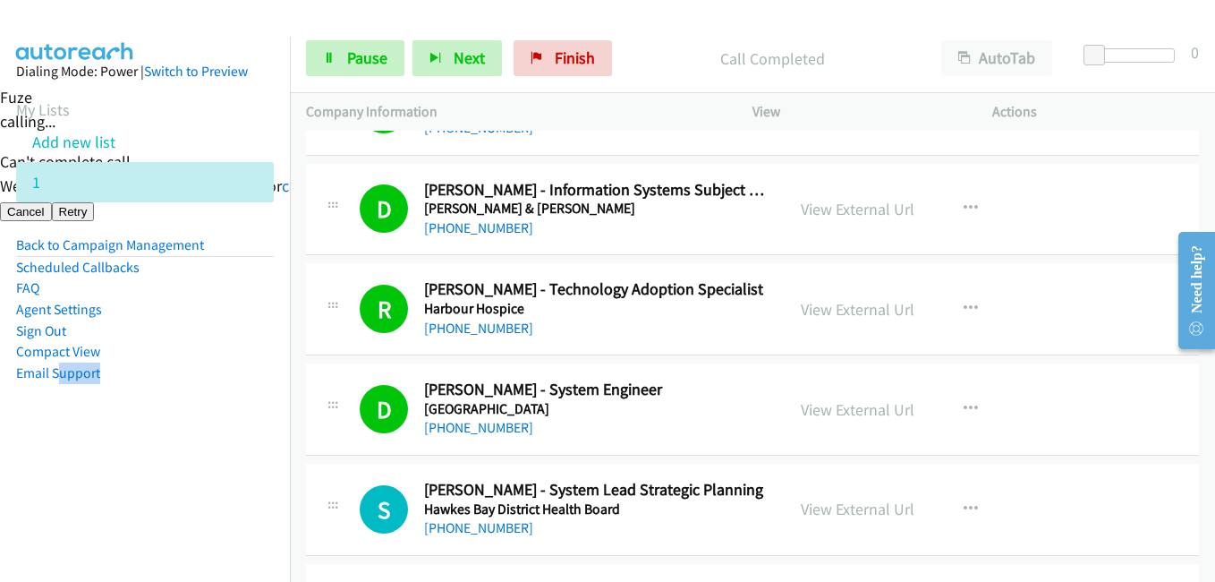
scroll to position [11812, 0]
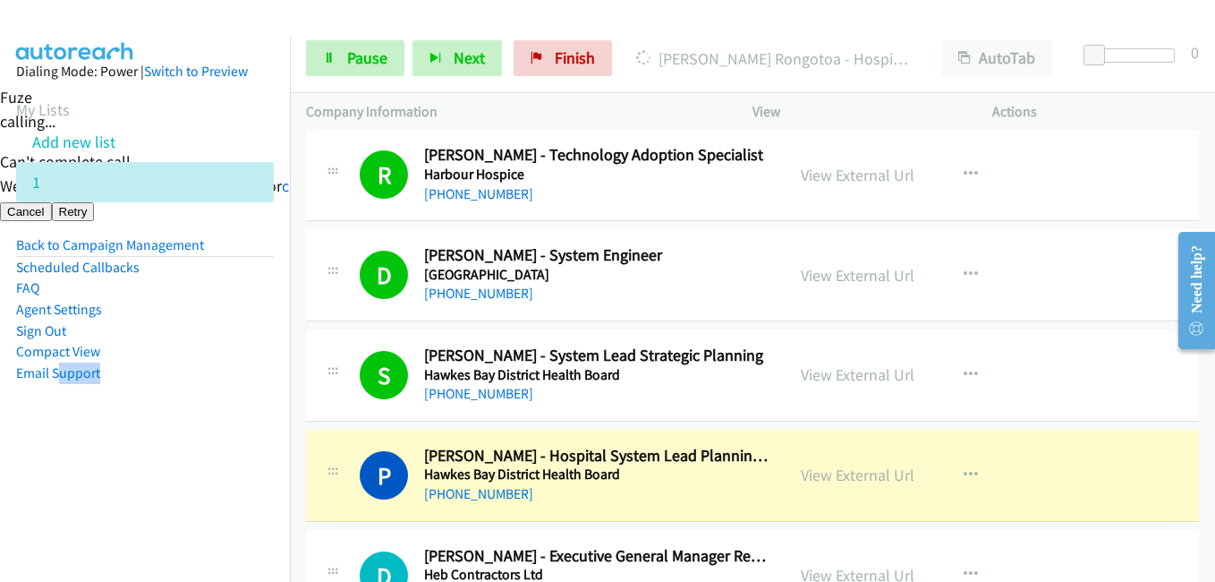
drag, startPoint x: 165, startPoint y: 495, endPoint x: 410, endPoint y: 492, distance: 245.2
click at [165, 494] on nav "Dialing Mode: Power | Switch to Preview My Lists Add new list 1 Back to Campaig…" at bounding box center [145, 328] width 291 height 582
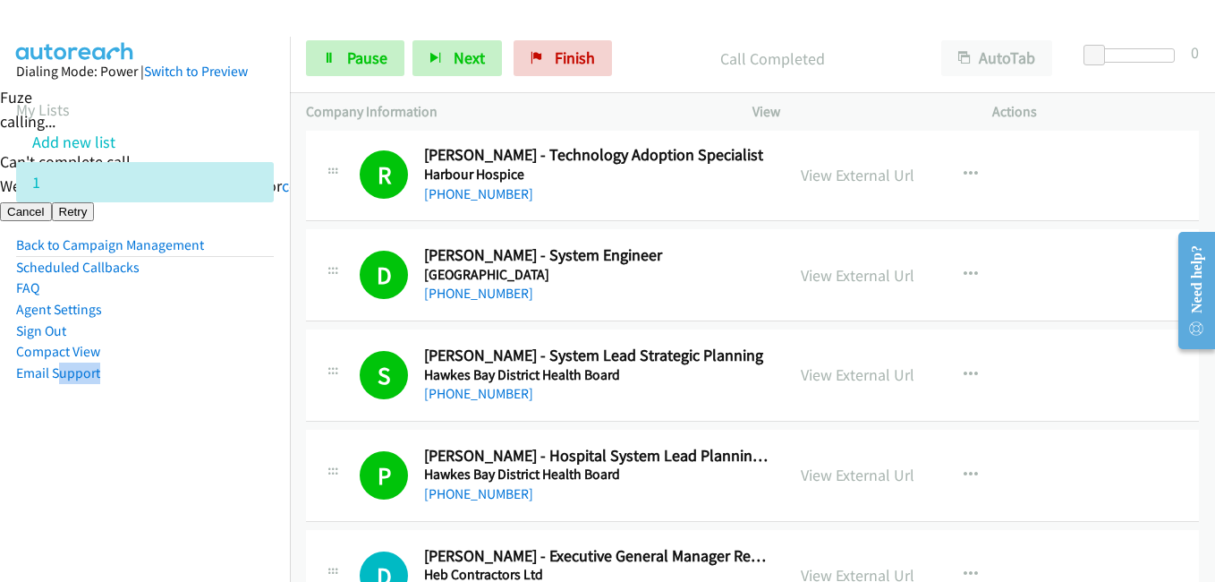
scroll to position [12081, 0]
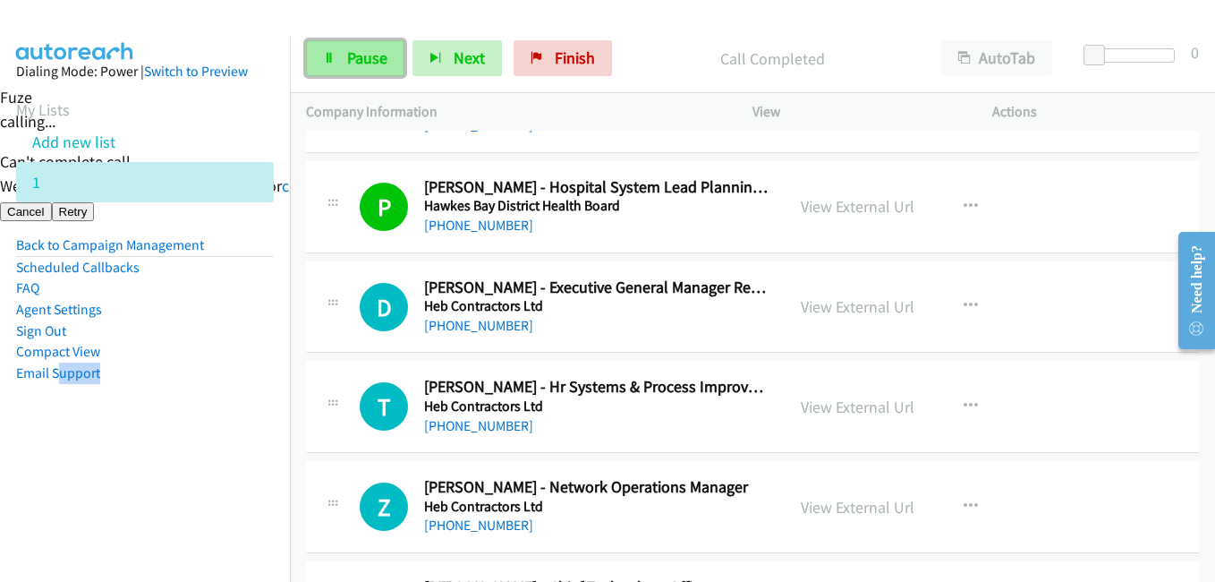
click at [333, 64] on link "Pause" at bounding box center [355, 58] width 98 height 36
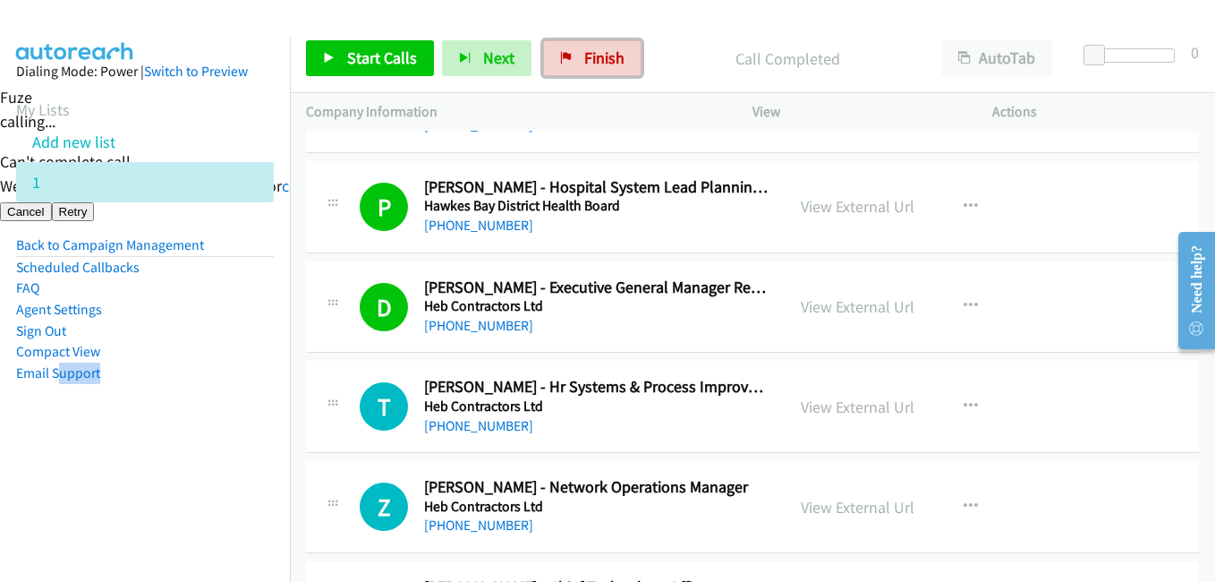
drag, startPoint x: 569, startPoint y: 56, endPoint x: 688, endPoint y: 89, distance: 123.3
click at [569, 56] on link "Finish" at bounding box center [592, 58] width 98 height 36
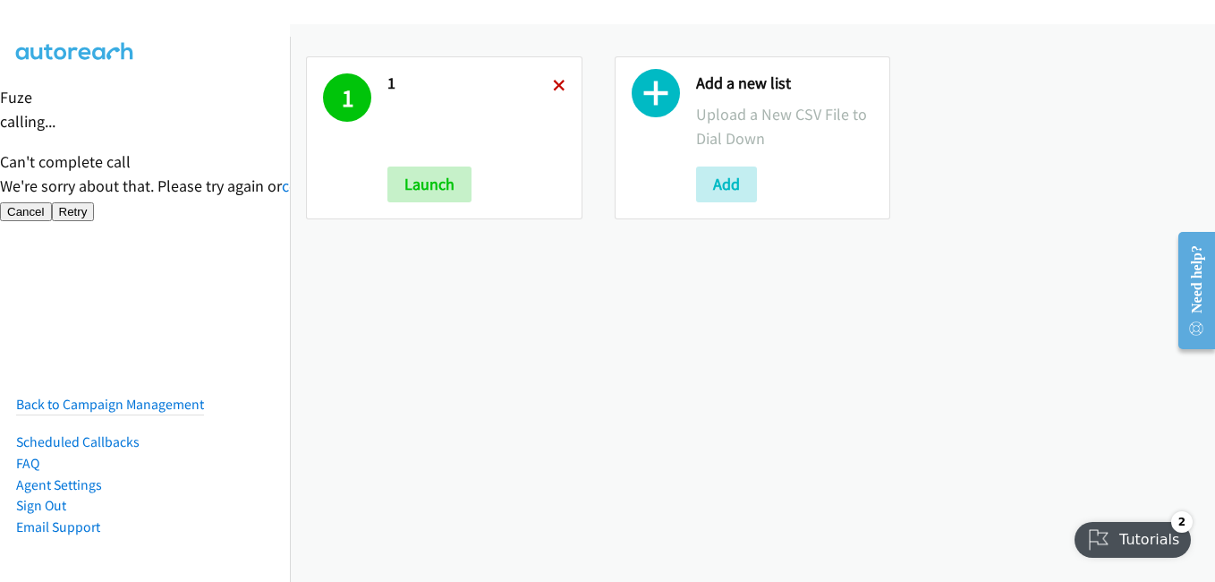
click at [556, 87] on icon at bounding box center [559, 87] width 13 height 13
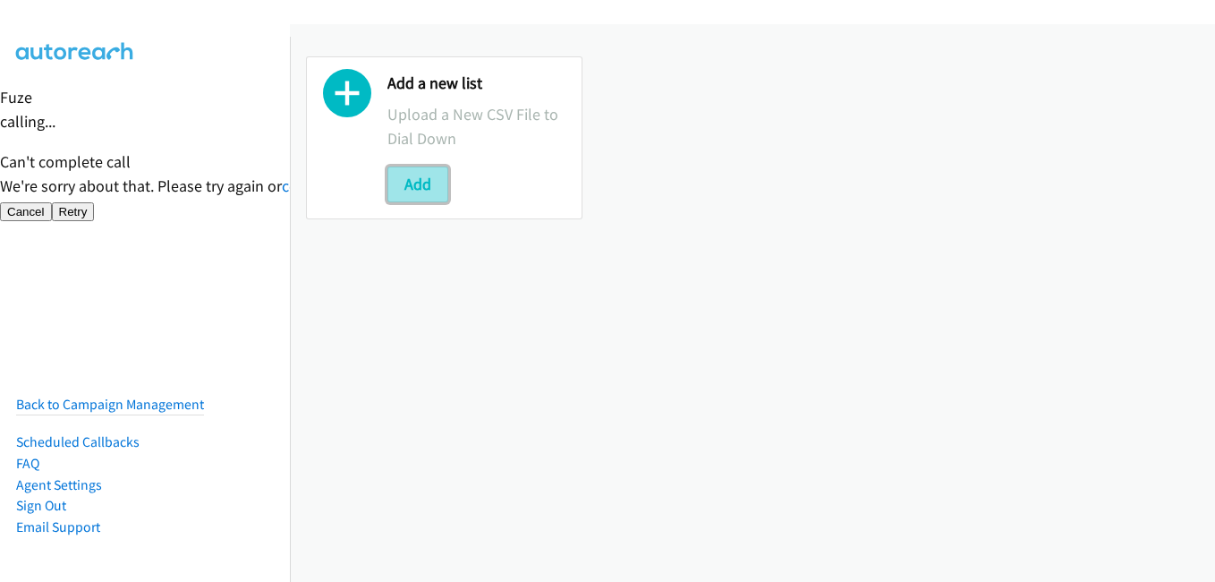
click at [405, 178] on button "Add" at bounding box center [417, 184] width 61 height 36
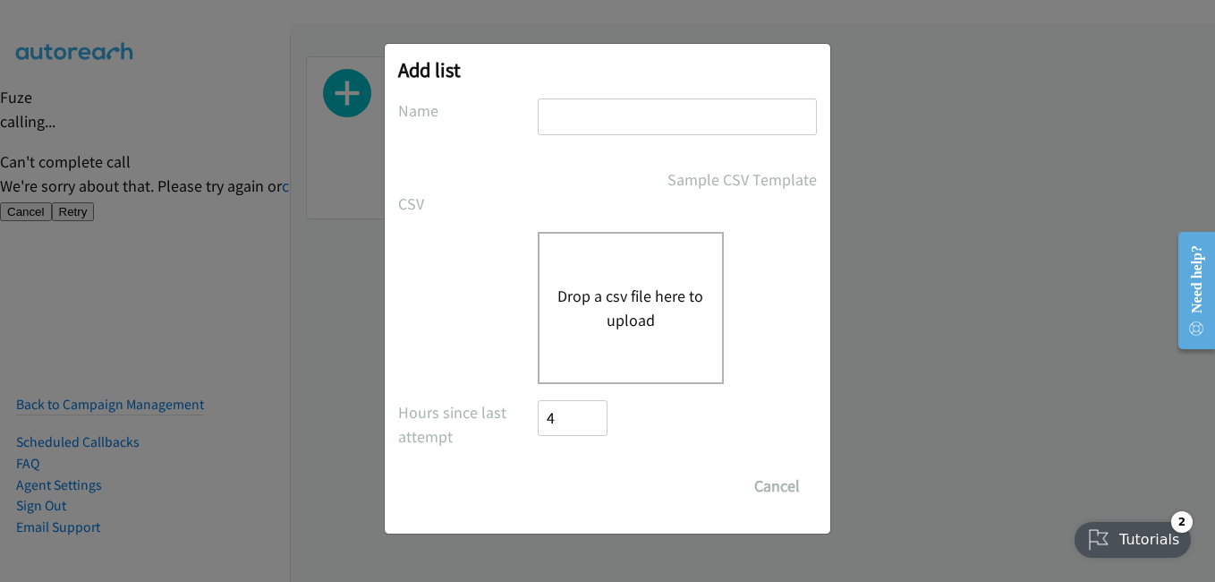
click at [647, 120] on input "text" at bounding box center [677, 116] width 279 height 37
type input "1"
click at [577, 318] on button "Drop a csv file here to upload" at bounding box center [630, 308] width 147 height 48
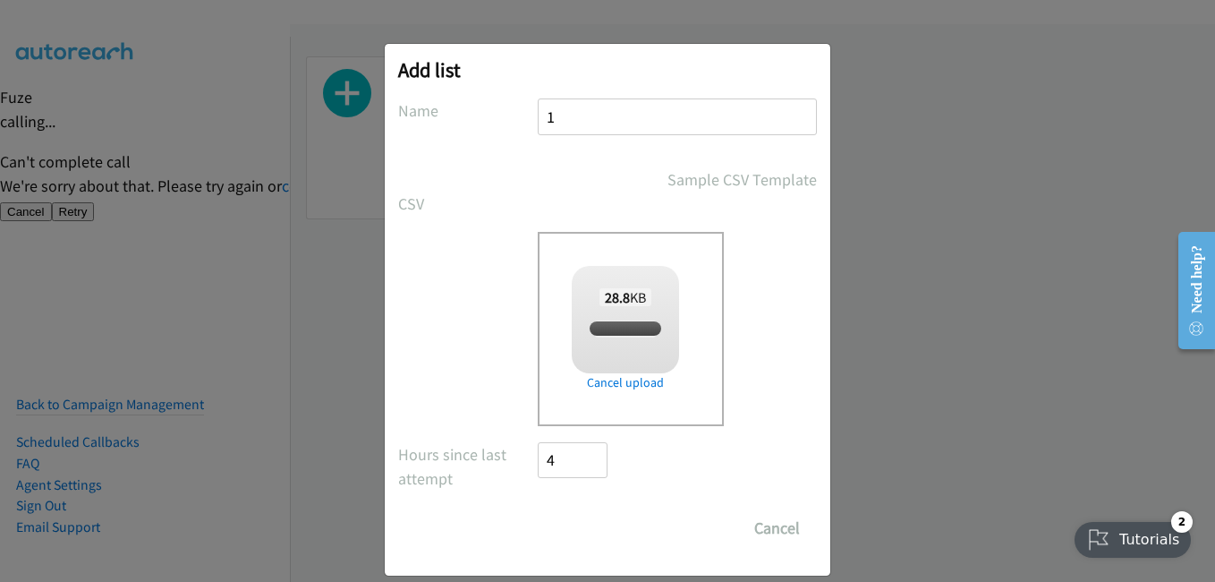
checkbox input "true"
drag, startPoint x: 598, startPoint y: 521, endPoint x: 638, endPoint y: 580, distance: 71.5
click at [598, 522] on input "Save List" at bounding box center [585, 528] width 94 height 36
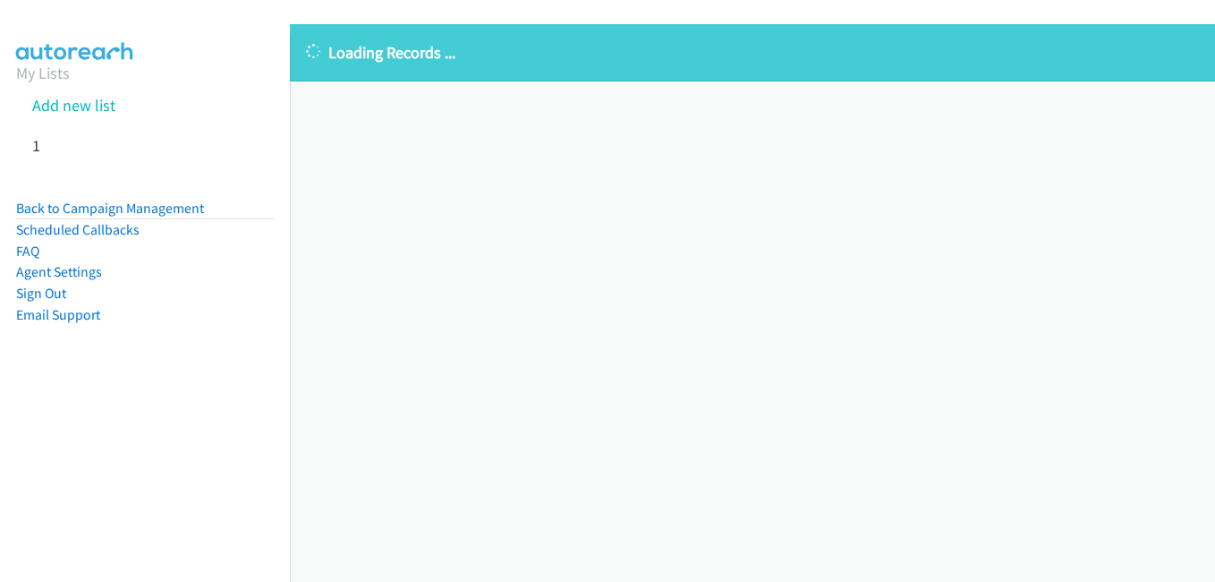
click at [181, 358] on aside "My Lists Add new list 1 Back to Campaign Management Scheduled Callbacks FAQ Age…" at bounding box center [145, 222] width 290 height 370
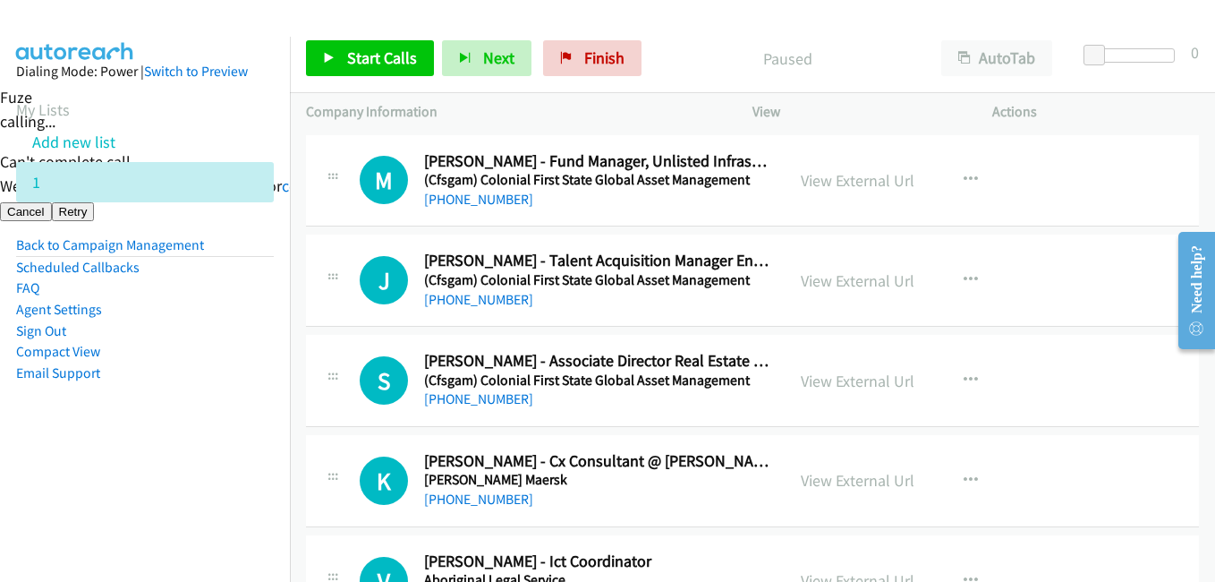
drag, startPoint x: 259, startPoint y: 398, endPoint x: 246, endPoint y: 404, distance: 13.6
click at [247, 405] on aside "Dialing Mode: Power | Switch to Preview My Lists Add new list 1 Back to Campaig…" at bounding box center [145, 251] width 290 height 428
click at [399, 61] on span "Start Calls" at bounding box center [382, 57] width 70 height 21
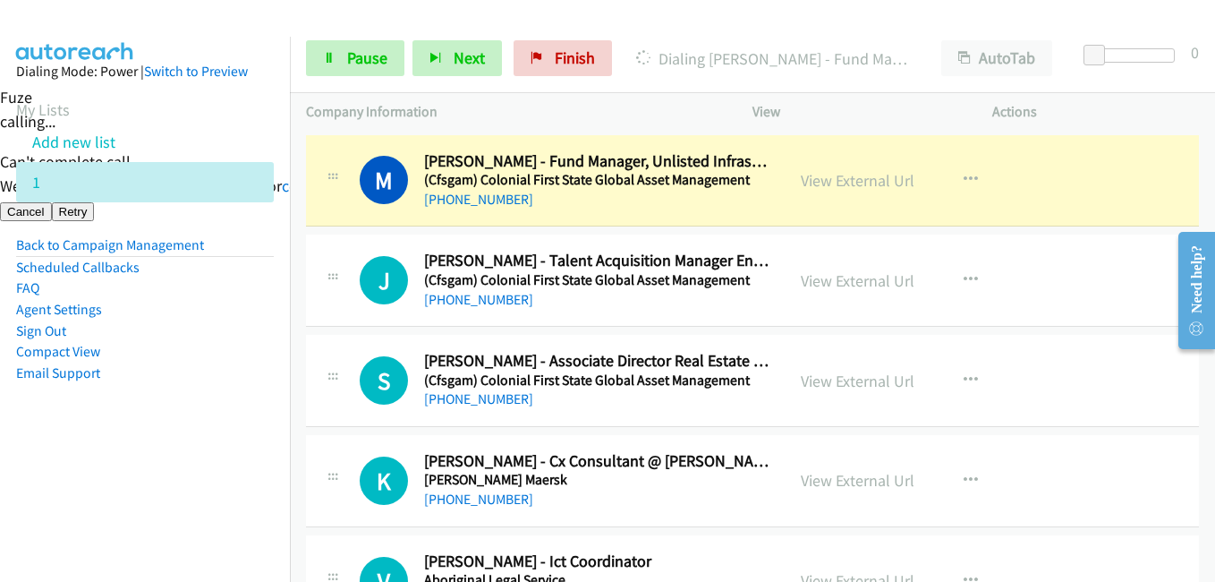
drag, startPoint x: 139, startPoint y: 349, endPoint x: 264, endPoint y: 325, distance: 127.6
click at [142, 347] on li "Compact View" at bounding box center [145, 351] width 258 height 21
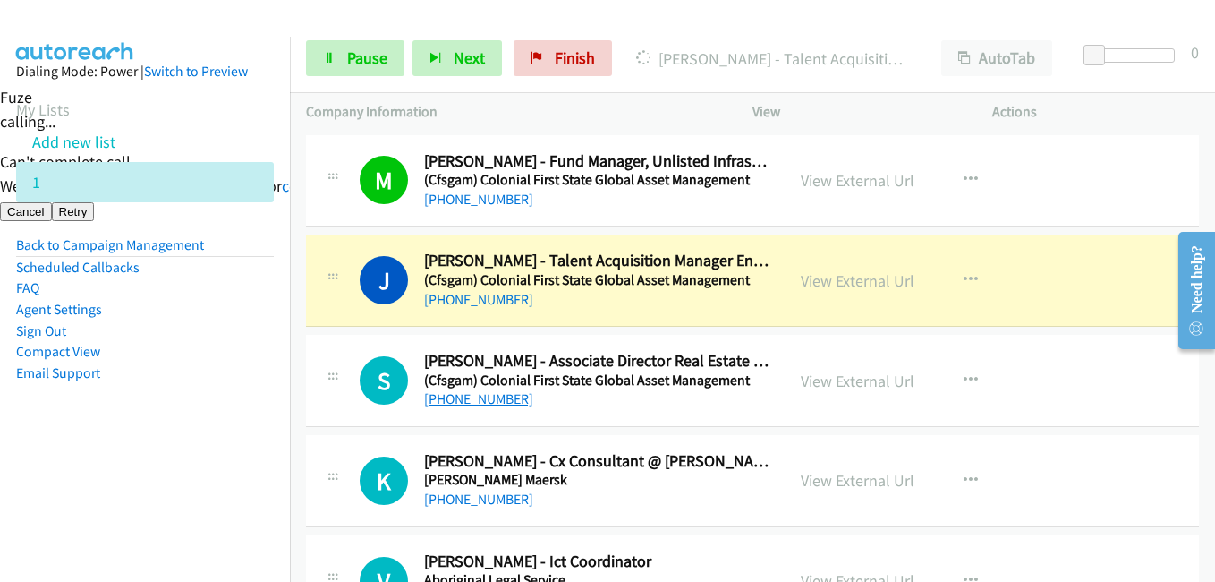
drag, startPoint x: 135, startPoint y: 391, endPoint x: 443, endPoint y: 405, distance: 308.2
click at [142, 393] on aside "Dialing Mode: Power | Switch to Preview My Lists Add new list 1 Back to Campaig…" at bounding box center [145, 251] width 290 height 428
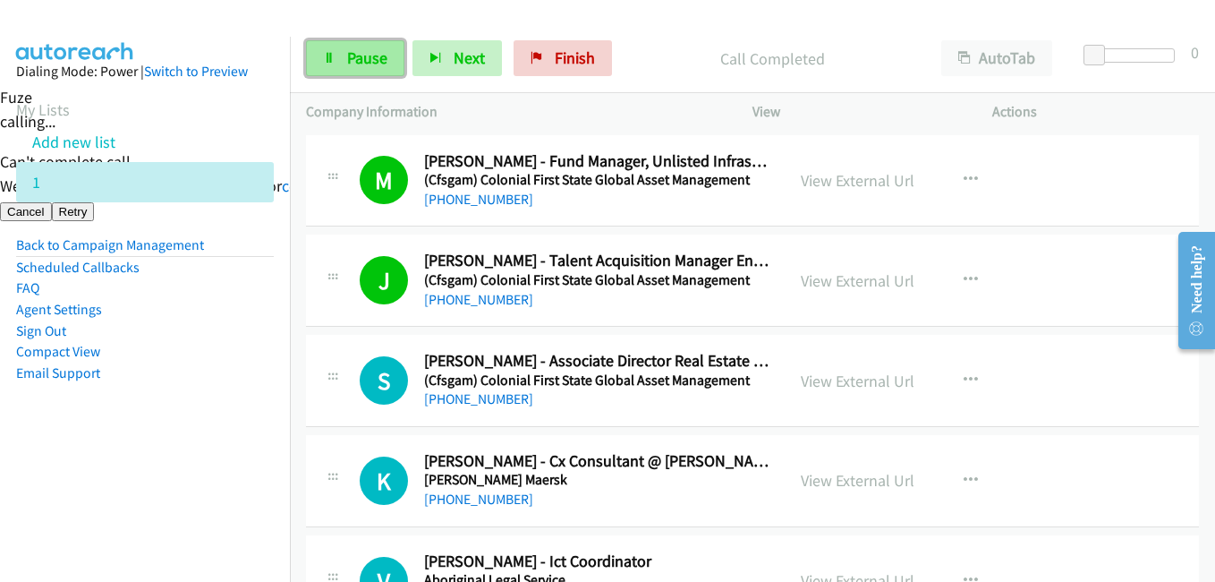
click at [324, 68] on link "Pause" at bounding box center [355, 58] width 98 height 36
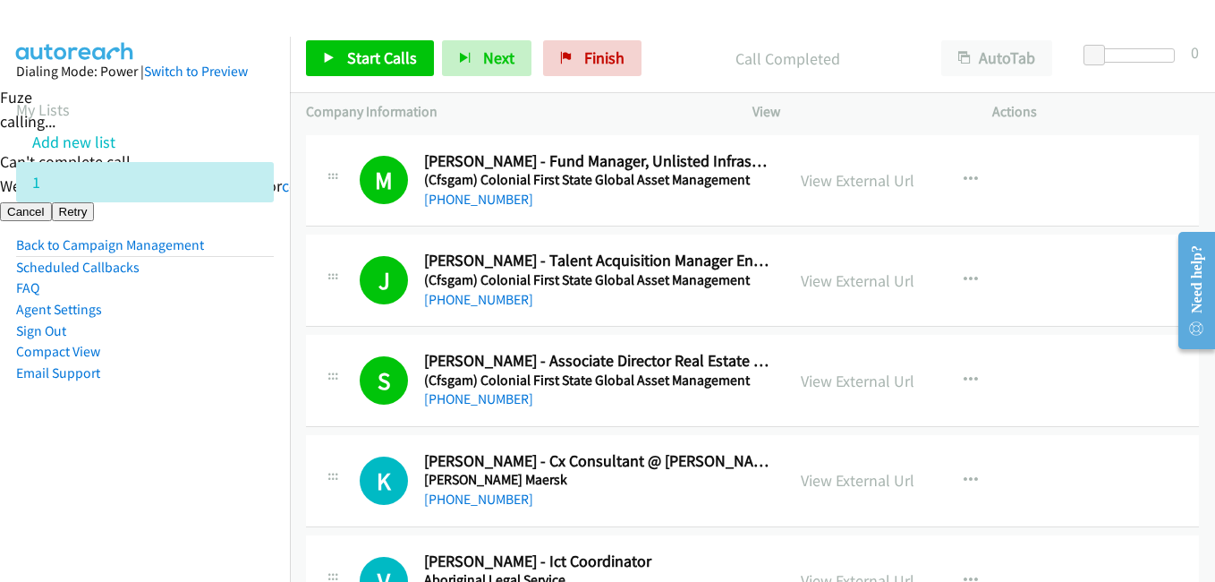
drag, startPoint x: 184, startPoint y: 421, endPoint x: 419, endPoint y: 387, distance: 236.8
click at [184, 421] on aside "Dialing Mode: Power | Switch to Preview My Lists Add new list 1 Back to Campaig…" at bounding box center [145, 251] width 290 height 428
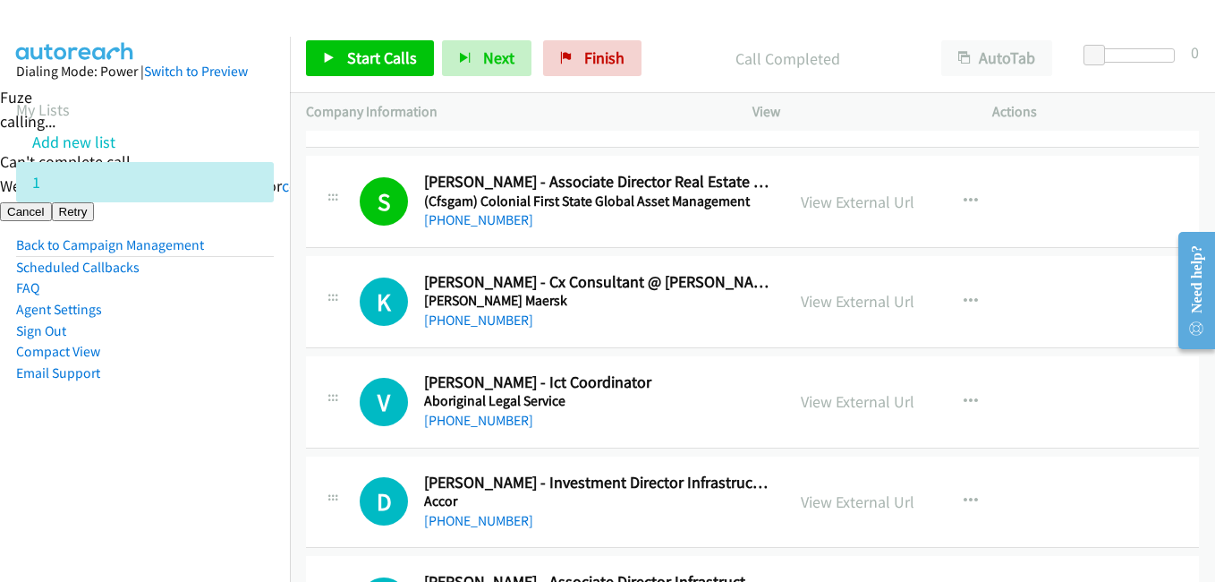
scroll to position [268, 0]
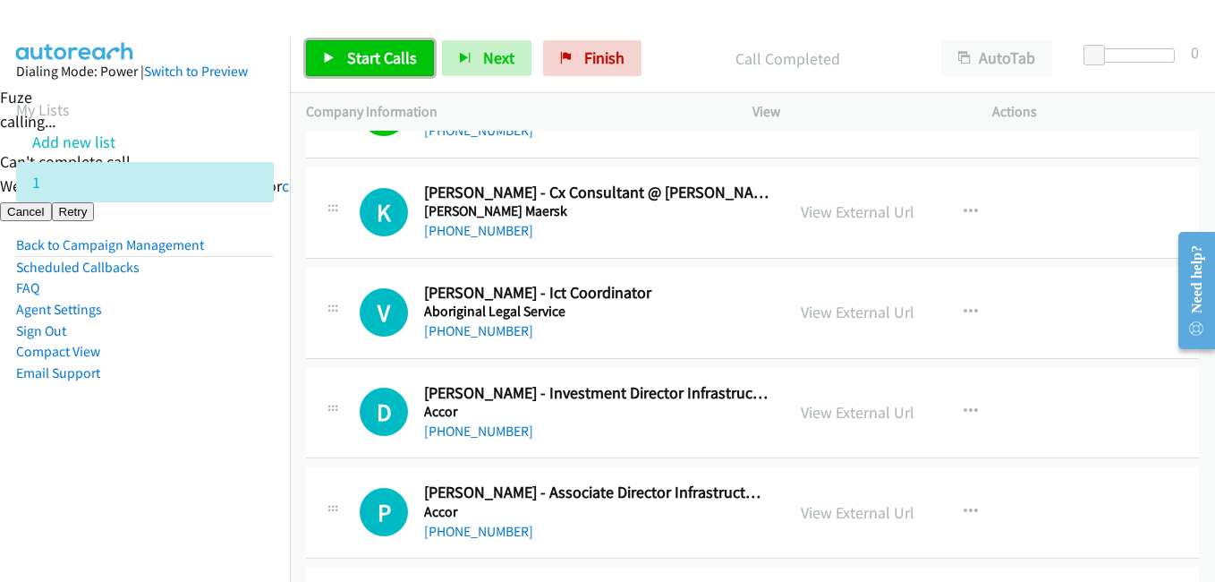
drag, startPoint x: 413, startPoint y: 61, endPoint x: 497, endPoint y: 82, distance: 85.9
click at [413, 61] on span "Start Calls" at bounding box center [382, 57] width 70 height 21
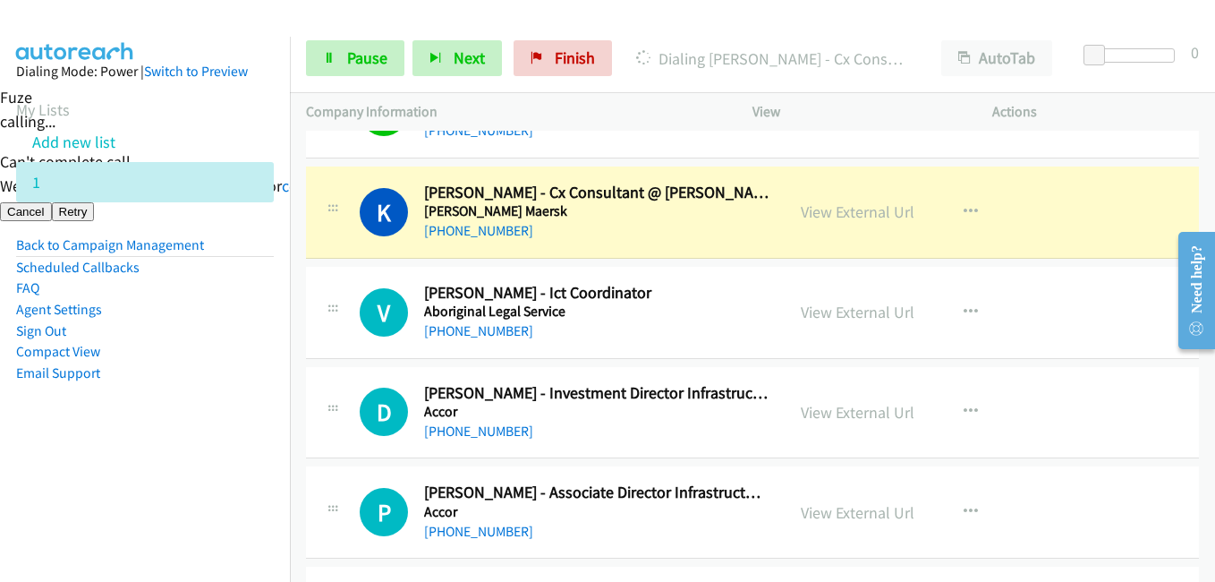
click at [252, 438] on aside "Dialing Mode: Power | Switch to Preview My Lists Add new list 1 Back to Campaig…" at bounding box center [145, 251] width 290 height 428
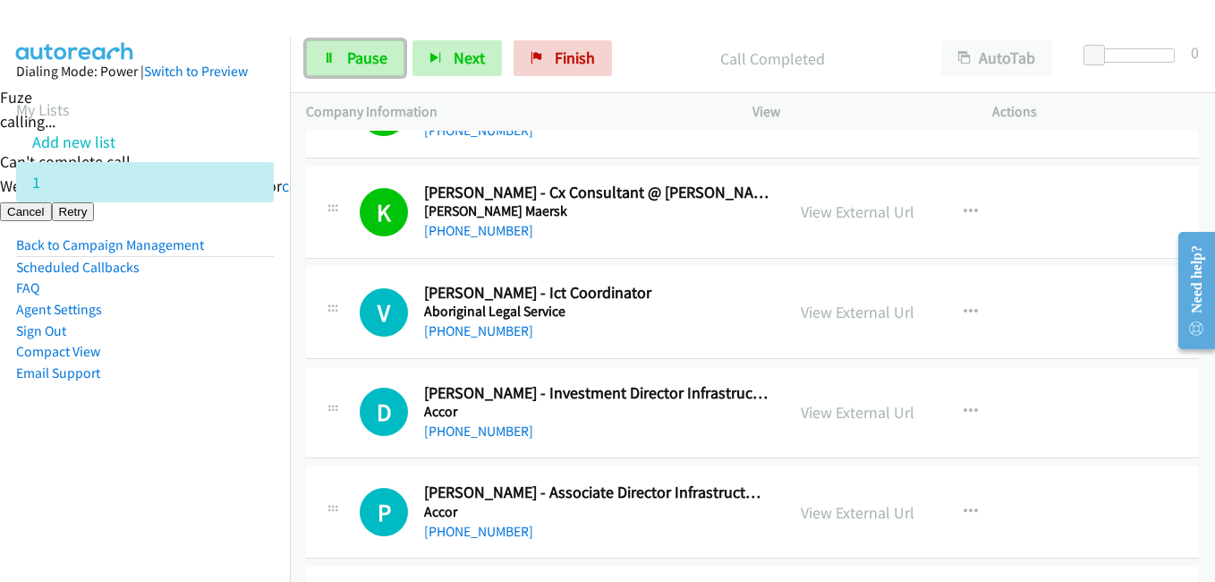
drag, startPoint x: 331, startPoint y: 58, endPoint x: 519, endPoint y: 81, distance: 189.4
click at [334, 58] on icon at bounding box center [329, 59] width 13 height 13
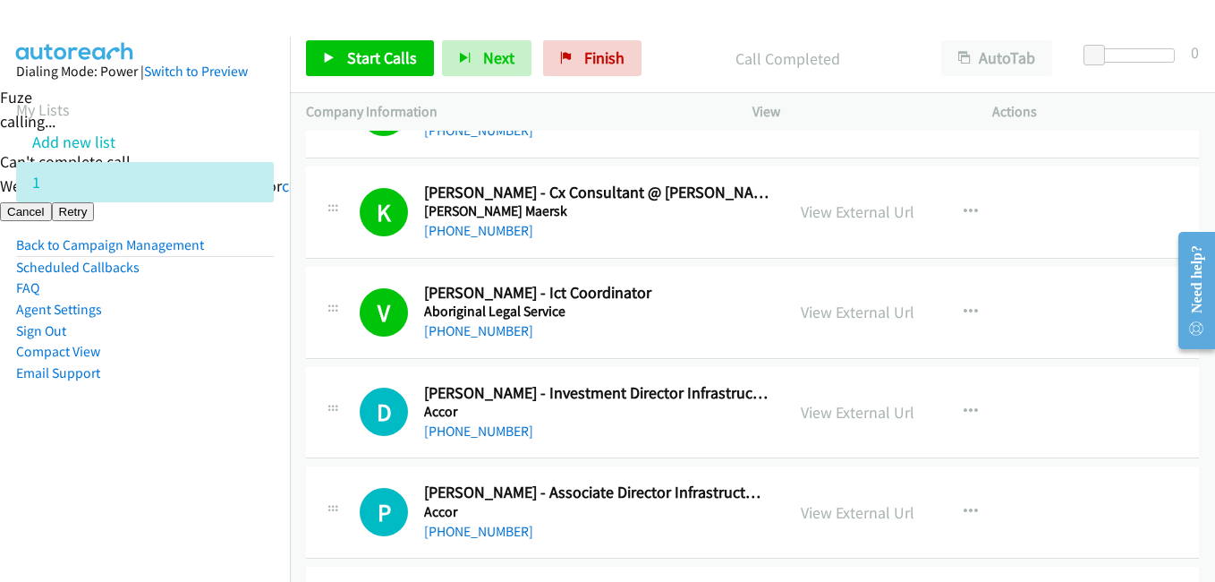
click at [246, 456] on aside "Dialing Mode: Power | Switch to Preview My Lists Add new list 1 Back to Campaig…" at bounding box center [145, 251] width 290 height 428
drag, startPoint x: 186, startPoint y: 404, endPoint x: 479, endPoint y: 353, distance: 297.0
click at [189, 404] on aside "Dialing Mode: Power | Switch to Preview My Lists Add new list 1 Back to Campaig…" at bounding box center [145, 251] width 290 height 428
click at [841, 313] on link "View External Url" at bounding box center [858, 312] width 114 height 21
drag, startPoint x: 609, startPoint y: 51, endPoint x: 690, endPoint y: 84, distance: 87.9
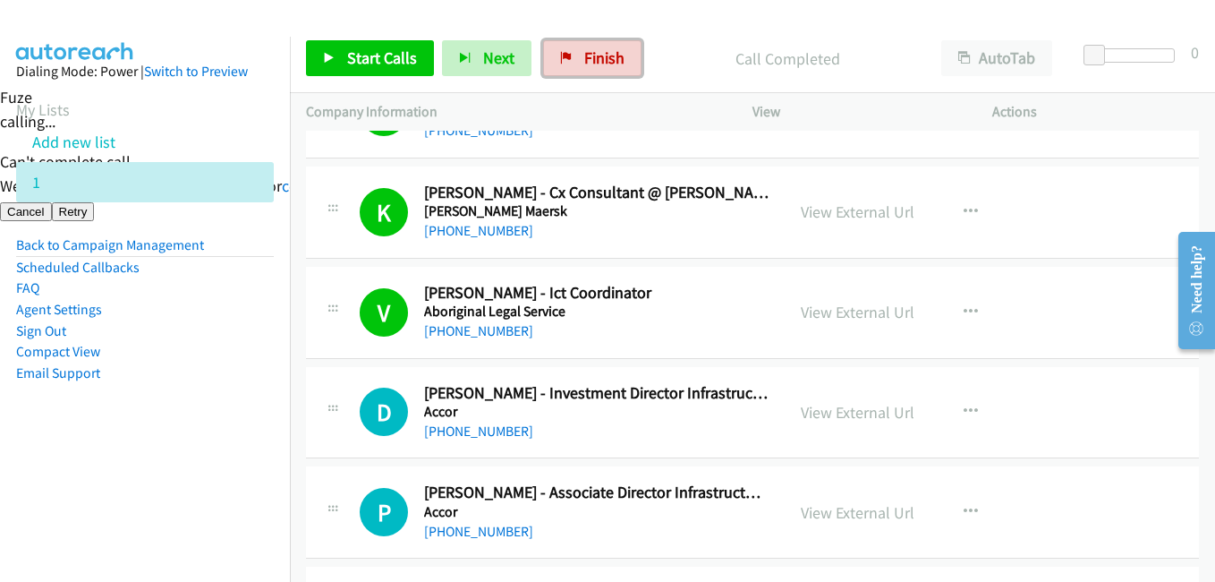
click at [609, 51] on span "Finish" at bounding box center [604, 57] width 40 height 21
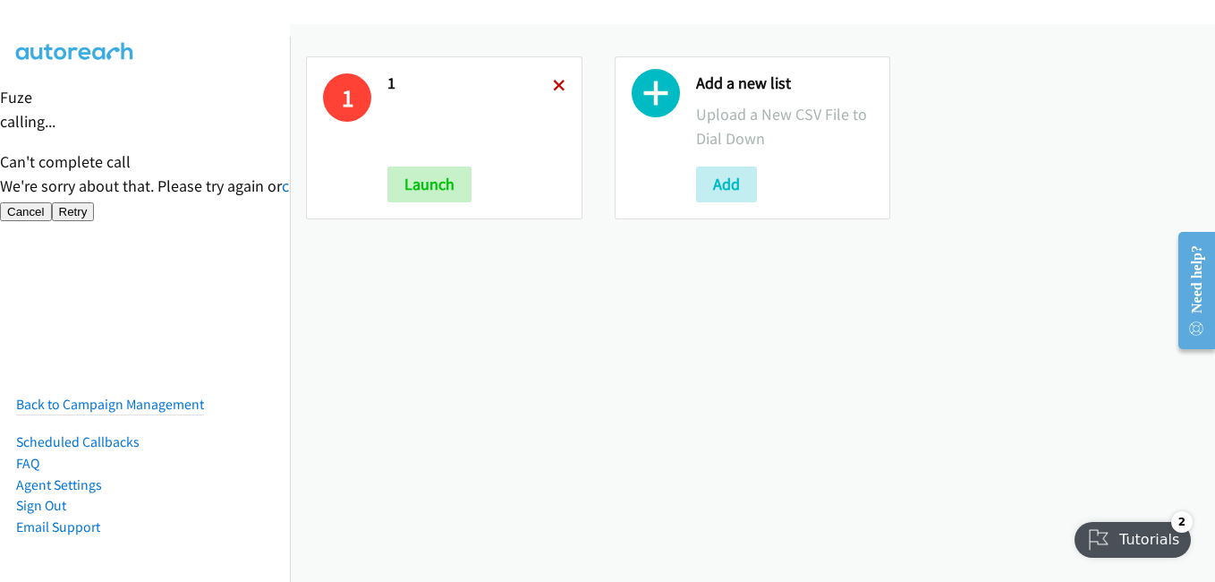
click at [554, 81] on icon at bounding box center [559, 87] width 13 height 13
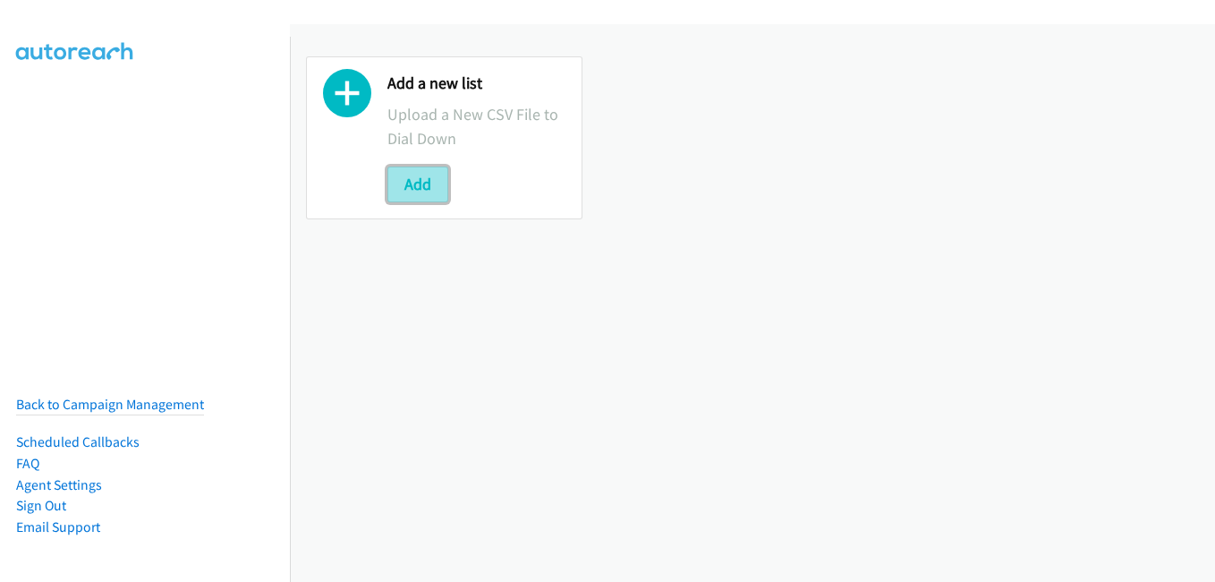
click at [414, 187] on button "Add" at bounding box center [417, 184] width 61 height 36
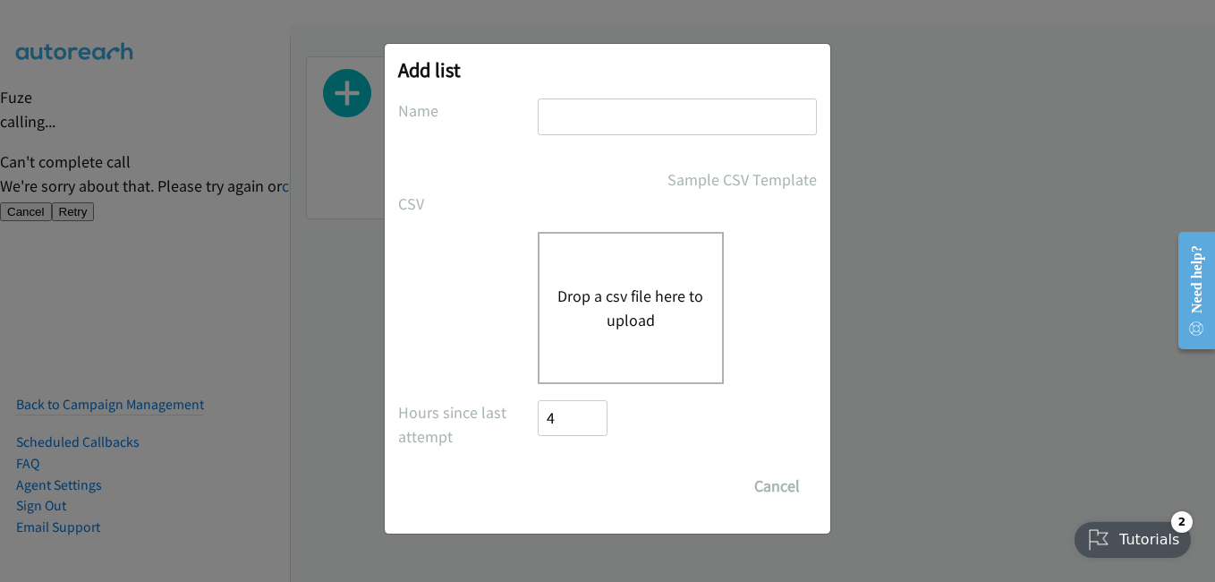
click at [637, 127] on input "text" at bounding box center [677, 116] width 279 height 37
type input "1"
click at [580, 320] on button "Drop a csv file here to upload" at bounding box center [630, 308] width 147 height 48
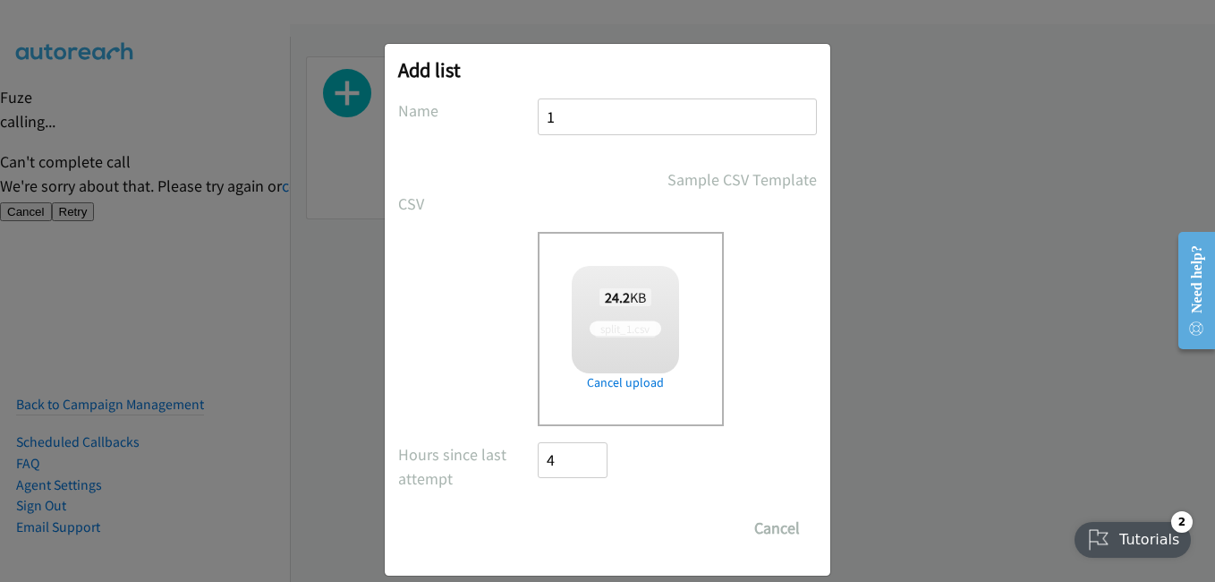
checkbox input "true"
click at [552, 518] on input "Save List" at bounding box center [585, 528] width 94 height 36
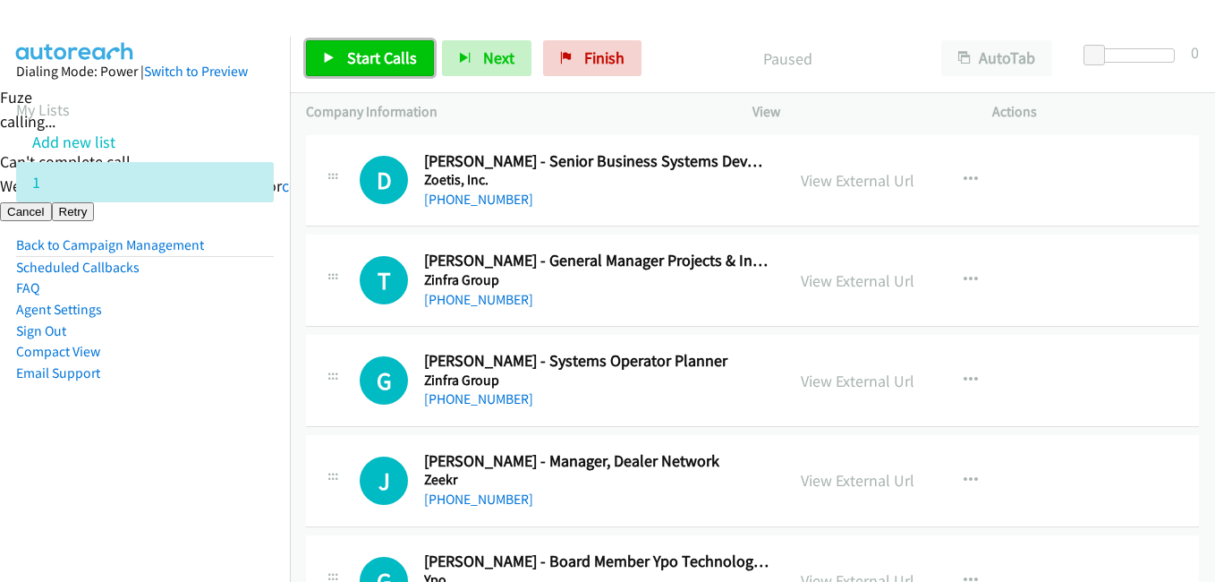
click at [410, 57] on span "Start Calls" at bounding box center [382, 57] width 70 height 21
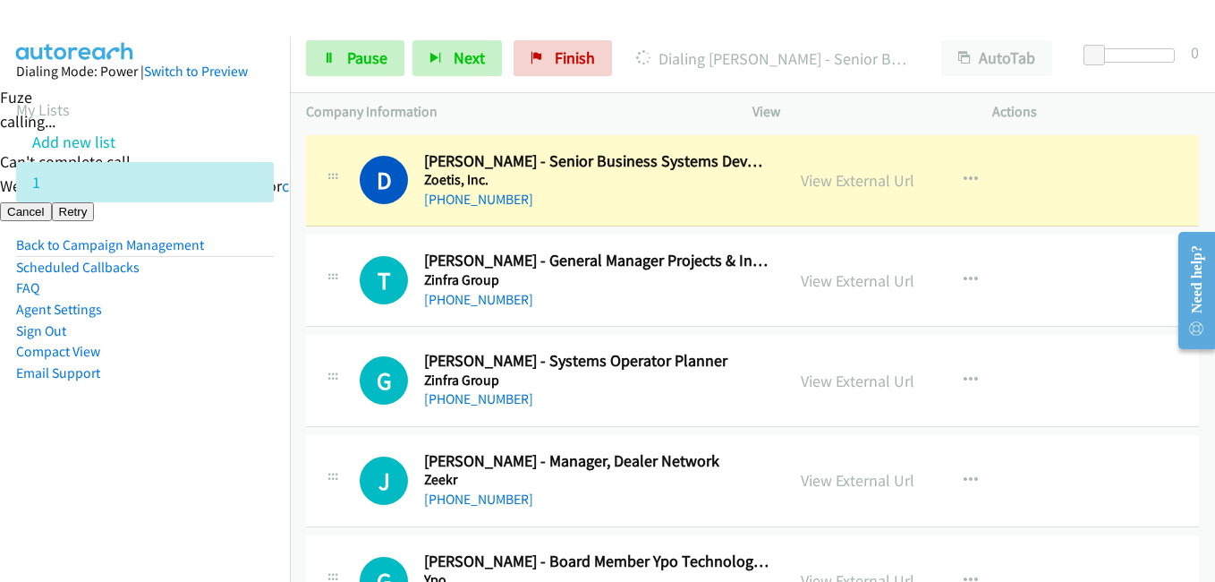
drag, startPoint x: 200, startPoint y: 395, endPoint x: 276, endPoint y: 370, distance: 79.8
click at [200, 395] on aside "Dialing Mode: Power | Switch to Preview My Lists Add new list 1 Back to Campaig…" at bounding box center [145, 251] width 290 height 428
click at [830, 184] on link "View External Url" at bounding box center [858, 180] width 114 height 21
click at [363, 56] on span "Pause" at bounding box center [367, 57] width 40 height 21
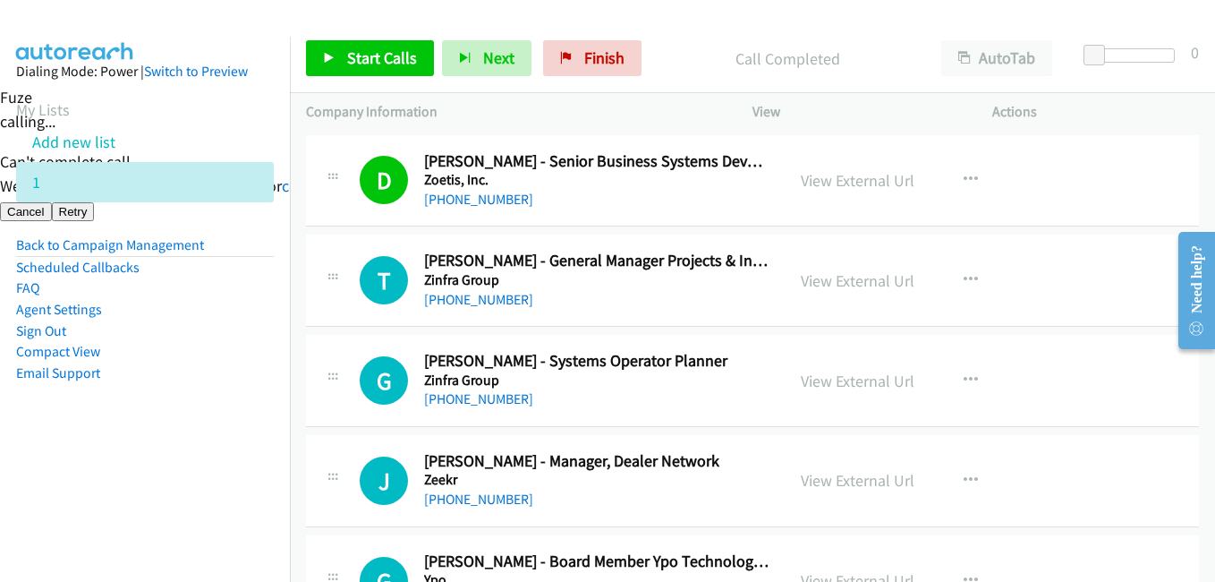
click at [208, 362] on li "Email Support" at bounding box center [145, 372] width 258 height 21
click at [405, 64] on span "Start Calls" at bounding box center [382, 57] width 70 height 21
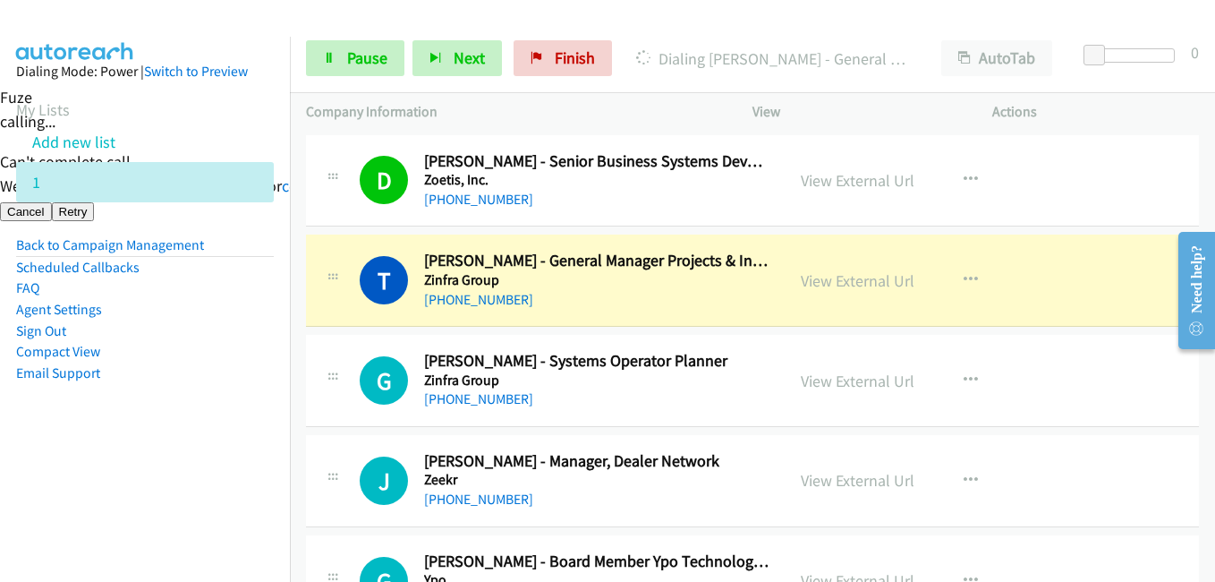
drag, startPoint x: 139, startPoint y: 437, endPoint x: 266, endPoint y: 286, distance: 196.8
click at [144, 436] on aside "Dialing Mode: Power | Switch to Preview My Lists Add new list 1 Back to Campaig…" at bounding box center [145, 251] width 290 height 428
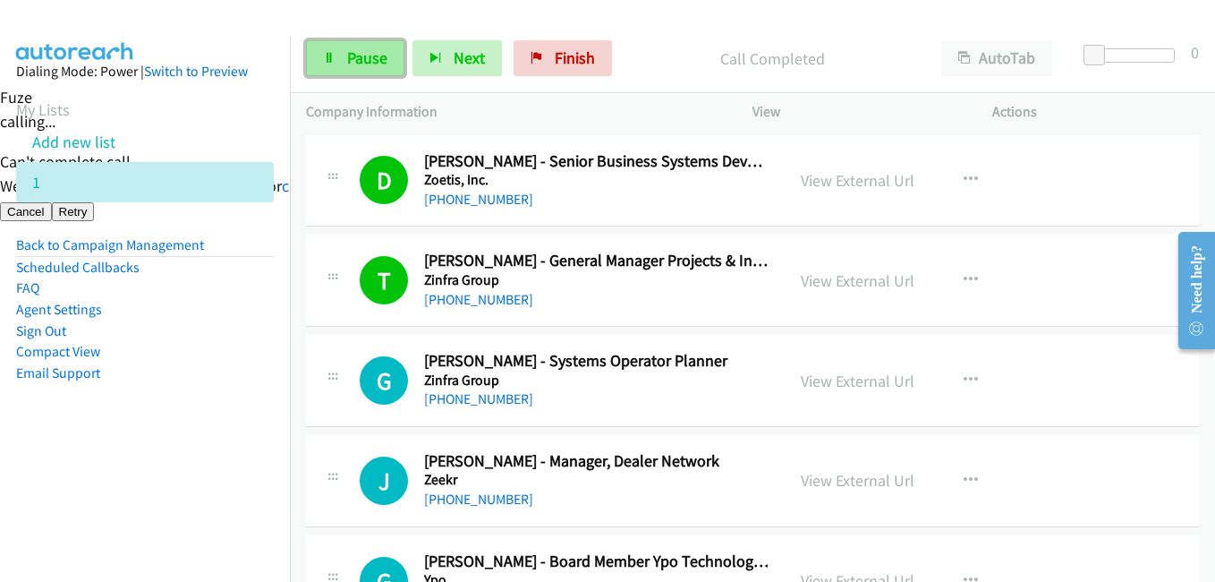
click at [347, 52] on span "Pause" at bounding box center [367, 57] width 40 height 21
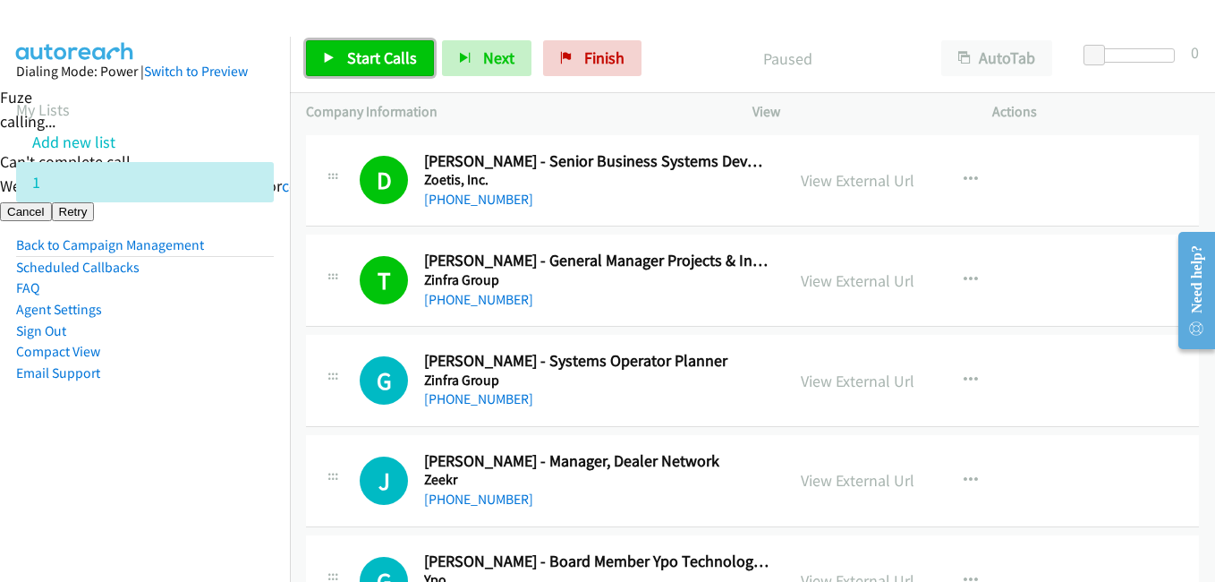
click at [381, 50] on span "Start Calls" at bounding box center [382, 57] width 70 height 21
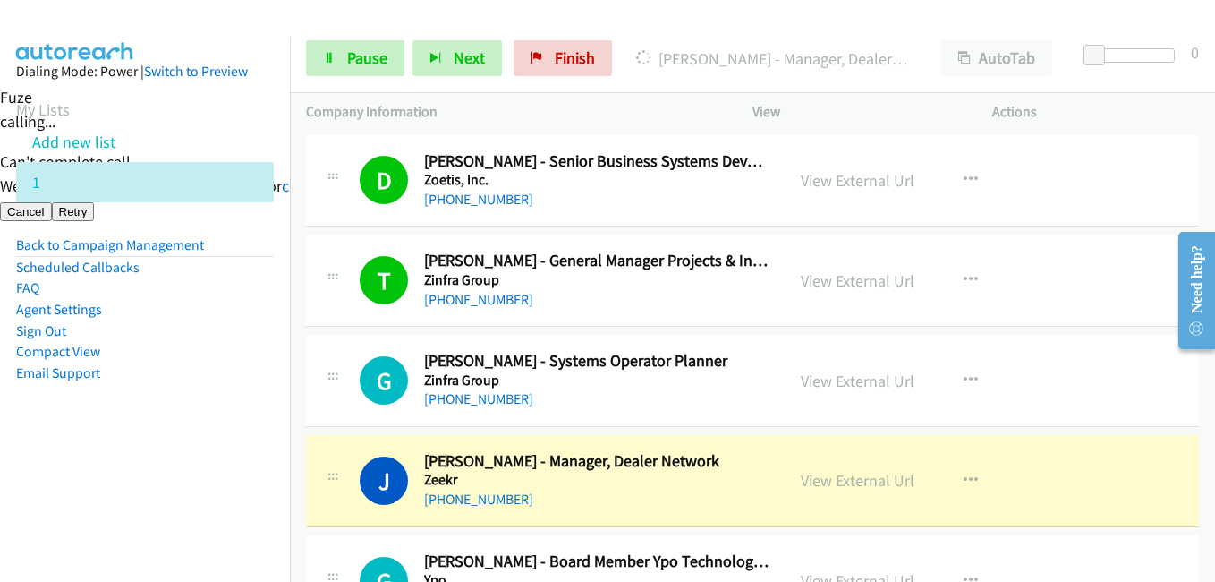
drag, startPoint x: 169, startPoint y: 383, endPoint x: 282, endPoint y: 389, distance: 112.9
click at [182, 385] on aside "Dialing Mode: Power | Switch to Preview My Lists Add new list 1 Back to Campaig…" at bounding box center [145, 251] width 290 height 428
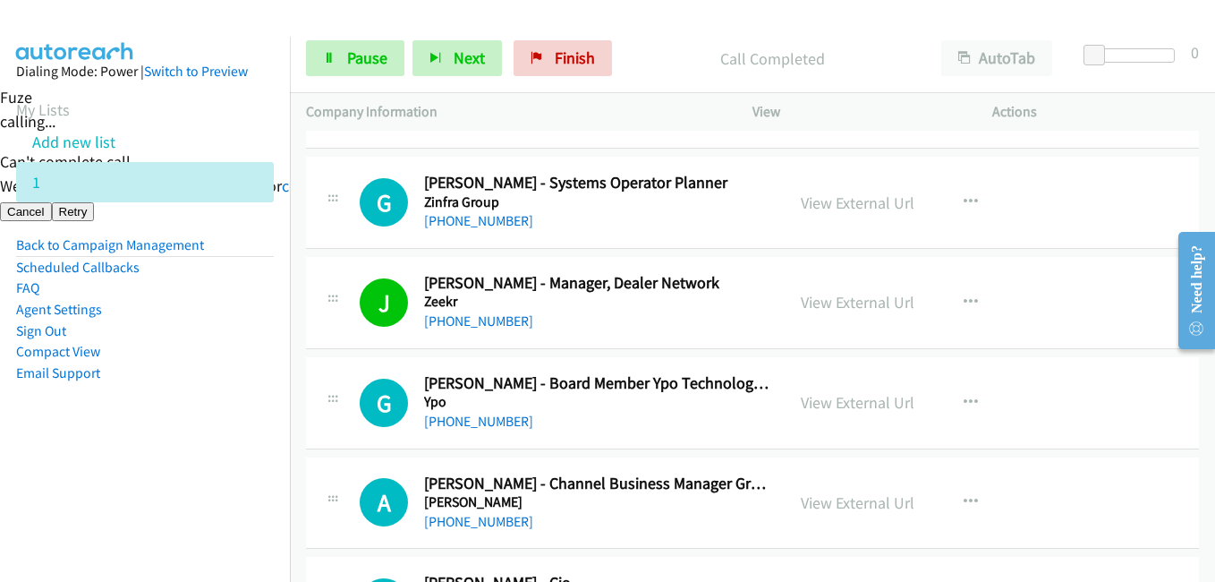
scroll to position [179, 0]
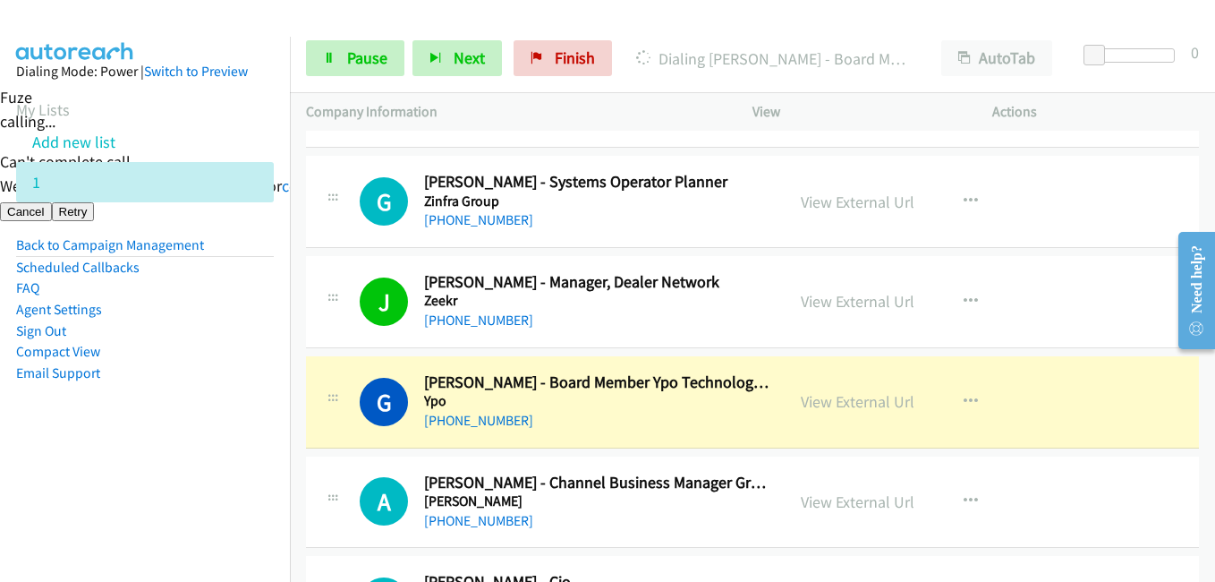
drag, startPoint x: 211, startPoint y: 409, endPoint x: 425, endPoint y: 408, distance: 213.9
click at [212, 409] on aside "Dialing Mode: Power | Switch to Preview My Lists Add new list 1 Back to Campaig…" at bounding box center [145, 251] width 290 height 428
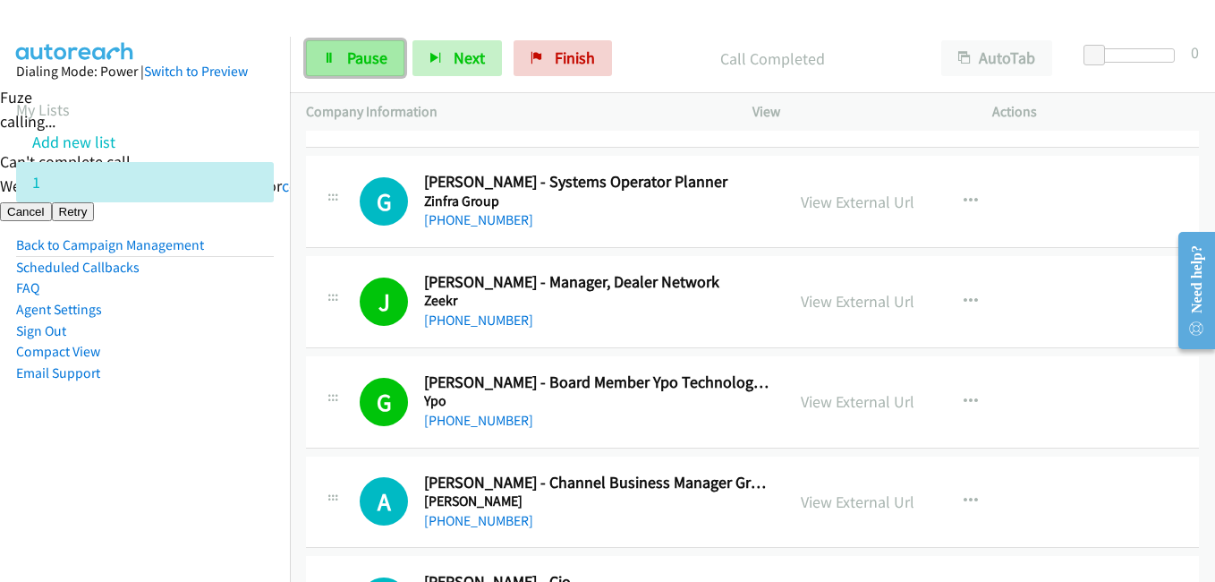
click at [365, 68] on link "Pause" at bounding box center [355, 58] width 98 height 36
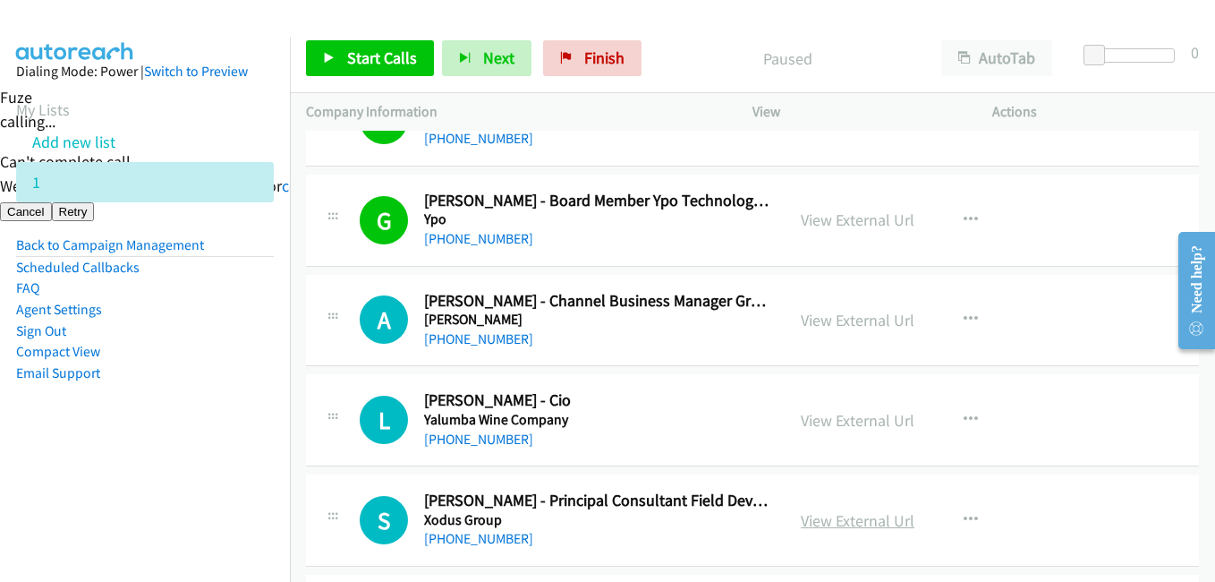
scroll to position [447, 0]
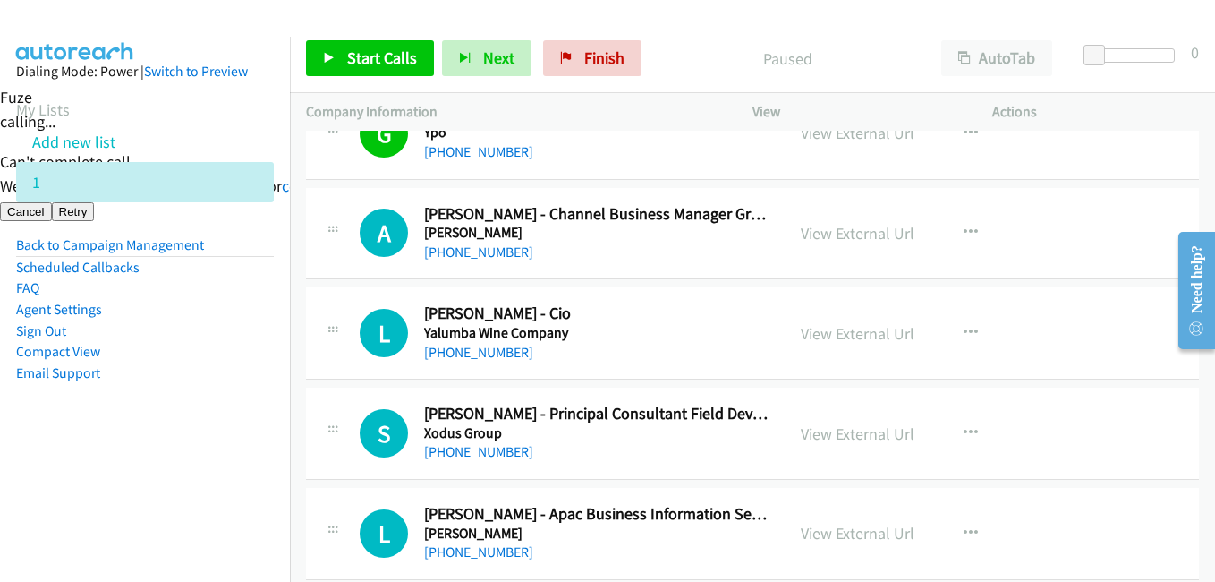
drag, startPoint x: 243, startPoint y: 430, endPoint x: 254, endPoint y: 400, distance: 31.4
click at [243, 425] on aside "Dialing Mode: Power | Switch to Preview My Lists Add new list 1 Back to Campaig…" at bounding box center [145, 251] width 290 height 428
click at [88, 478] on nav "Dialing Mode: Power | Switch to Preview My Lists Add new list 1 Back to Campaig…" at bounding box center [145, 328] width 291 height 582
click at [372, 64] on span "Start Calls" at bounding box center [382, 57] width 70 height 21
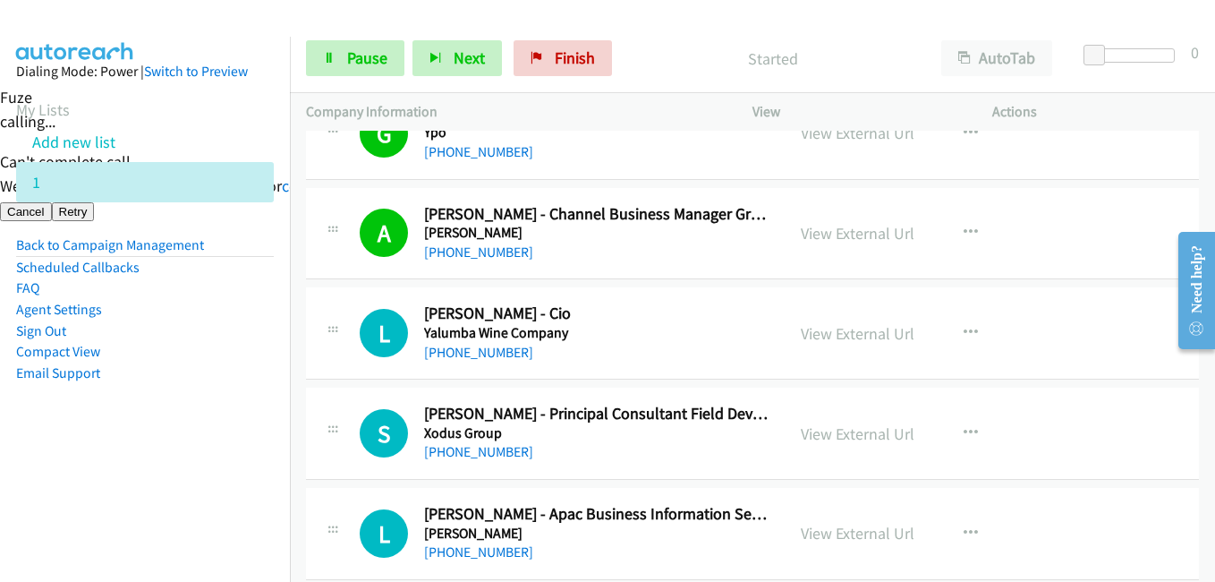
click at [135, 463] on aside "Dialing Mode: Power | Switch to Preview My Lists Add new list 1 Back to Campaig…" at bounding box center [145, 251] width 290 height 428
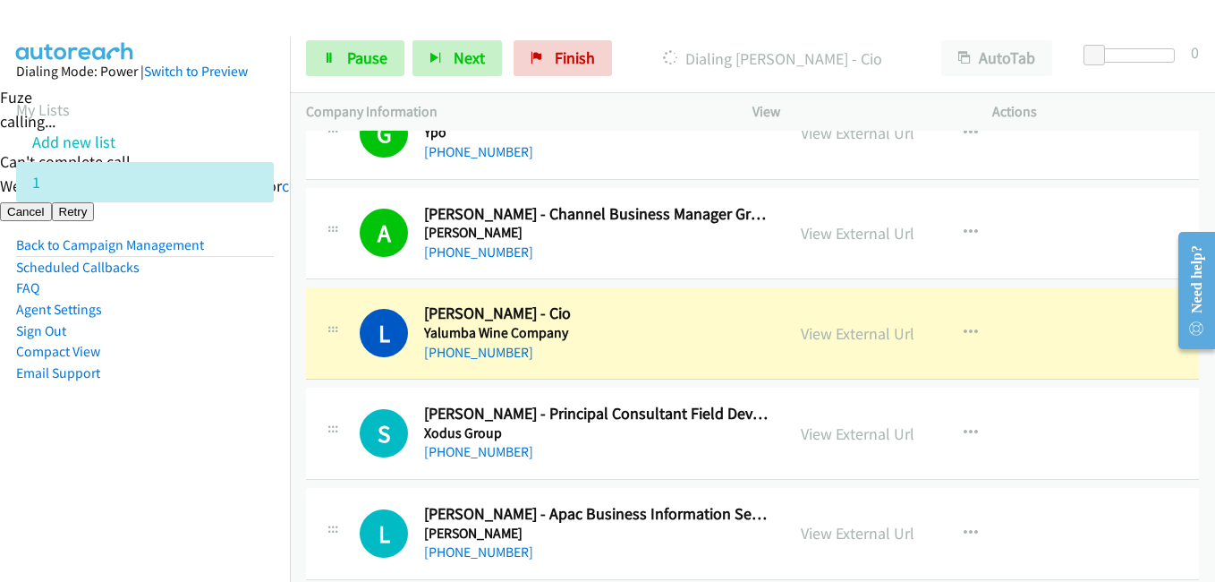
drag, startPoint x: 235, startPoint y: 435, endPoint x: 336, endPoint y: 422, distance: 101.9
click at [235, 435] on aside "Dialing Mode: Power | Switch to Preview My Lists Add new list 1 Back to Campaig…" at bounding box center [145, 251] width 290 height 428
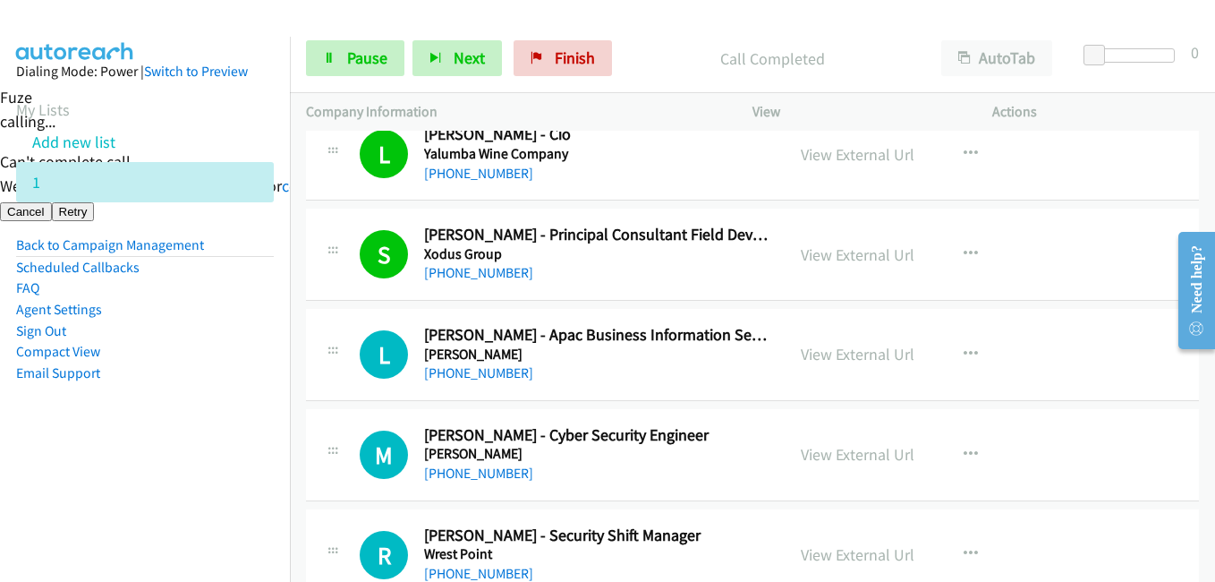
drag, startPoint x: 210, startPoint y: 440, endPoint x: 403, endPoint y: 431, distance: 192.6
click at [212, 440] on aside "Dialing Mode: Power | Switch to Preview My Lists Add new list 1 Back to Campaig…" at bounding box center [145, 251] width 290 height 428
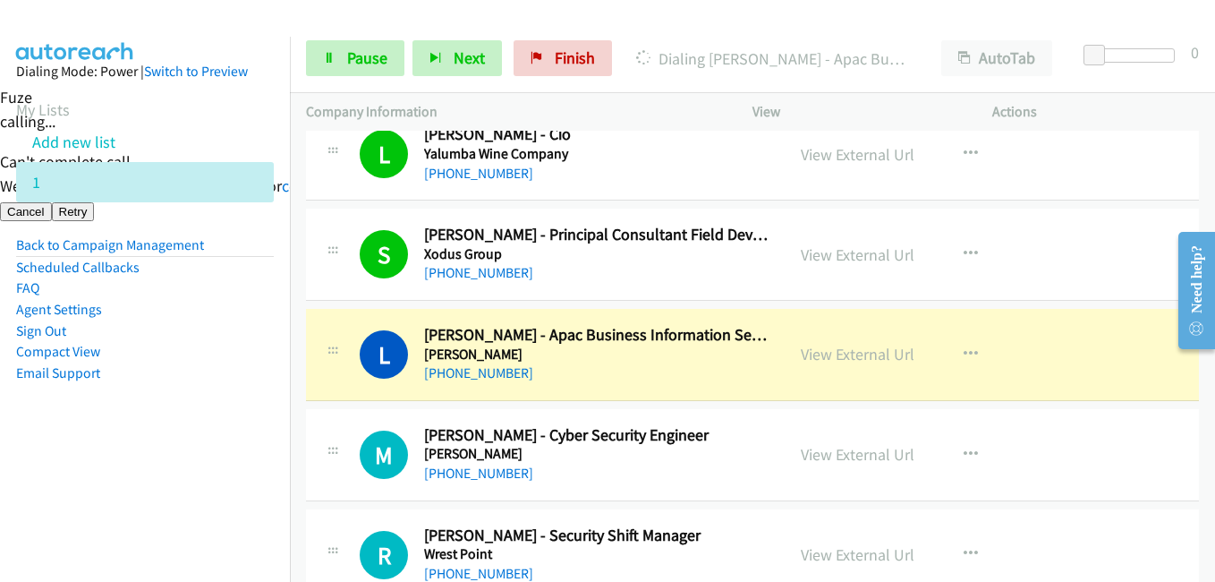
drag, startPoint x: 154, startPoint y: 467, endPoint x: 311, endPoint y: 450, distance: 158.4
click at [157, 467] on nav "Dialing Mode: Power | Switch to Preview My Lists Add new list 1 Back to Campaig…" at bounding box center [145, 328] width 291 height 582
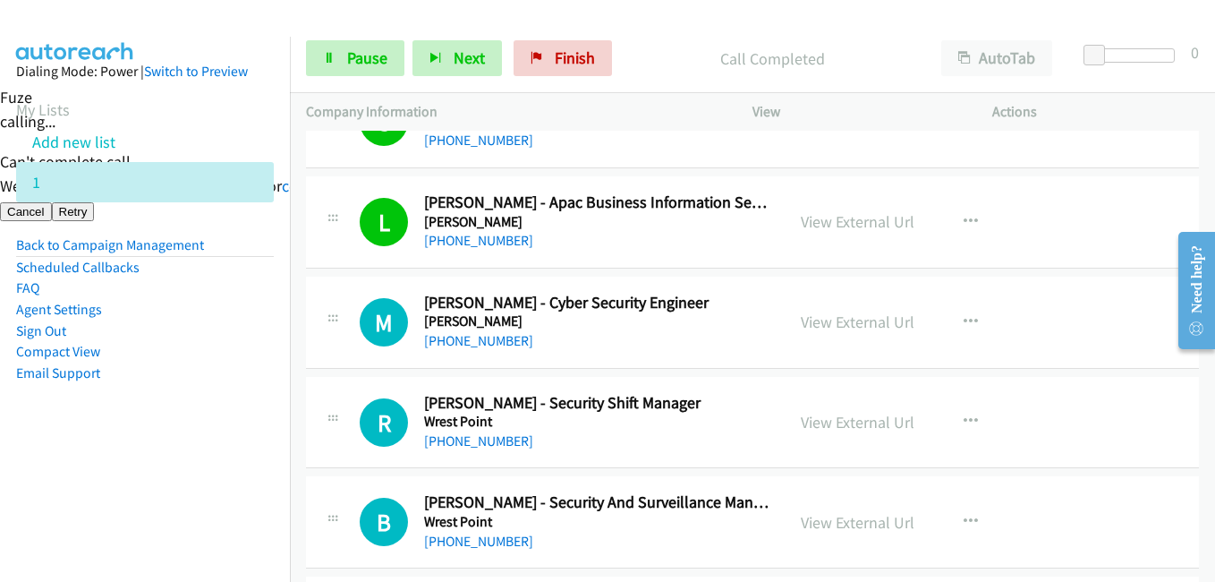
scroll to position [895, 0]
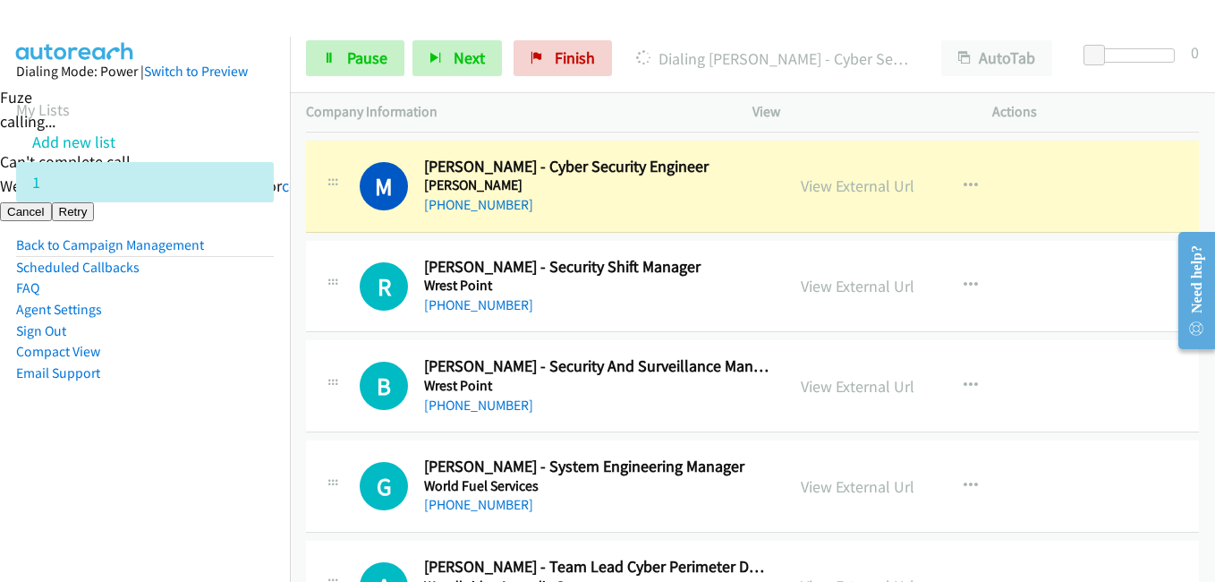
drag, startPoint x: 137, startPoint y: 439, endPoint x: 179, endPoint y: 429, distance: 43.4
click at [137, 439] on aside "Dialing Mode: Power | Switch to Preview My Lists Add new list 1 Back to Campaig…" at bounding box center [145, 251] width 290 height 428
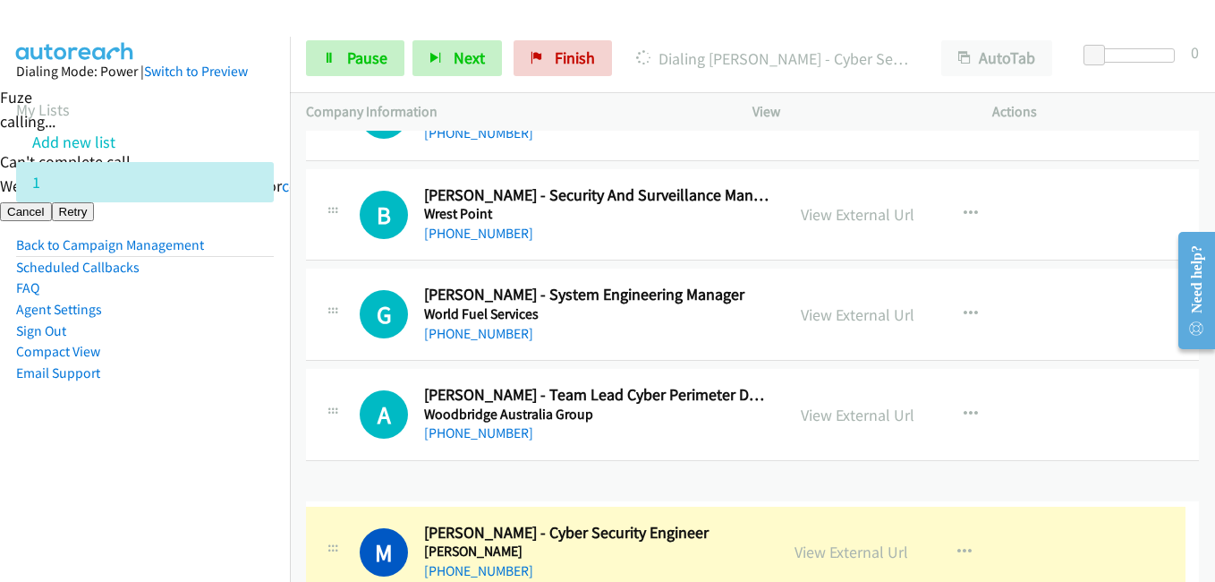
drag, startPoint x: 874, startPoint y: 192, endPoint x: 647, endPoint y: 566, distance: 436.9
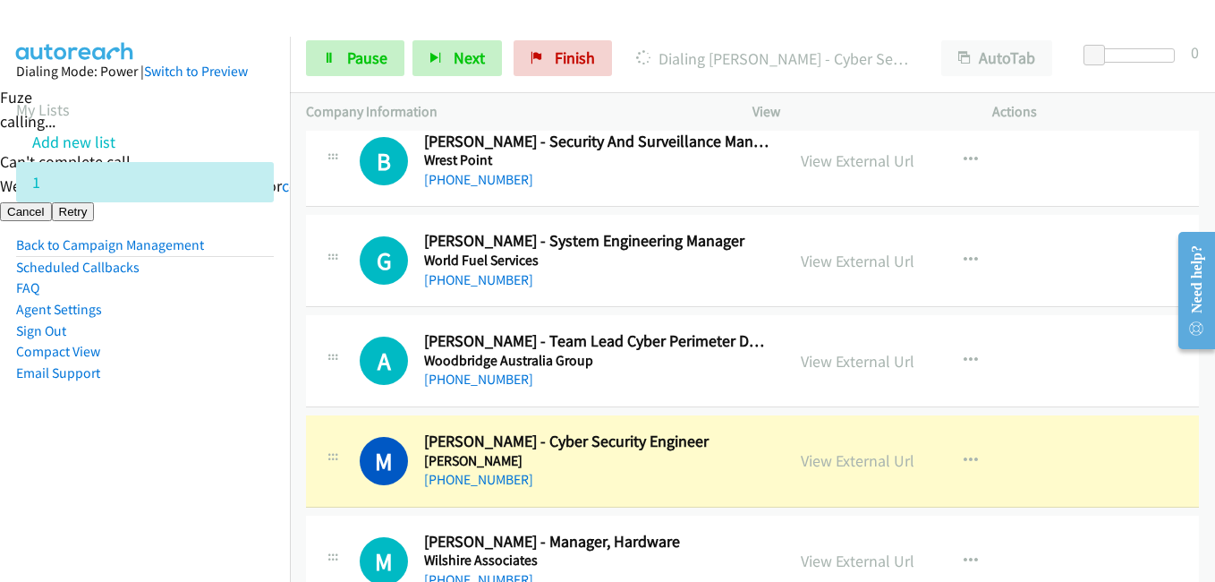
drag, startPoint x: 102, startPoint y: 450, endPoint x: 168, endPoint y: 402, distance: 82.0
click at [102, 450] on aside "Dialing Mode: Power | Switch to Preview My Lists Add new list 1 Back to Campaig…" at bounding box center [145, 251] width 290 height 428
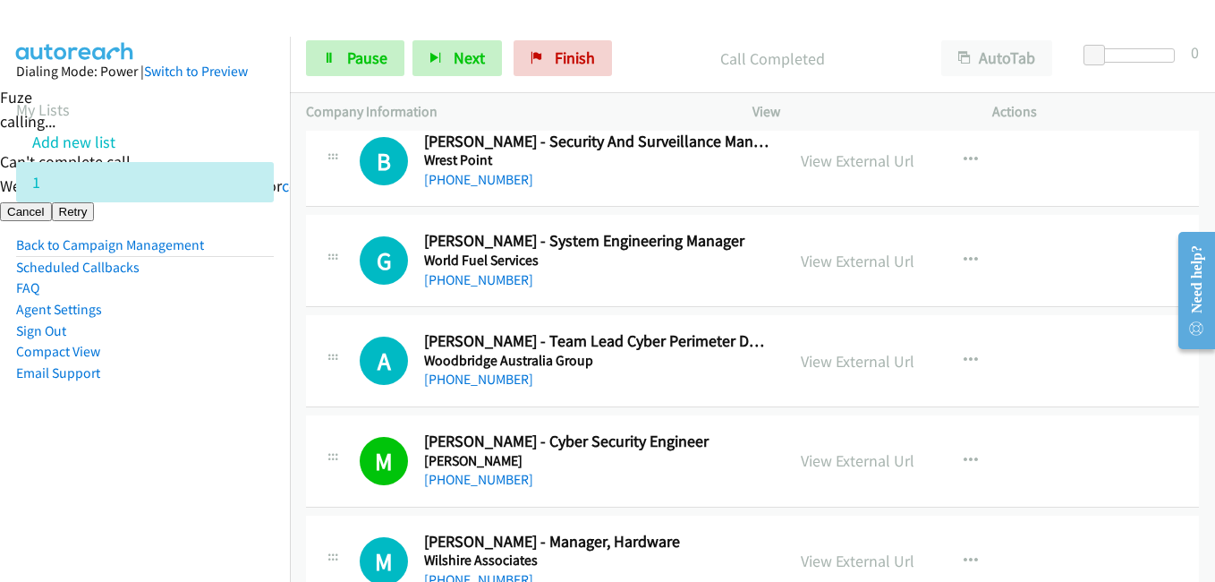
click at [360, 31] on div "Start Calls Pause Next Finish Call Completed AutoTab AutoTab 0" at bounding box center [752, 58] width 925 height 69
click at [361, 57] on span "Pause" at bounding box center [367, 57] width 40 height 21
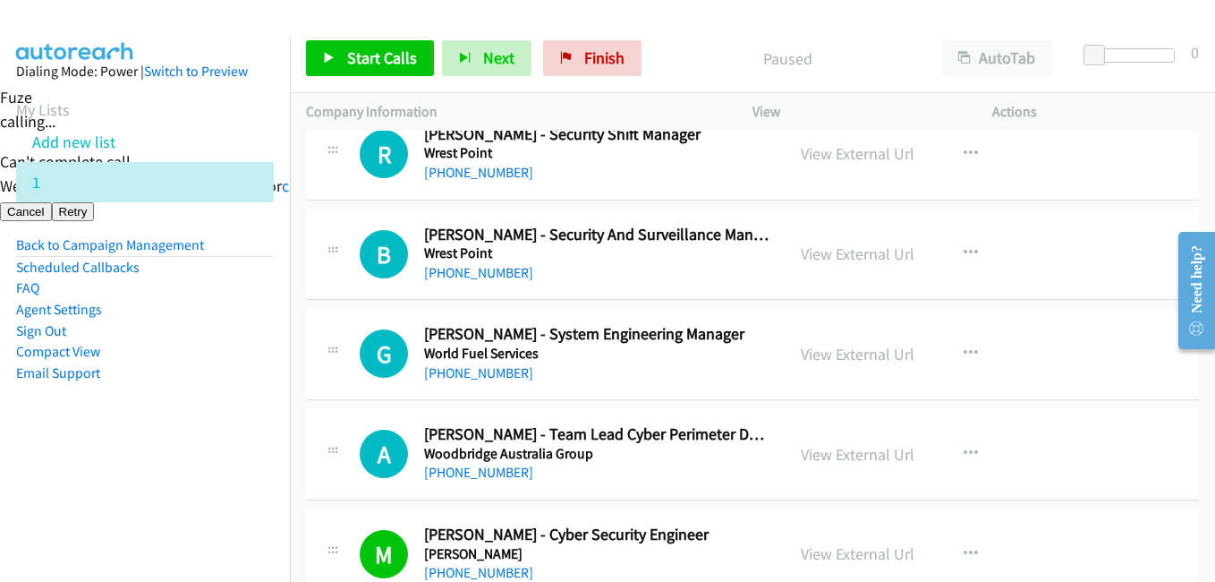
scroll to position [841, 0]
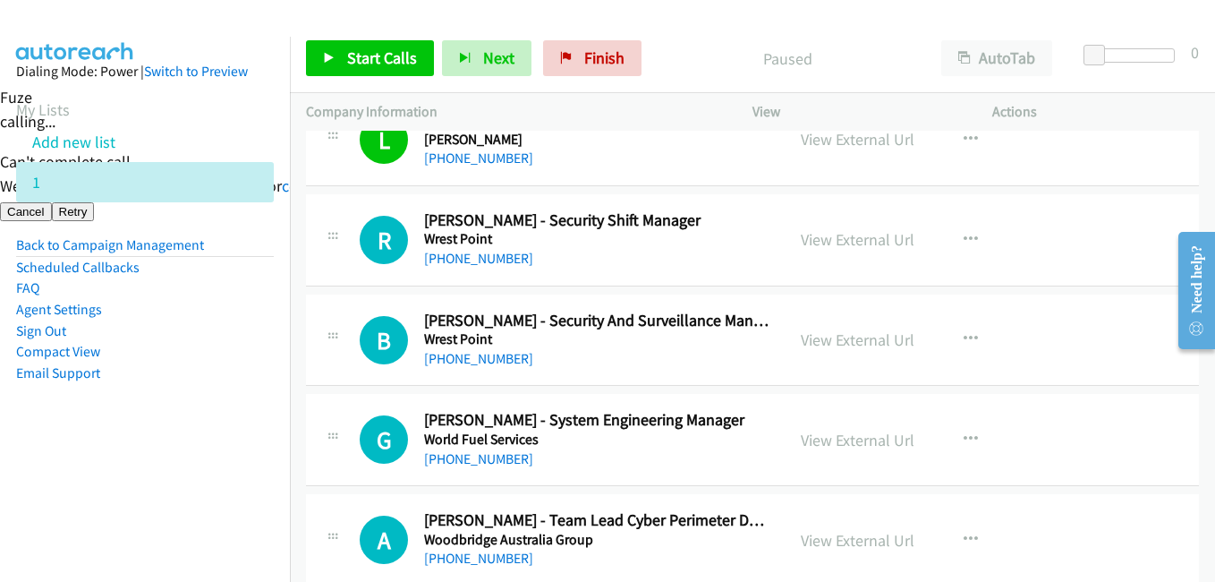
drag, startPoint x: 238, startPoint y: 386, endPoint x: 254, endPoint y: 377, distance: 18.4
click at [238, 386] on aside "Dialing Mode: Power | Switch to Preview My Lists Add new list 1 Back to Campaig…" at bounding box center [145, 251] width 290 height 428
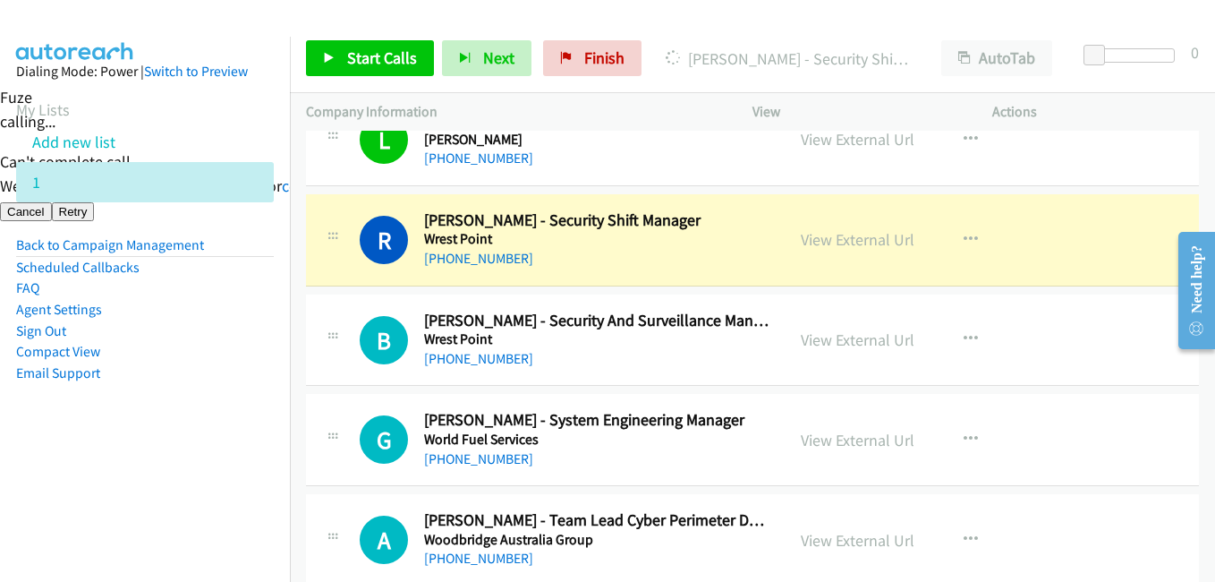
drag, startPoint x: 147, startPoint y: 467, endPoint x: 157, endPoint y: 467, distance: 9.8
click at [147, 467] on nav "Dialing Mode: Power | Switch to Preview My Lists Add new list 1 Back to Campaig…" at bounding box center [145, 328] width 291 height 582
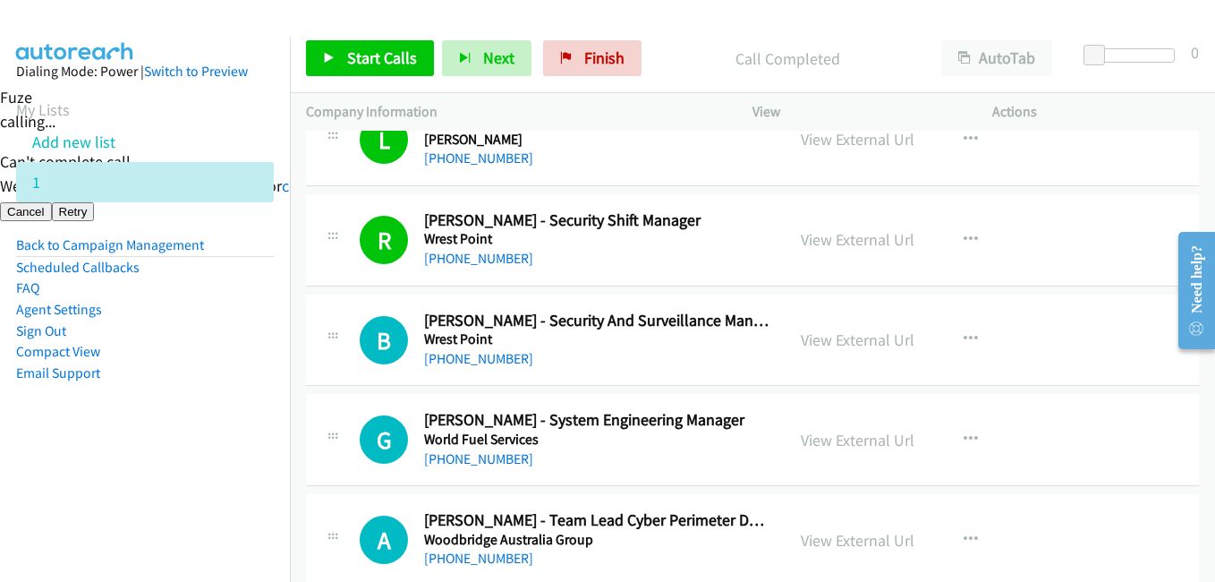
drag, startPoint x: 147, startPoint y: 471, endPoint x: 283, endPoint y: 471, distance: 136.0
click at [147, 471] on nav "Dialing Mode: Power | Switch to Preview My Lists Add new list 1 Back to Campaig…" at bounding box center [145, 328] width 291 height 582
click at [120, 467] on nav "Dialing Mode: Power | Switch to Preview My Lists Add new list 1 Back to Campaig…" at bounding box center [145, 328] width 291 height 582
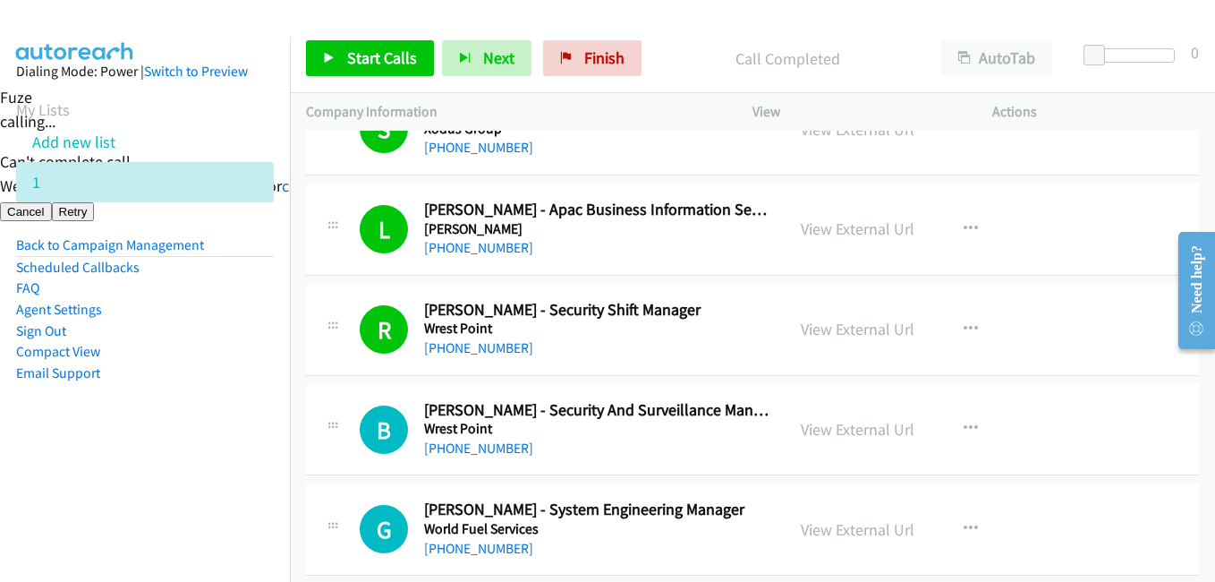
scroll to position [931, 0]
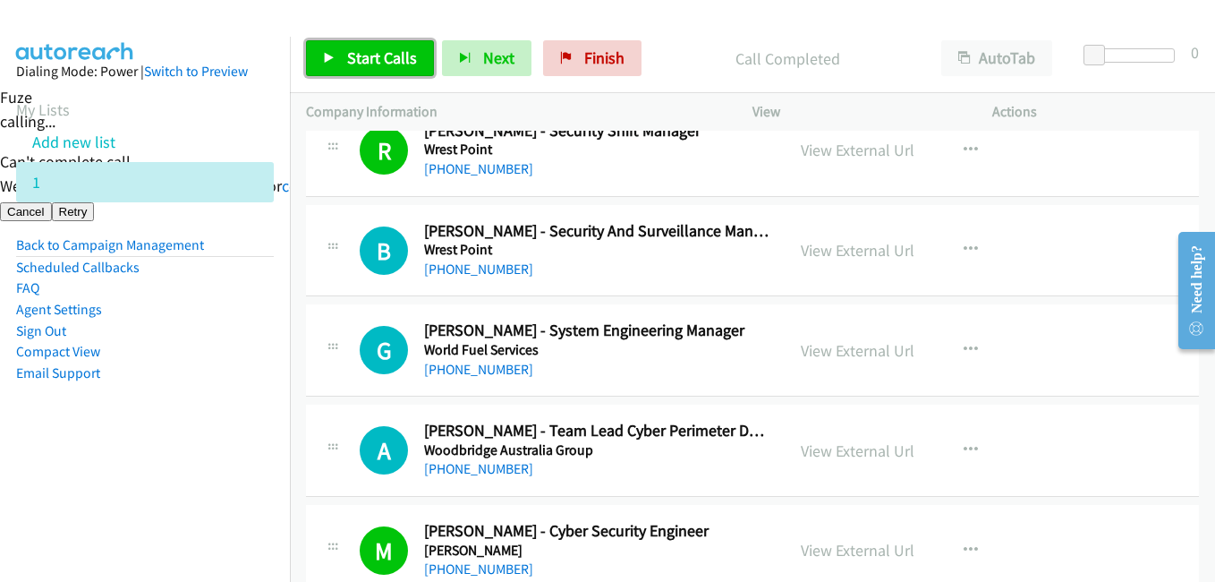
click at [402, 56] on span "Start Calls" at bounding box center [382, 57] width 70 height 21
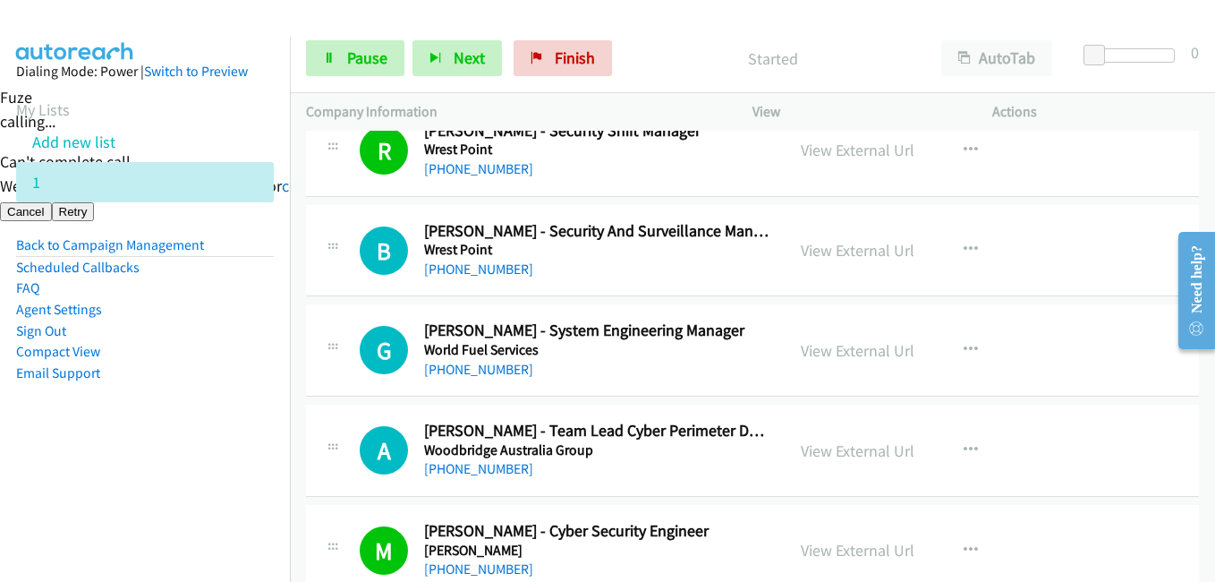
scroll to position [1020, 0]
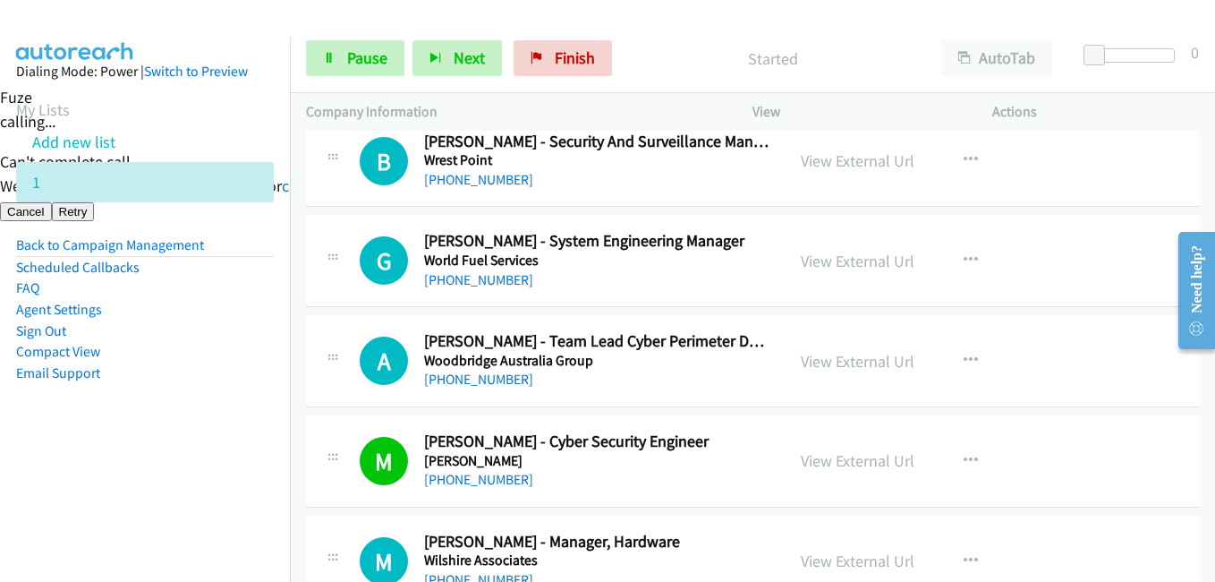
click at [221, 338] on li "Sign Out" at bounding box center [145, 330] width 258 height 21
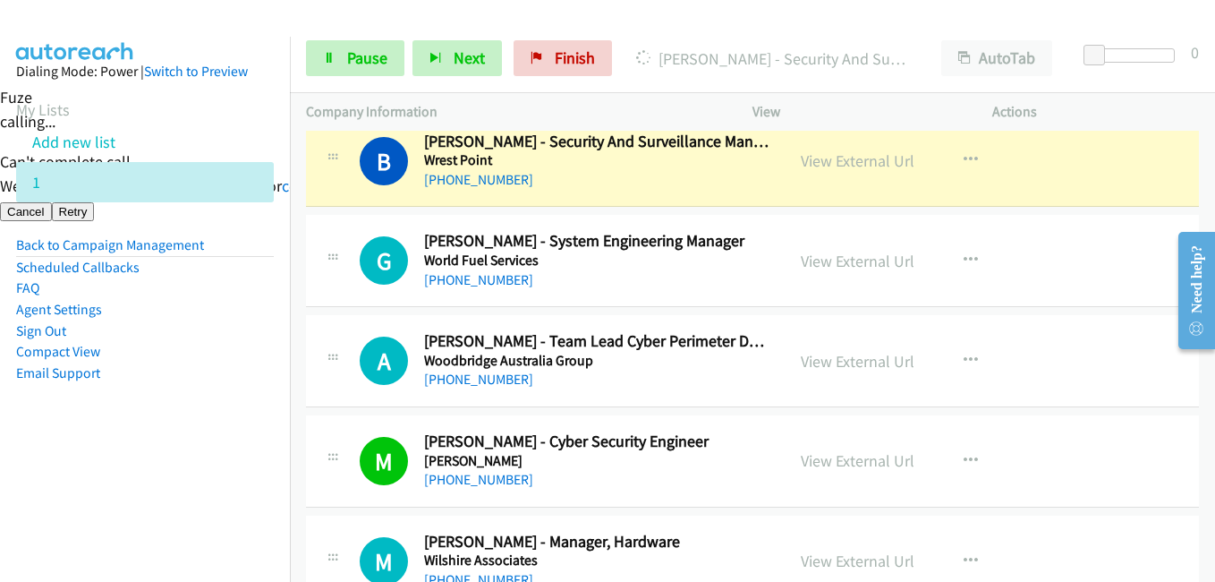
scroll to position [931, 0]
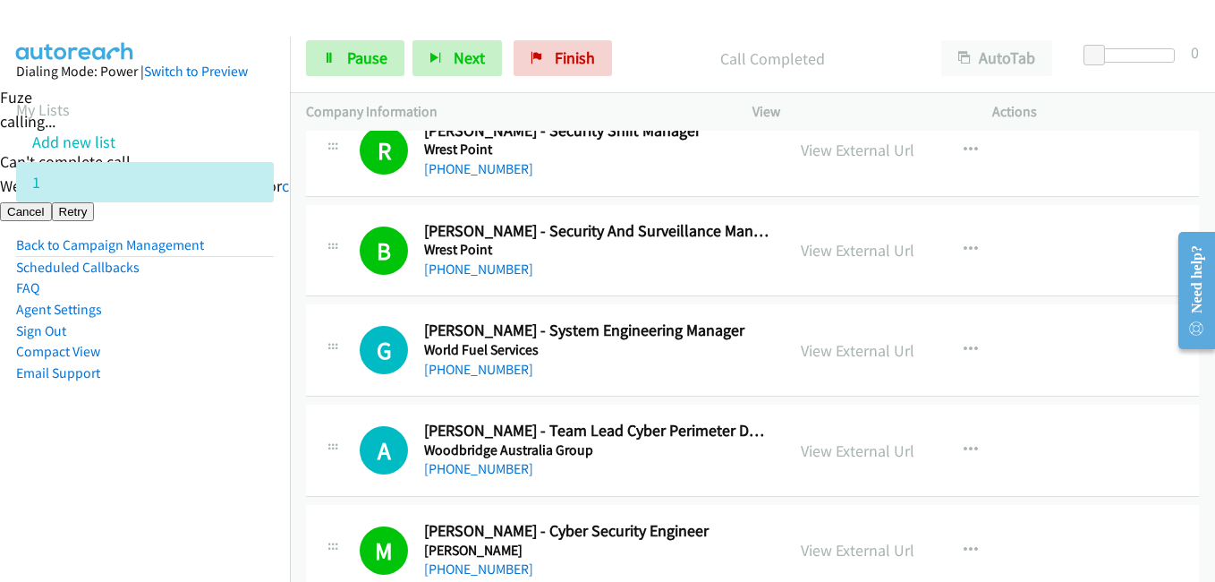
drag, startPoint x: 133, startPoint y: 462, endPoint x: 236, endPoint y: 437, distance: 105.9
click at [133, 462] on aside "Dialing Mode: Power | Switch to Preview My Lists Add new list 1 Back to Campaig…" at bounding box center [145, 251] width 290 height 428
drag, startPoint x: 230, startPoint y: 443, endPoint x: 331, endPoint y: 418, distance: 104.2
click at [230, 443] on aside "Dialing Mode: Power | Switch to Preview My Lists Add new list 1 Back to Campaig…" at bounding box center [145, 251] width 290 height 428
drag, startPoint x: 191, startPoint y: 498, endPoint x: 308, endPoint y: 481, distance: 118.3
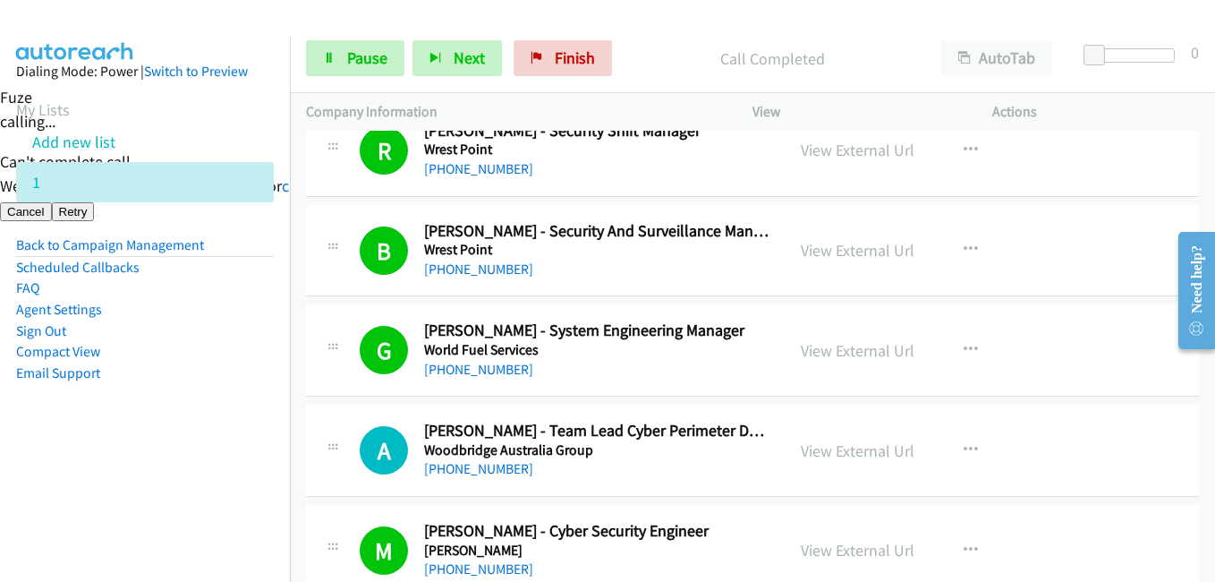
click at [191, 498] on nav "Dialing Mode: Power | Switch to Preview My Lists Add new list 1 Back to Campaig…" at bounding box center [145, 328] width 291 height 582
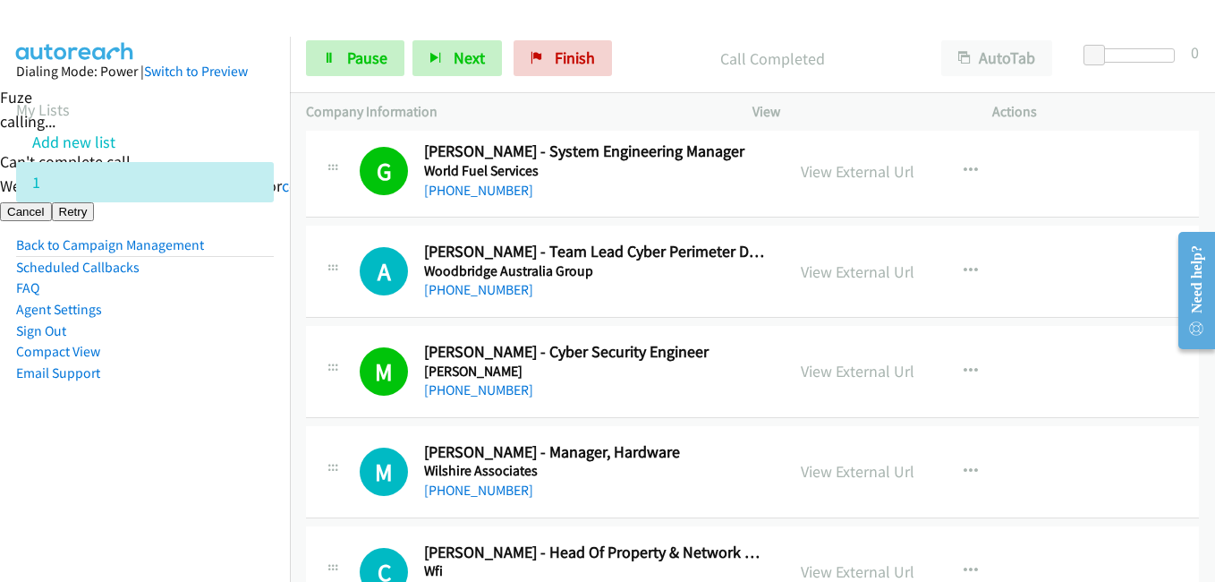
click at [233, 315] on li "Agent Settings" at bounding box center [145, 309] width 258 height 21
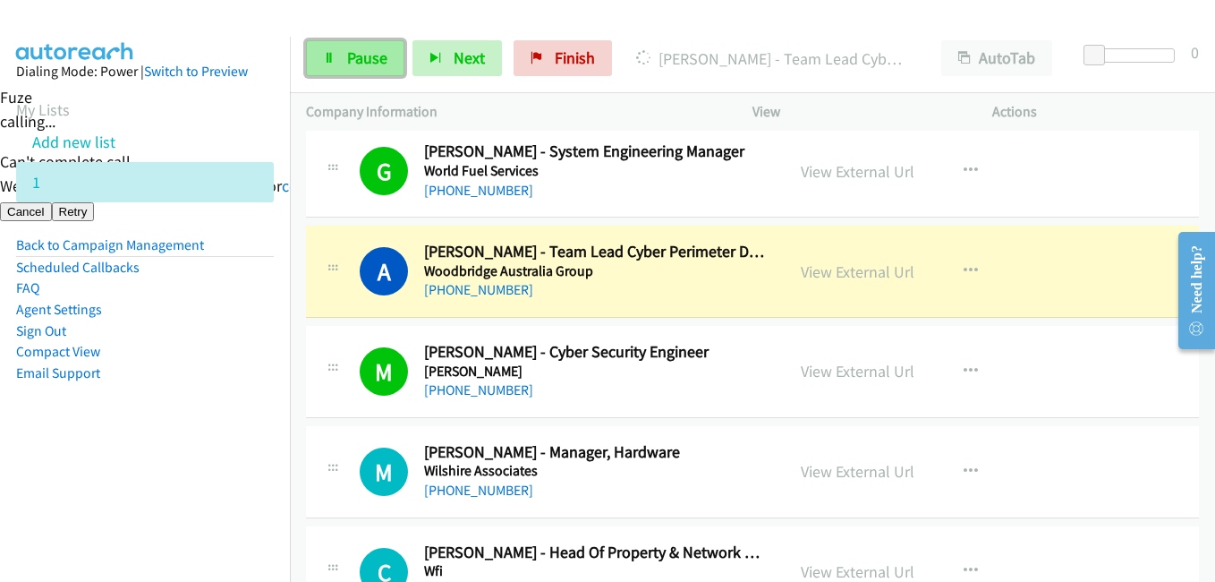
click at [356, 59] on span "Pause" at bounding box center [367, 57] width 40 height 21
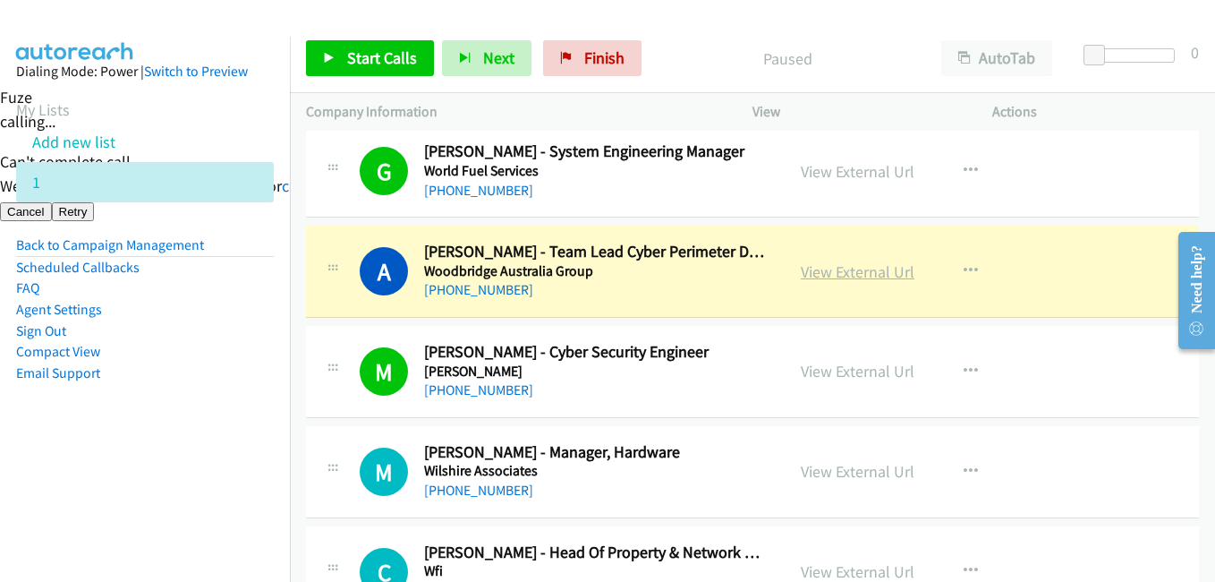
click at [876, 278] on link "View External Url" at bounding box center [858, 271] width 114 height 21
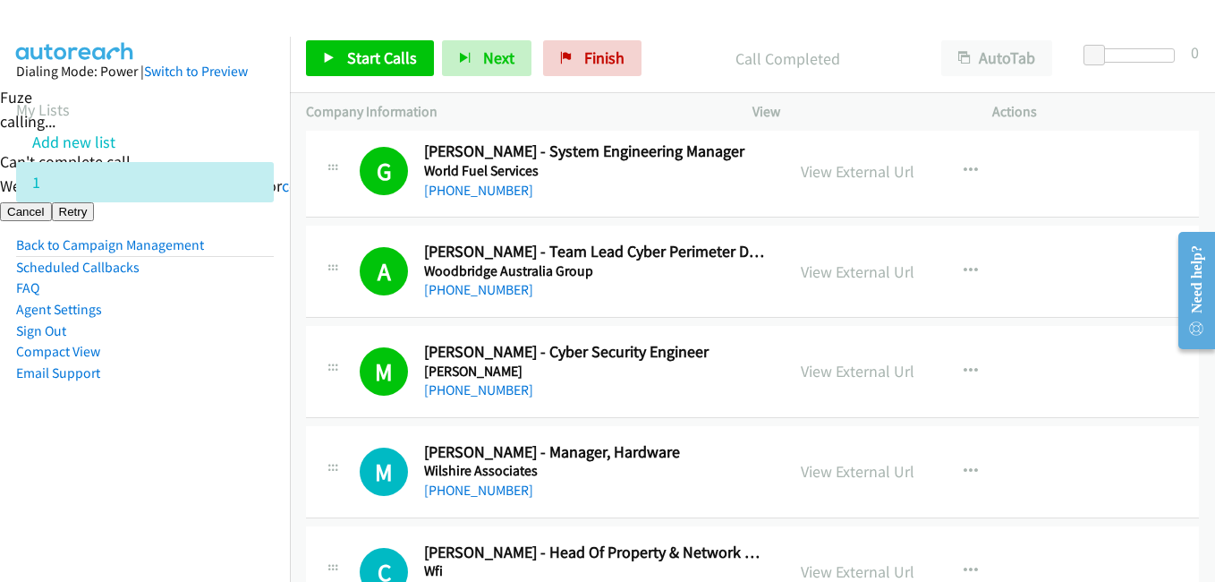
click at [193, 375] on li "Email Support" at bounding box center [145, 372] width 258 height 21
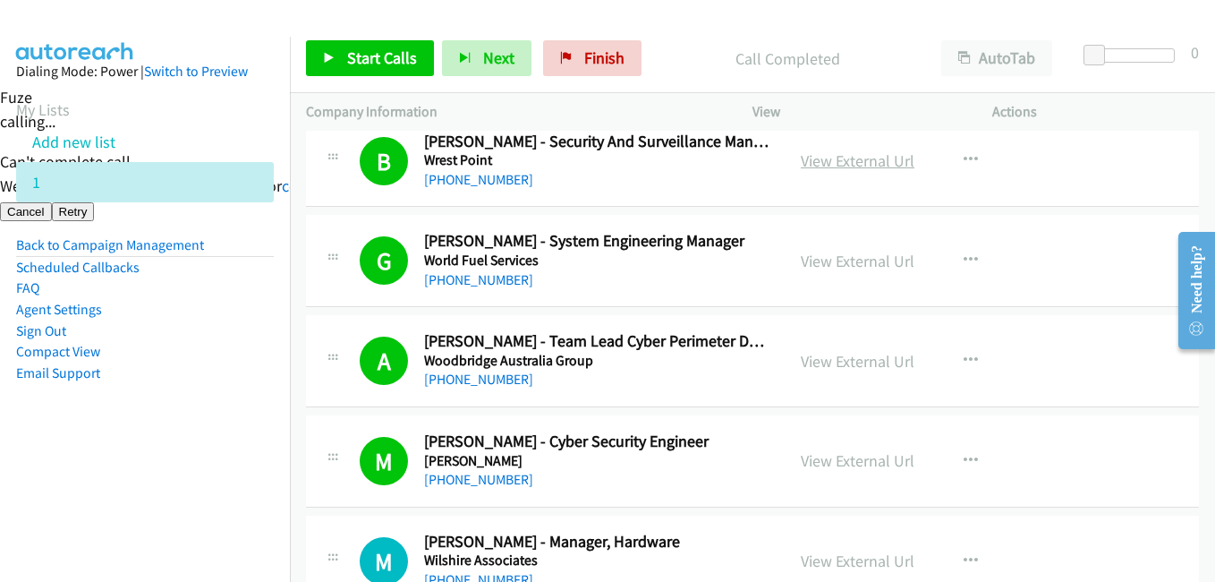
click at [855, 158] on link "View External Url" at bounding box center [858, 160] width 114 height 21
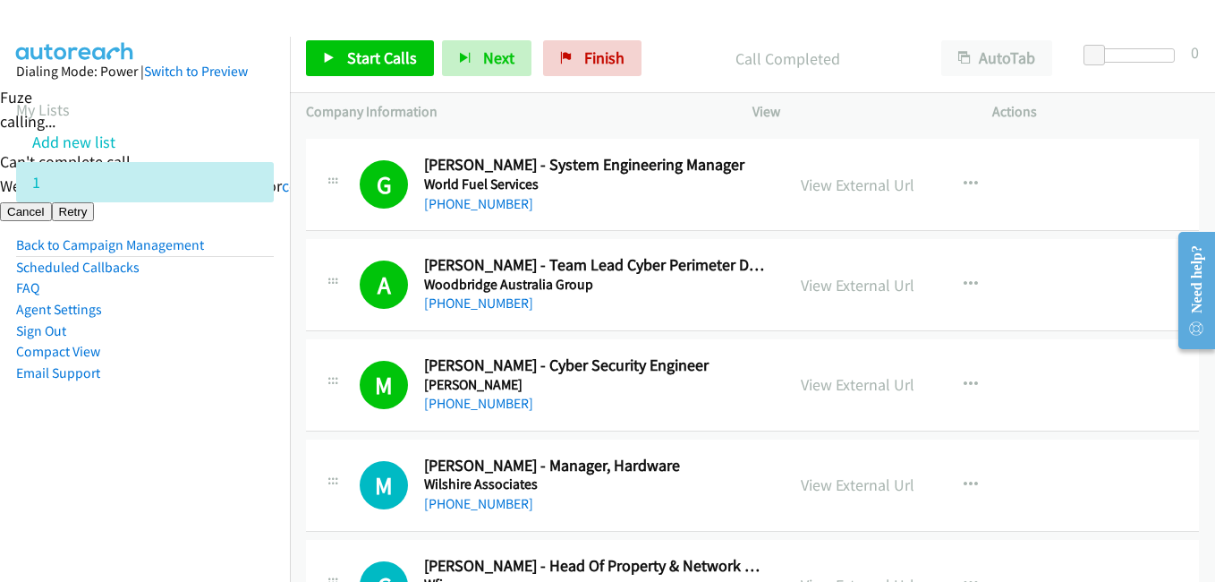
scroll to position [1289, 0]
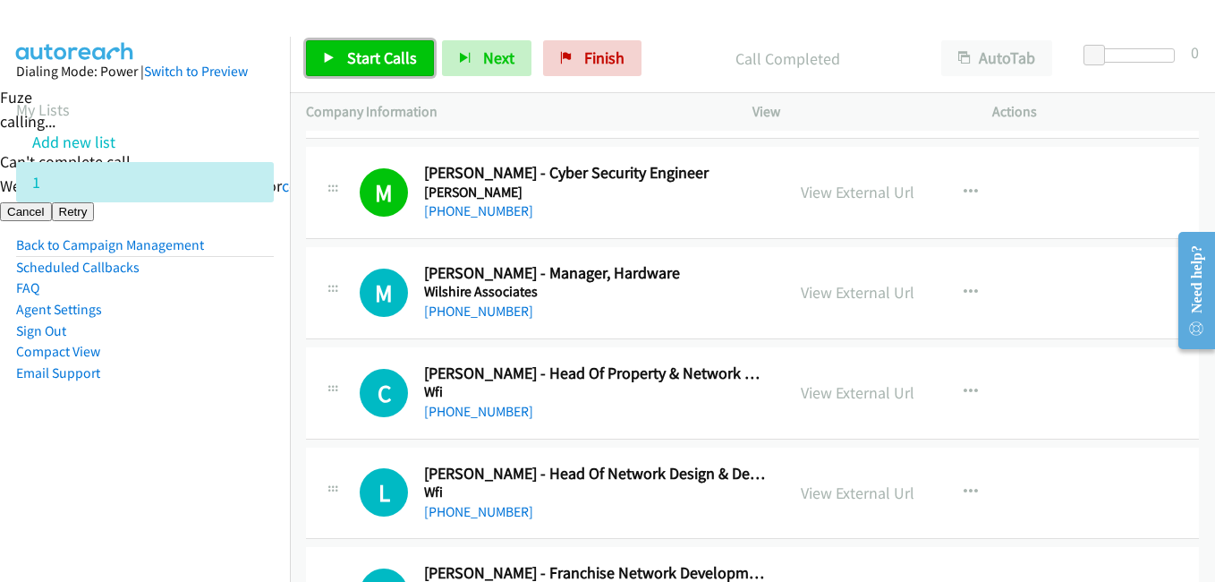
click at [390, 60] on span "Start Calls" at bounding box center [382, 57] width 70 height 21
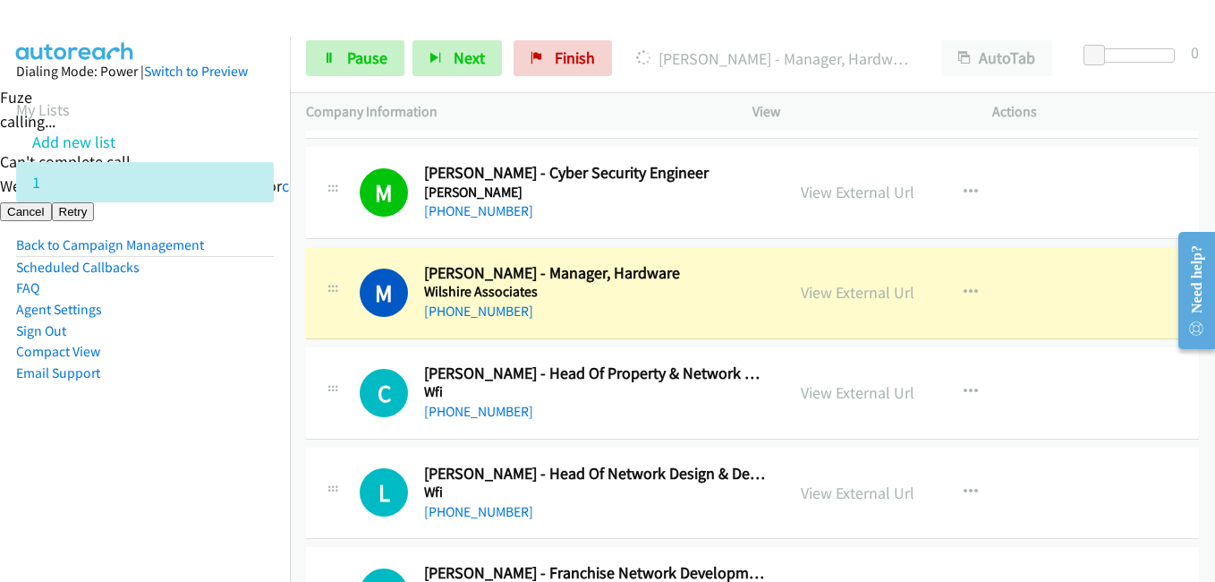
click at [254, 430] on aside "Dialing Mode: Power | Switch to Preview My Lists Add new list 1 Back to Campaig…" at bounding box center [145, 251] width 290 height 428
drag, startPoint x: 180, startPoint y: 532, endPoint x: 281, endPoint y: 523, distance: 101.6
click at [179, 533] on nav "Dialing Mode: Power | Switch to Preview My Lists Add new list 1 Back to Campaig…" at bounding box center [145, 328] width 291 height 582
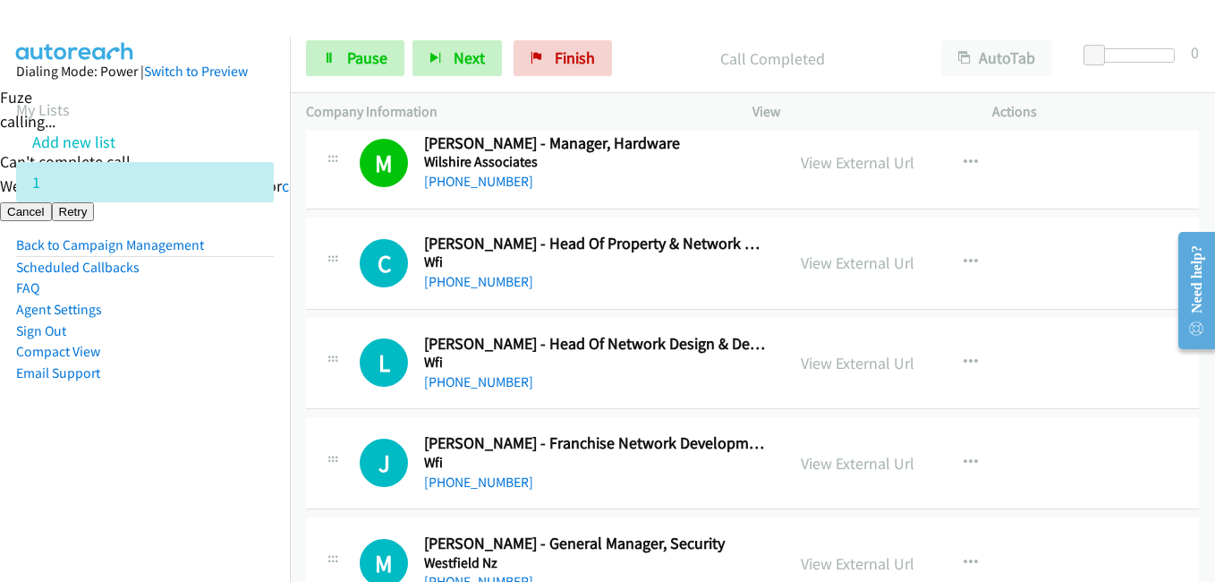
scroll to position [1468, 0]
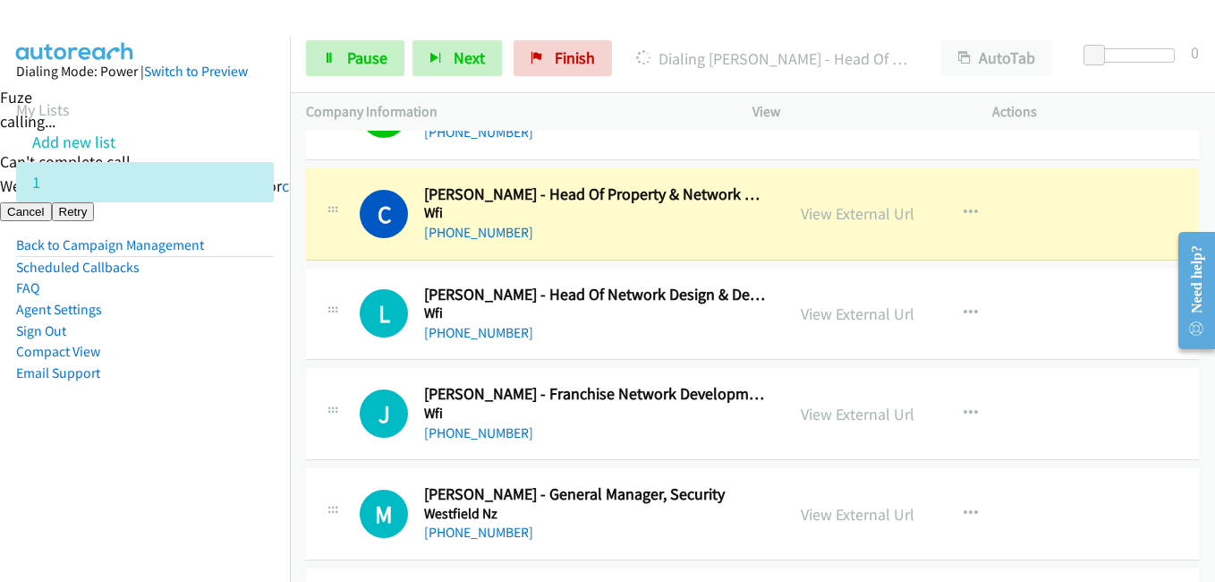
drag, startPoint x: 178, startPoint y: 365, endPoint x: 205, endPoint y: 370, distance: 27.2
click at [180, 367] on li "Email Support" at bounding box center [145, 372] width 258 height 21
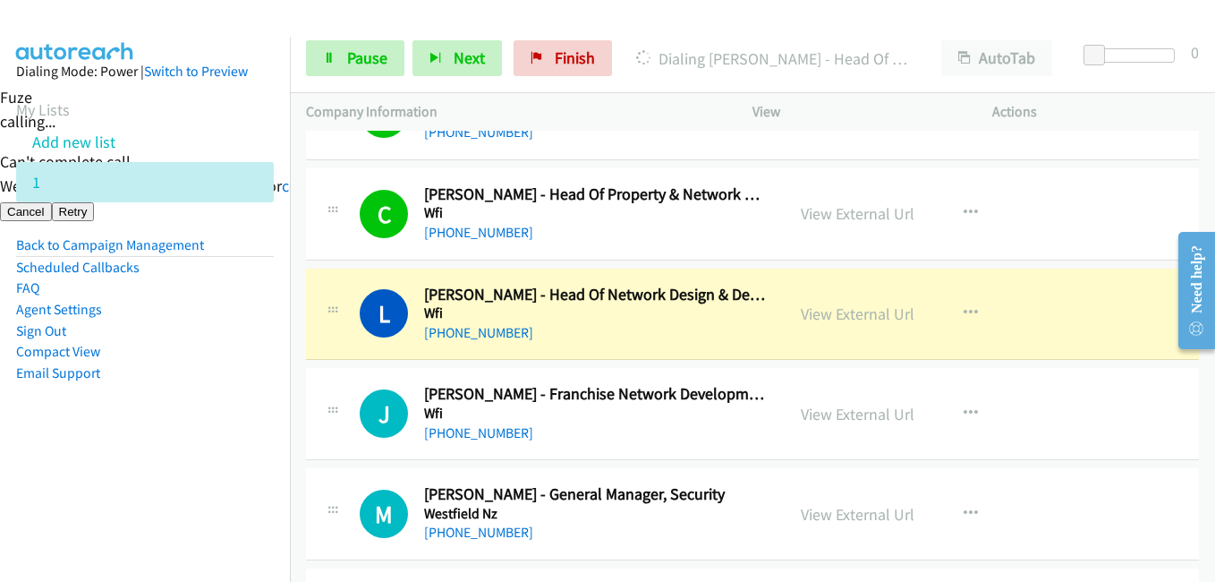
drag, startPoint x: 211, startPoint y: 470, endPoint x: 230, endPoint y: 462, distance: 20.4
click at [212, 469] on nav "Dialing Mode: Power | Switch to Preview My Lists Add new list 1 Back to Campaig…" at bounding box center [145, 328] width 291 height 582
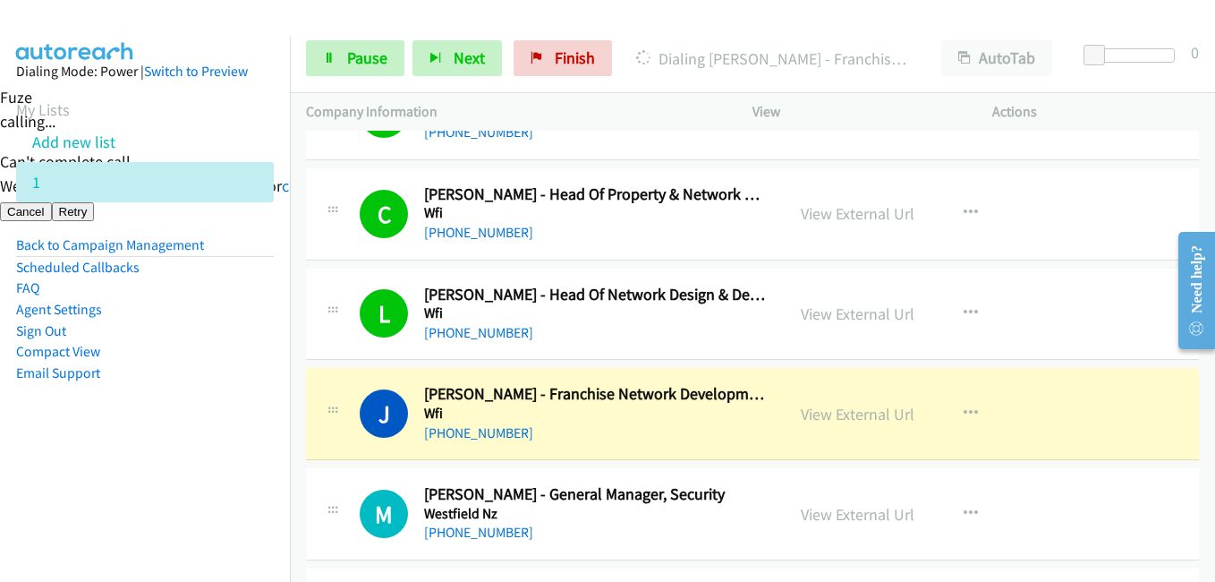
click at [263, 480] on nav "Dialing Mode: Power | Switch to Preview My Lists Add new list 1 Back to Campaig…" at bounding box center [145, 328] width 291 height 582
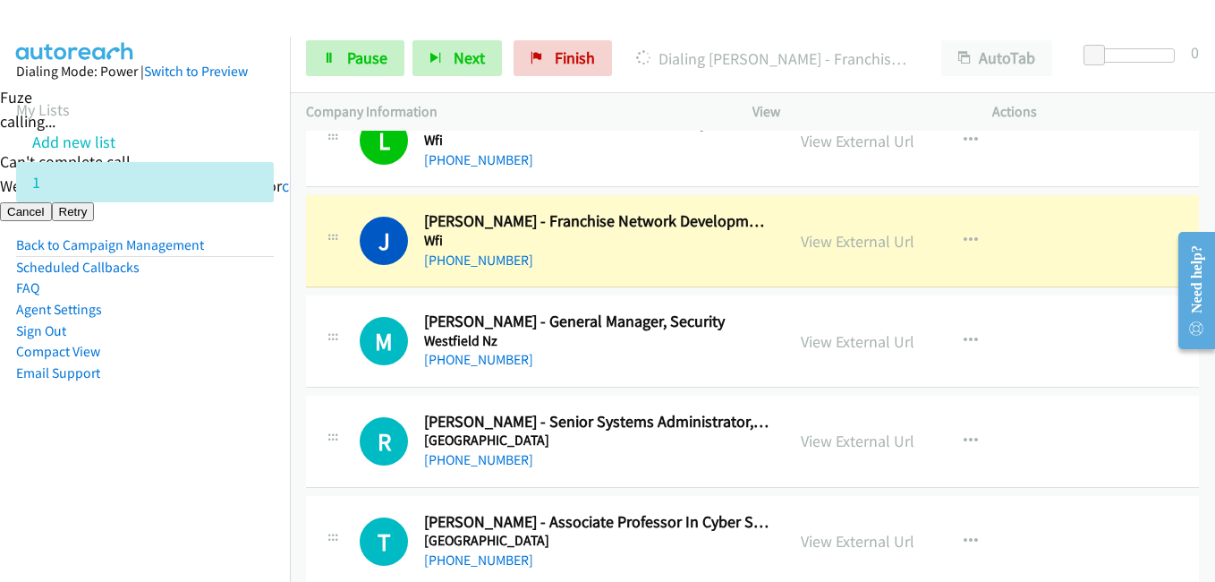
scroll to position [1647, 0]
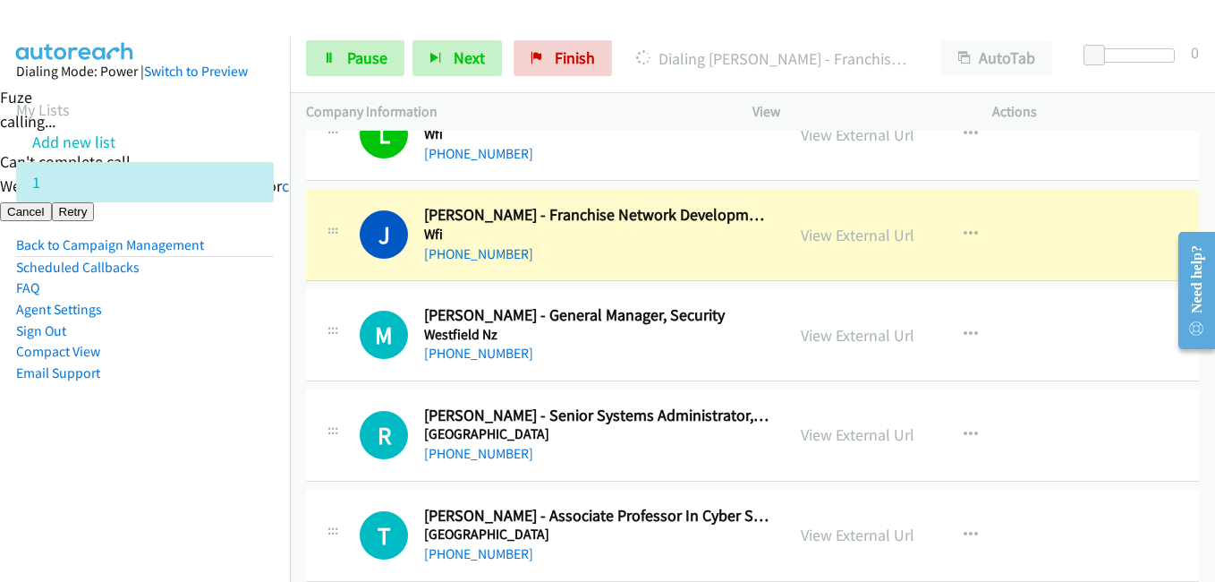
drag, startPoint x: 185, startPoint y: 447, endPoint x: 625, endPoint y: 332, distance: 454.1
click at [197, 444] on aside "Dialing Mode: Power | Switch to Preview My Lists Add new list 1 Back to Campaig…" at bounding box center [145, 251] width 290 height 428
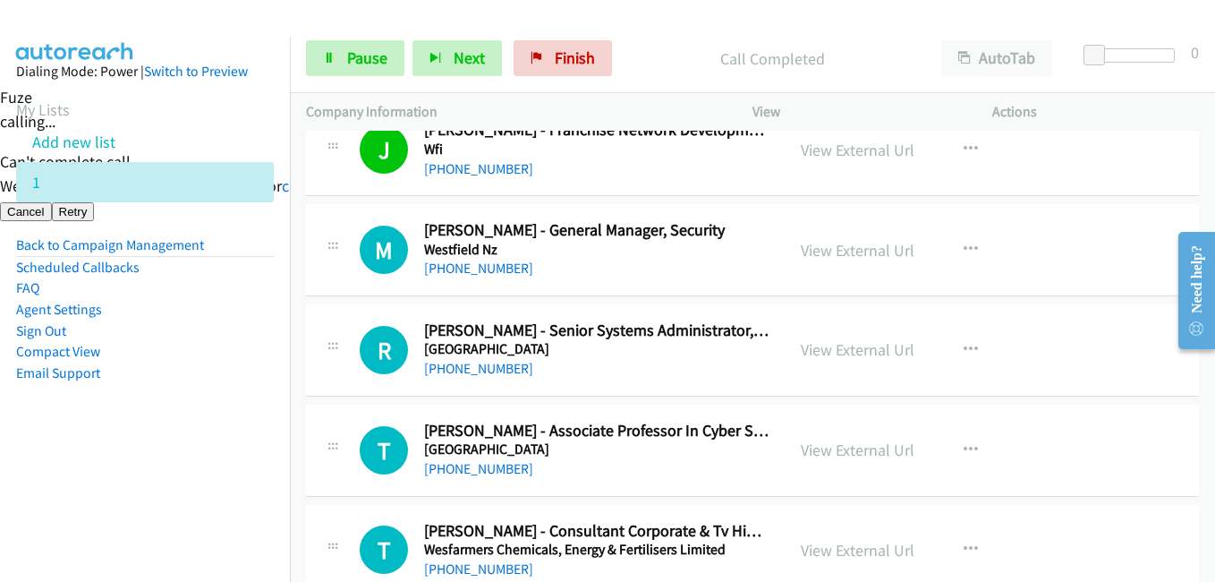
scroll to position [1826, 0]
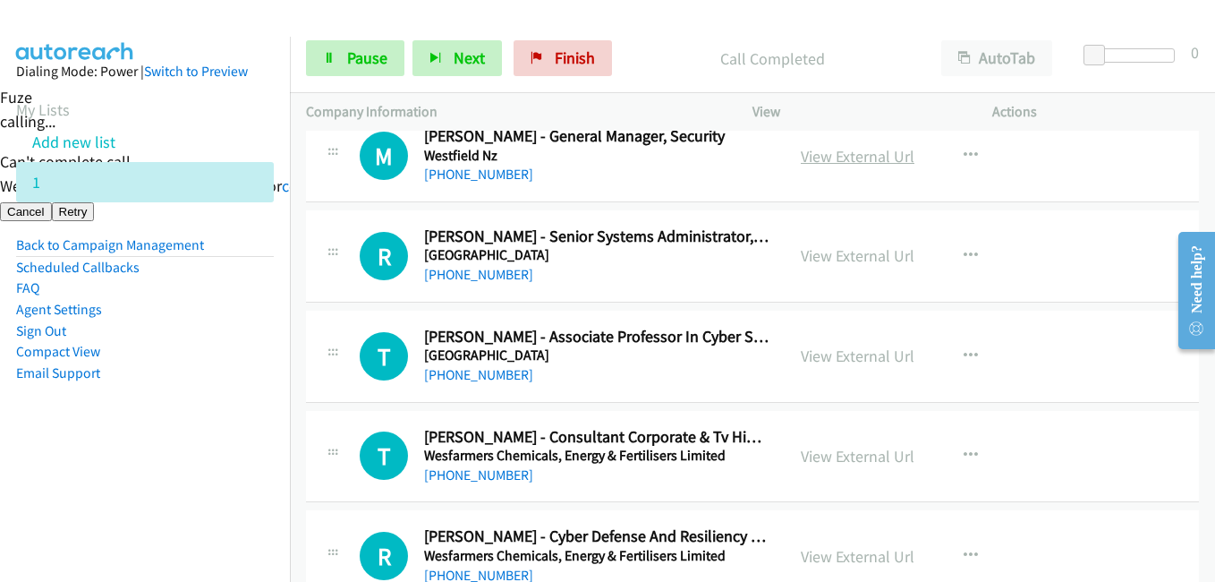
click at [860, 166] on link "View External Url" at bounding box center [858, 156] width 114 height 21
click at [235, 440] on aside "Dialing Mode: Power | Switch to Preview My Lists Add new list 1 Back to Campaig…" at bounding box center [145, 251] width 290 height 428
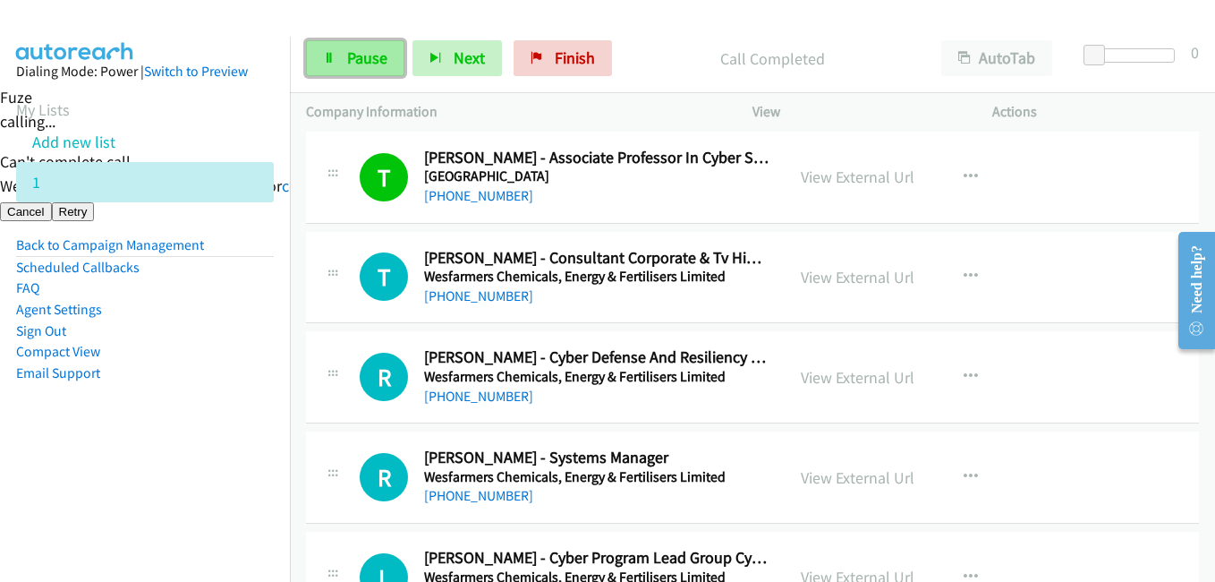
click at [379, 53] on span "Pause" at bounding box center [367, 57] width 40 height 21
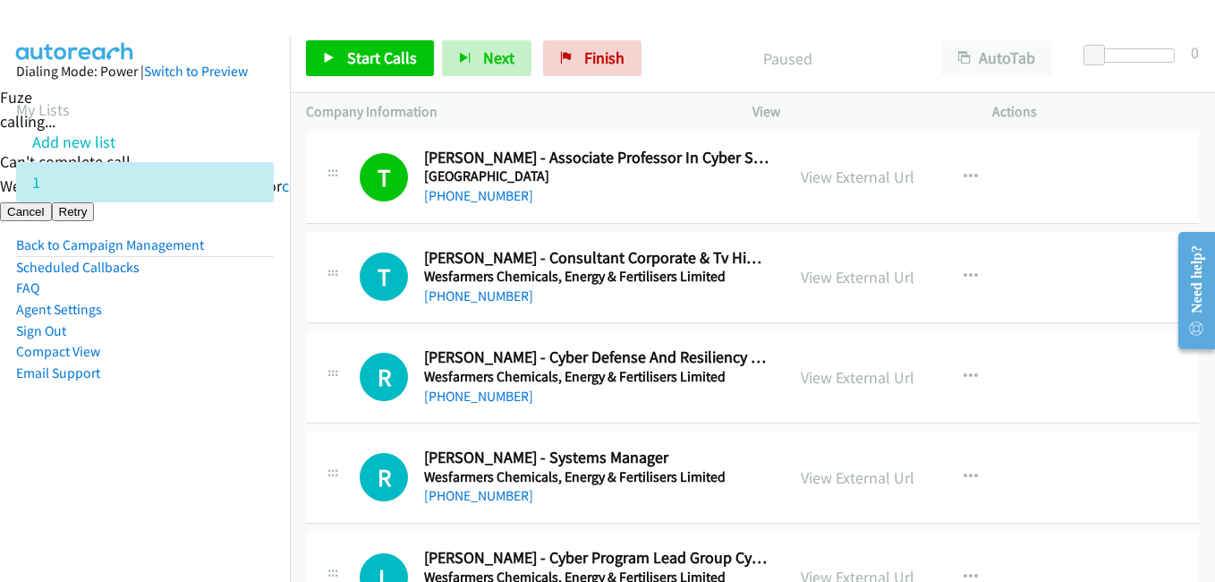
drag, startPoint x: 201, startPoint y: 455, endPoint x: 372, endPoint y: 106, distance: 388.6
click at [205, 453] on aside "Dialing Mode: Power | Switch to Preview My Lists Add new list 1 Back to Campaig…" at bounding box center [145, 251] width 290 height 428
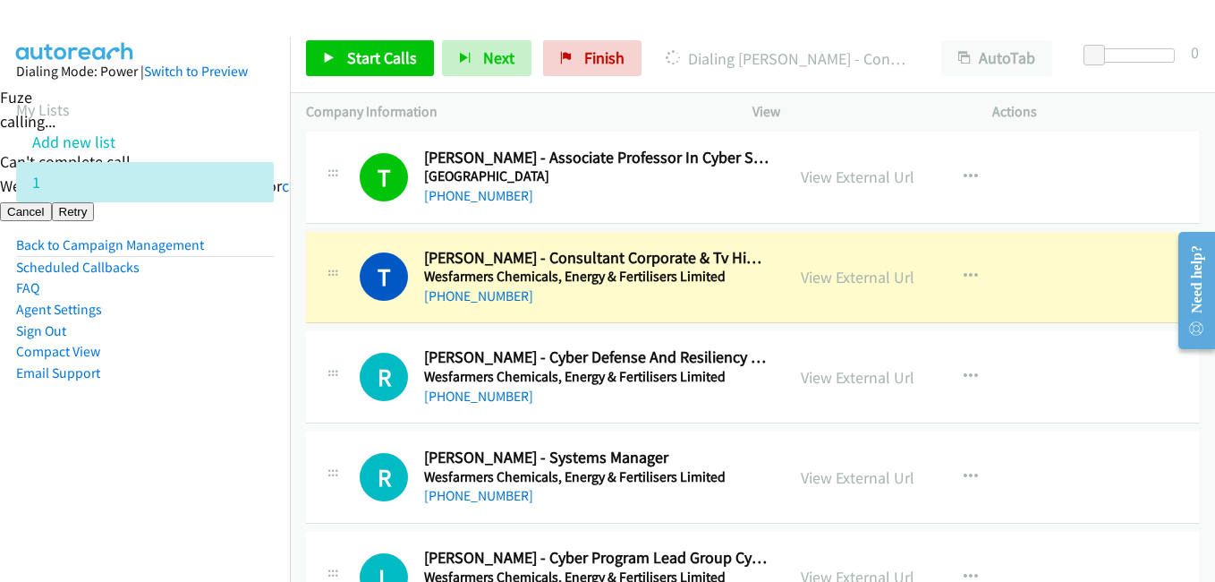
click at [0, 222] on html "Start Calls Pause Next Finish Dialing [PERSON_NAME] - Consultant Corporate & Tv…" at bounding box center [607, 111] width 1215 height 222
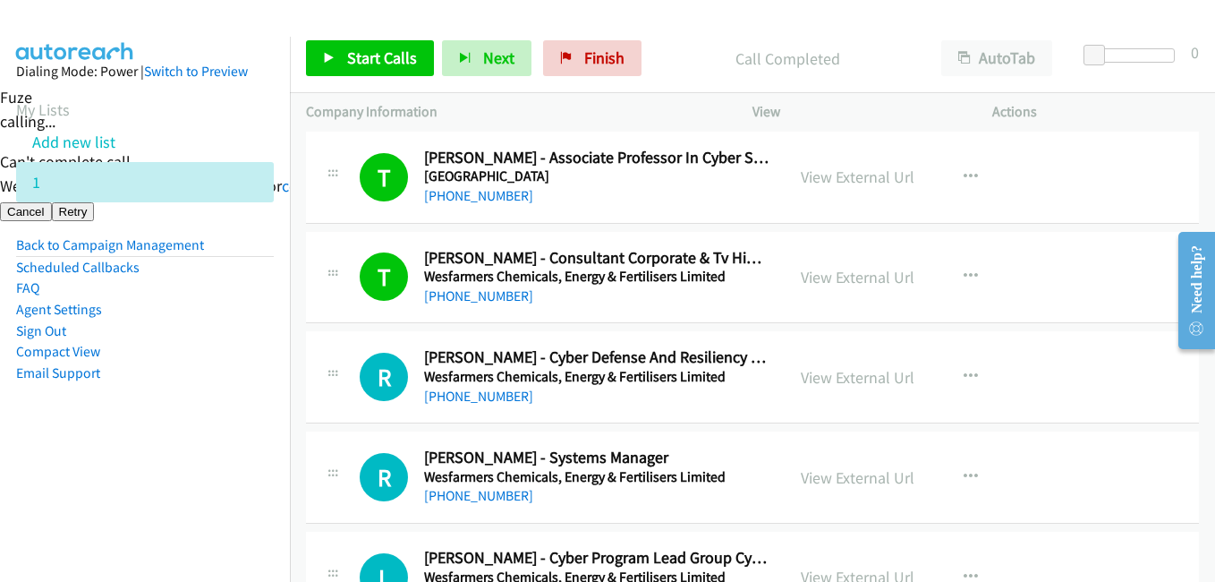
click at [144, 463] on aside "Dialing Mode: Power | Switch to Preview My Lists Add new list 1 Back to Campaig…" at bounding box center [145, 251] width 290 height 428
click at [384, 62] on span "Start Calls" at bounding box center [382, 57] width 70 height 21
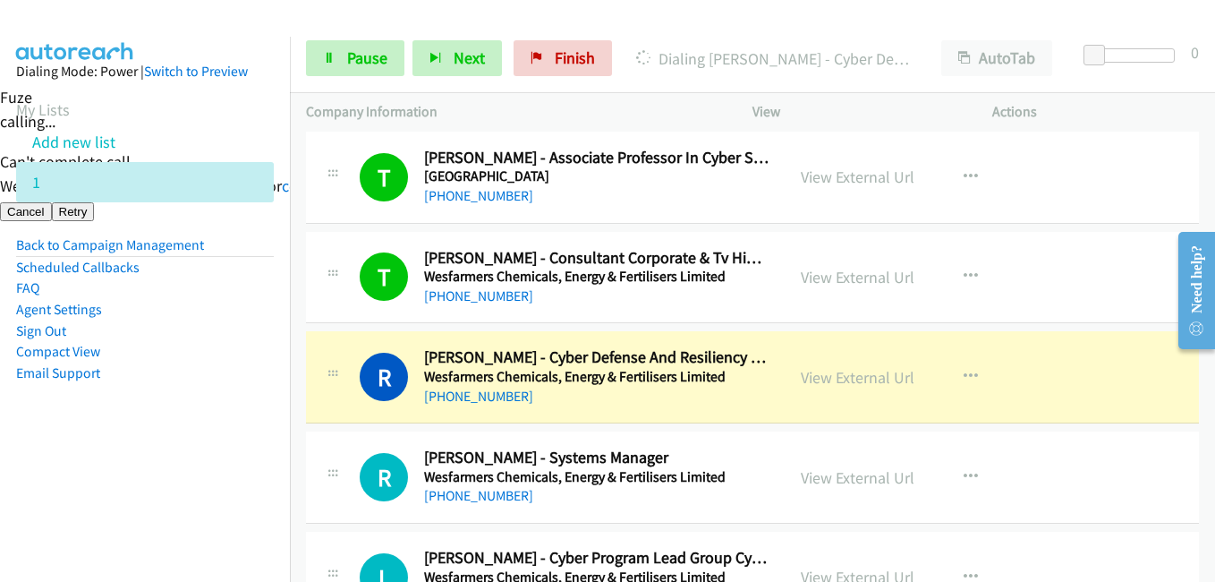
click at [98, 463] on aside "Dialing Mode: Power | Switch to Preview My Lists Add new list 1 Back to Campaig…" at bounding box center [145, 251] width 290 height 428
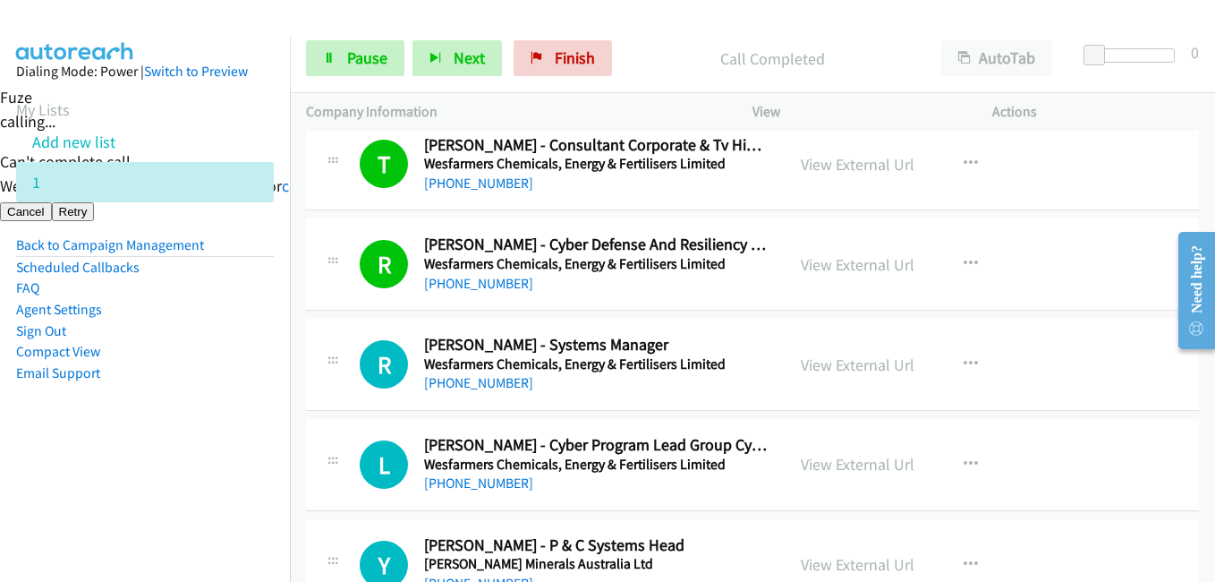
scroll to position [2183, 0]
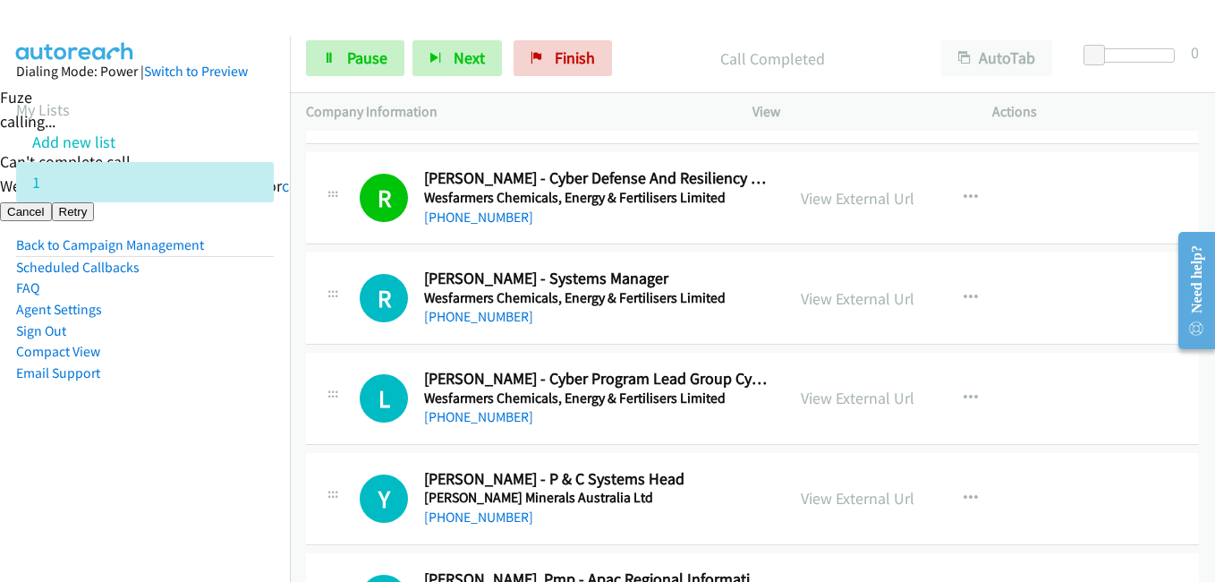
click at [250, 388] on aside "Dialing Mode: Power | Switch to Preview My Lists Add new list 1 Back to Campaig…" at bounding box center [145, 251] width 290 height 428
click at [374, 50] on span "Pause" at bounding box center [367, 57] width 40 height 21
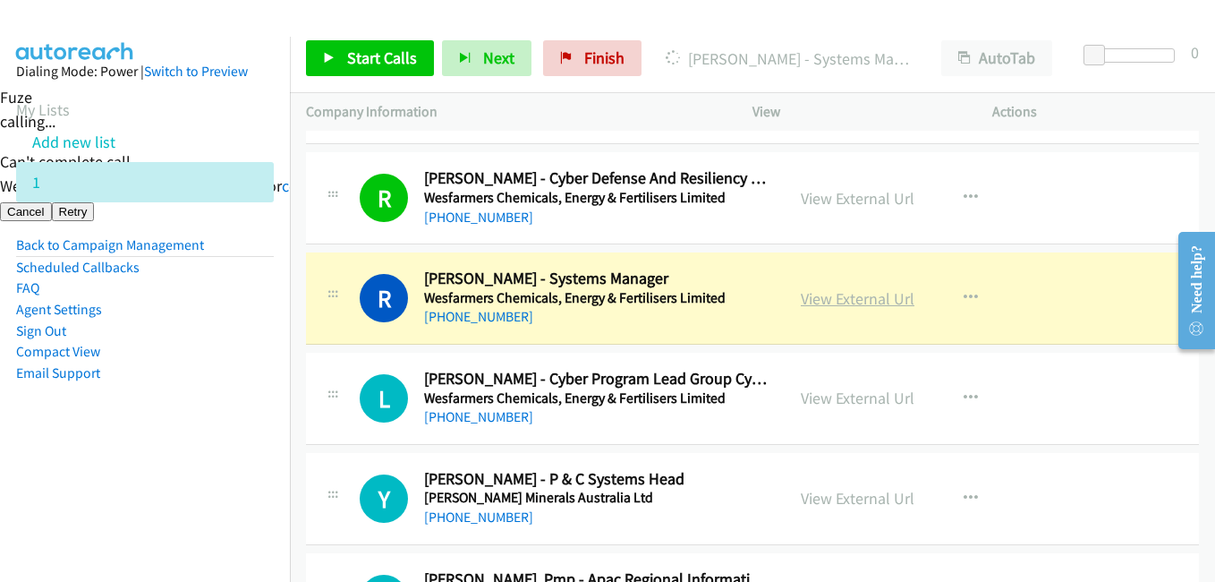
click at [871, 299] on link "View External Url" at bounding box center [858, 298] width 114 height 21
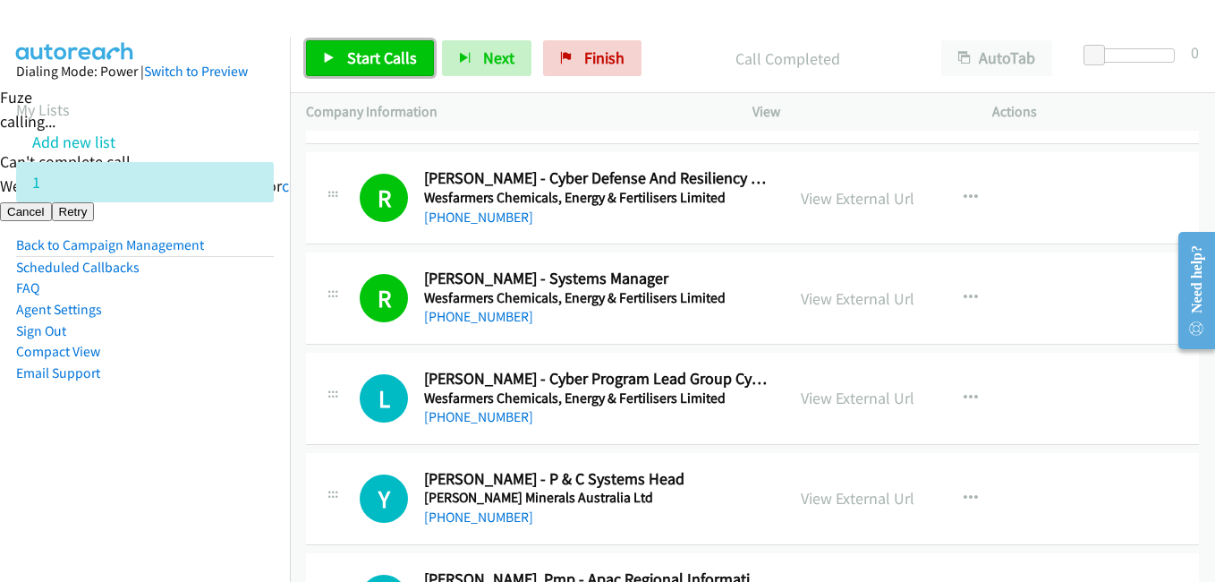
click at [377, 69] on link "Start Calls" at bounding box center [370, 58] width 128 height 36
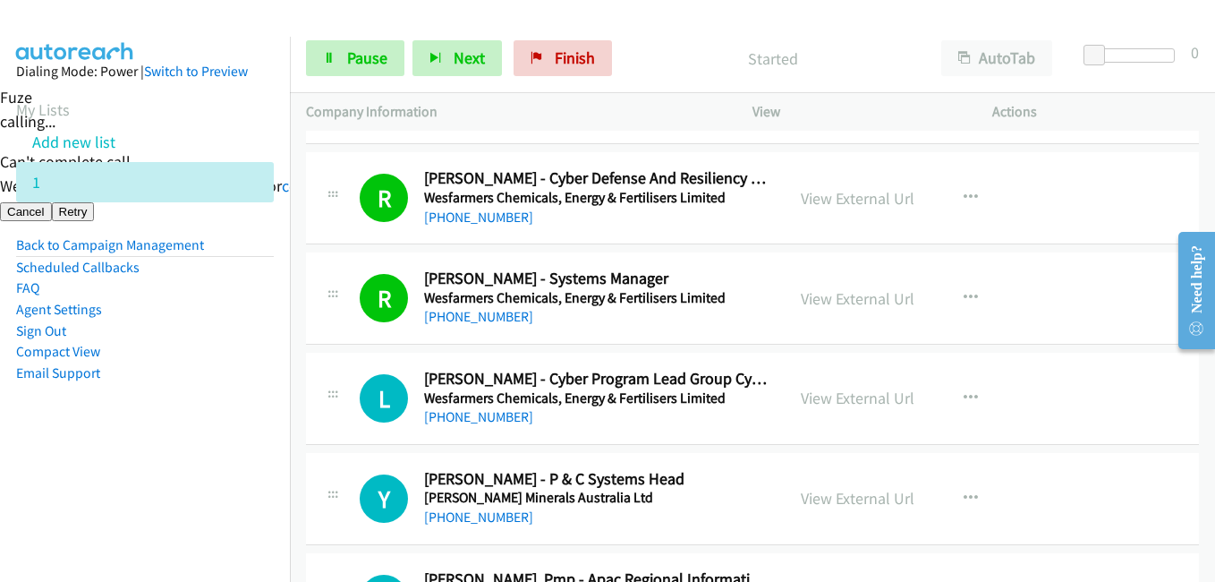
drag, startPoint x: 241, startPoint y: 435, endPoint x: 259, endPoint y: 413, distance: 28.6
click at [241, 435] on aside "Dialing Mode: Power | Switch to Preview My Lists Add new list 1 Back to Campaig…" at bounding box center [145, 251] width 290 height 428
click at [374, 58] on span "Pause" at bounding box center [367, 57] width 40 height 21
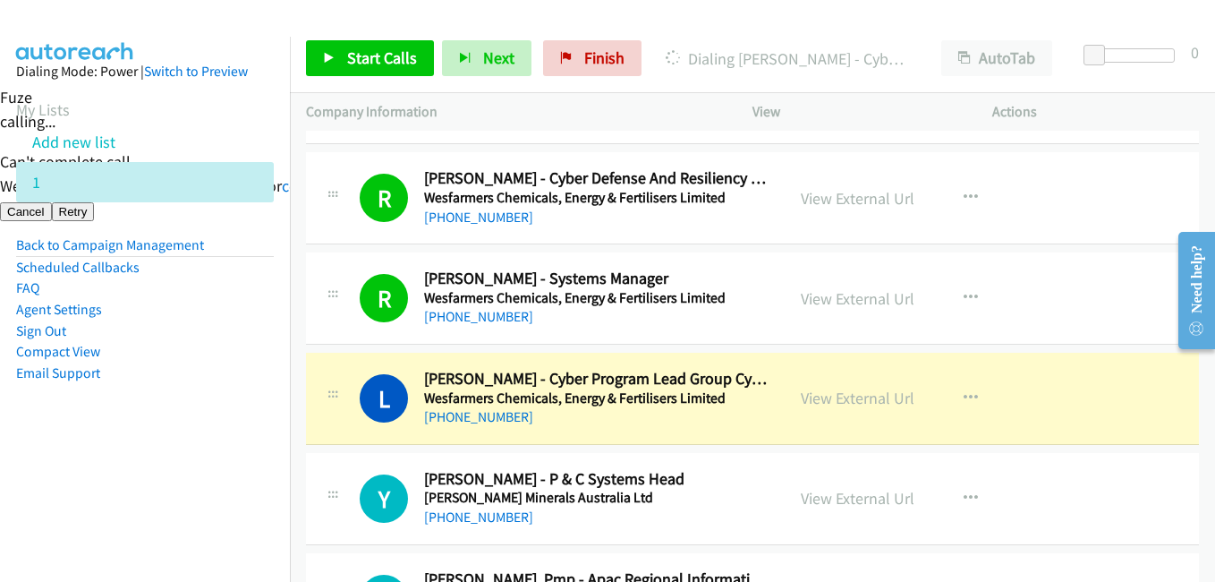
click at [252, 484] on nav "Dialing Mode: Power | Switch to Preview My Lists Add new list 1 Back to Campaig…" at bounding box center [145, 328] width 291 height 582
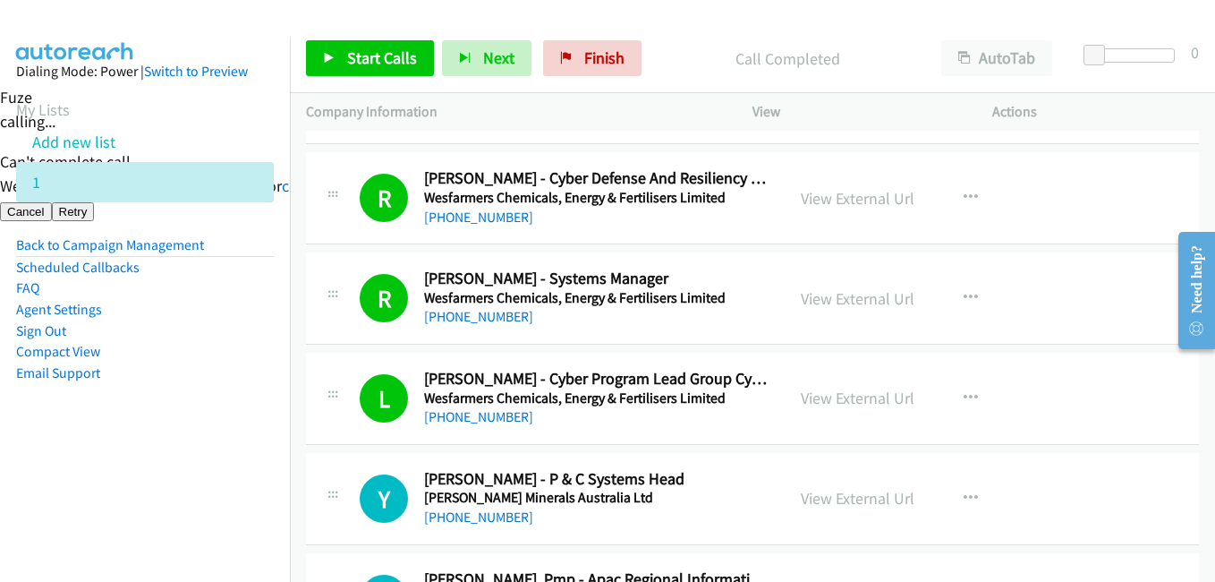
scroll to position [2452, 0]
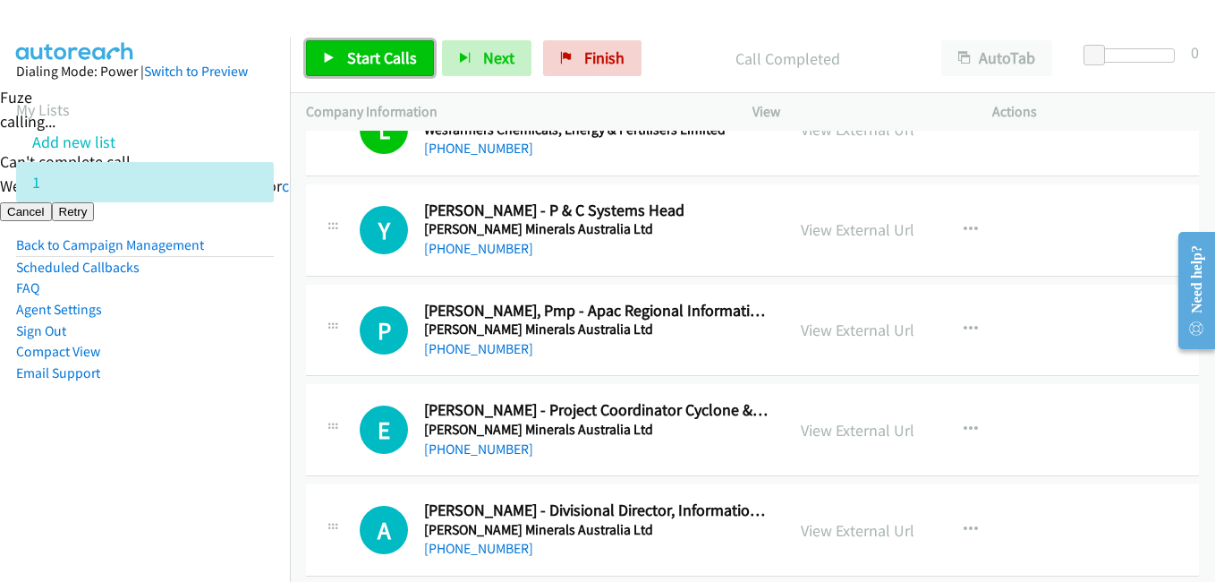
click at [376, 54] on span "Start Calls" at bounding box center [382, 57] width 70 height 21
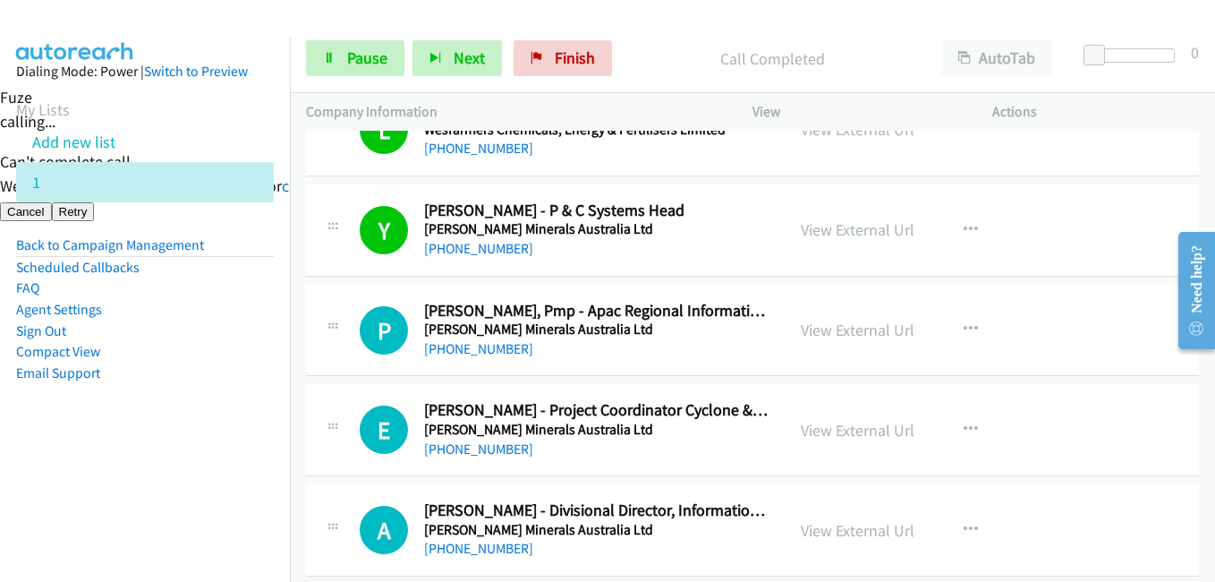
click at [196, 452] on aside "Dialing Mode: Power | Switch to Preview My Lists Add new list 1 Back to Campaig…" at bounding box center [145, 251] width 290 height 428
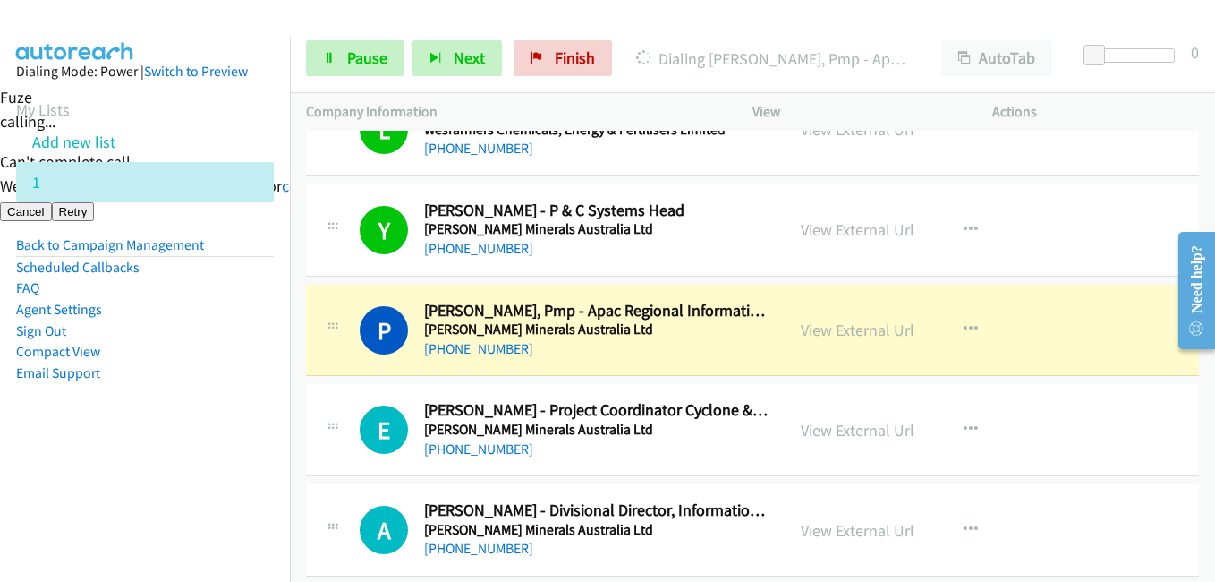
drag, startPoint x: 75, startPoint y: 468, endPoint x: 85, endPoint y: 465, distance: 10.2
click at [75, 468] on nav "Dialing Mode: Power | Switch to Preview My Lists Add new list 1 Back to Campaig…" at bounding box center [145, 328] width 291 height 582
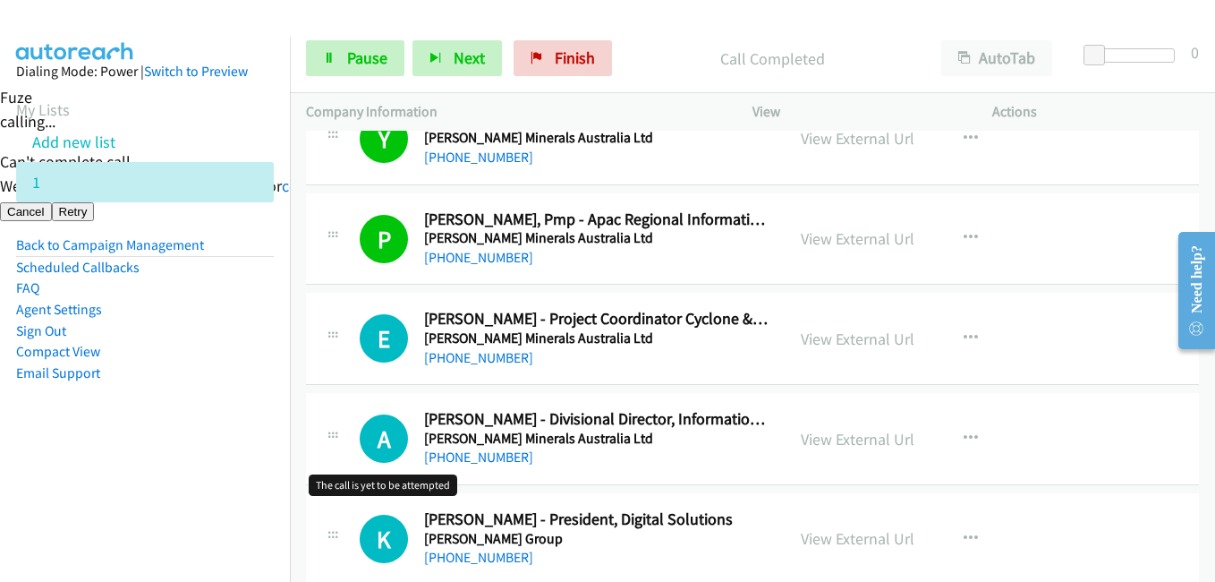
scroll to position [2631, 0]
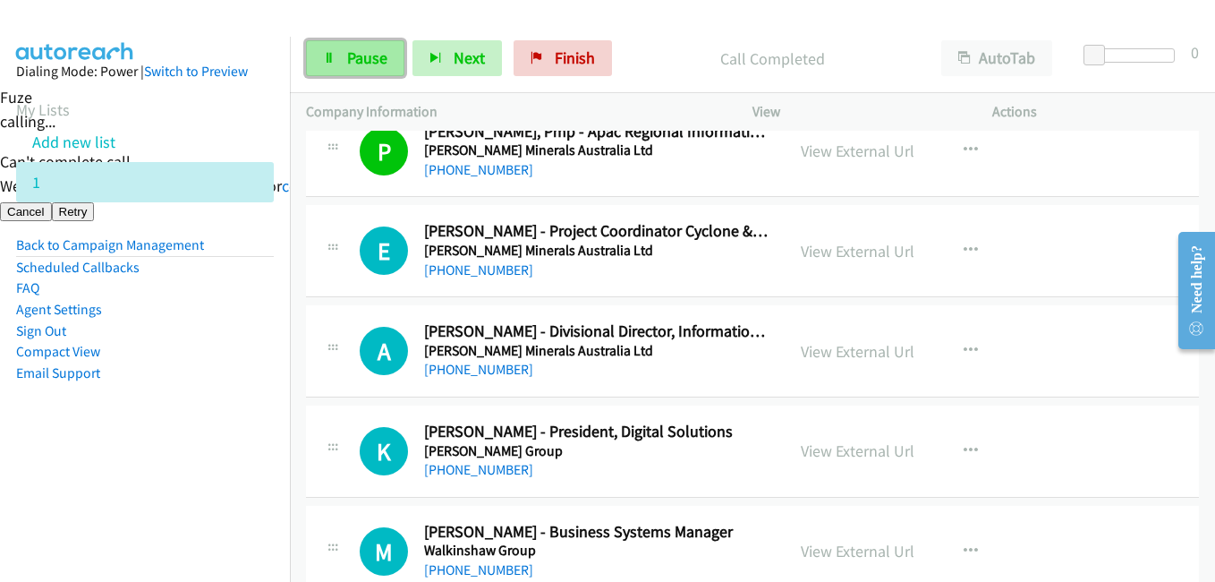
click at [377, 62] on span "Pause" at bounding box center [367, 57] width 40 height 21
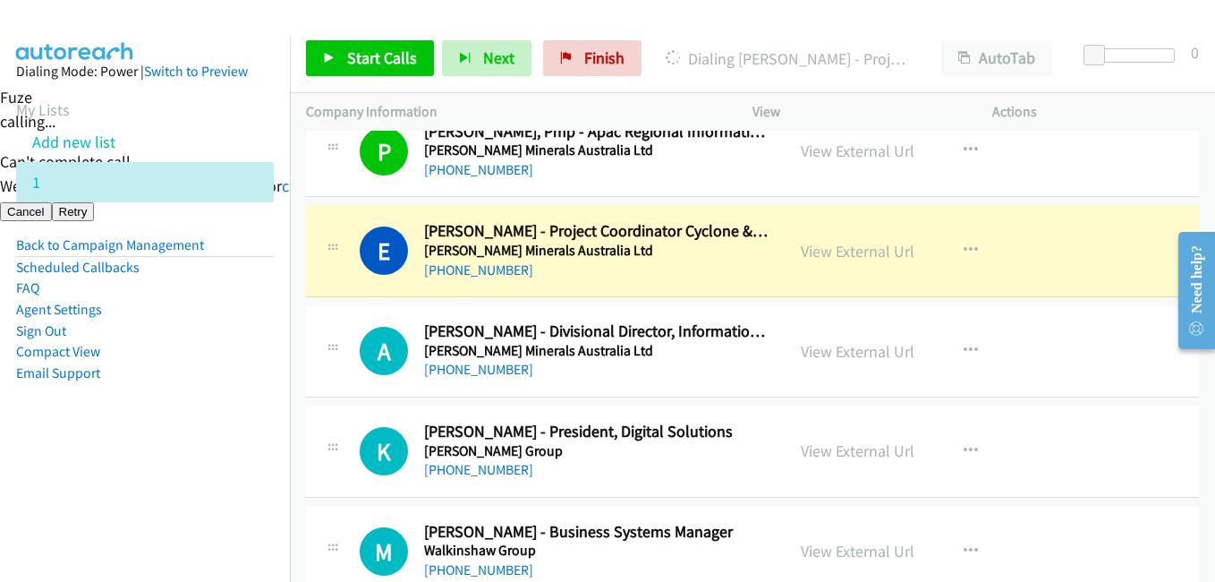
drag, startPoint x: 69, startPoint y: 472, endPoint x: 195, endPoint y: 450, distance: 128.0
click at [71, 472] on nav "Dialing Mode: Power | Switch to Preview My Lists Add new list 1 Back to Campaig…" at bounding box center [145, 328] width 291 height 582
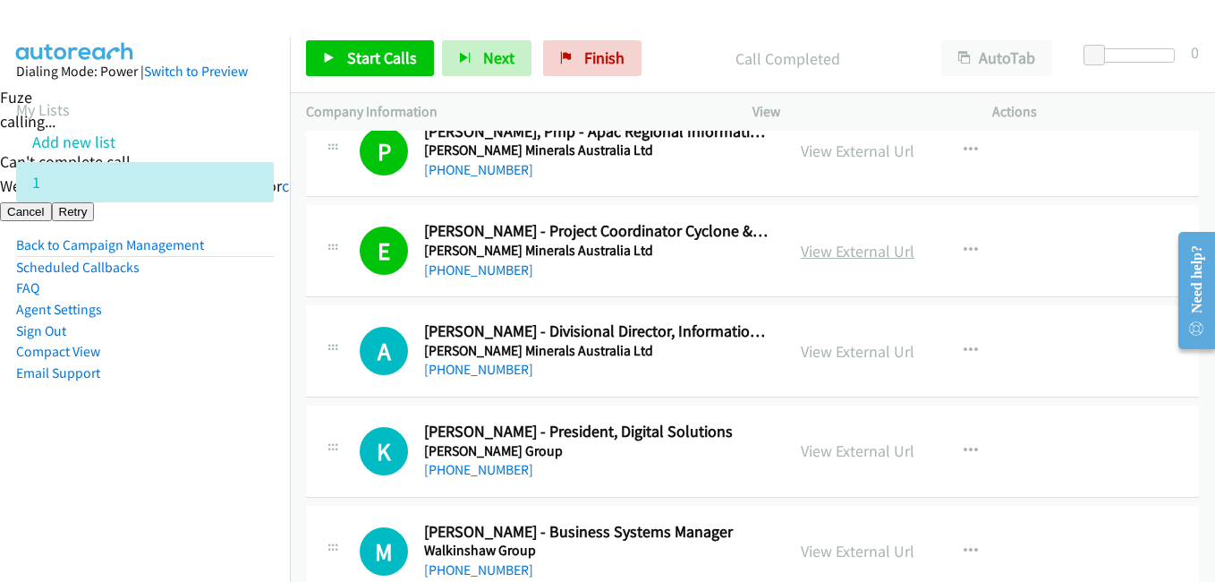
click at [847, 251] on link "View External Url" at bounding box center [858, 251] width 114 height 21
click at [363, 47] on link "Start Calls" at bounding box center [370, 58] width 128 height 36
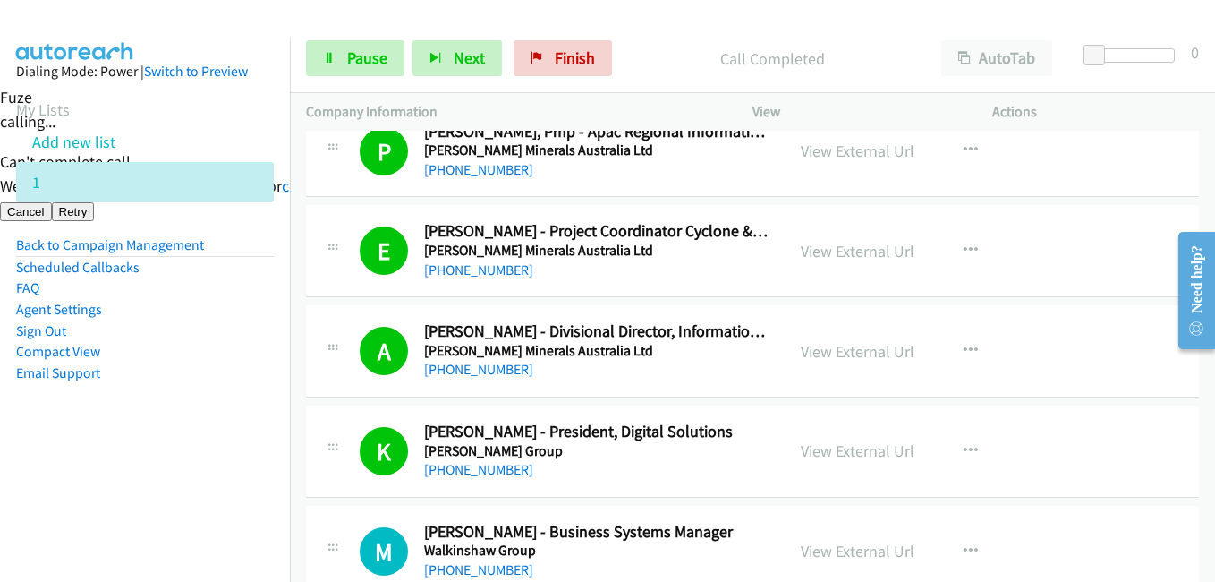
click at [233, 462] on aside "Dialing Mode: Power | Switch to Preview My Lists Add new list 1 Back to Campaig…" at bounding box center [145, 251] width 290 height 428
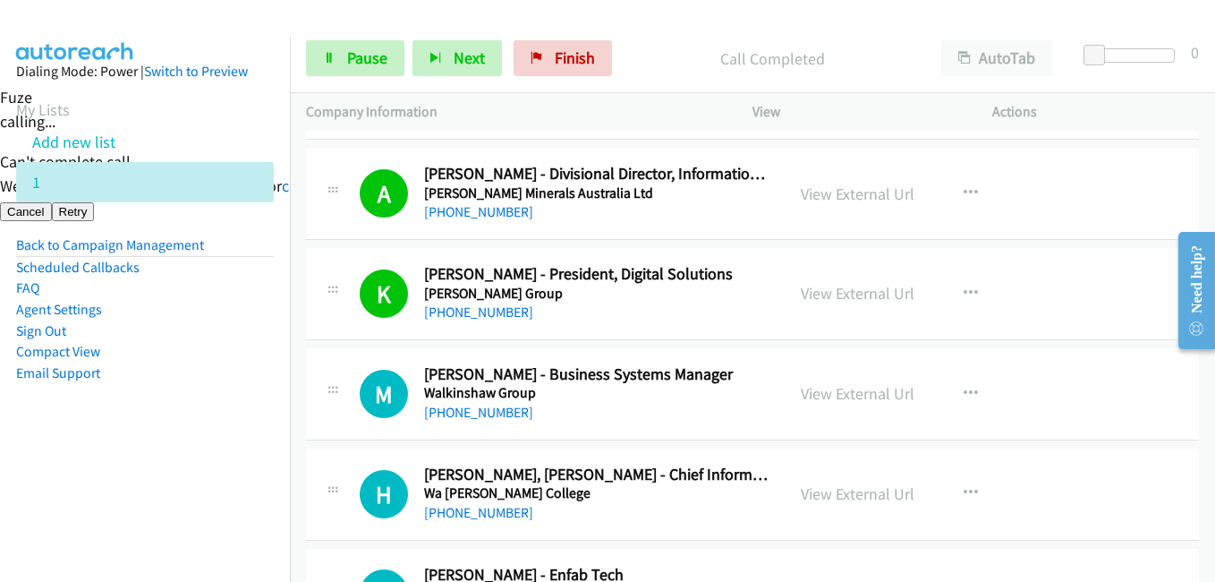
scroll to position [2899, 0]
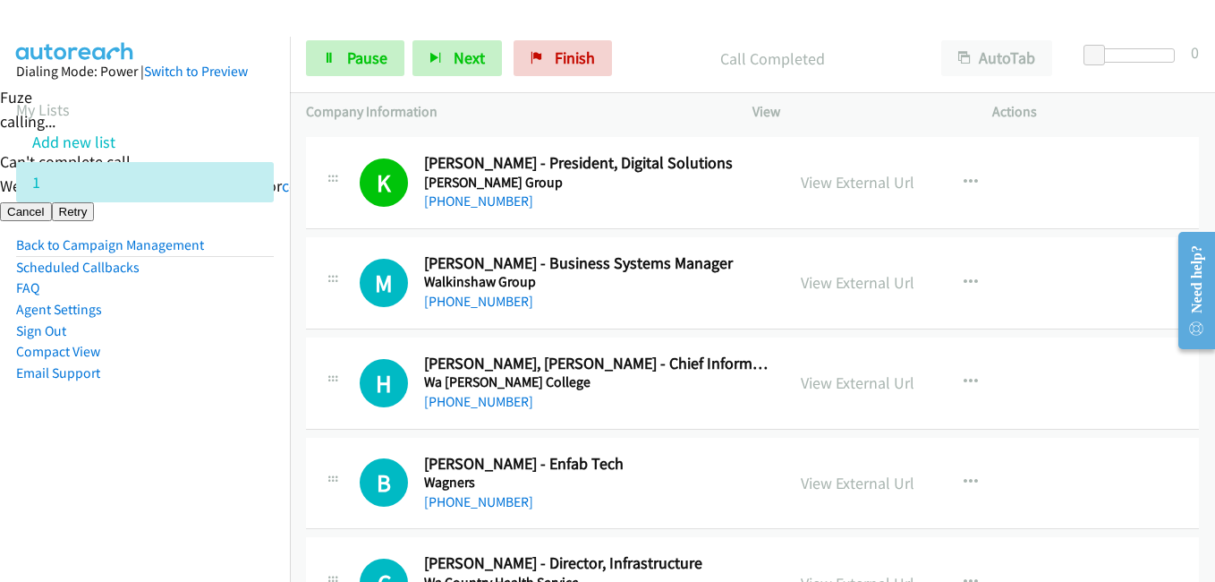
drag, startPoint x: 241, startPoint y: 459, endPoint x: 255, endPoint y: 452, distance: 16.0
click at [241, 459] on aside "Dialing Mode: Power | Switch to Preview My Lists Add new list 1 Back to Campaig…" at bounding box center [145, 251] width 290 height 428
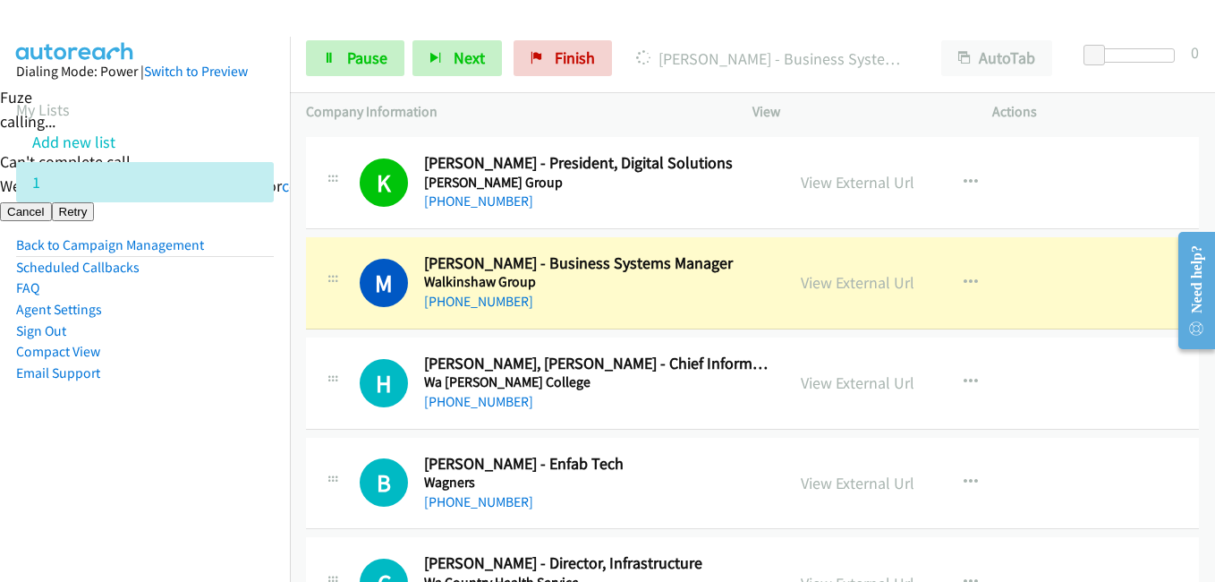
click at [242, 380] on li "Email Support" at bounding box center [145, 372] width 258 height 21
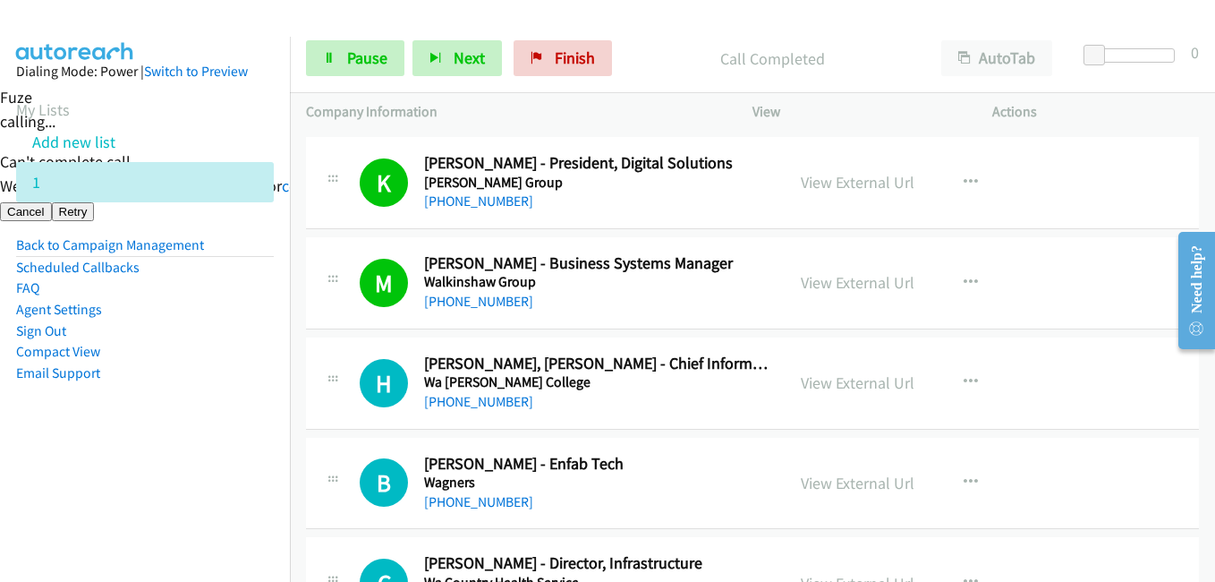
click at [209, 414] on aside "Dialing Mode: Power | Switch to Preview My Lists Add new list 1 Back to Campaig…" at bounding box center [145, 251] width 290 height 428
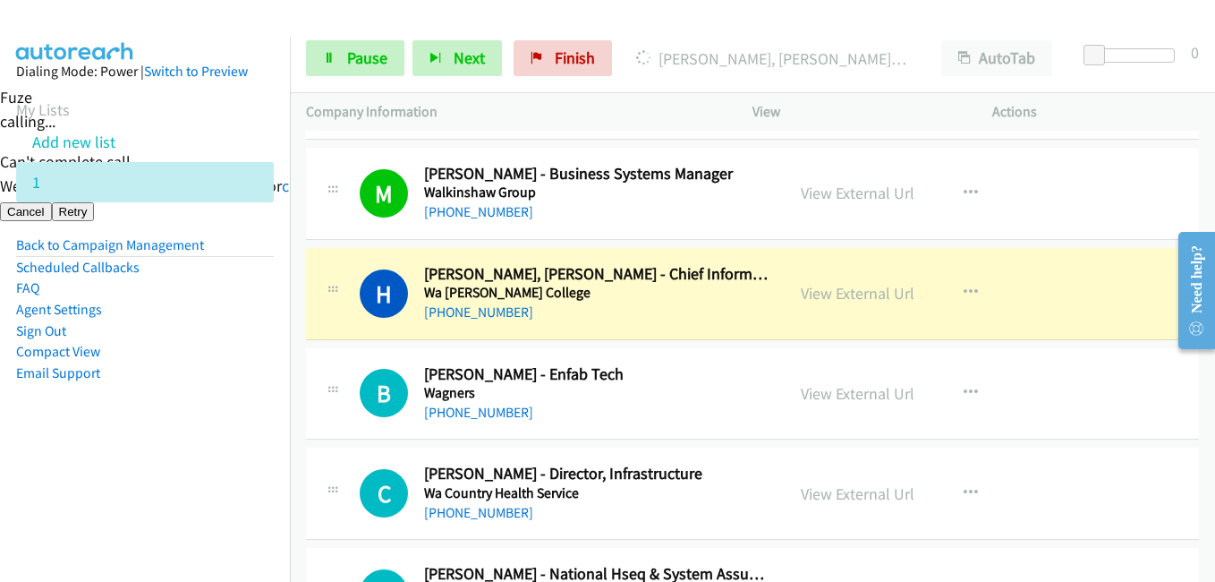
drag, startPoint x: 221, startPoint y: 394, endPoint x: 419, endPoint y: 359, distance: 200.8
click at [222, 394] on aside "Dialing Mode: Power | Switch to Preview My Lists Add new list 1 Back to Campaig…" at bounding box center [145, 251] width 290 height 428
click at [351, 59] on span "Pause" at bounding box center [367, 57] width 40 height 21
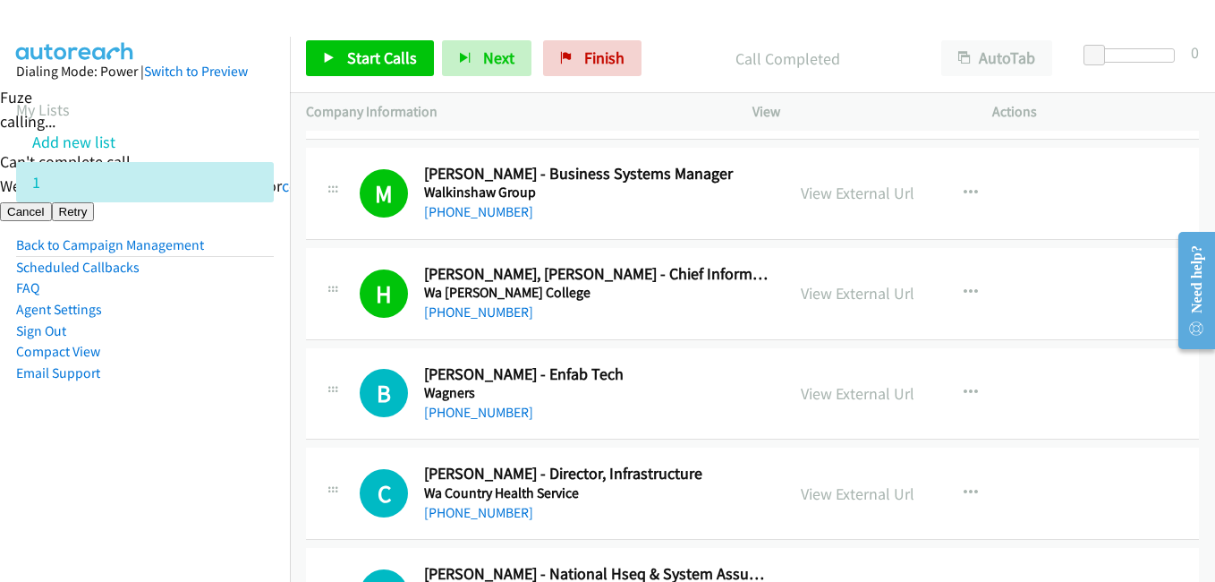
click at [231, 486] on nav "Dialing Mode: Power | Switch to Preview My Lists Add new list 1 Back to Campaig…" at bounding box center [145, 328] width 291 height 582
drag, startPoint x: 404, startPoint y: 51, endPoint x: 422, endPoint y: 52, distance: 18.8
click at [404, 51] on span "Start Calls" at bounding box center [382, 57] width 70 height 21
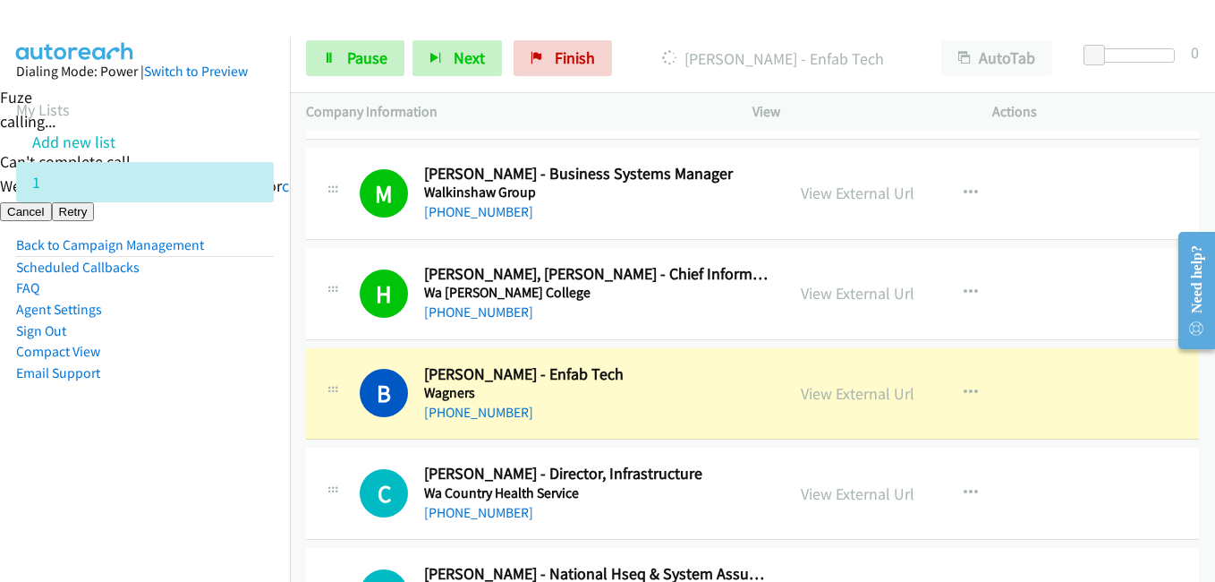
drag, startPoint x: 137, startPoint y: 469, endPoint x: 415, endPoint y: 430, distance: 281.1
click at [138, 469] on nav "Dialing Mode: Power | Switch to Preview My Lists Add new list 1 Back to Campaig…" at bounding box center [145, 328] width 291 height 582
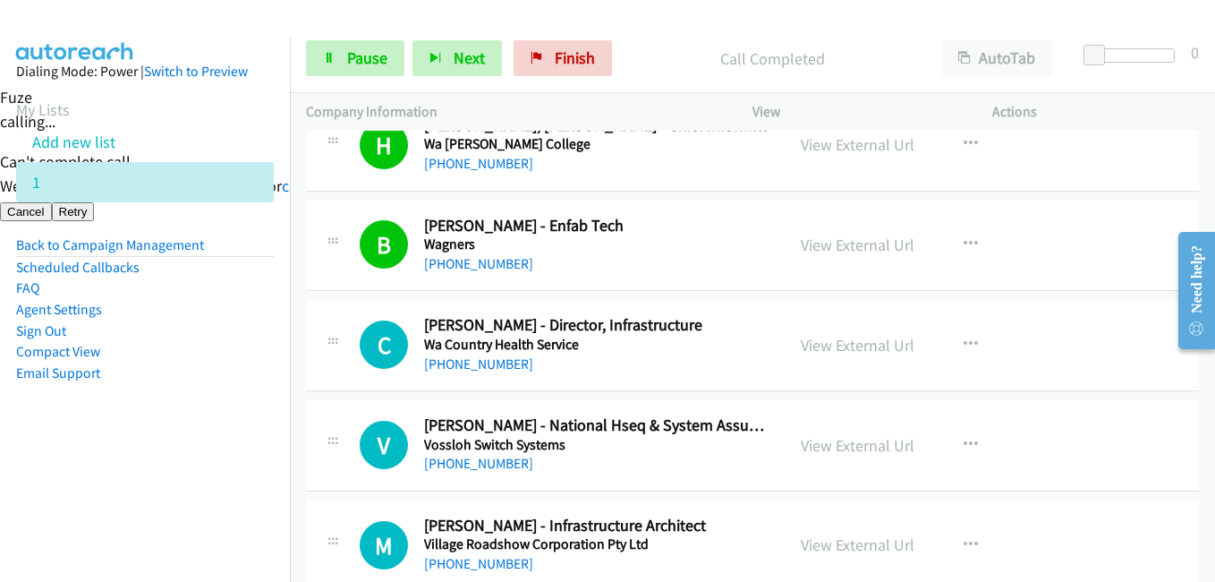
scroll to position [3257, 0]
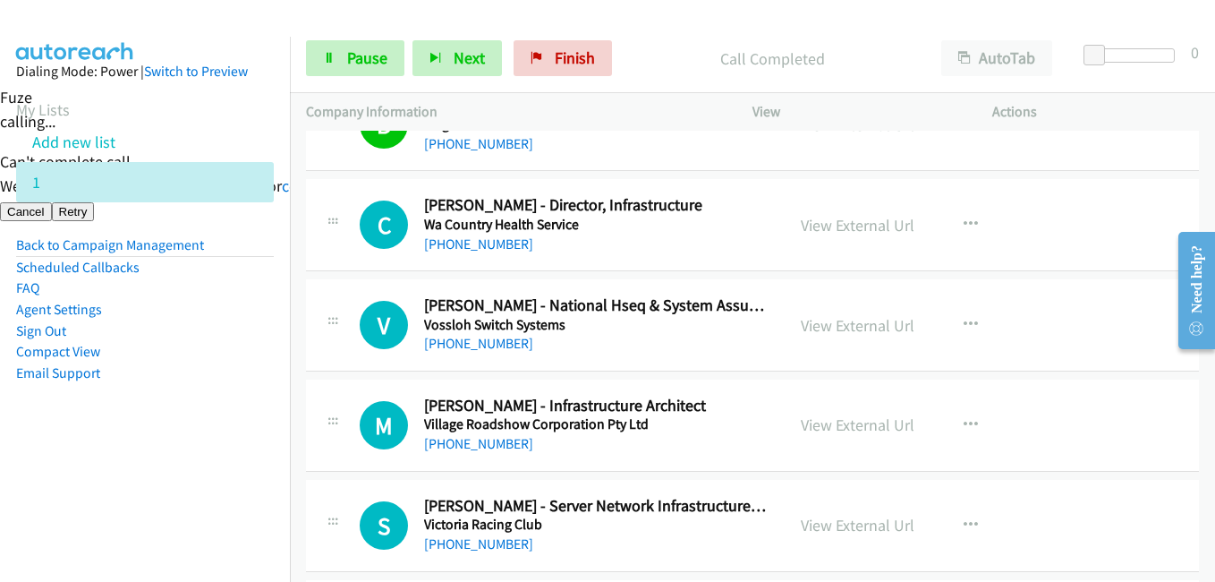
drag, startPoint x: 136, startPoint y: 430, endPoint x: 432, endPoint y: 128, distance: 423.3
click at [145, 431] on aside "Dialing Mode: Power | Switch to Preview My Lists Add new list 1 Back to Campaig…" at bounding box center [145, 251] width 290 height 428
drag, startPoint x: 368, startPoint y: 68, endPoint x: 421, endPoint y: 78, distance: 53.7
click at [368, 68] on link "Pause" at bounding box center [355, 58] width 98 height 36
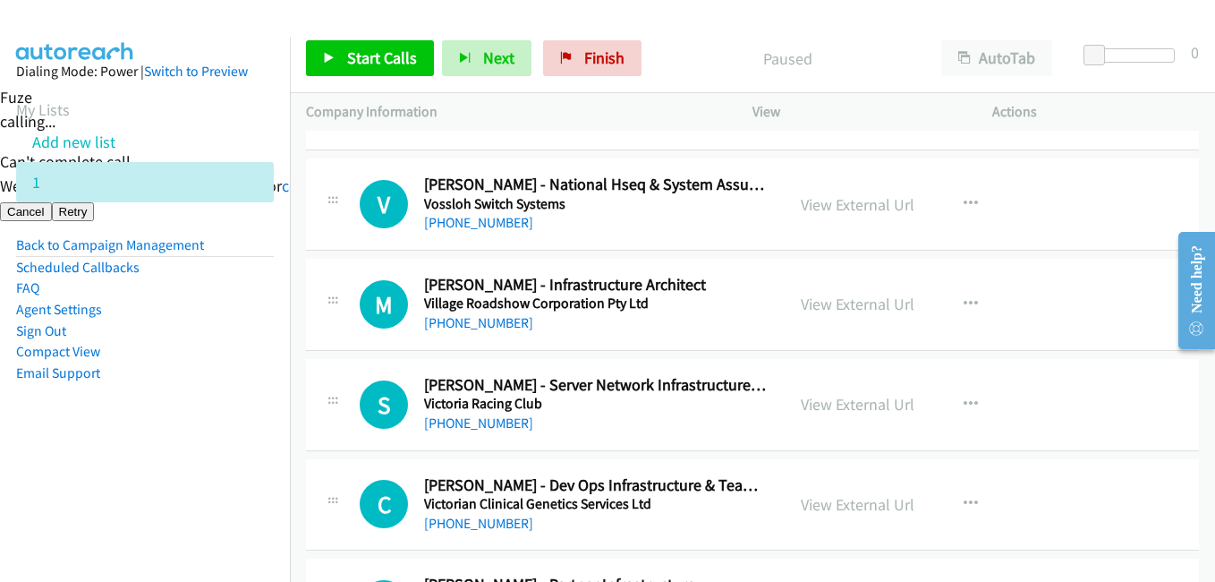
scroll to position [3347, 0]
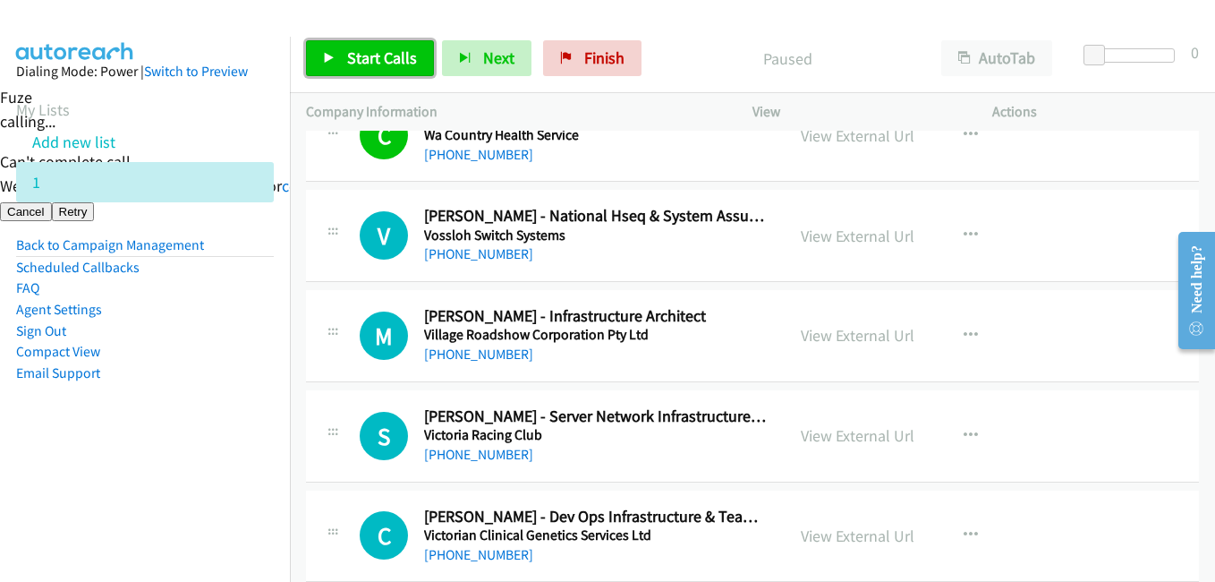
click at [383, 54] on span "Start Calls" at bounding box center [382, 57] width 70 height 21
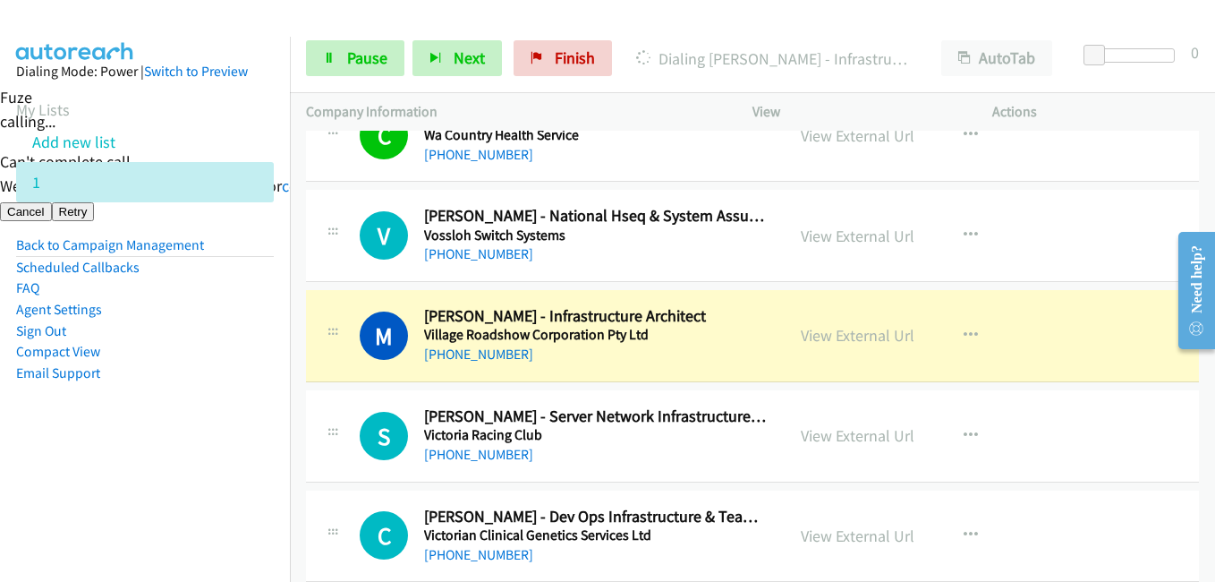
drag, startPoint x: 88, startPoint y: 464, endPoint x: 391, endPoint y: 346, distance: 325.5
click at [104, 464] on nav "Dialing Mode: Power | Switch to Preview My Lists Add new list 1 Back to Campaig…" at bounding box center [145, 328] width 291 height 582
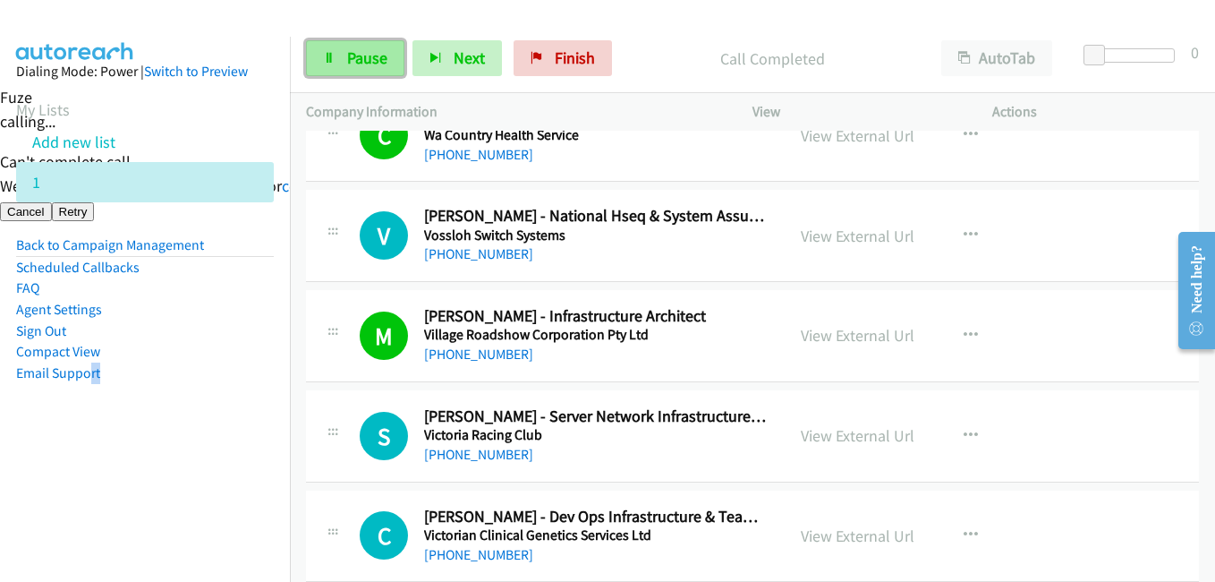
drag, startPoint x: 379, startPoint y: 51, endPoint x: 391, endPoint y: 58, distance: 14.4
click at [378, 52] on span "Pause" at bounding box center [367, 57] width 40 height 21
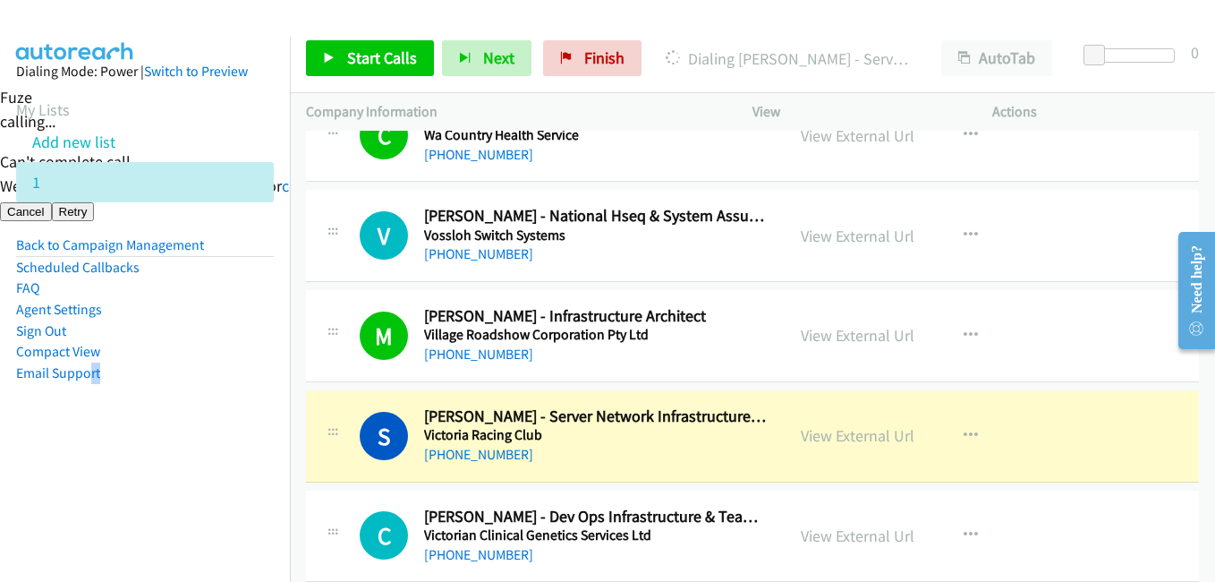
click at [209, 450] on aside "Dialing Mode: Power | Switch to Preview My Lists Add new list 1 Back to Campaig…" at bounding box center [145, 251] width 290 height 428
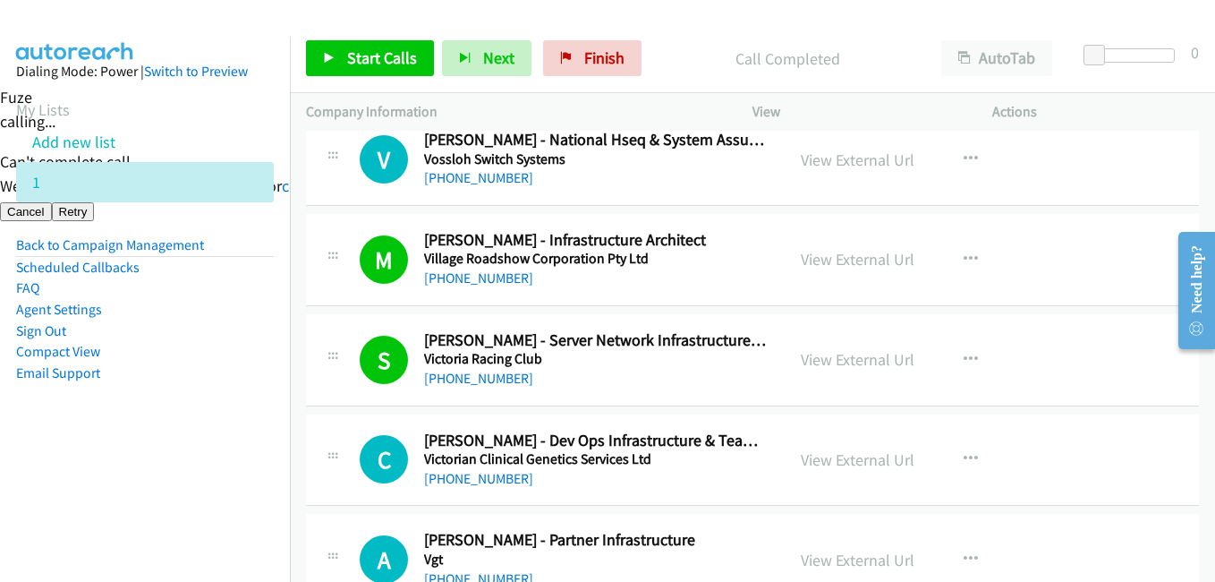
scroll to position [3526, 0]
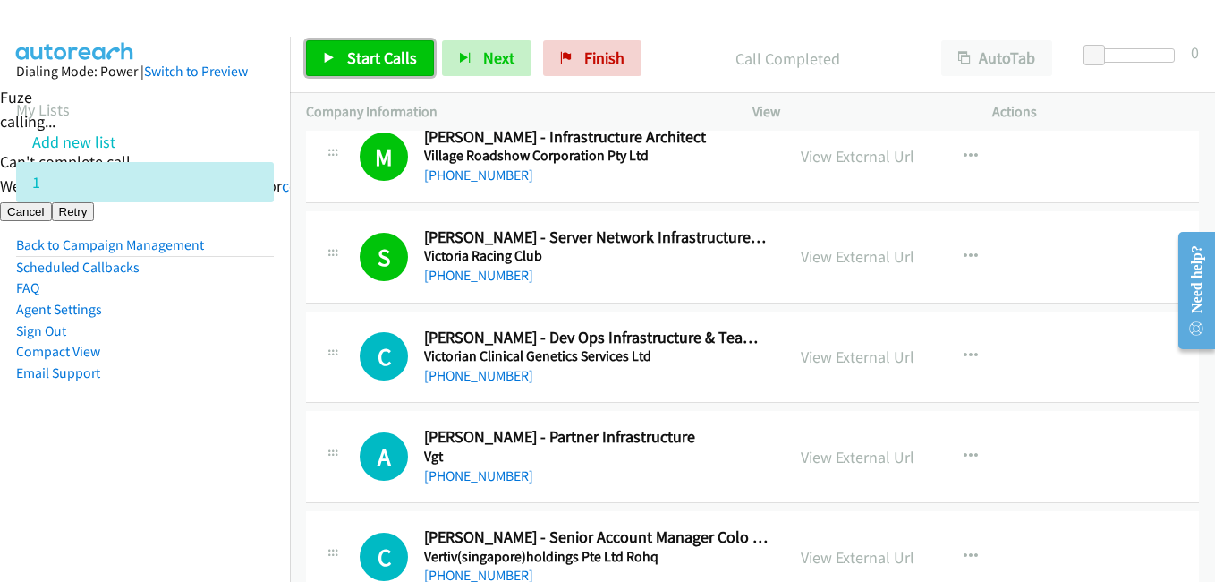
click at [338, 54] on link "Start Calls" at bounding box center [370, 58] width 128 height 36
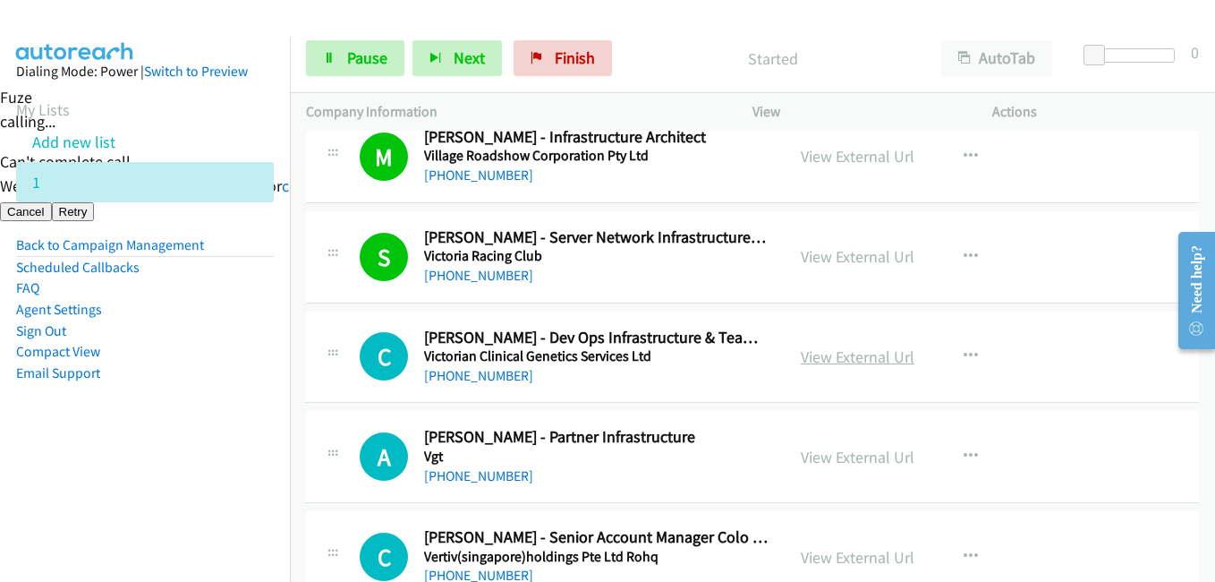
click at [873, 353] on link "View External Url" at bounding box center [858, 356] width 114 height 21
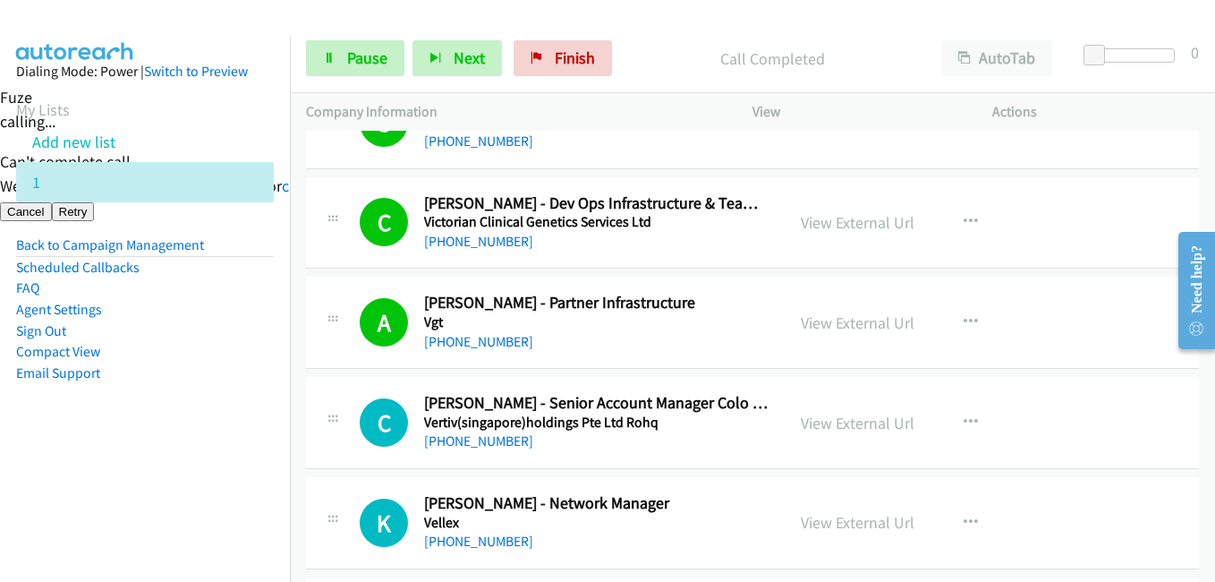
scroll to position [3705, 0]
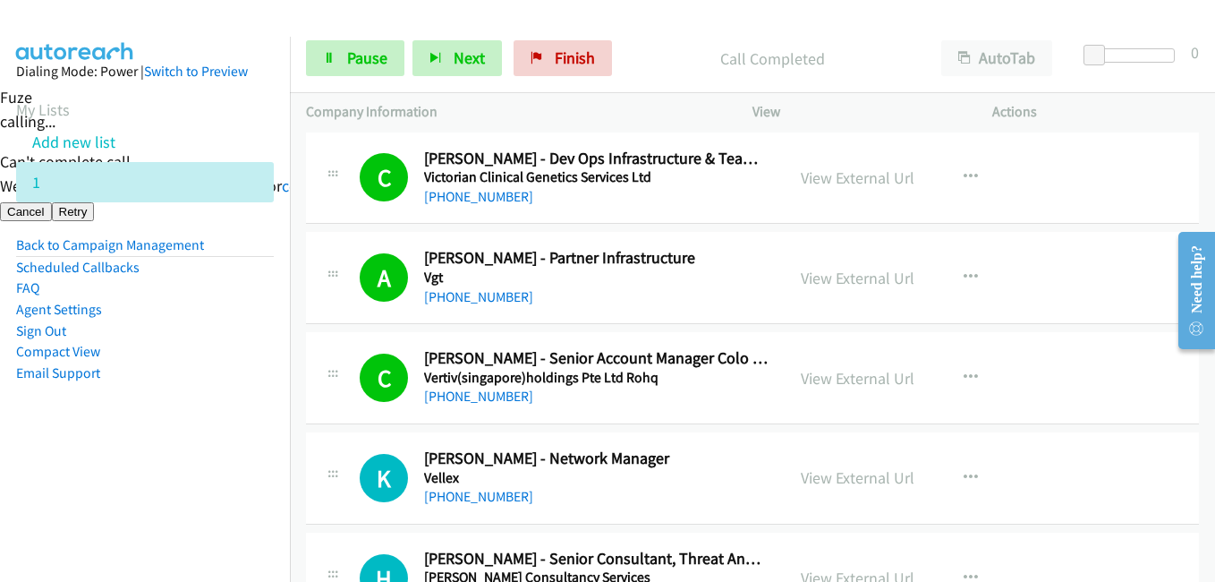
click at [192, 459] on aside "Dialing Mode: Power | Switch to Preview My Lists Add new list 1 Back to Campaig…" at bounding box center [145, 251] width 290 height 428
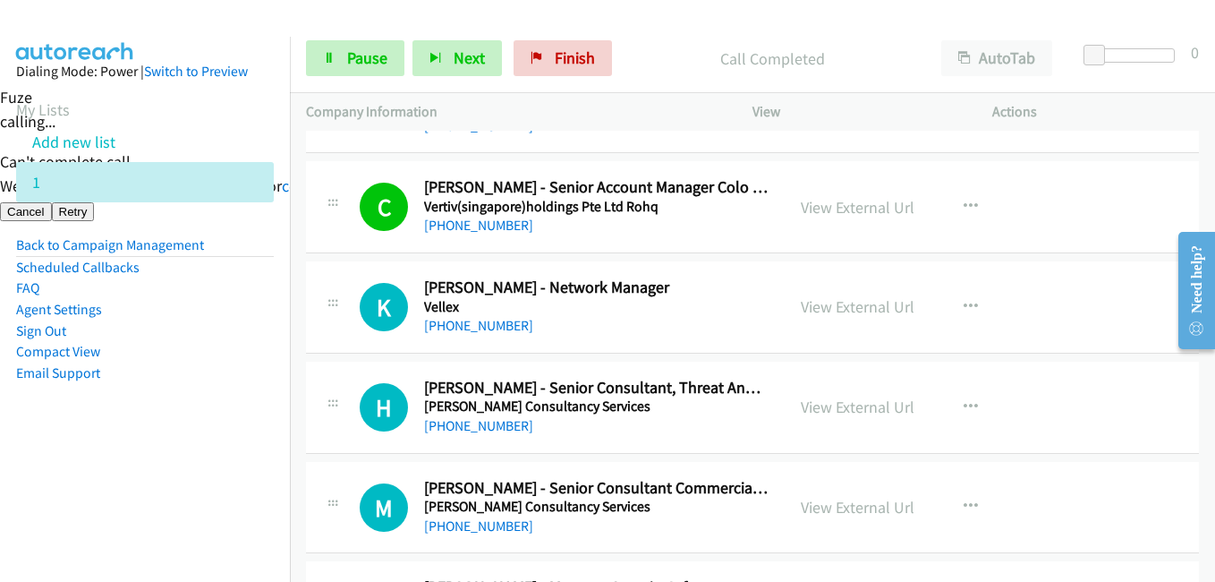
scroll to position [3884, 0]
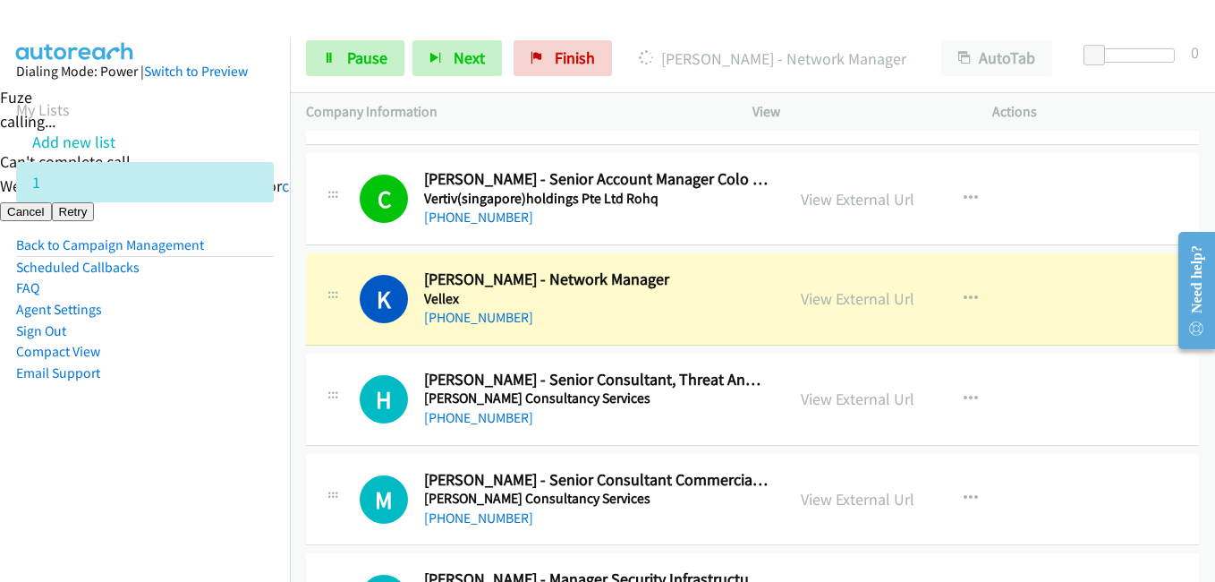
click at [166, 421] on aside "Dialing Mode: Power | Switch to Preview My Lists Add new list 1 Back to Campaig…" at bounding box center [145, 251] width 290 height 428
click at [250, 418] on aside "Dialing Mode: Power | Switch to Preview My Lists Add new list 1 Back to Campaig…" at bounding box center [145, 251] width 290 height 428
drag, startPoint x: 55, startPoint y: 541, endPoint x: 107, endPoint y: 537, distance: 53.0
click at [61, 541] on nav "Dialing Mode: Power | Switch to Preview My Lists Add new list 1 Back to Campaig…" at bounding box center [145, 328] width 291 height 582
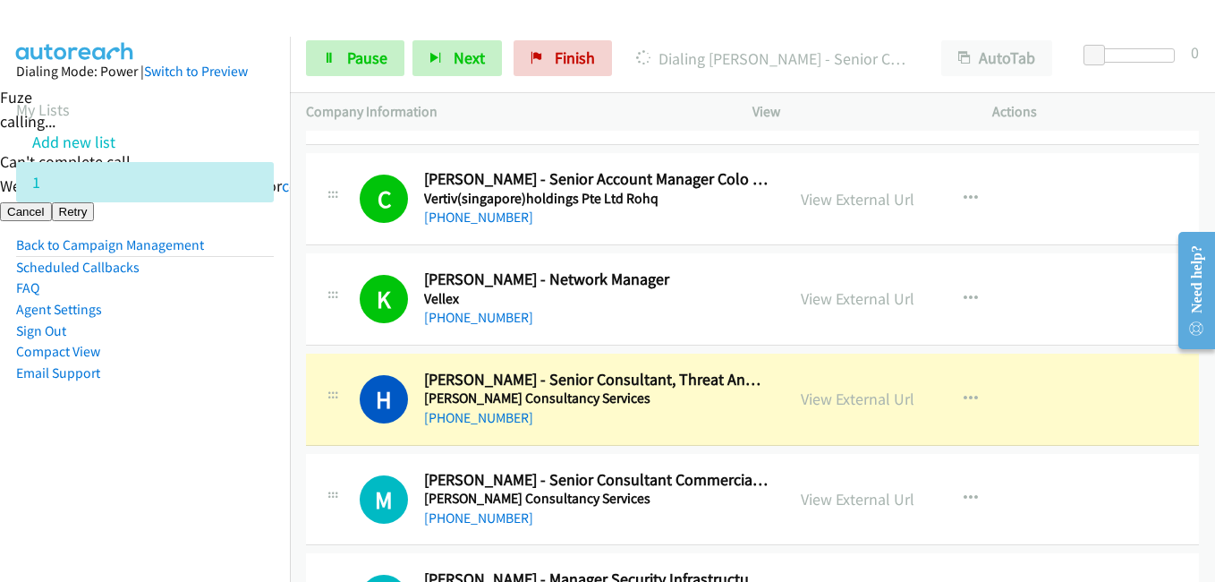
click at [166, 445] on aside "Dialing Mode: Power | Switch to Preview My Lists Add new list 1 Back to Campaig…" at bounding box center [145, 251] width 290 height 428
click at [329, 60] on icon at bounding box center [329, 59] width 13 height 13
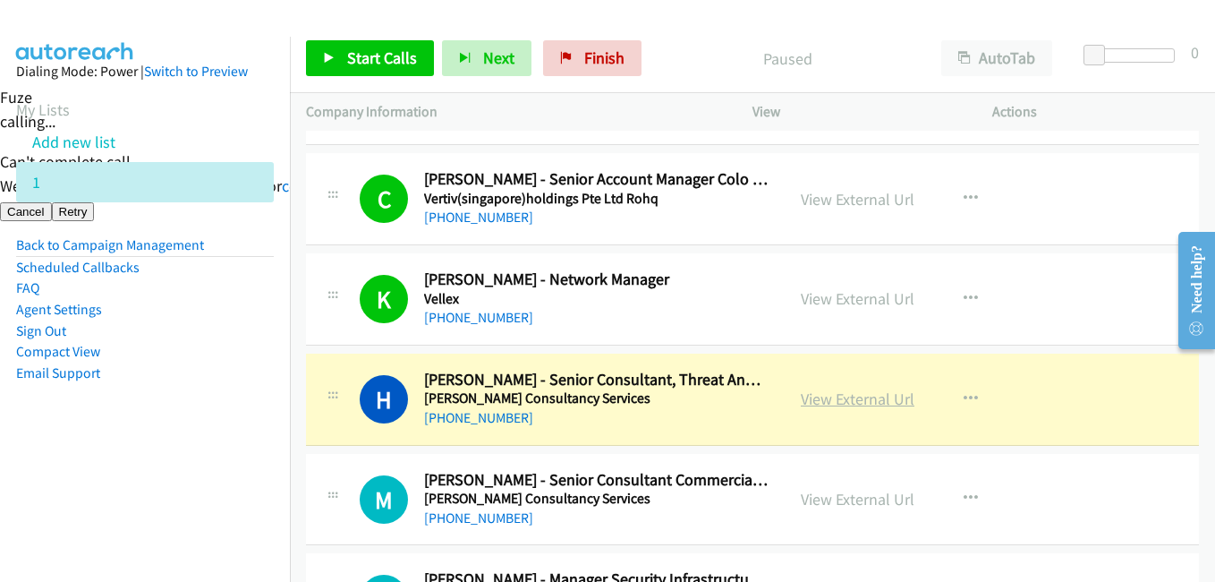
click at [893, 397] on link "View External Url" at bounding box center [858, 398] width 114 height 21
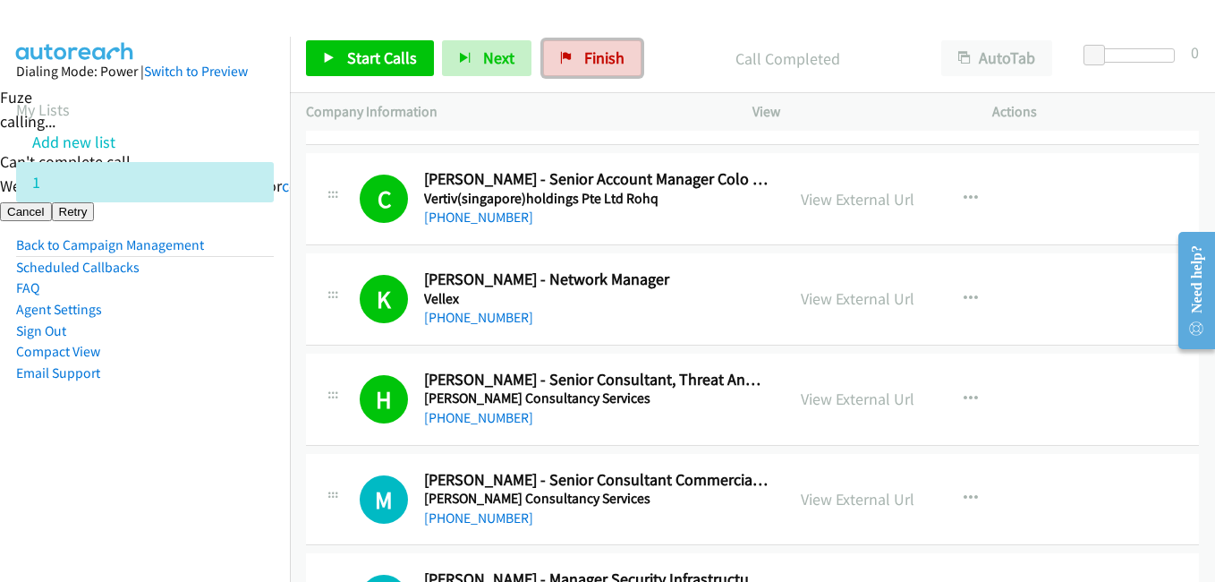
drag, startPoint x: 584, startPoint y: 52, endPoint x: 694, endPoint y: 90, distance: 115.8
click at [584, 52] on span "Finish" at bounding box center [604, 57] width 40 height 21
